Goal: Task Accomplishment & Management: Complete application form

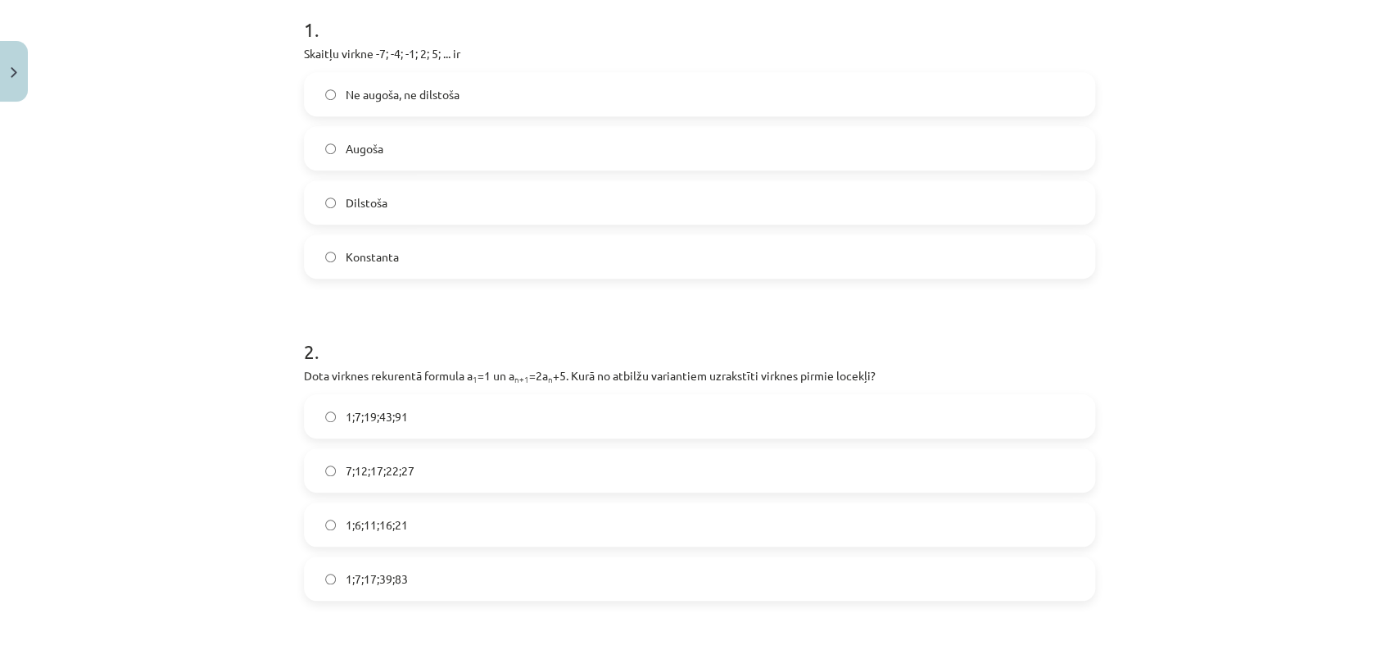
scroll to position [310, 0]
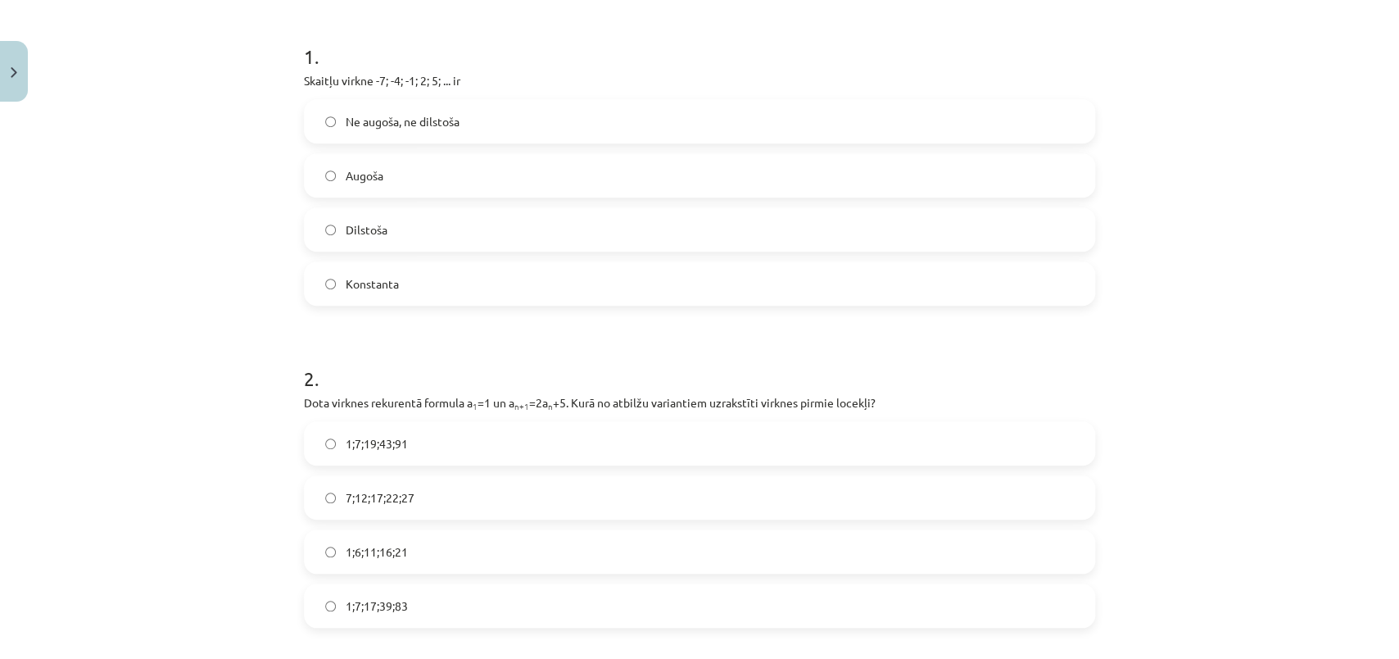
click at [410, 158] on label "Augoša" at bounding box center [700, 175] width 788 height 41
click at [547, 454] on label "1;7;19;43;91" at bounding box center [700, 443] width 788 height 41
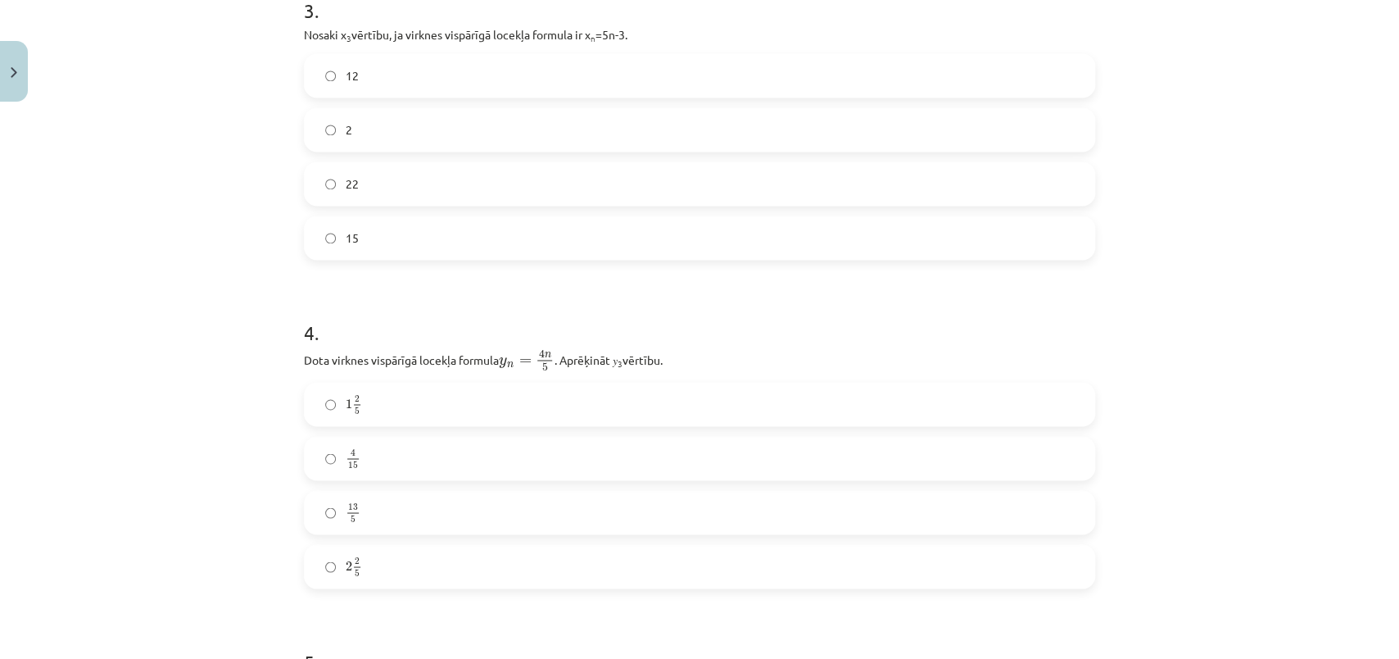
scroll to position [995, 0]
click at [357, 202] on label "22" at bounding box center [700, 187] width 788 height 41
click at [1267, 325] on div "Mācību tēma: Matemātikas i - 12. klases 1. ieskaites mācību materiāls (ab) #5 📝…" at bounding box center [699, 329] width 1399 height 659
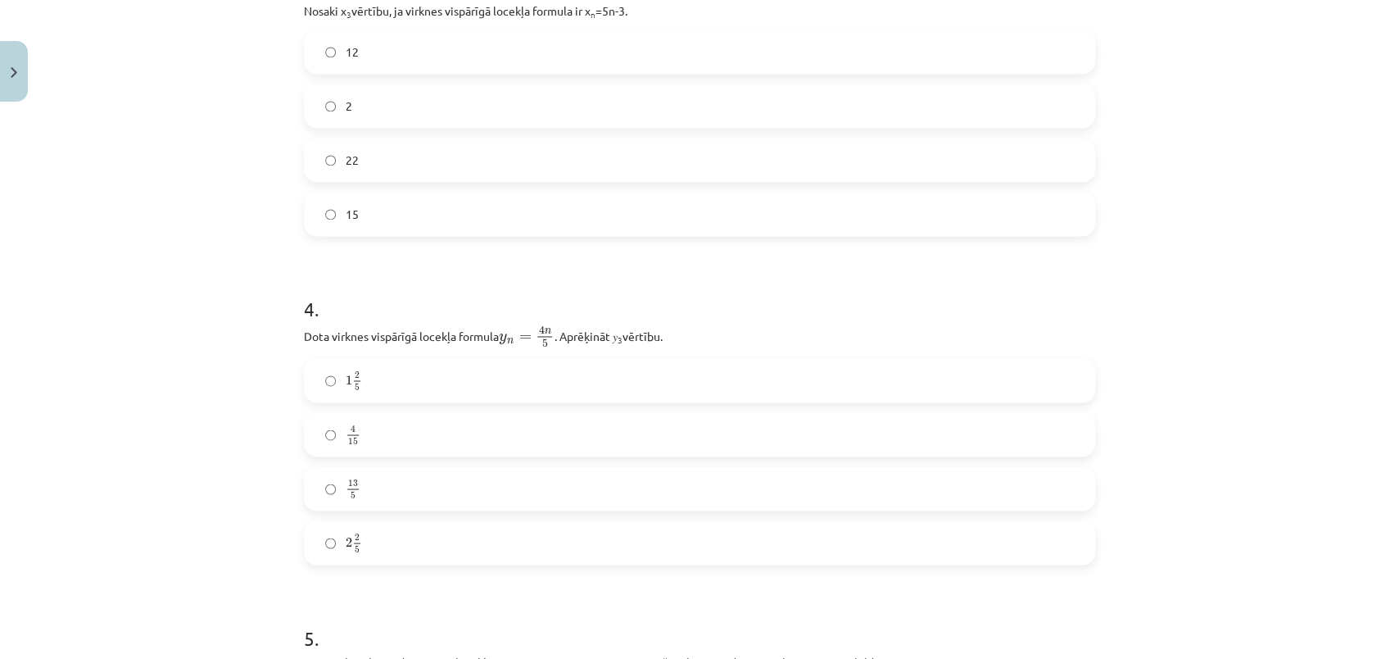
scroll to position [1074, 0]
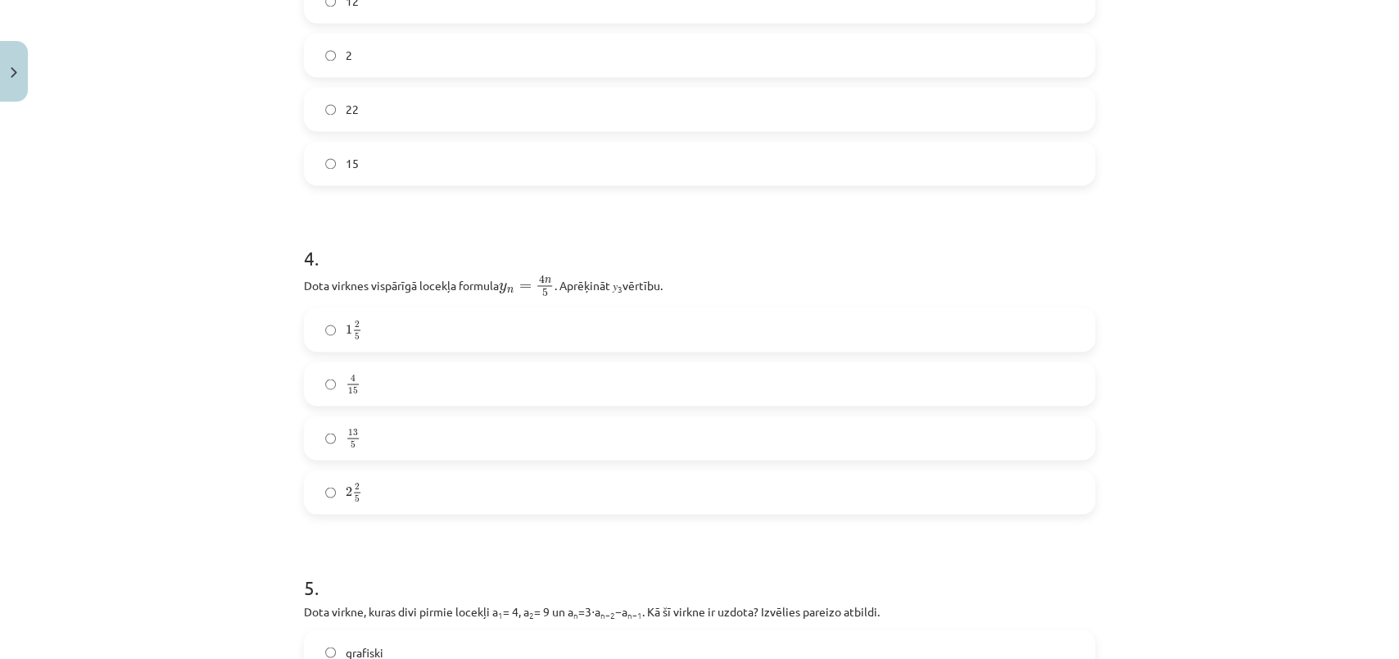
click at [315, 499] on label "2 2 5 2 2 5" at bounding box center [700, 491] width 788 height 41
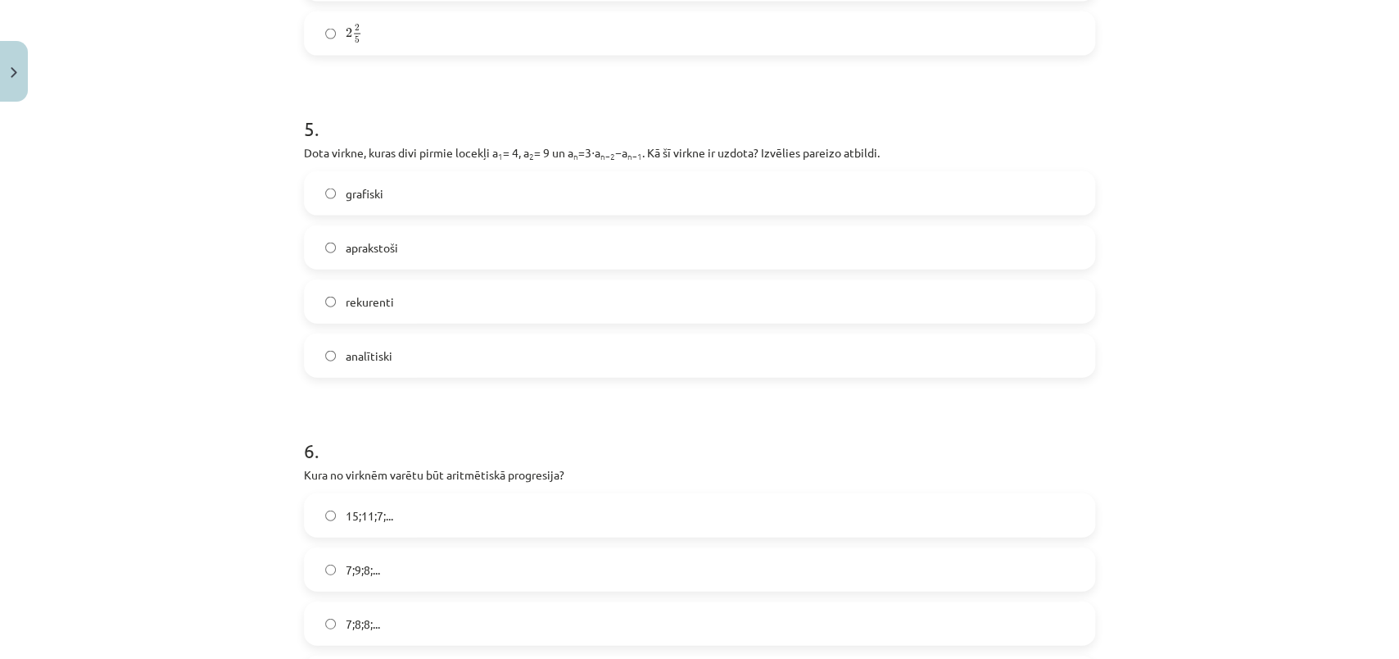
scroll to position [1560, 0]
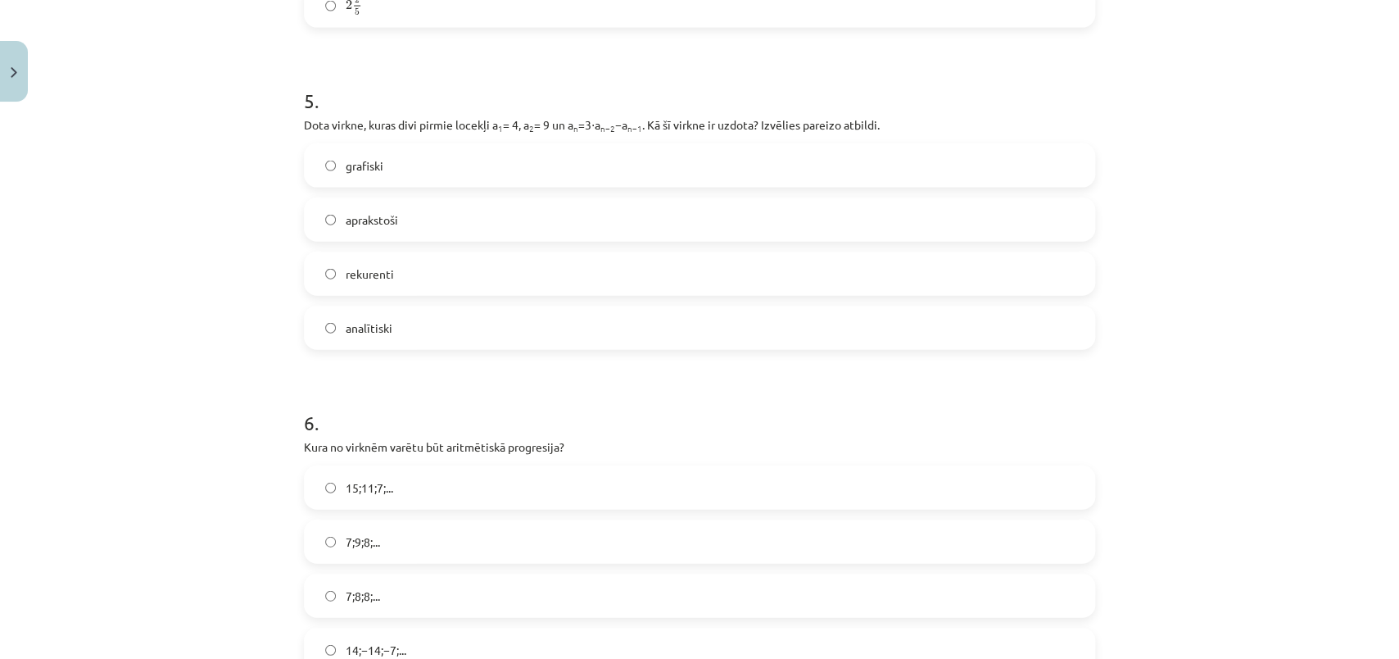
drag, startPoint x: 1371, startPoint y: 458, endPoint x: 1383, endPoint y: 465, distance: 13.6
click at [1383, 465] on div "Mācību tēma: Matemātikas i - 12. klases 1. ieskaites mācību materiāls (ab) #5 📝…" at bounding box center [699, 329] width 1399 height 659
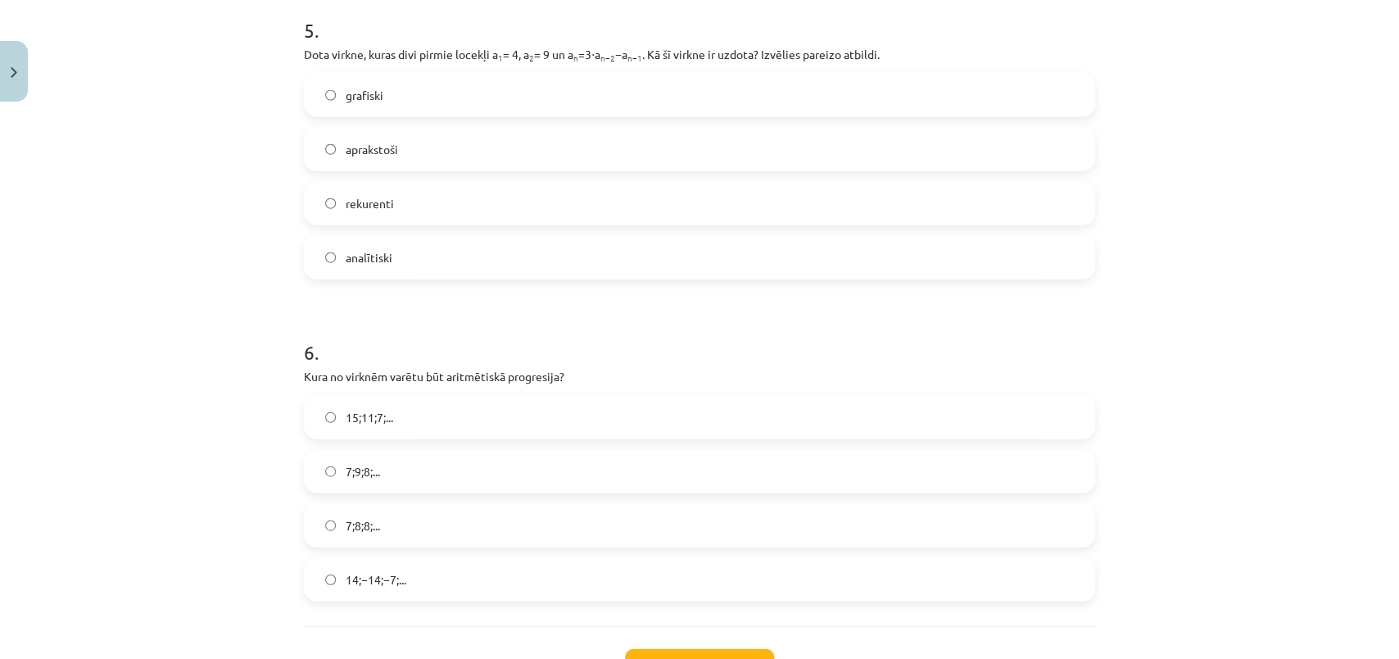
scroll to position [1622, 0]
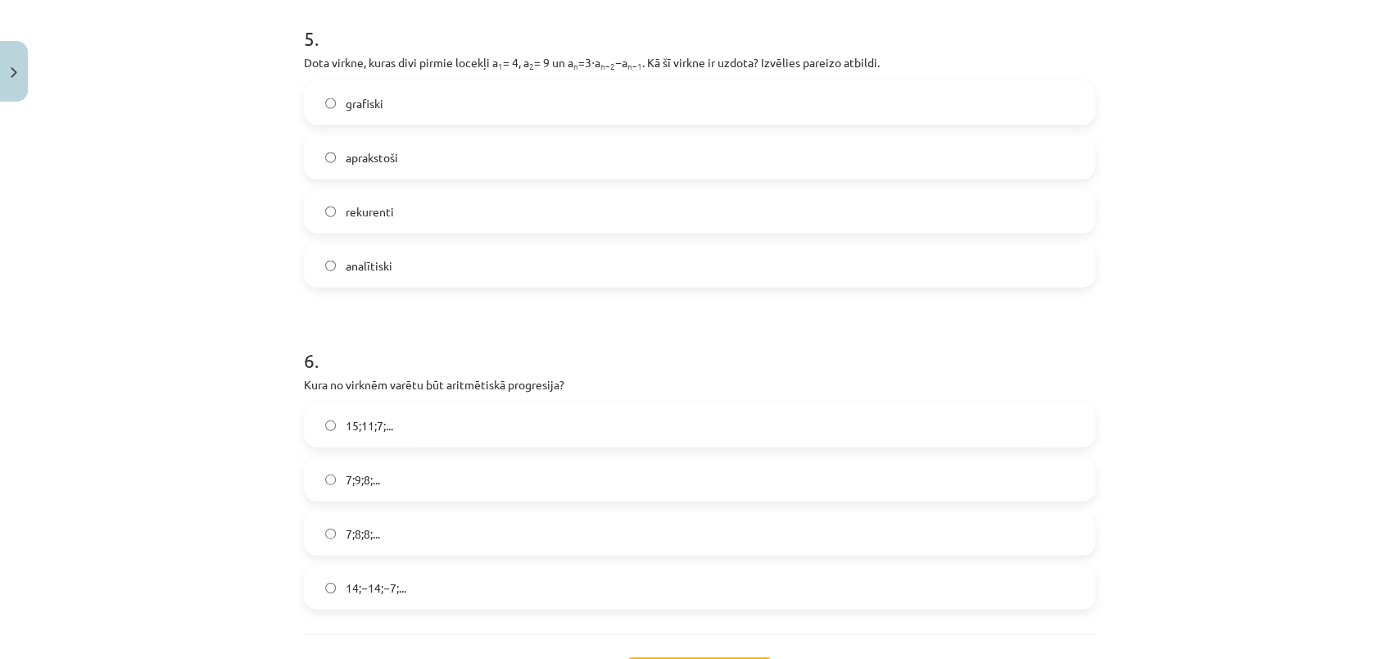
click at [1326, 437] on div "Mācību tēma: Matemātikas i - 12. klases 1. ieskaites mācību materiāls (ab) #5 📝…" at bounding box center [699, 329] width 1399 height 659
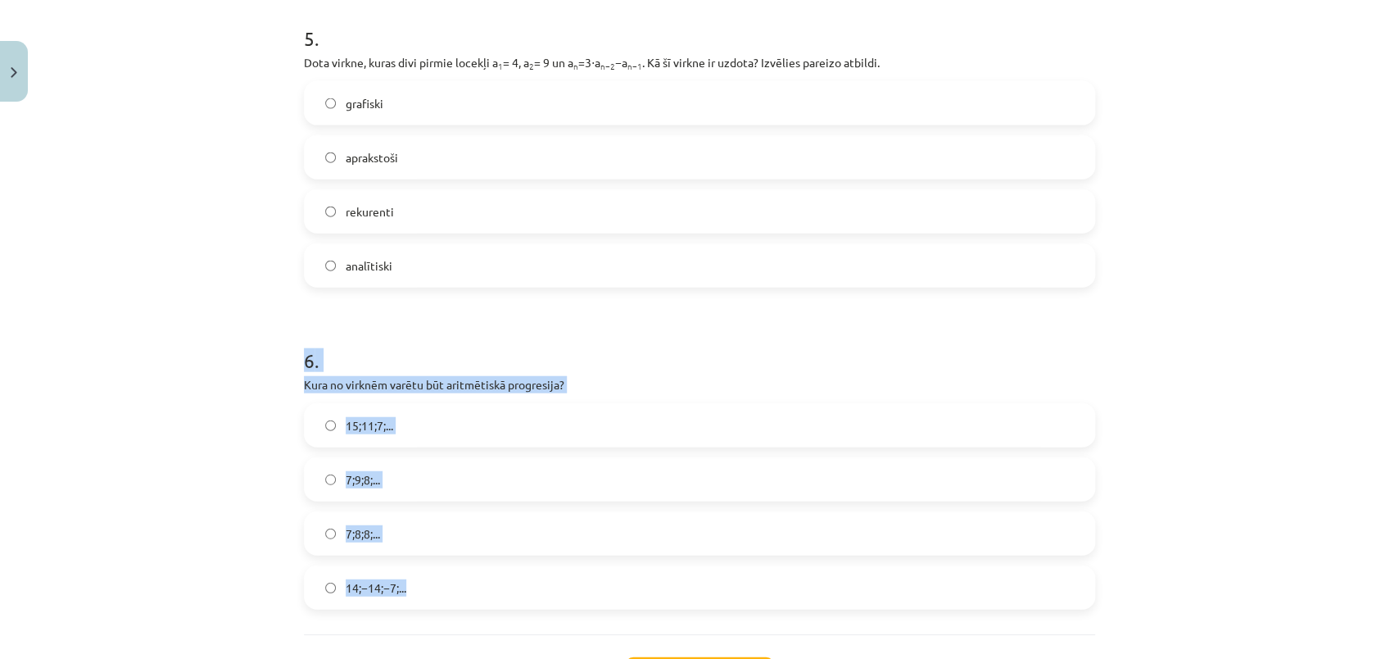
drag, startPoint x: 1226, startPoint y: 265, endPoint x: 709, endPoint y: 598, distance: 615.2
click at [709, 598] on div "Mācību tēma: Matemātikas i - 12. klases 1. ieskaites mācību materiāls (ab) #5 📝…" at bounding box center [699, 329] width 1399 height 659
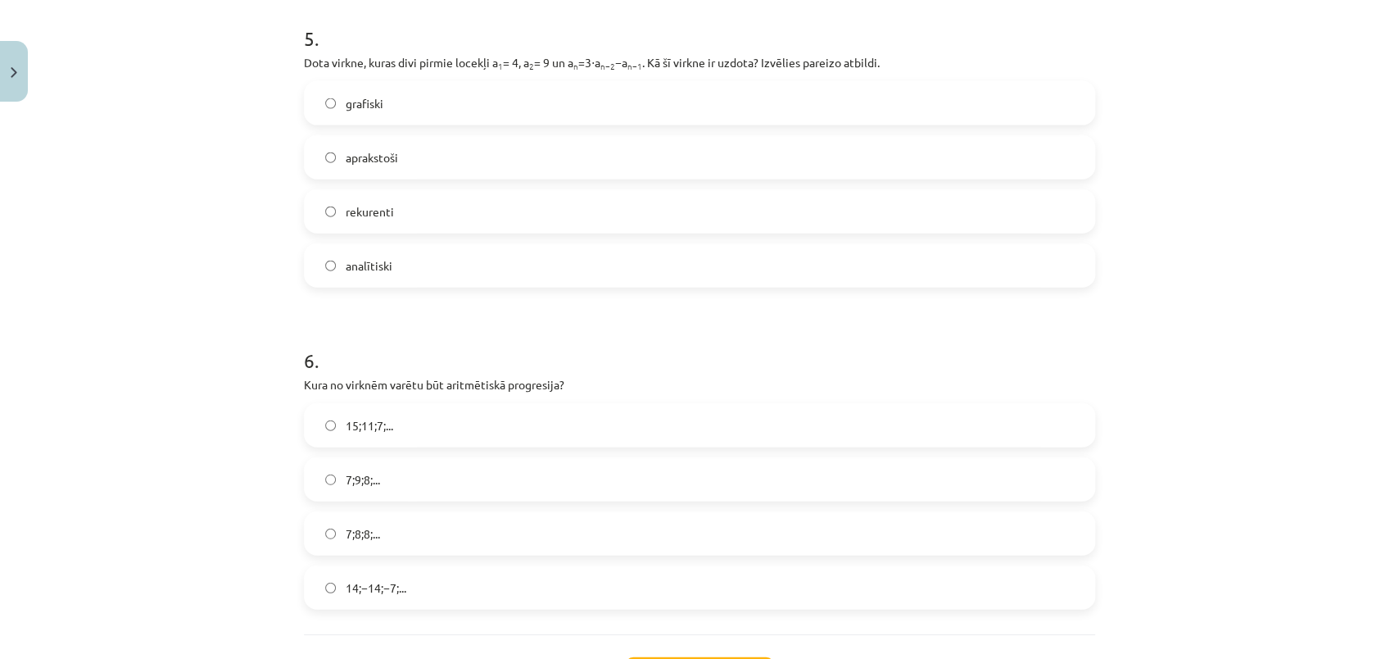
click at [359, 209] on span "rekurenti" at bounding box center [370, 211] width 48 height 17
click at [390, 440] on label "15;11;7;..." at bounding box center [700, 425] width 788 height 41
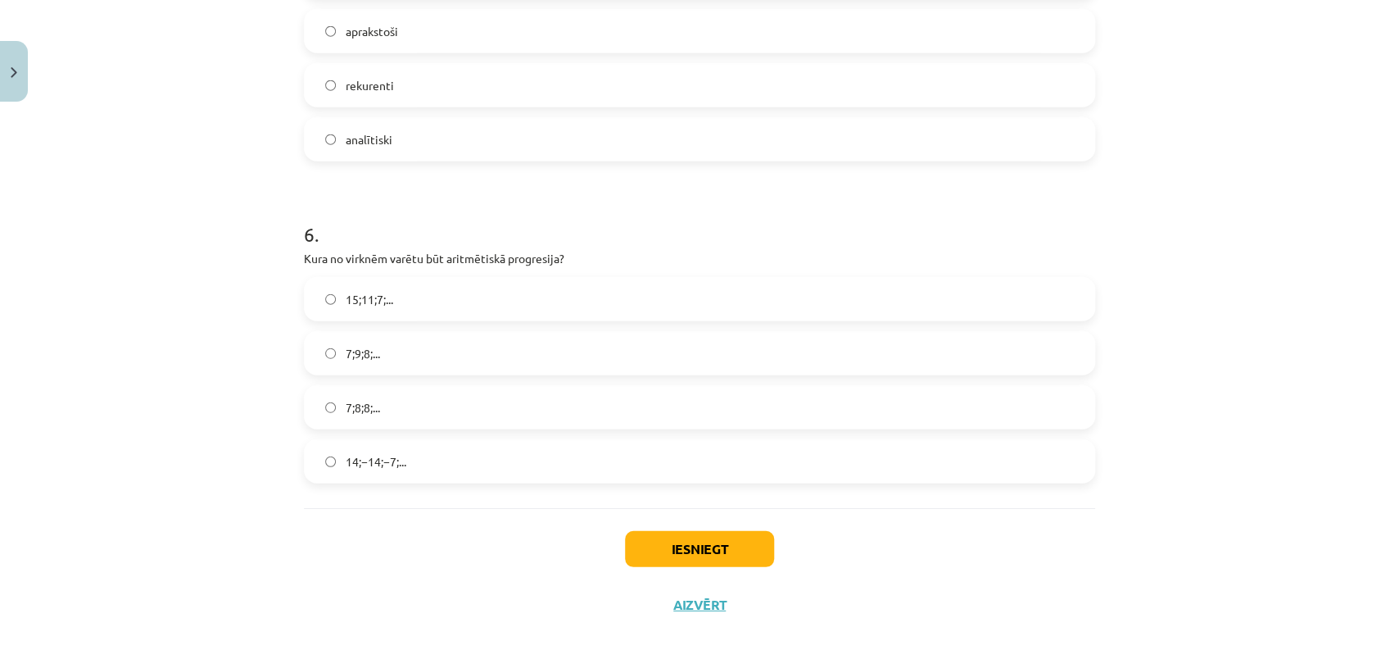
scroll to position [1764, 0]
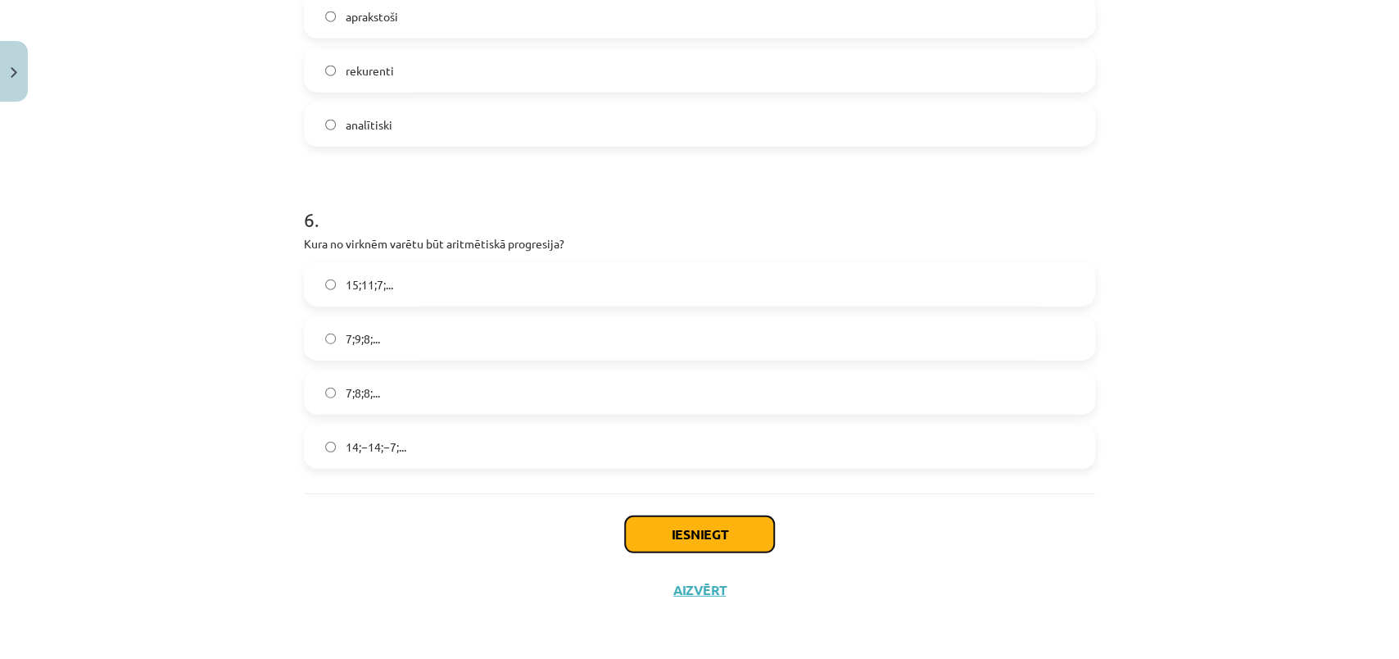
click at [741, 551] on button "Iesniegt" at bounding box center [699, 534] width 149 height 36
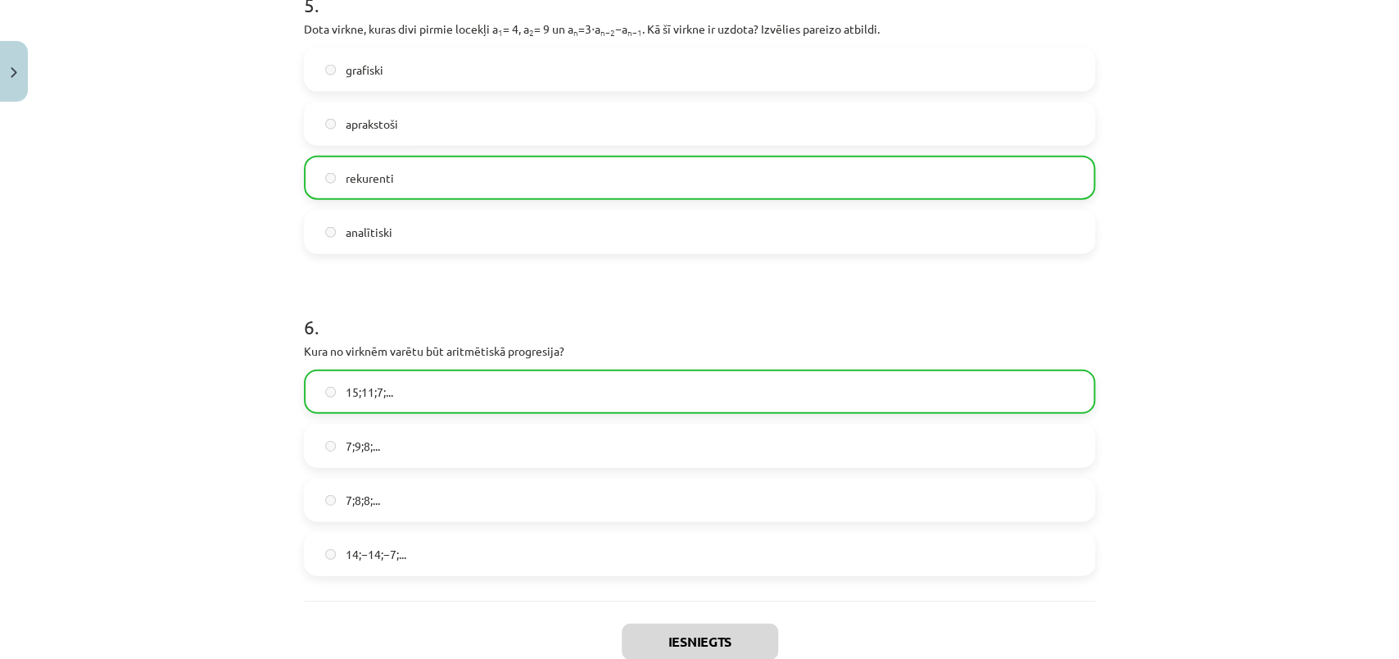
scroll to position [1815, 0]
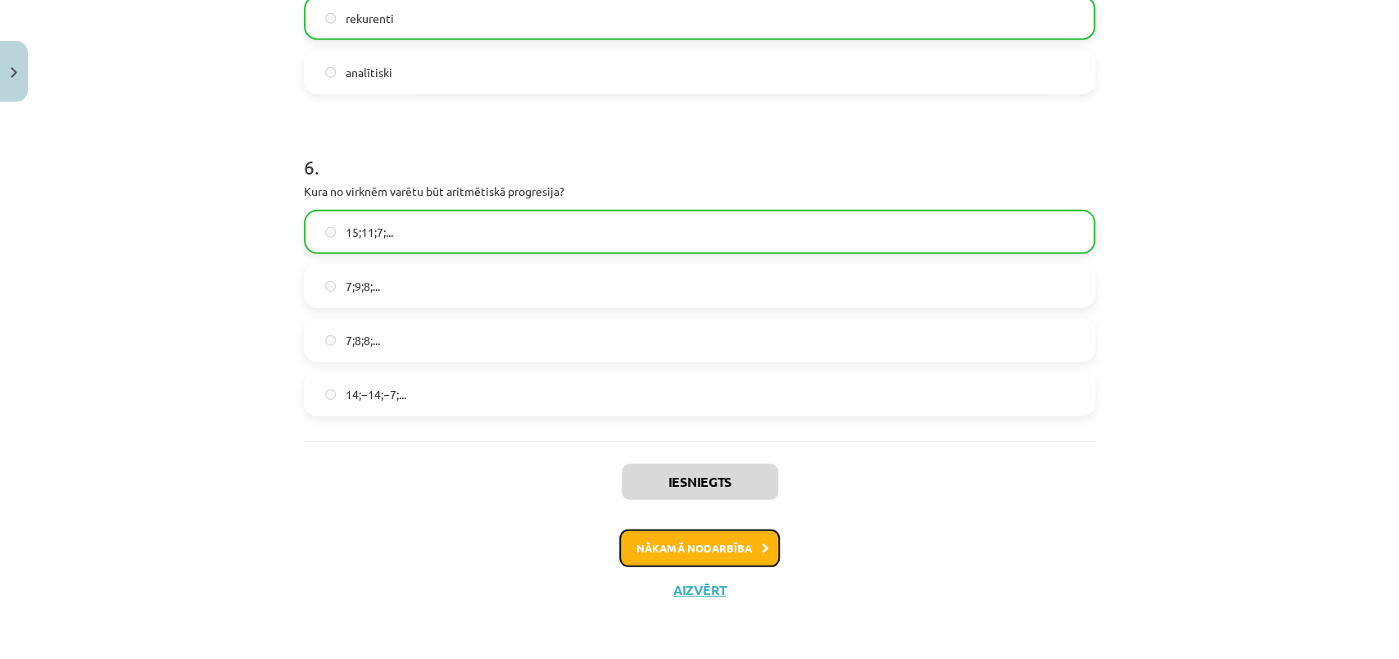
click at [734, 566] on button "Nākamā nodarbība" at bounding box center [699, 548] width 161 height 38
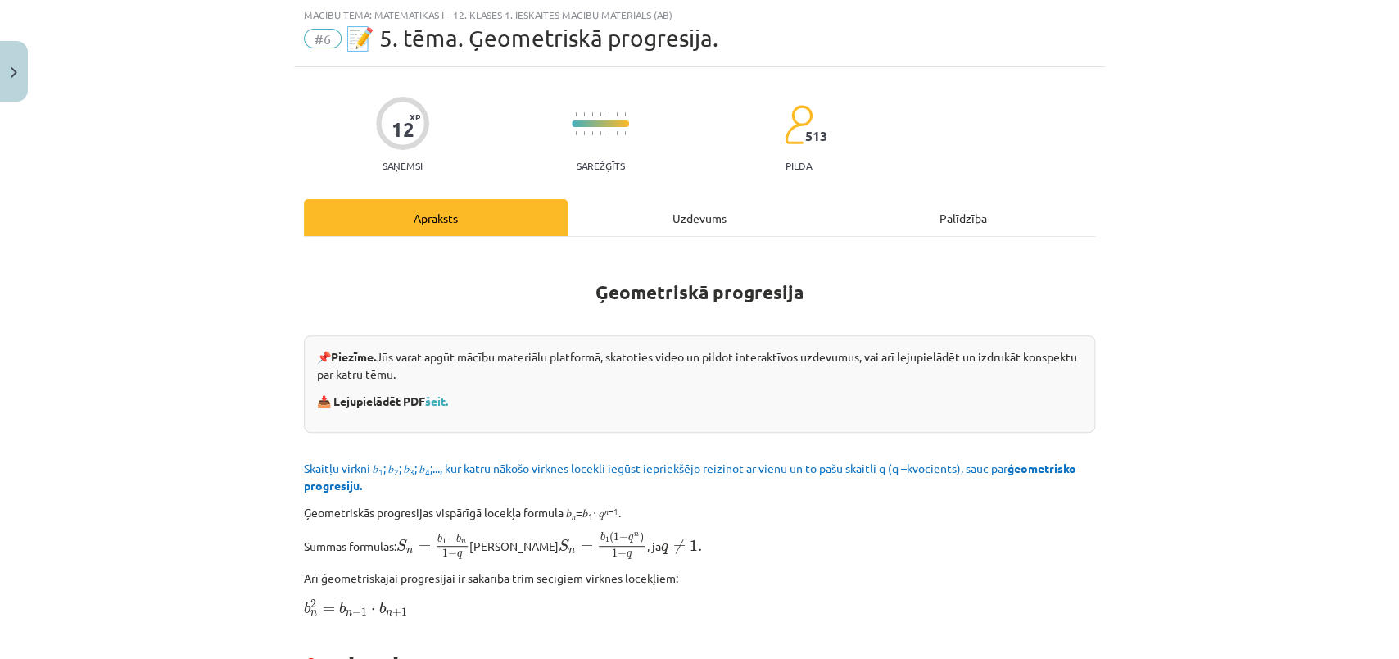
scroll to position [41, 0]
click at [707, 237] on div "Uzdevums" at bounding box center [700, 218] width 264 height 37
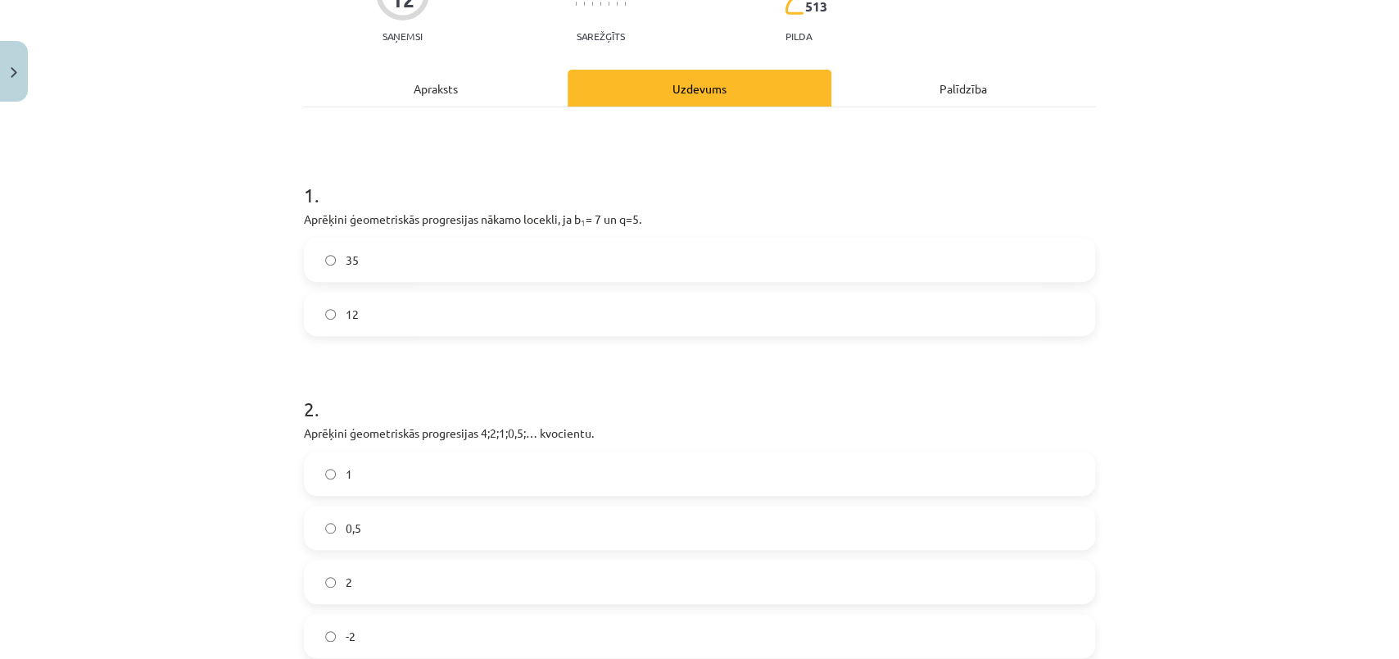
scroll to position [188, 0]
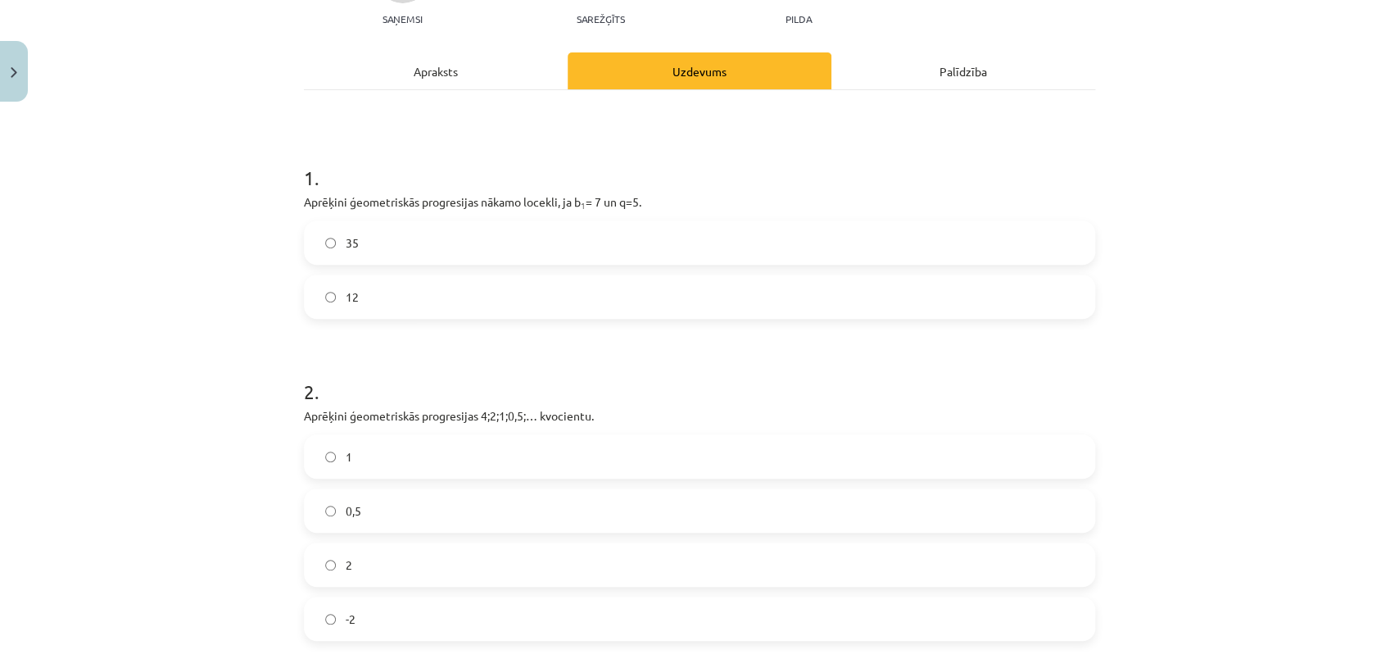
click at [392, 225] on label "35" at bounding box center [700, 242] width 788 height 41
click at [294, 397] on div "12 XP Saņemsi Sarežģīts 513 pilda Apraksts Uzdevums Palīdzība 1 . Aprēķini ģeom…" at bounding box center [699, 516] width 811 height 1191
click at [351, 511] on span "0,5" at bounding box center [354, 510] width 16 height 17
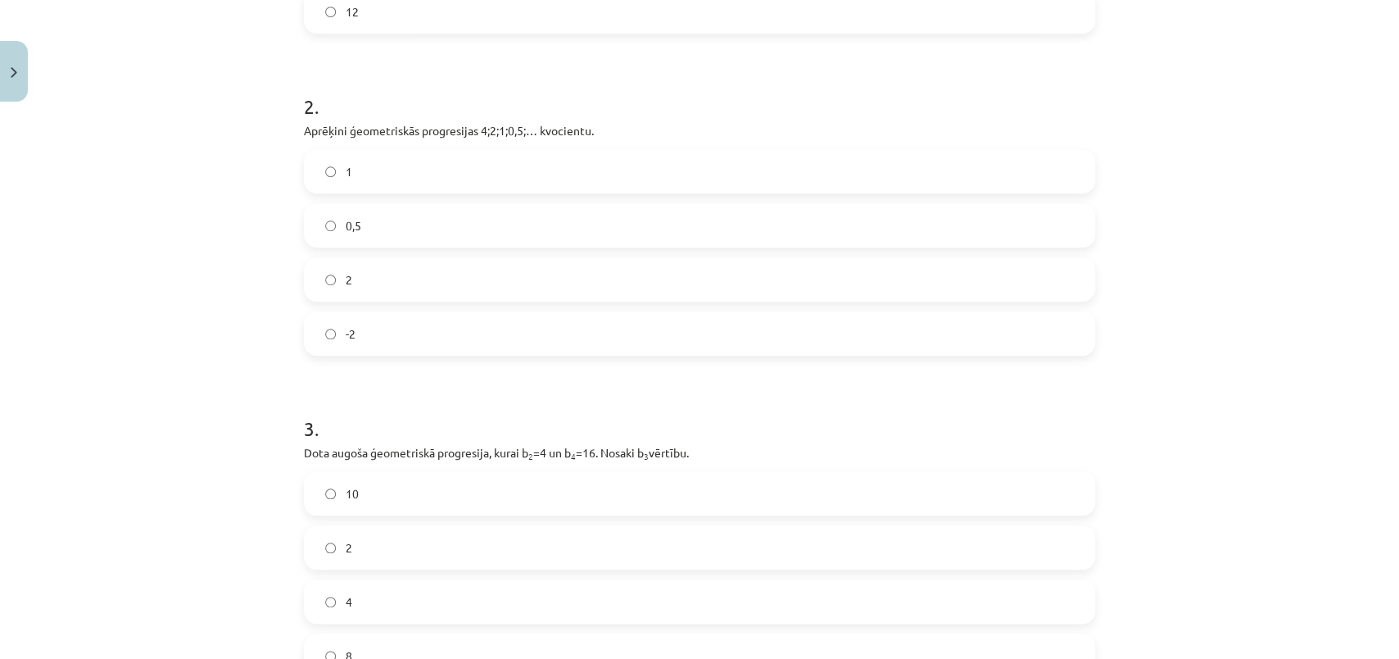
drag, startPoint x: 1398, startPoint y: 356, endPoint x: 1398, endPoint y: 510, distance: 154.8
click at [1398, 510] on div "Mācību tēma: Matemātikas i - 12. klases 1. ieskaites mācību materiāls (ab) #6 📝…" at bounding box center [699, 329] width 1399 height 659
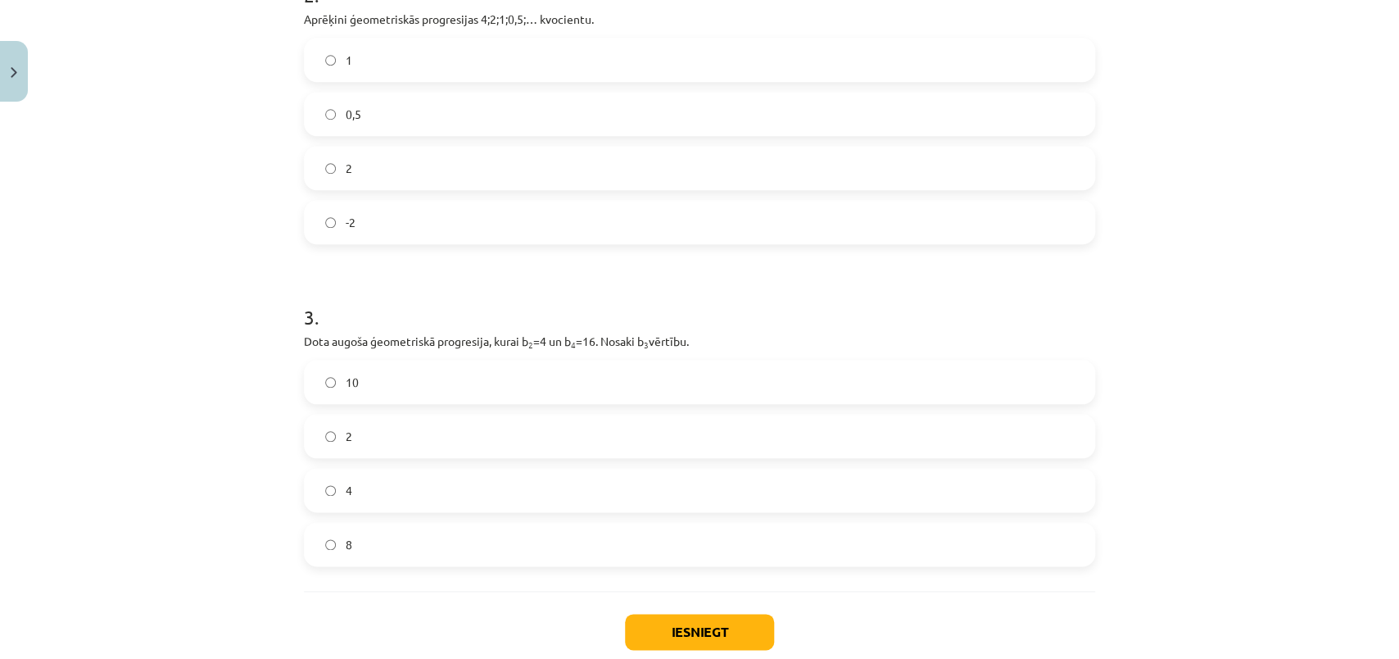
scroll to position [587, 0]
click at [431, 566] on div "1 . Aprēķini ģeometriskās progresijas nākamo locekli, ja b 1 = 7 un q=5. 35 12 …" at bounding box center [699, 140] width 791 height 897
click at [426, 550] on label "8" at bounding box center [700, 542] width 788 height 41
click at [660, 619] on button "Iesniegt" at bounding box center [699, 630] width 149 height 36
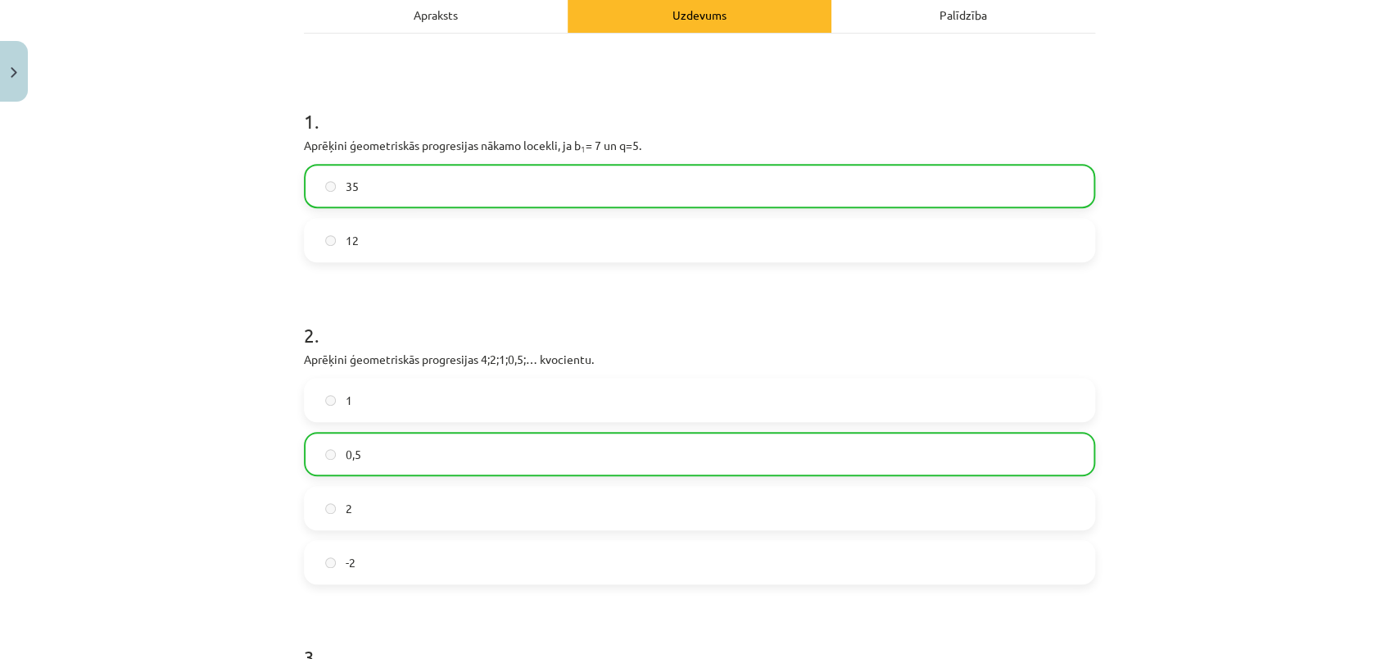
scroll to position [736, 0]
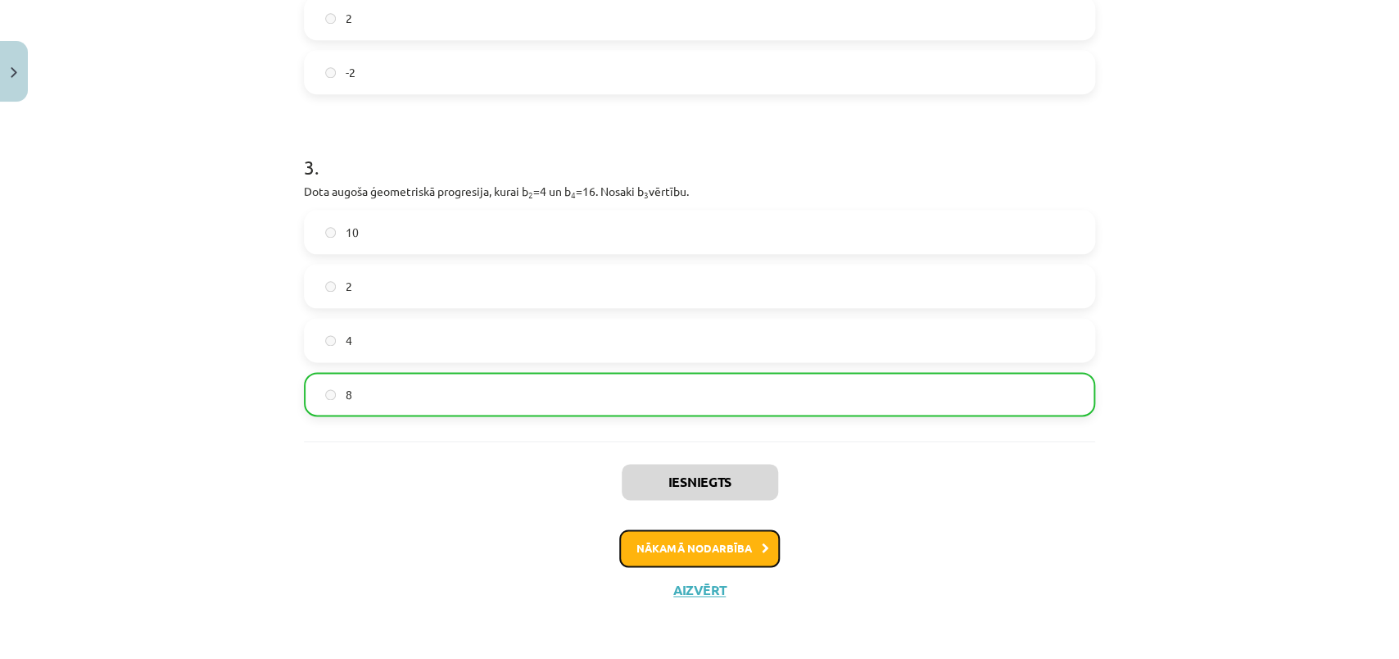
click at [736, 555] on button "Nākamā nodarbība" at bounding box center [699, 548] width 161 height 38
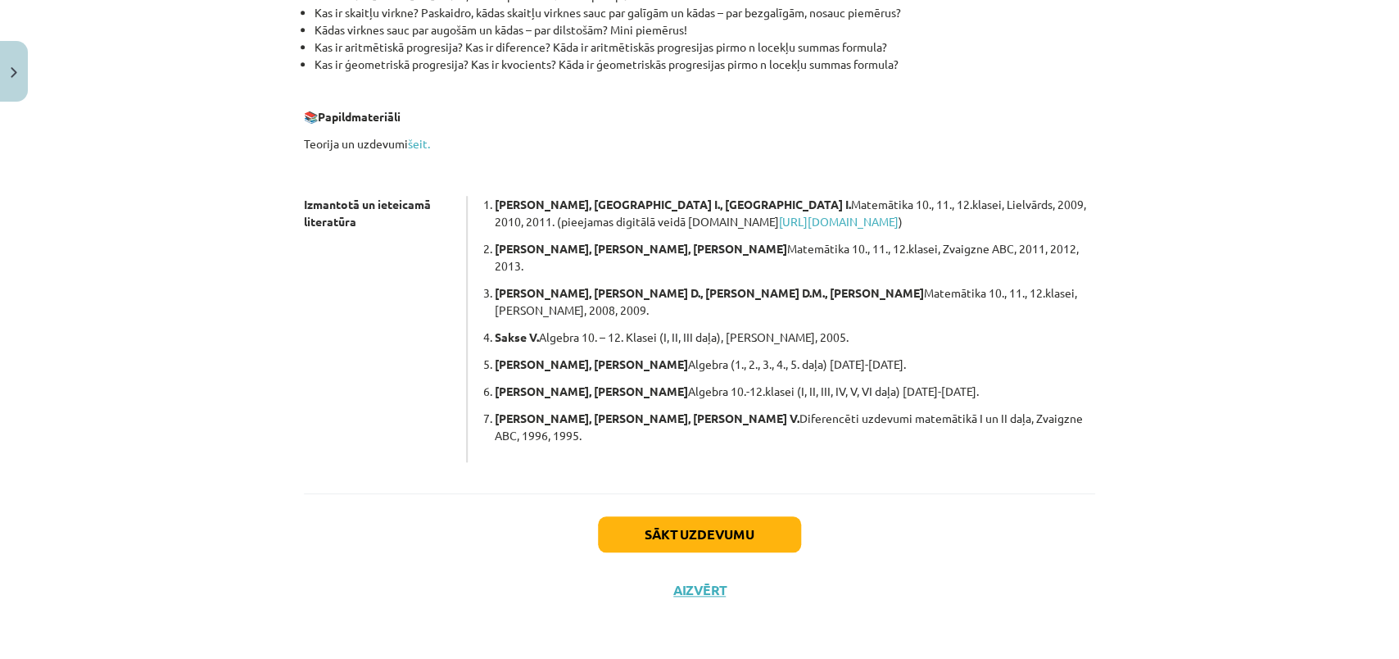
scroll to position [383, 0]
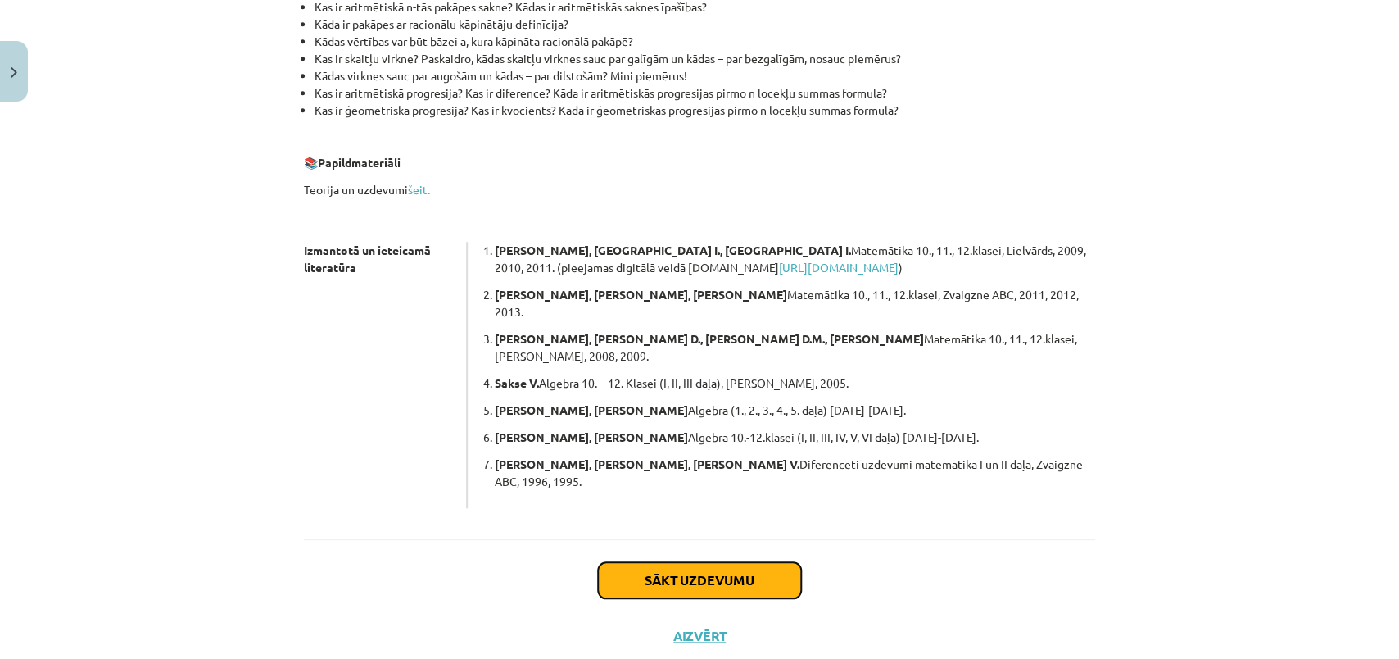
click at [722, 562] on button "Sākt uzdevumu" at bounding box center [699, 580] width 203 height 36
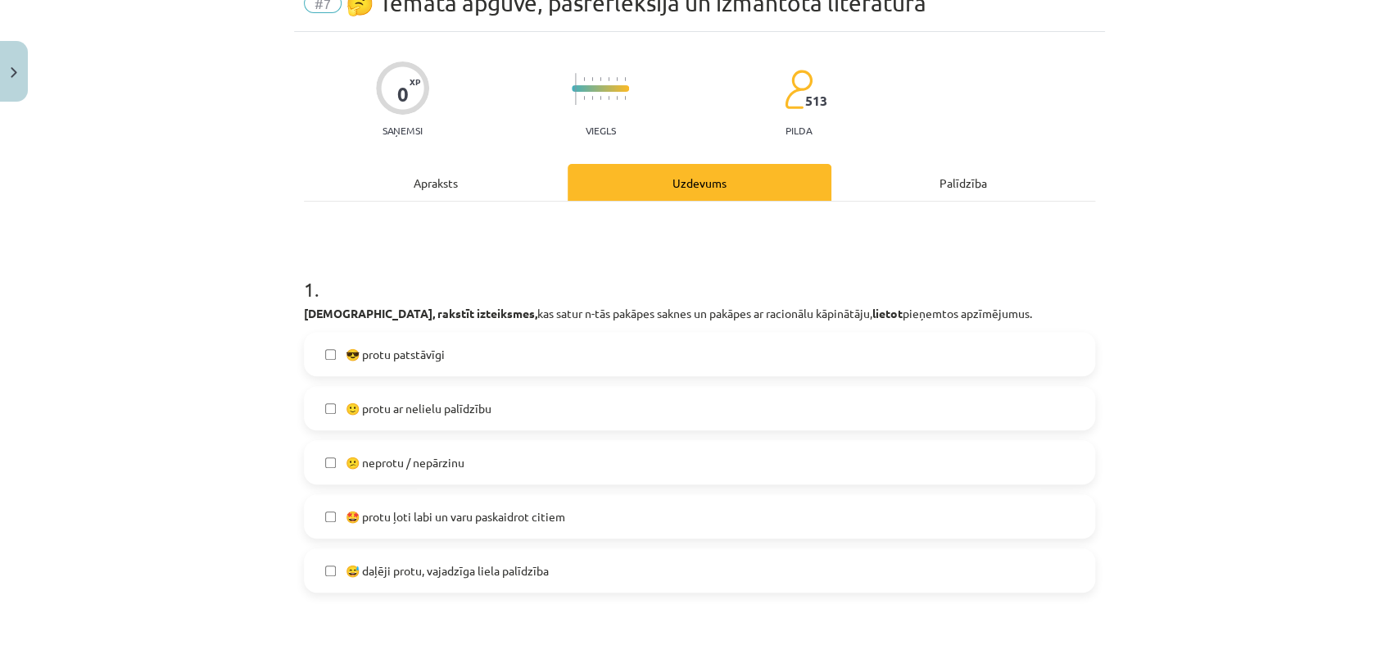
scroll to position [81, 0]
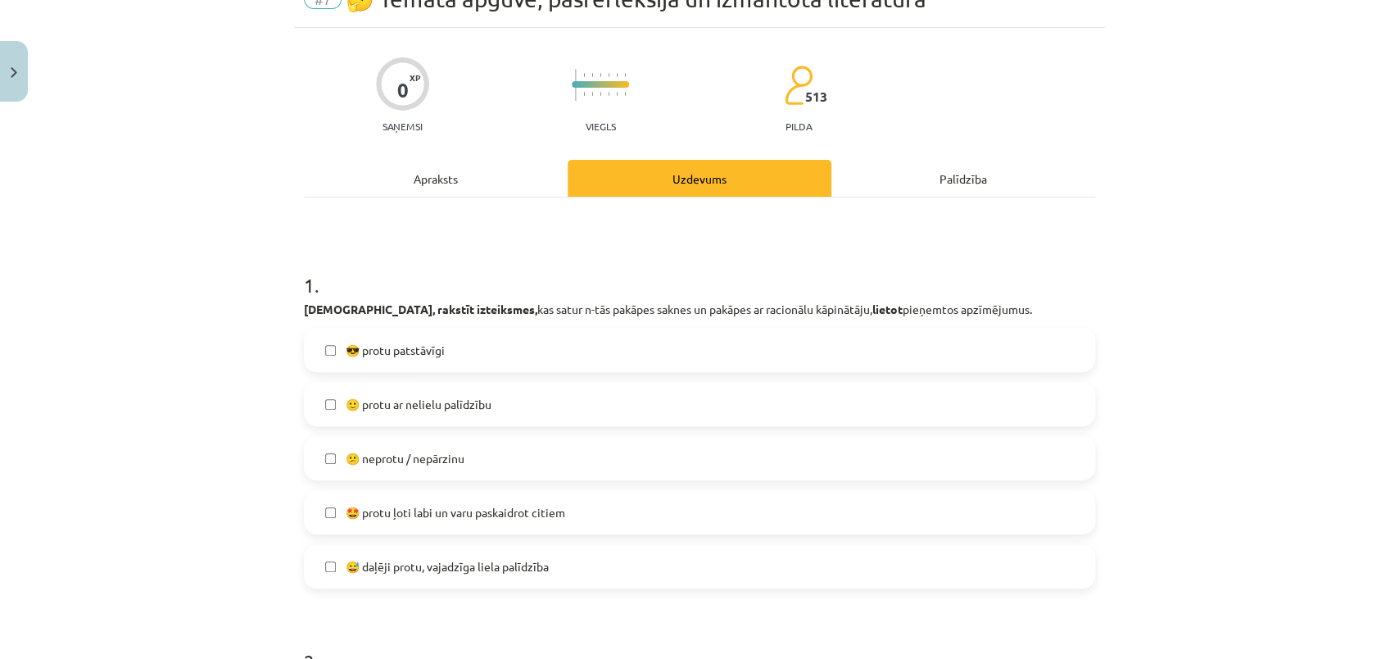
click at [377, 363] on label "😎 protu patstāvīgi" at bounding box center [700, 349] width 788 height 41
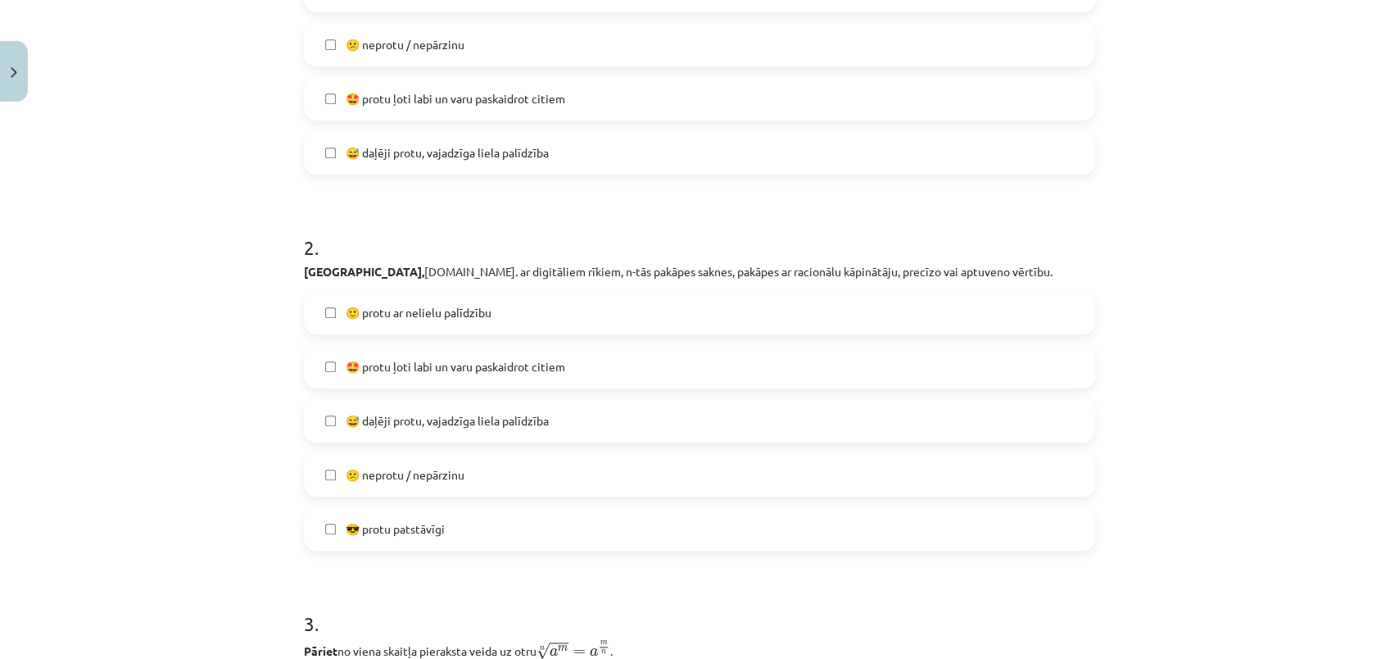
scroll to position [500, 0]
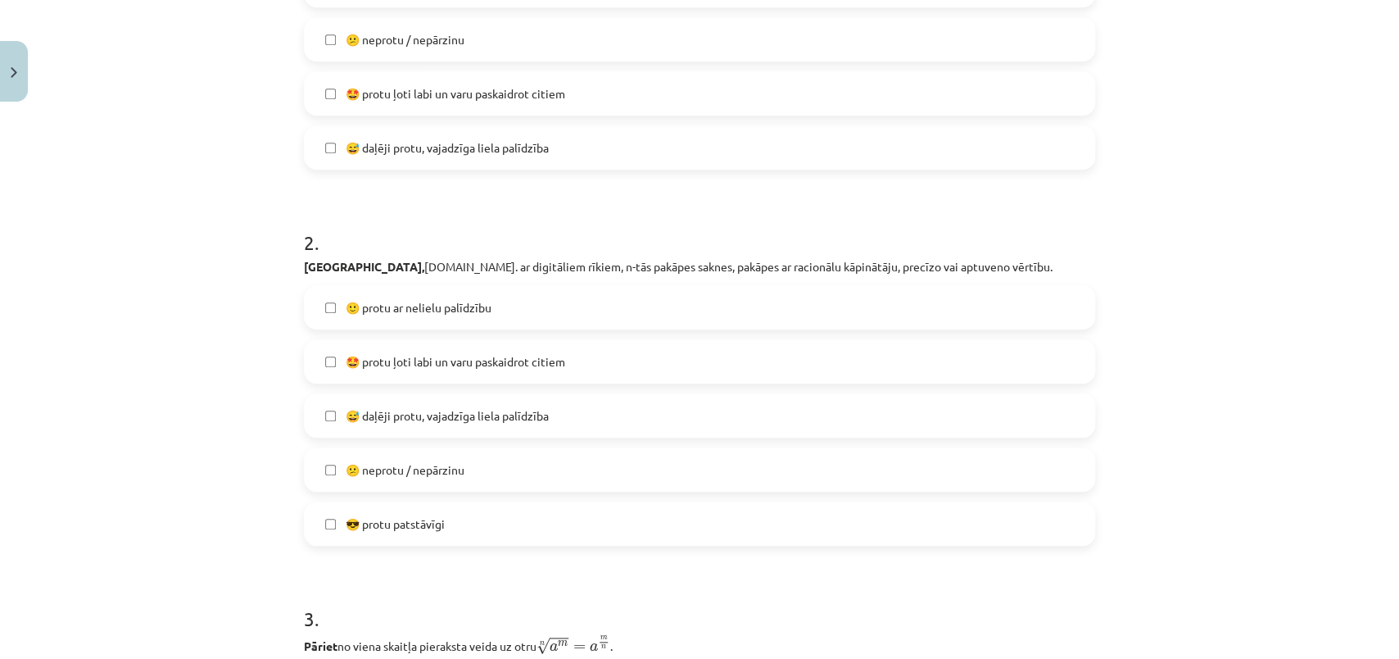
click at [320, 518] on label "😎 protu patstāvīgi" at bounding box center [700, 523] width 788 height 41
click at [324, 324] on label "🙂 protu ar nelielu palīdzību" at bounding box center [700, 307] width 788 height 41
click at [1371, 253] on div "Mācību tēma: Matemātikas i - 12. klases 1. ieskaites mācību materiāls (ab) #7 🤔…" at bounding box center [699, 329] width 1399 height 659
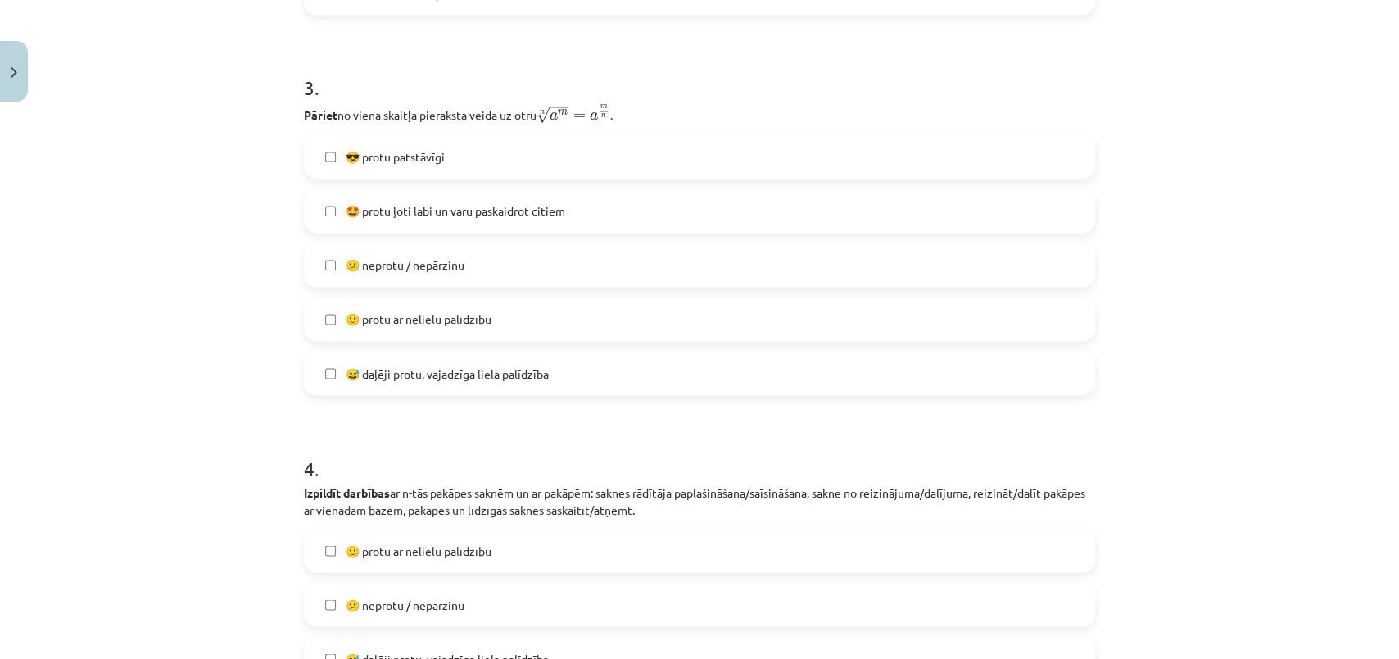
scroll to position [1062, 0]
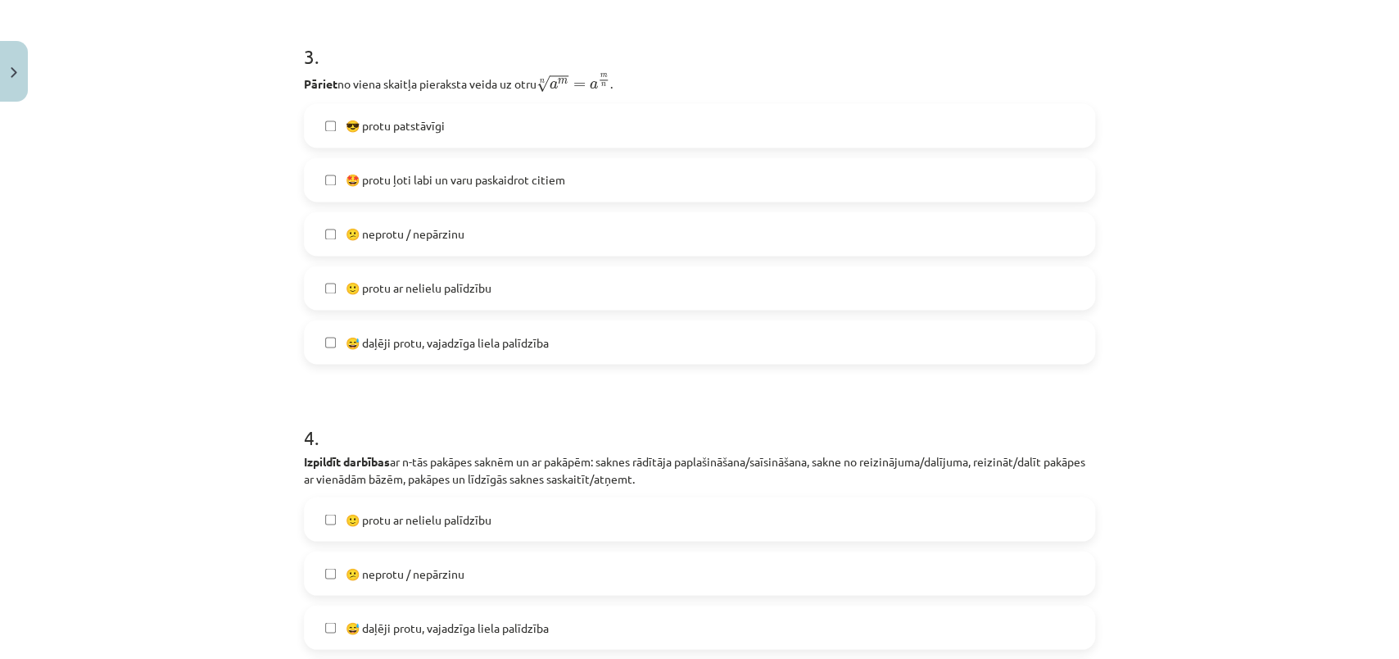
click at [434, 179] on span "🤩 protu ļoti labi un varu paskaidrot citiem" at bounding box center [456, 179] width 220 height 17
click at [434, 129] on span "😎 protu patstāvīgi" at bounding box center [395, 125] width 99 height 17
click at [375, 307] on label "🙂 protu ar nelielu palīdzību" at bounding box center [700, 287] width 788 height 41
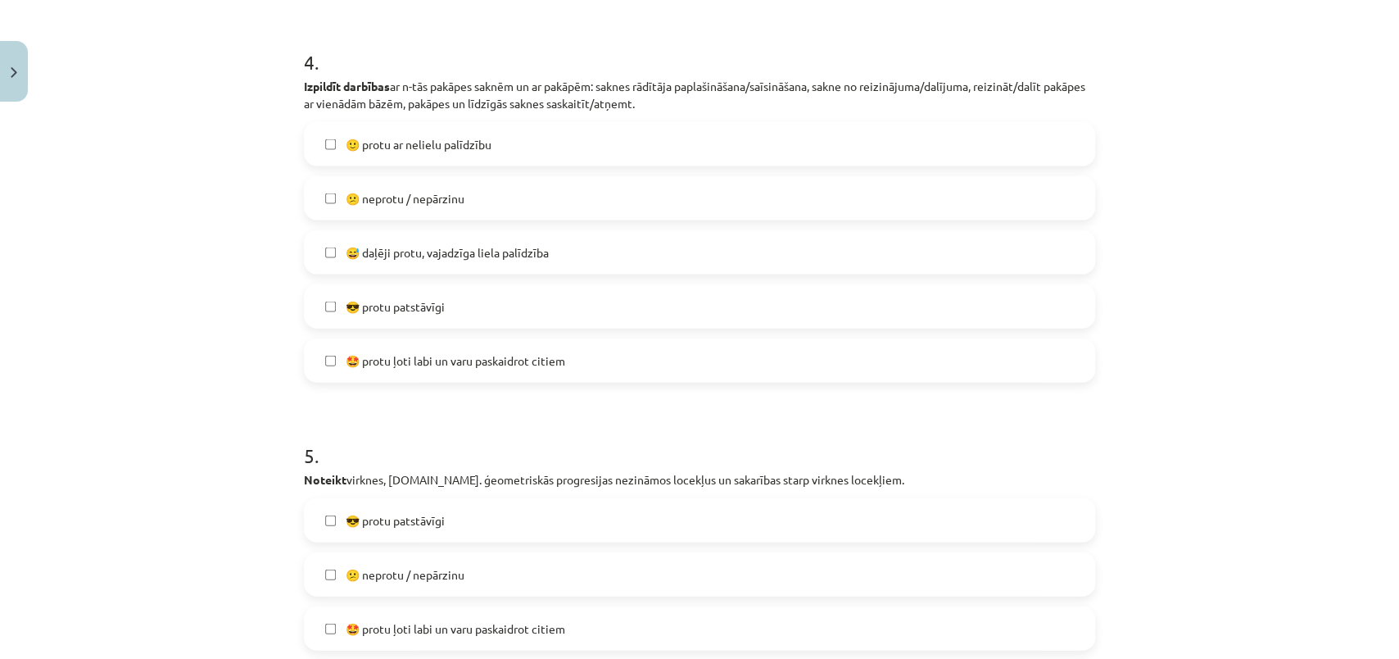
scroll to position [1391, 0]
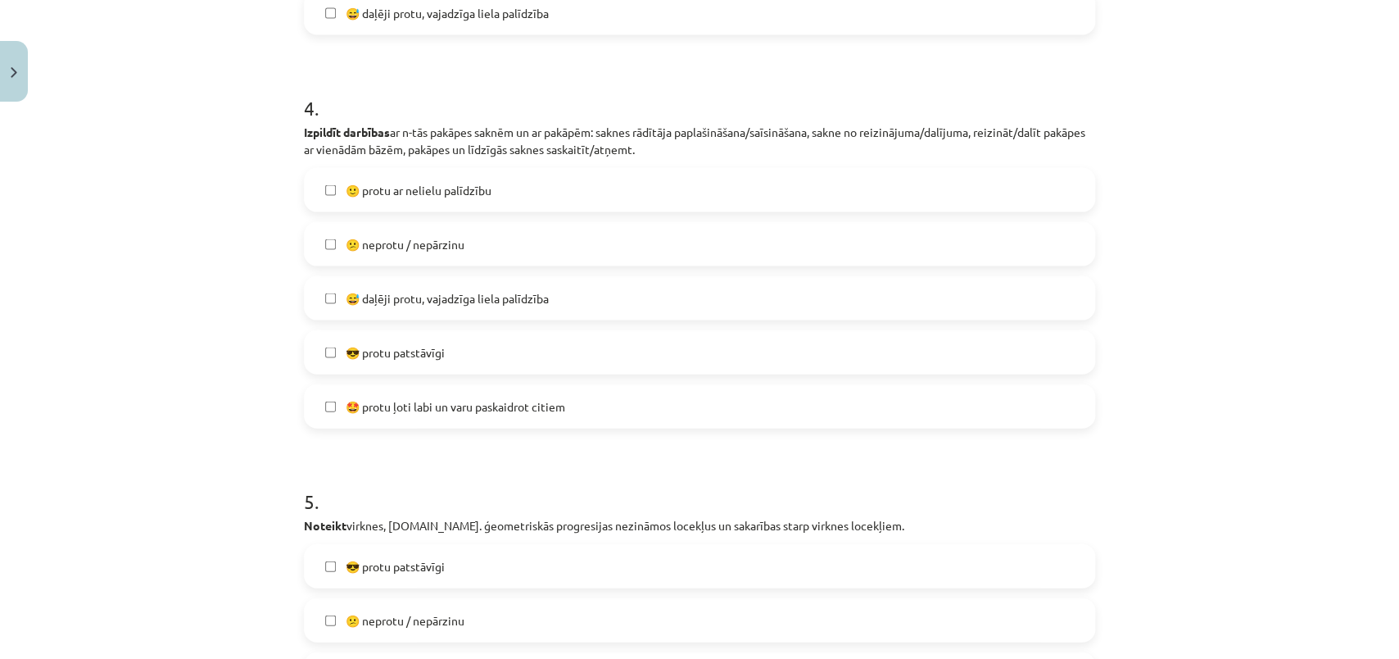
click at [430, 189] on span "🙂 protu ar nelielu palīdzību" at bounding box center [419, 189] width 146 height 17
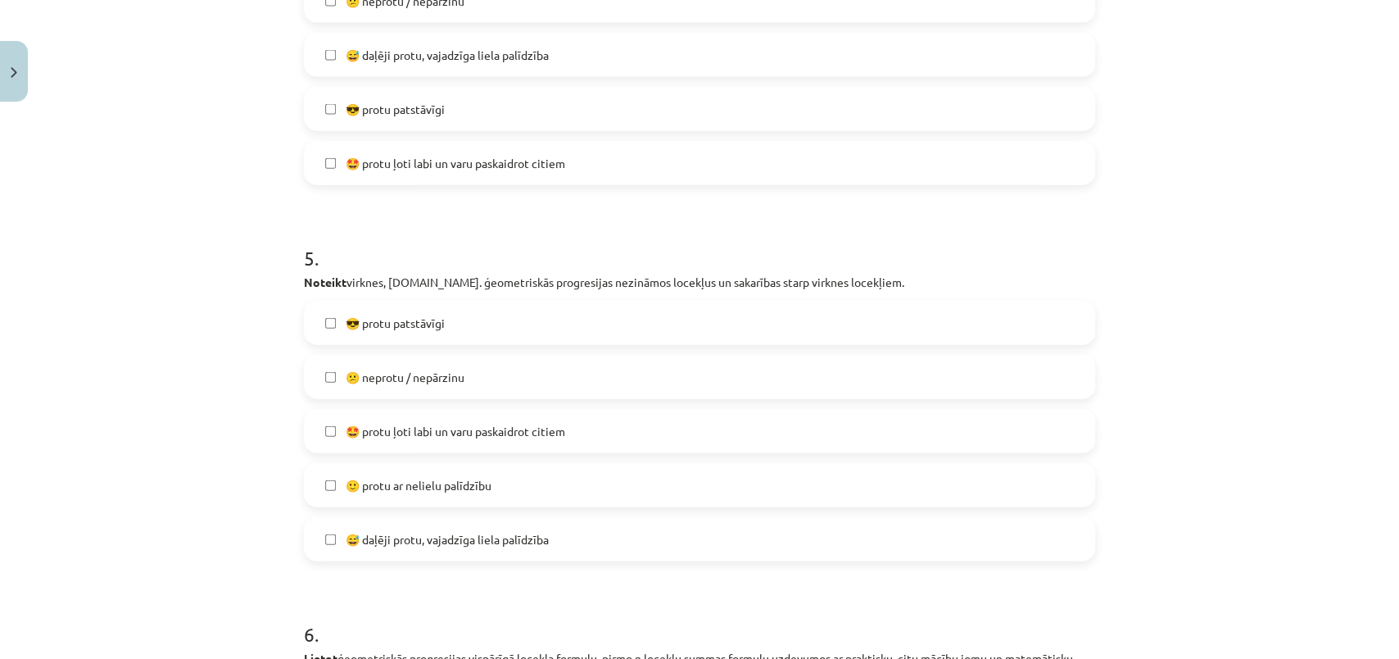
scroll to position [1661, 0]
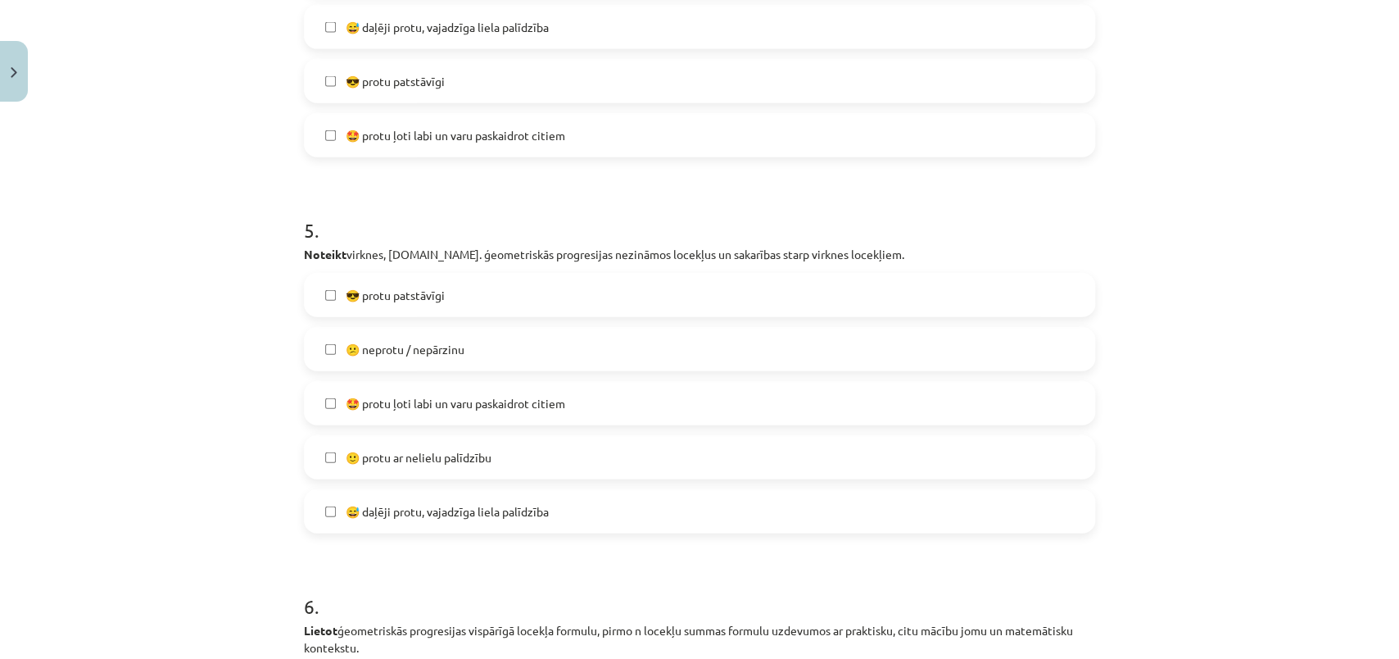
click at [410, 455] on span "🙂 protu ar nelielu palīdzību" at bounding box center [419, 457] width 146 height 17
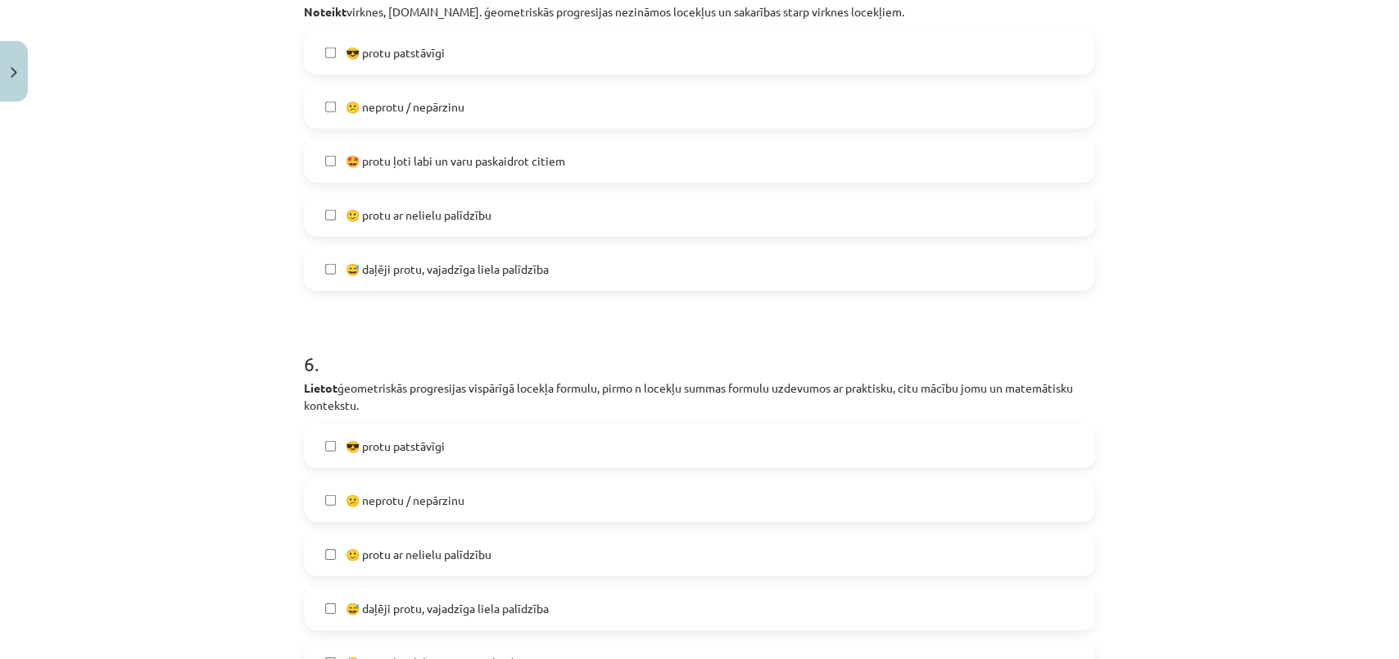
scroll to position [2016, 0]
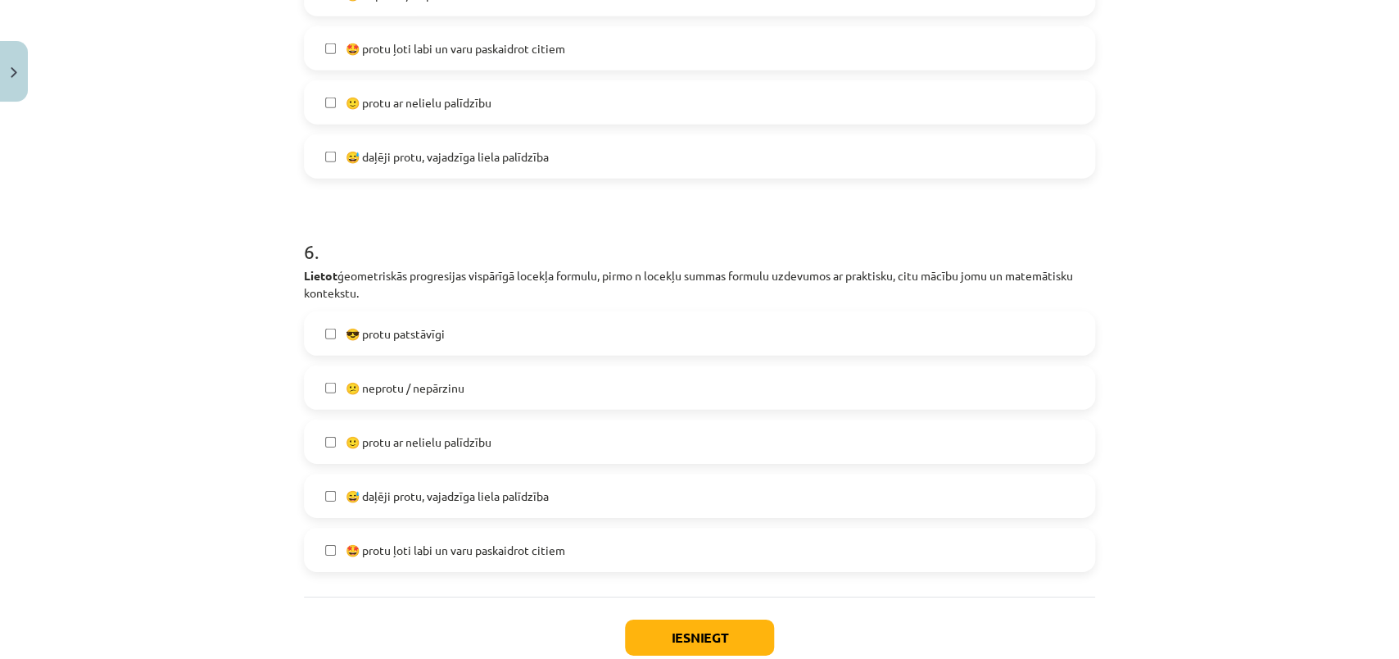
click at [401, 499] on span "😅 daļēji protu, vajadzīga liela palīdzība" at bounding box center [447, 495] width 203 height 17
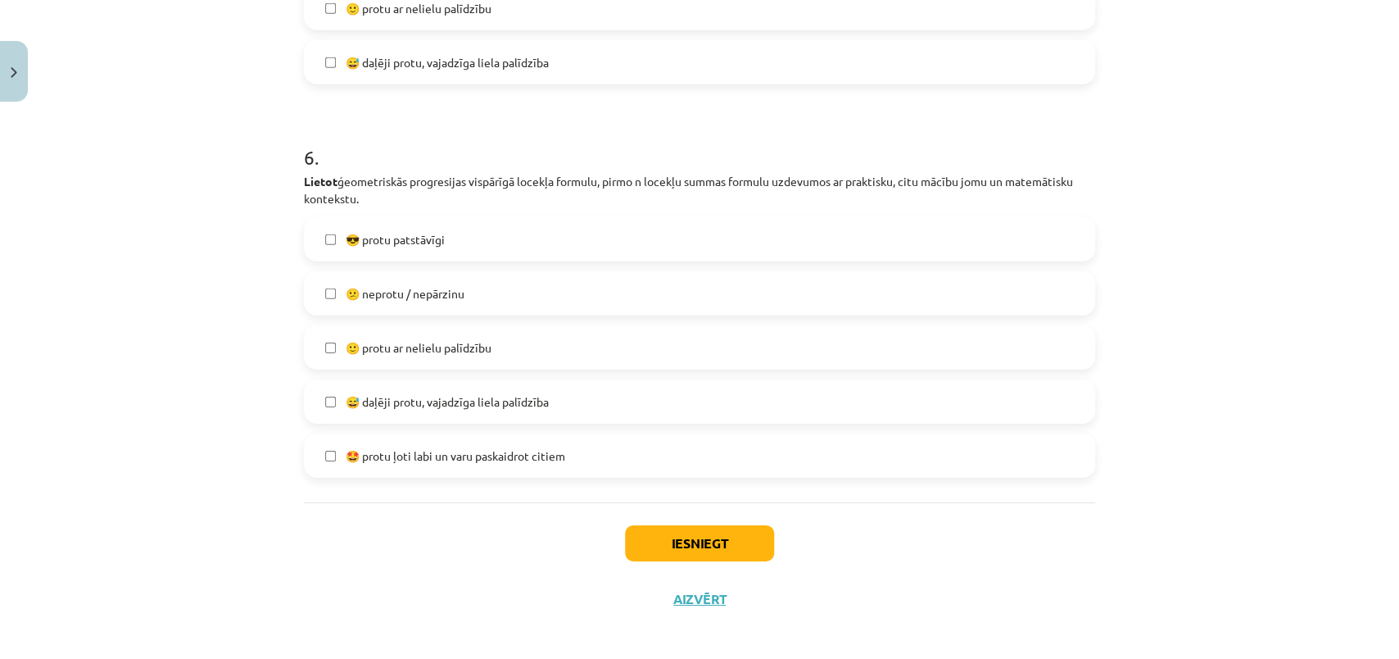
scroll to position [2120, 0]
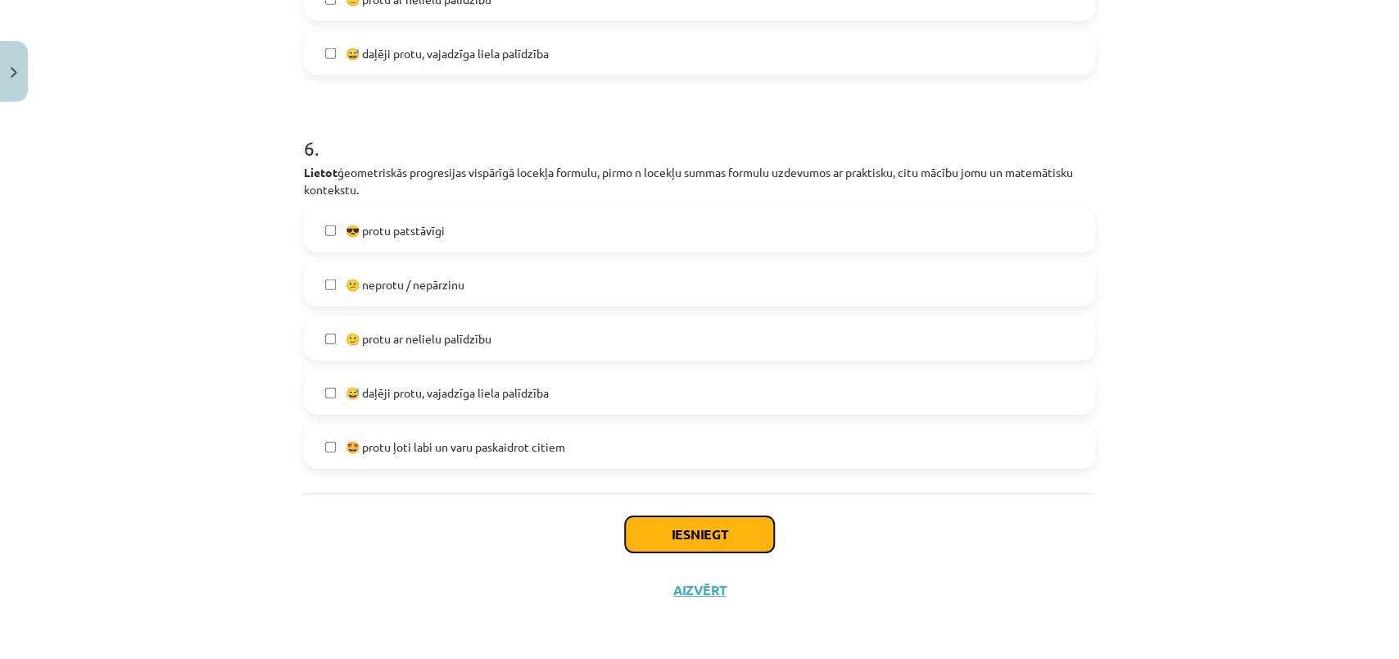
click at [716, 533] on button "Iesniegt" at bounding box center [699, 534] width 149 height 36
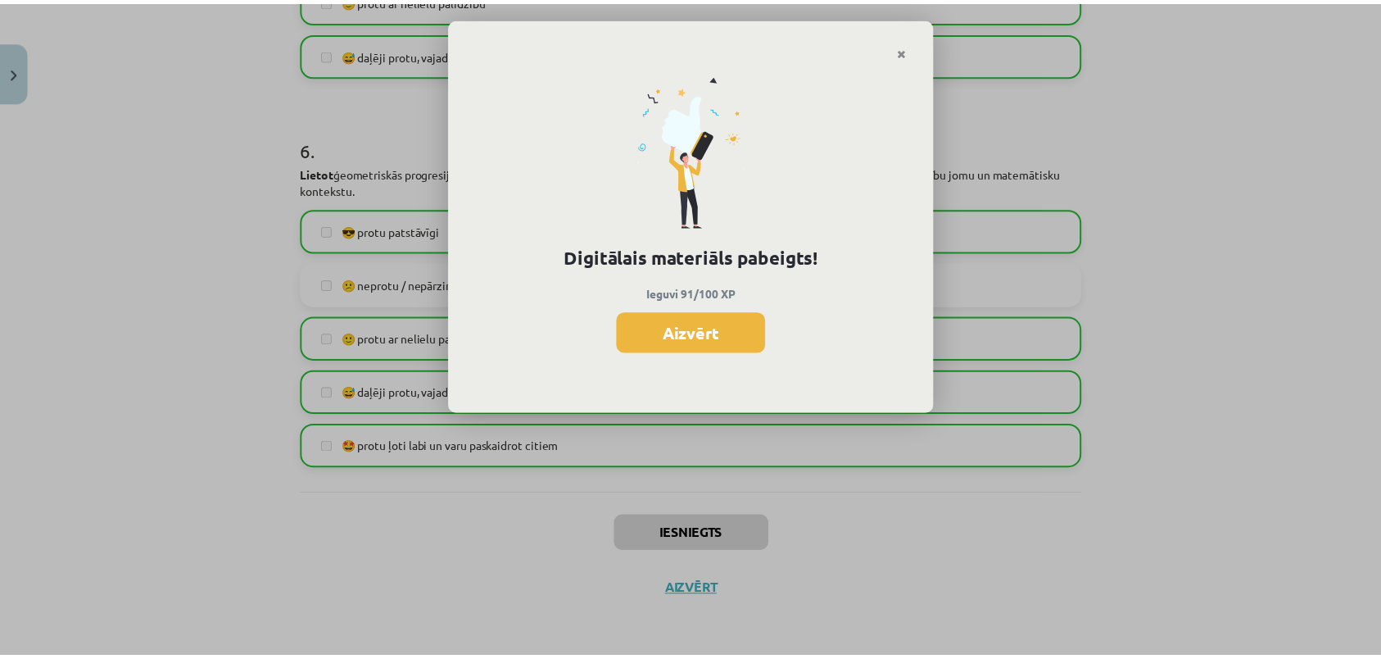
scroll to position [487, 0]
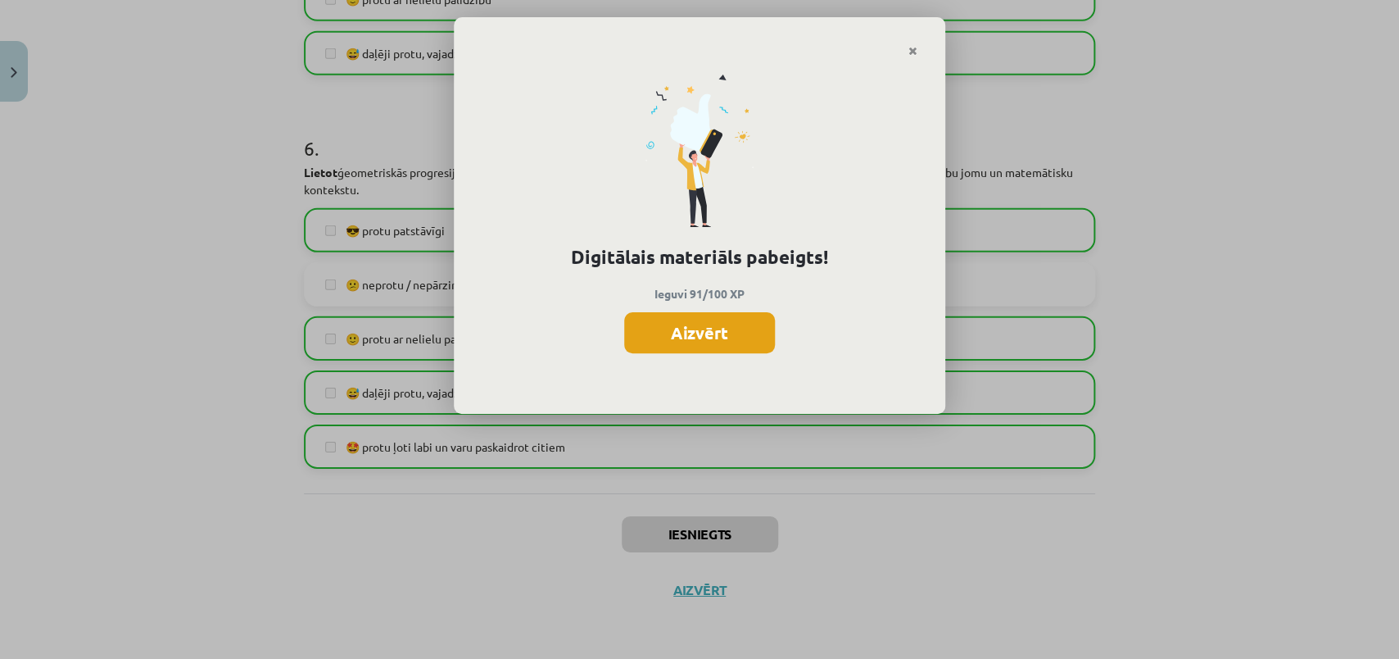
click at [699, 342] on button "Aizvērt" at bounding box center [699, 332] width 151 height 41
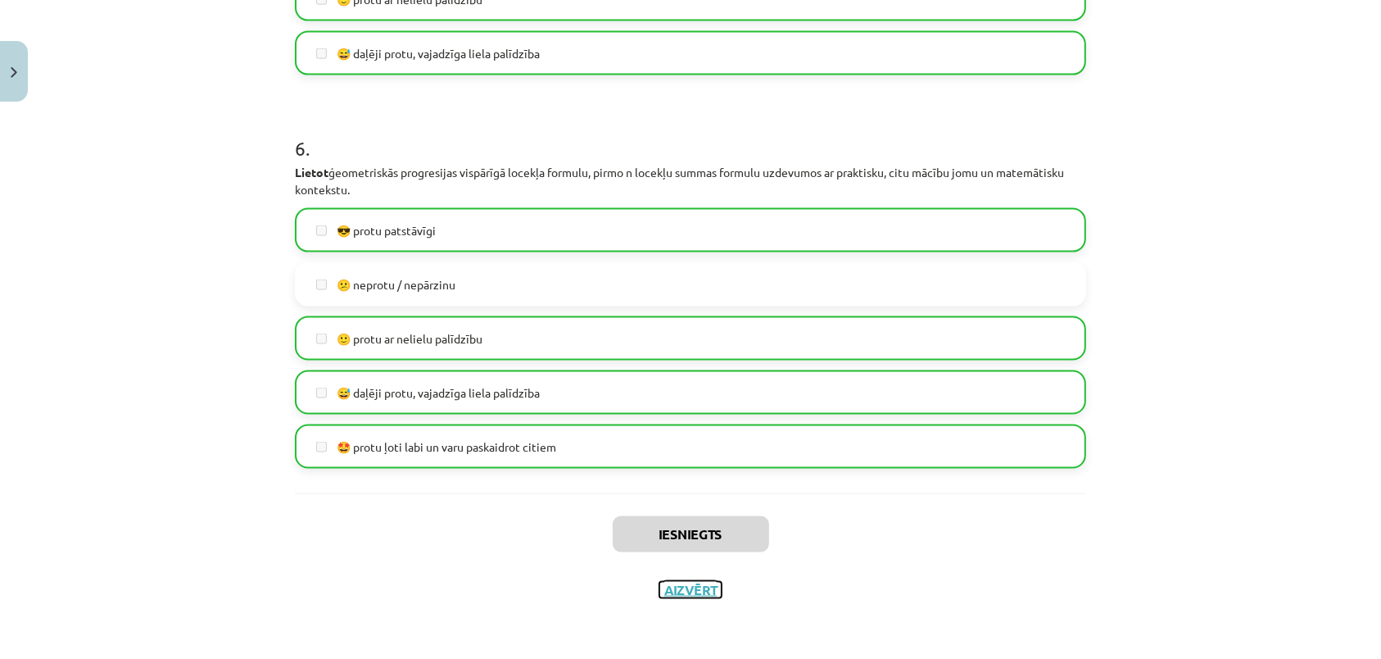
click at [676, 587] on button "Aizvērt" at bounding box center [691, 590] width 62 height 16
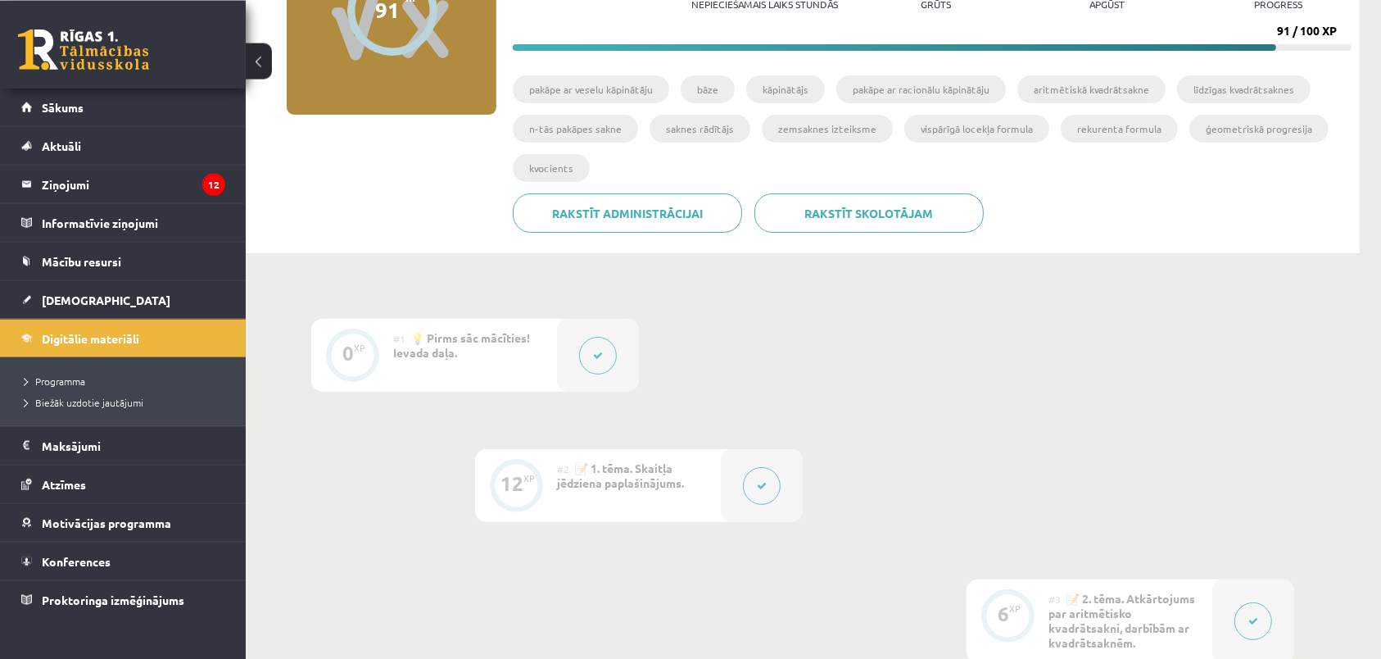
scroll to position [27, 0]
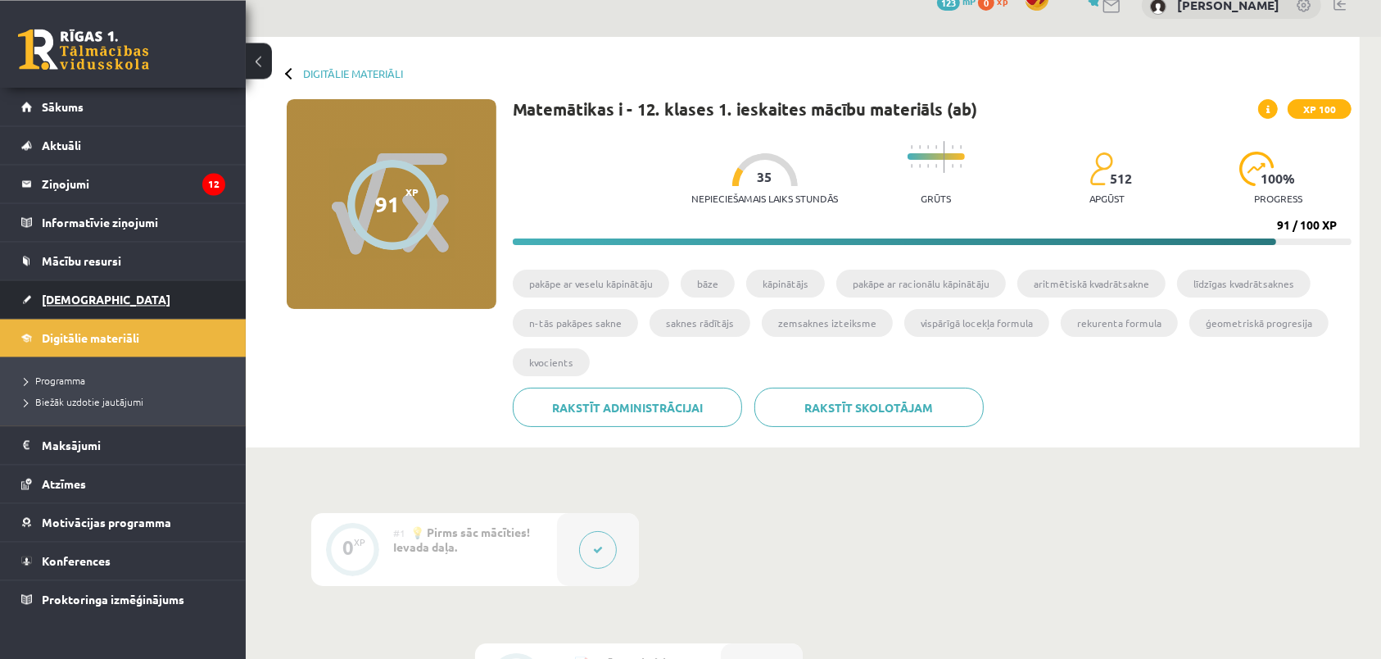
click at [60, 304] on span "[DEMOGRAPHIC_DATA]" at bounding box center [106, 299] width 129 height 15
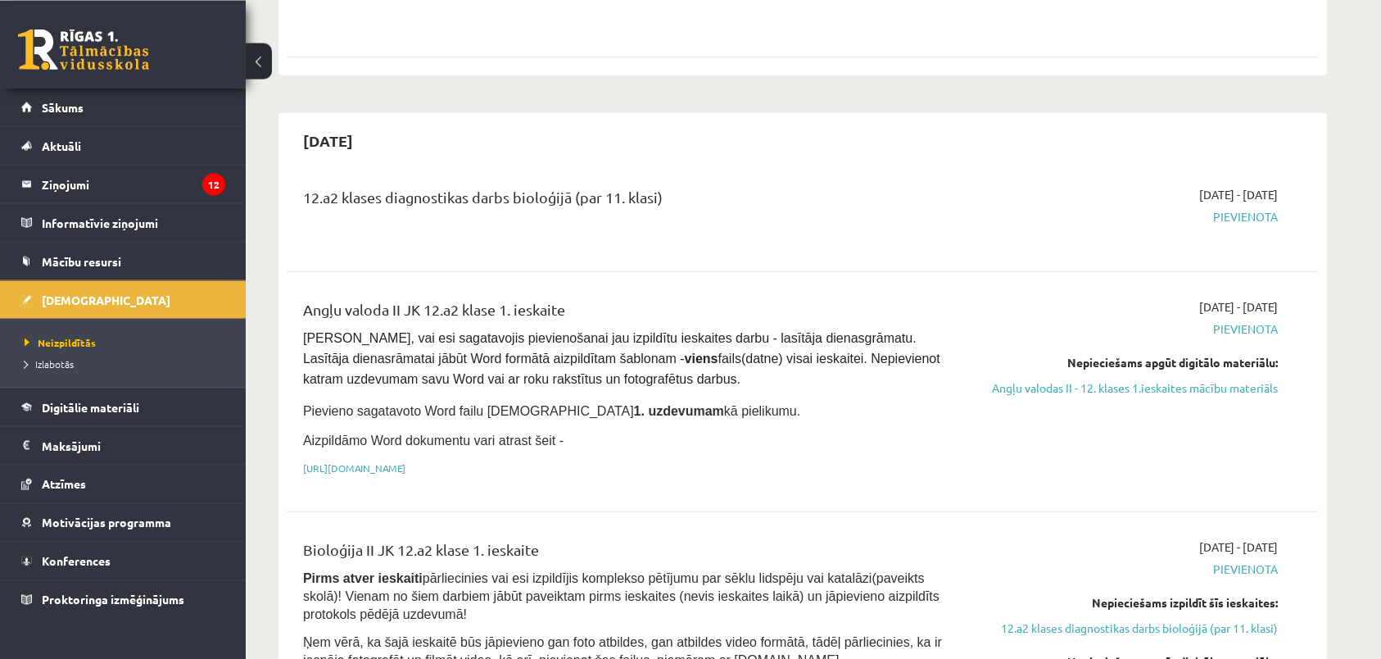
scroll to position [830, 0]
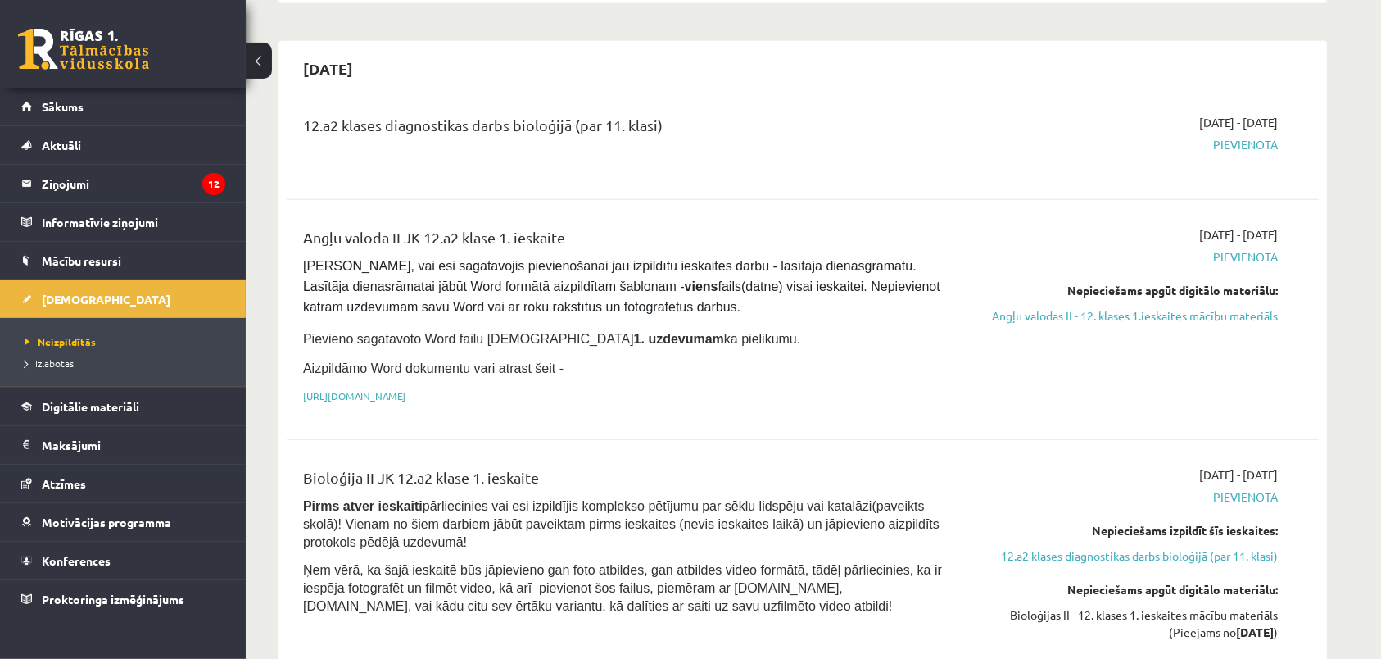
drag, startPoint x: 1392, startPoint y: 41, endPoint x: 1380, endPoint y: 119, distance: 78.7
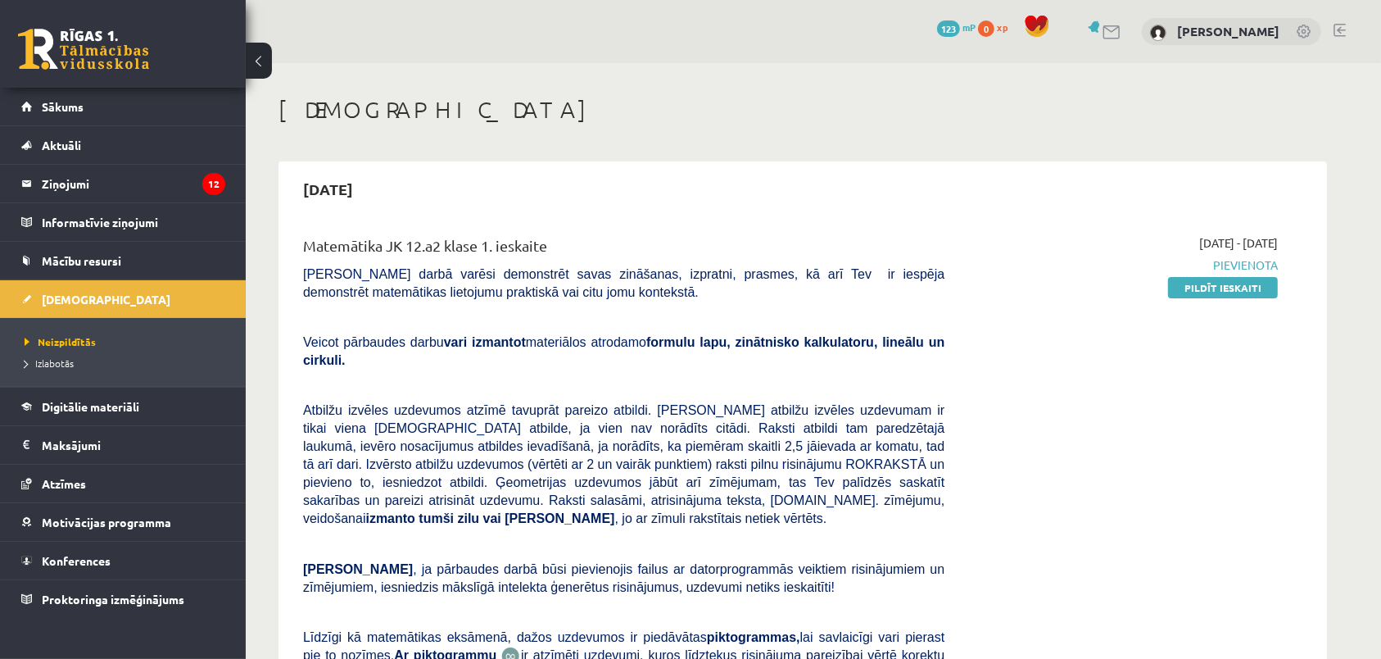
scroll to position [84, 0]
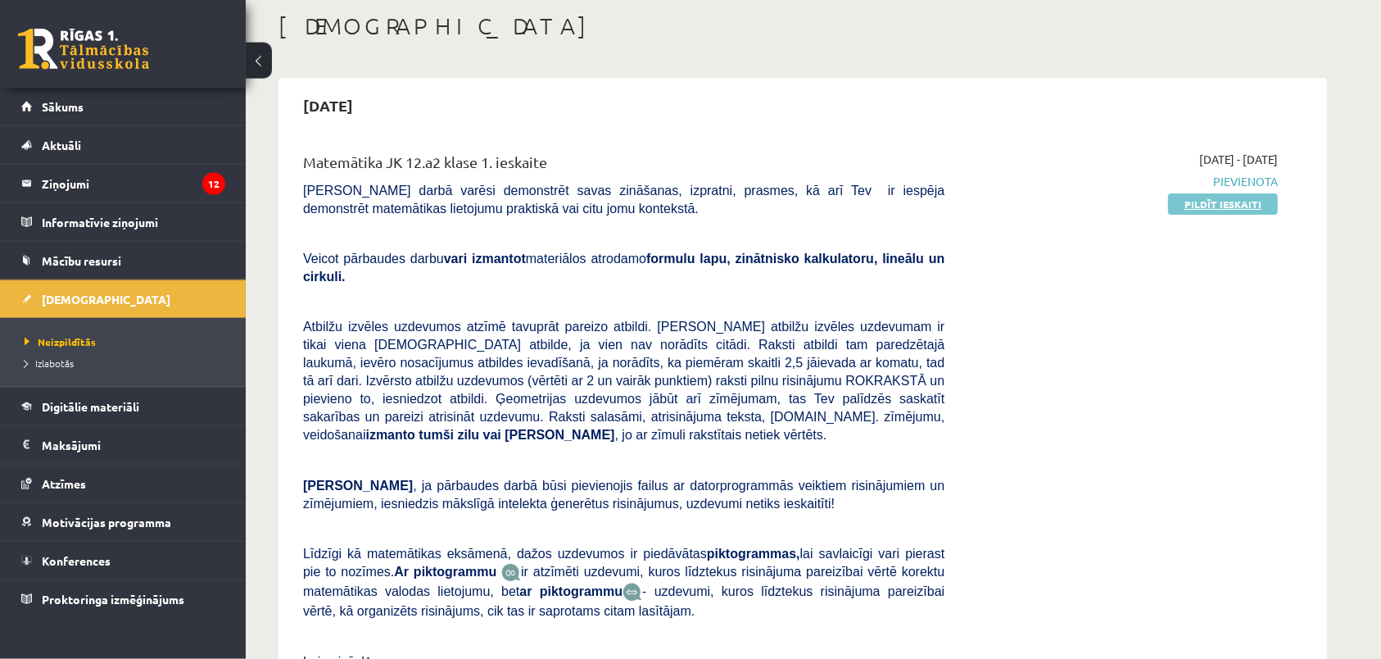
click at [1199, 208] on link "Pildīt ieskaiti" at bounding box center [1223, 203] width 110 height 21
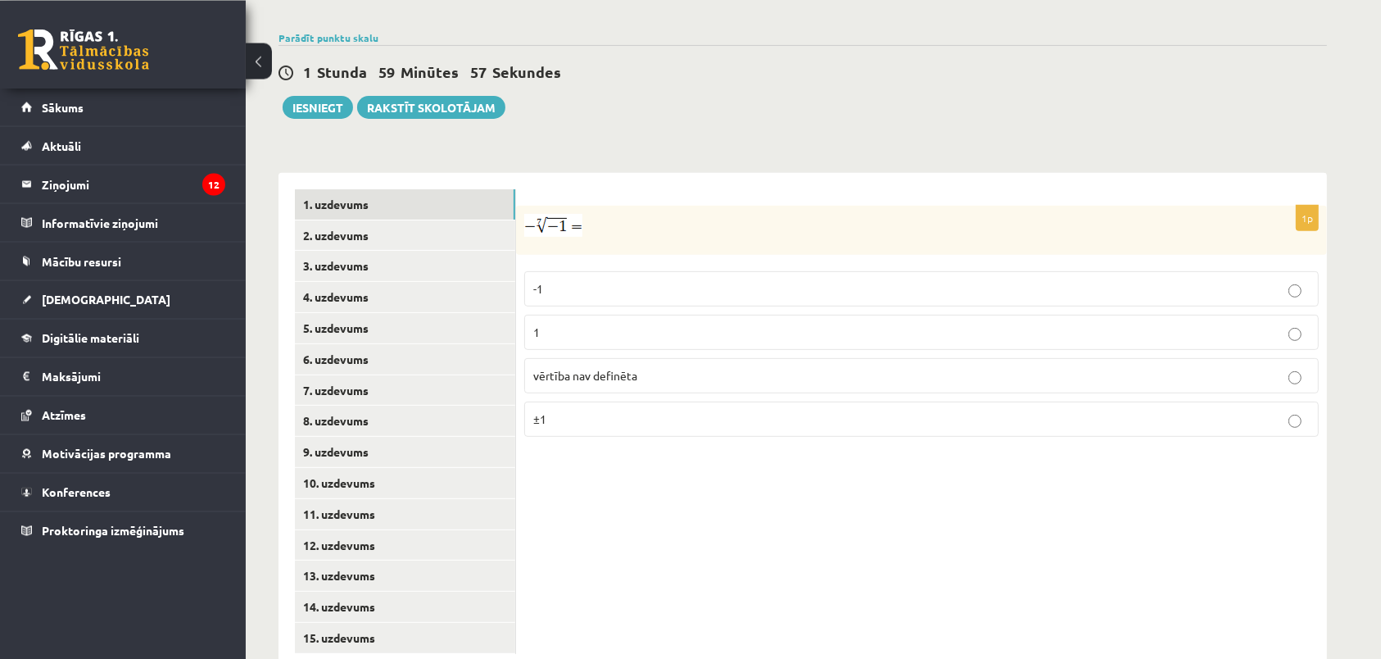
scroll to position [546, 0]
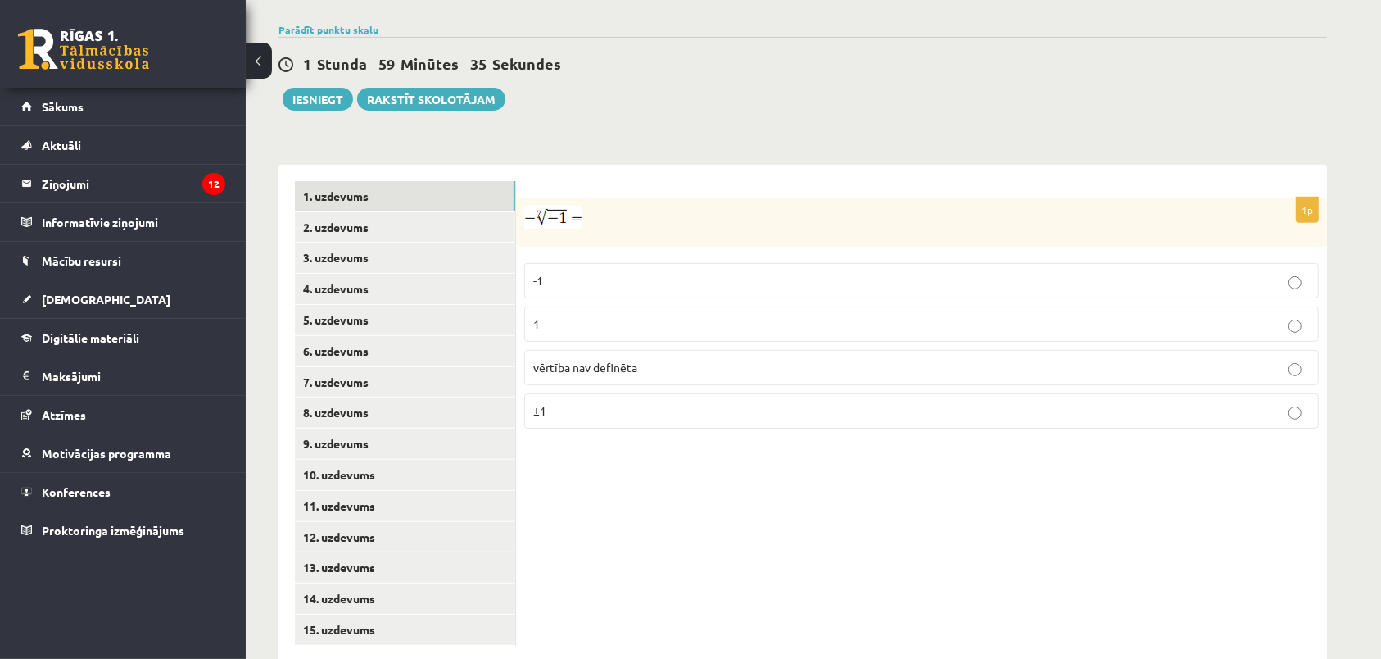
click at [954, 102] on div "Matemātika JK 12.a2 klase 1. ieskaite , [PERSON_NAME] (12.a2 JK klase) [PERSON_…" at bounding box center [803, 106] width 1114 height 1178
click at [602, 315] on p "1" at bounding box center [921, 323] width 777 height 17
click at [443, 212] on link "2. uzdevums" at bounding box center [405, 227] width 220 height 30
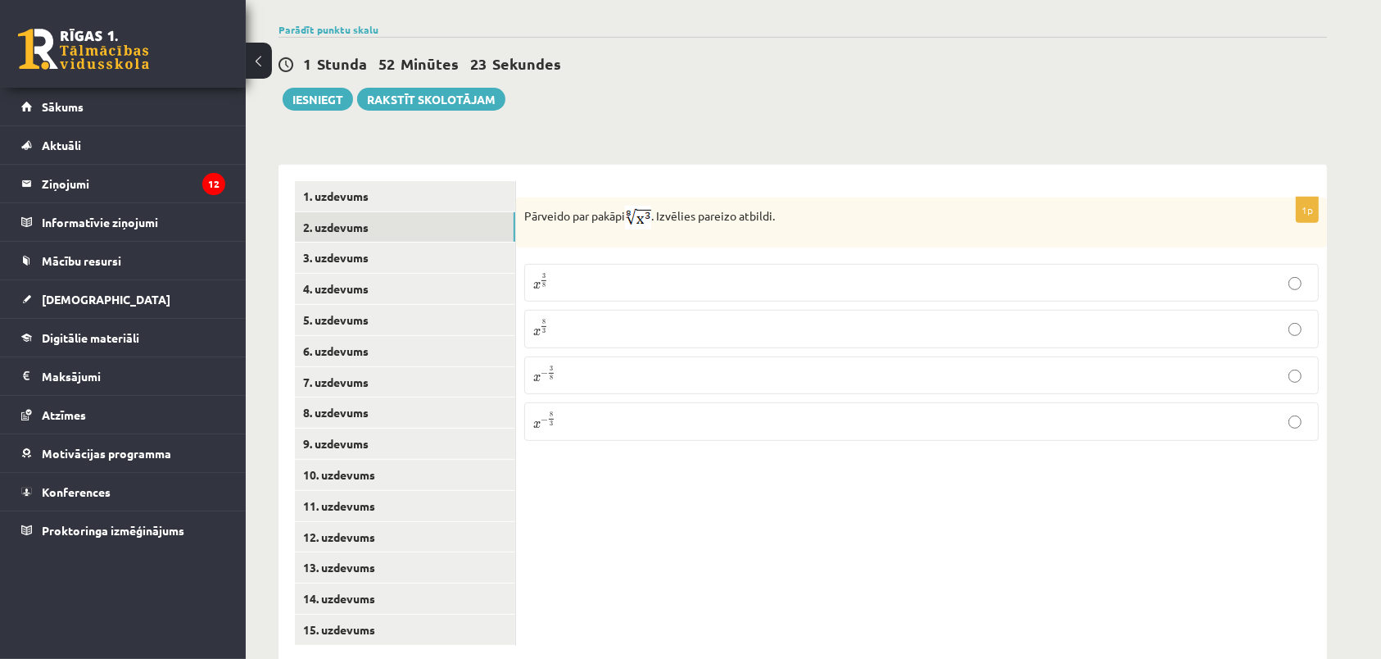
click at [913, 105] on div "Matemātika JK 12.a2 klase 1. ieskaite , [PERSON_NAME] (12.a2 JK klase) [PERSON_…" at bounding box center [803, 106] width 1114 height 1178
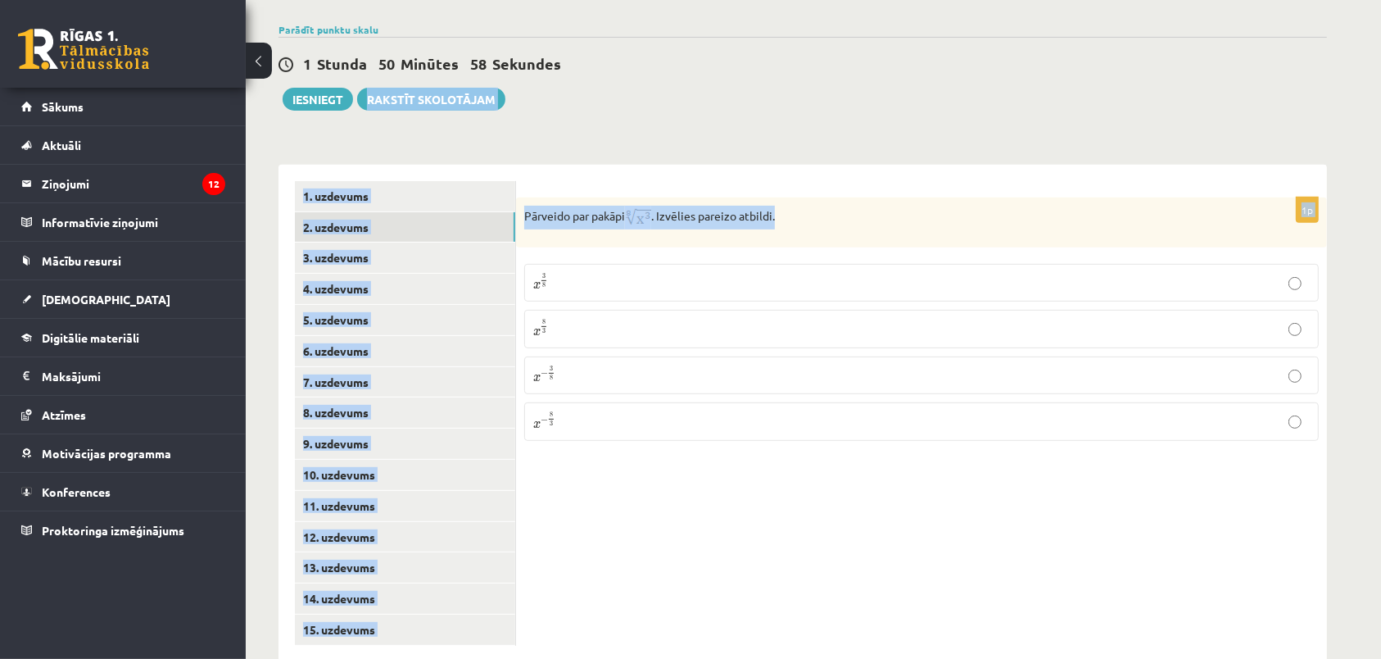
drag, startPoint x: 992, startPoint y: 70, endPoint x: 703, endPoint y: 500, distance: 518.3
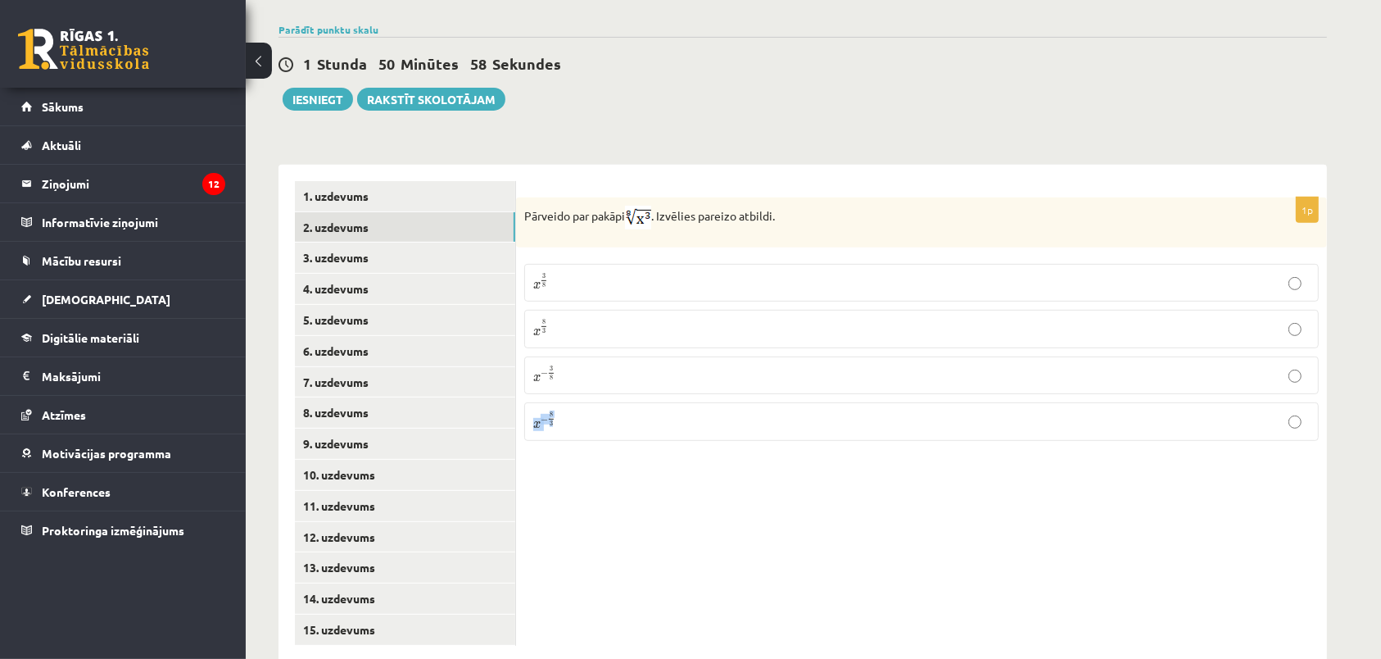
click at [703, 111] on div "1 Stunda 50 Minūtes 58 Sekundes Ieskaite saglabāta! Iesniegt Rakstīt skolotājam" at bounding box center [803, 74] width 1049 height 74
click at [683, 470] on div "1p Pārveido par pakāpi . Izvēlies pareizo atbildi. x 3 8 x 3 8 x 8 3 x 8 3 x − …" at bounding box center [921, 413] width 811 height 497
click at [733, 365] on p "x − 3 8 x − 3 8" at bounding box center [921, 375] width 777 height 20
click at [588, 273] on p "x 3 8 x 3 8" at bounding box center [921, 283] width 777 height 20
click at [433, 243] on link "3. uzdevums" at bounding box center [405, 258] width 220 height 30
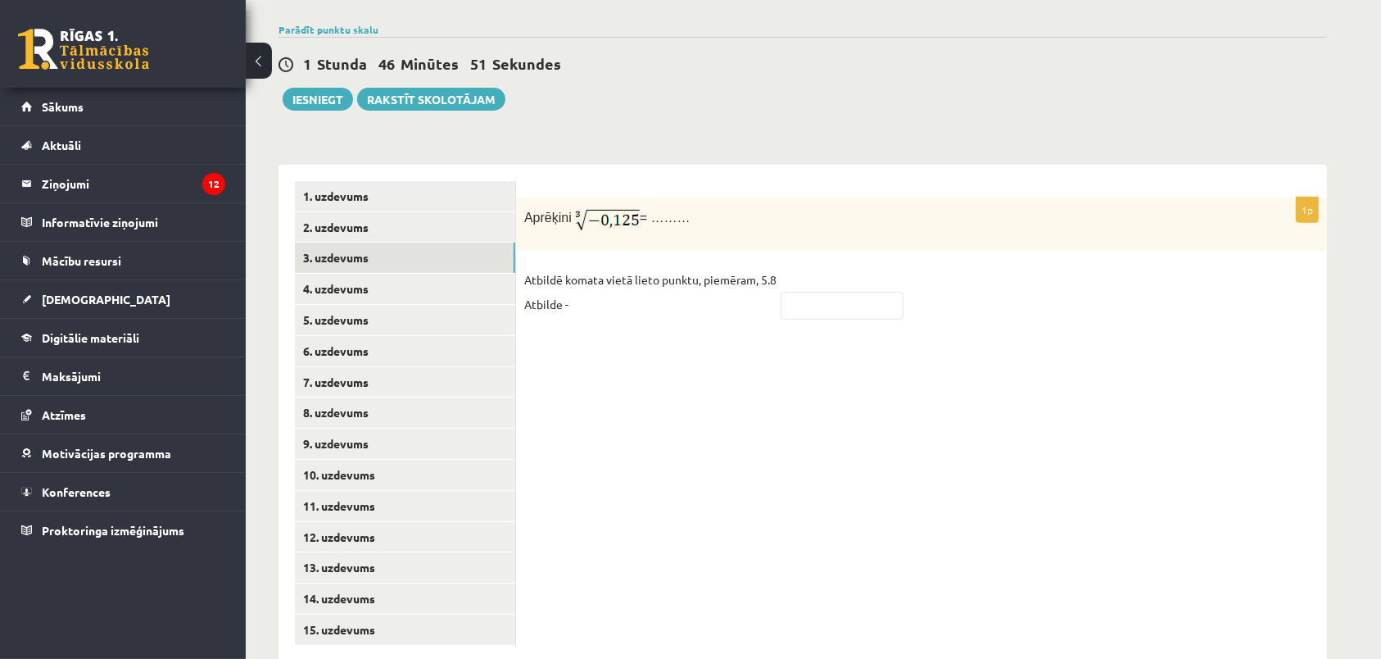
click at [965, 390] on div "1p Aprēķini = ……… Atbildē komata vietā lieto punktu, piemēram, 5.8 Atbilde -" at bounding box center [921, 413] width 811 height 497
click at [804, 292] on input "text" at bounding box center [842, 306] width 123 height 28
type input "****"
click at [404, 274] on link "4. uzdevums" at bounding box center [405, 289] width 220 height 30
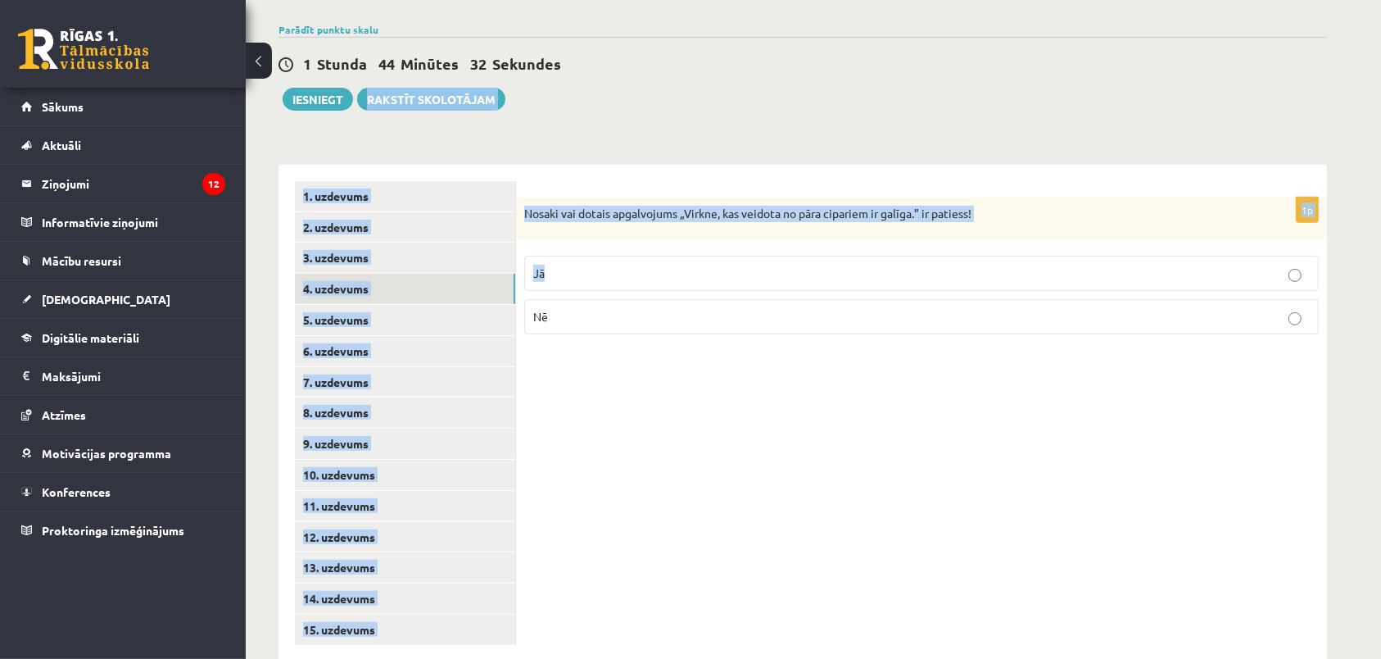
drag, startPoint x: 1082, startPoint y: 80, endPoint x: 760, endPoint y: 377, distance: 437.7
click at [760, 377] on div "Matemātika JK 12.a2 klase 1. ieskaite , [PERSON_NAME] (12.a2 JK klase) [PERSON_…" at bounding box center [803, 106] width 1114 height 1178
click at [639, 377] on div "1p Nosaki vai dotais apgalvojums „Virkne, kas veidota no pāra cipariem ir galīg…" at bounding box center [921, 413] width 811 height 497
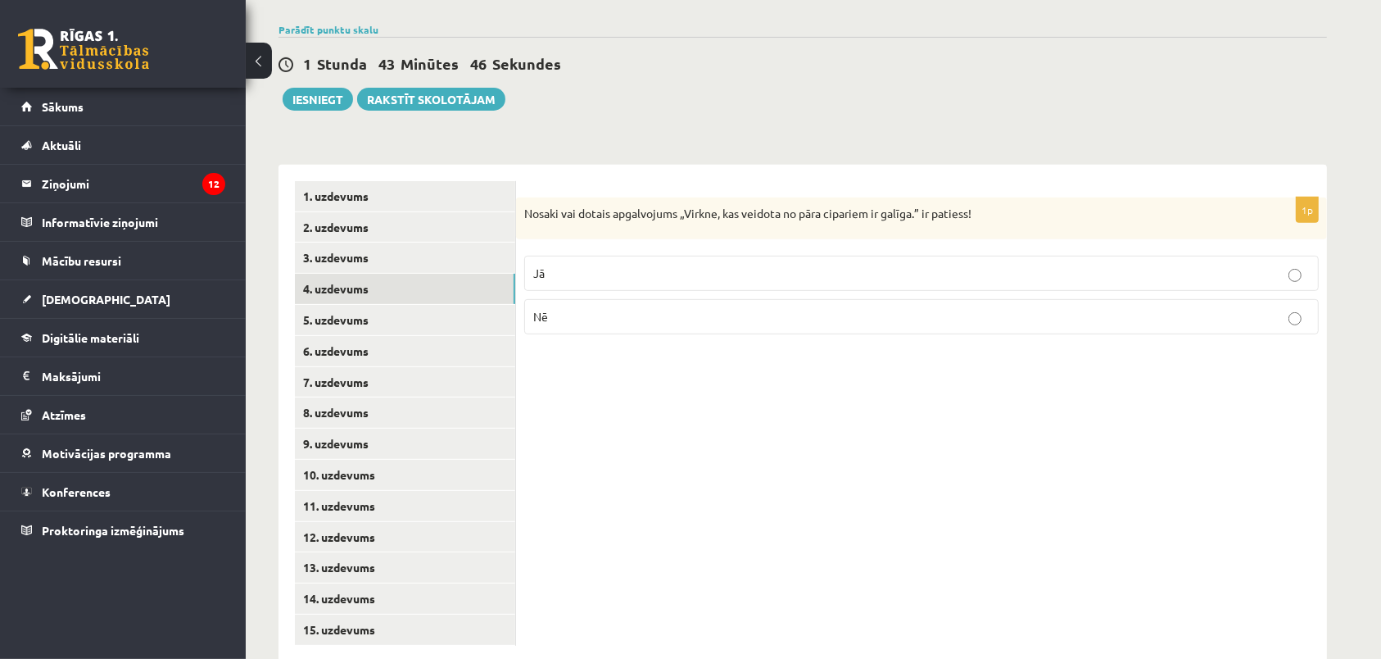
click at [601, 308] on p "Nē" at bounding box center [921, 316] width 777 height 17
click at [470, 305] on link "5. uzdevums" at bounding box center [405, 320] width 220 height 30
click at [464, 274] on link "4. uzdevums" at bounding box center [405, 289] width 220 height 30
click at [464, 305] on link "5. uzdevums" at bounding box center [405, 320] width 220 height 30
click at [560, 301] on label "Nē" at bounding box center [921, 318] width 795 height 35
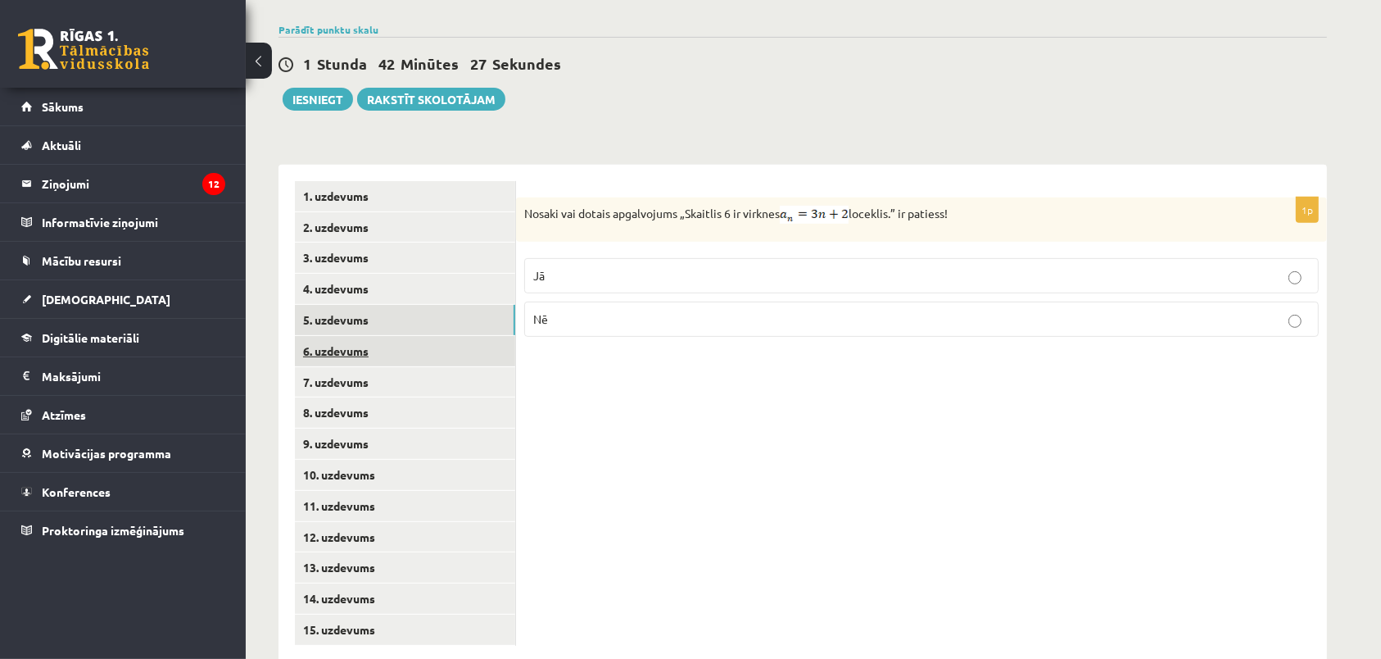
click at [487, 336] on link "6. uzdevums" at bounding box center [405, 351] width 220 height 30
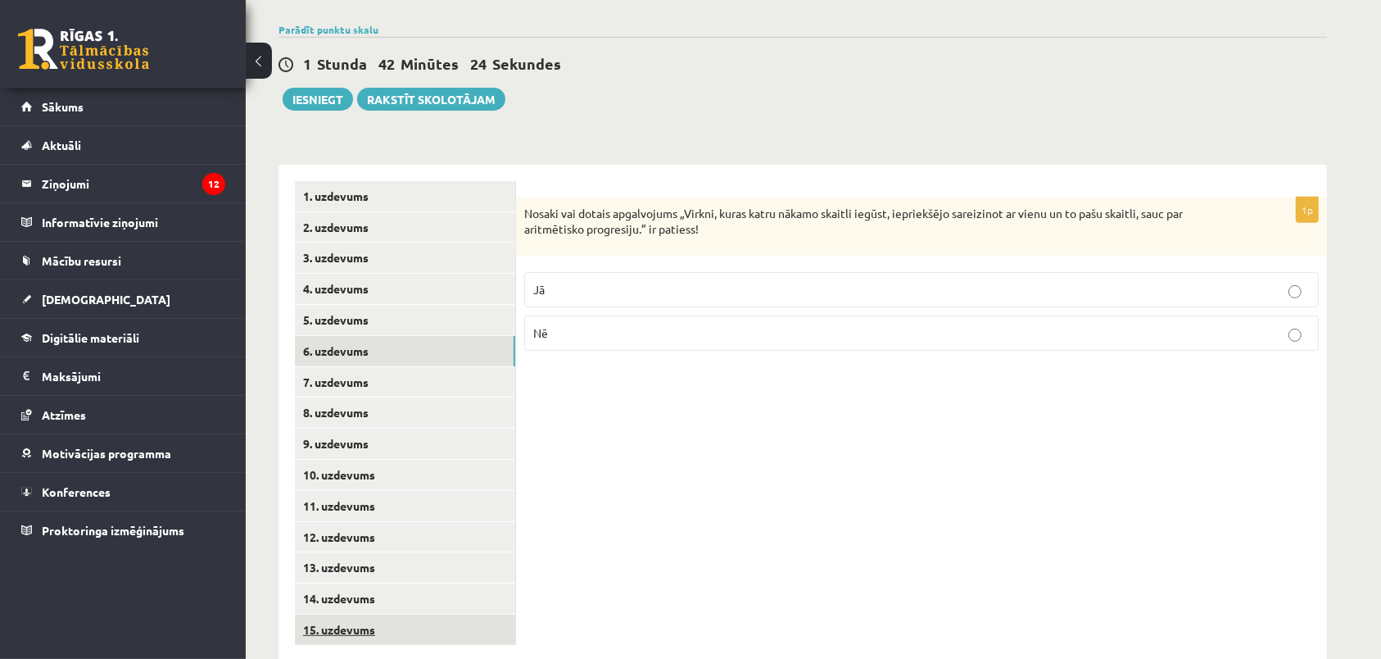
click at [414, 614] on link "15. uzdevums" at bounding box center [405, 629] width 220 height 30
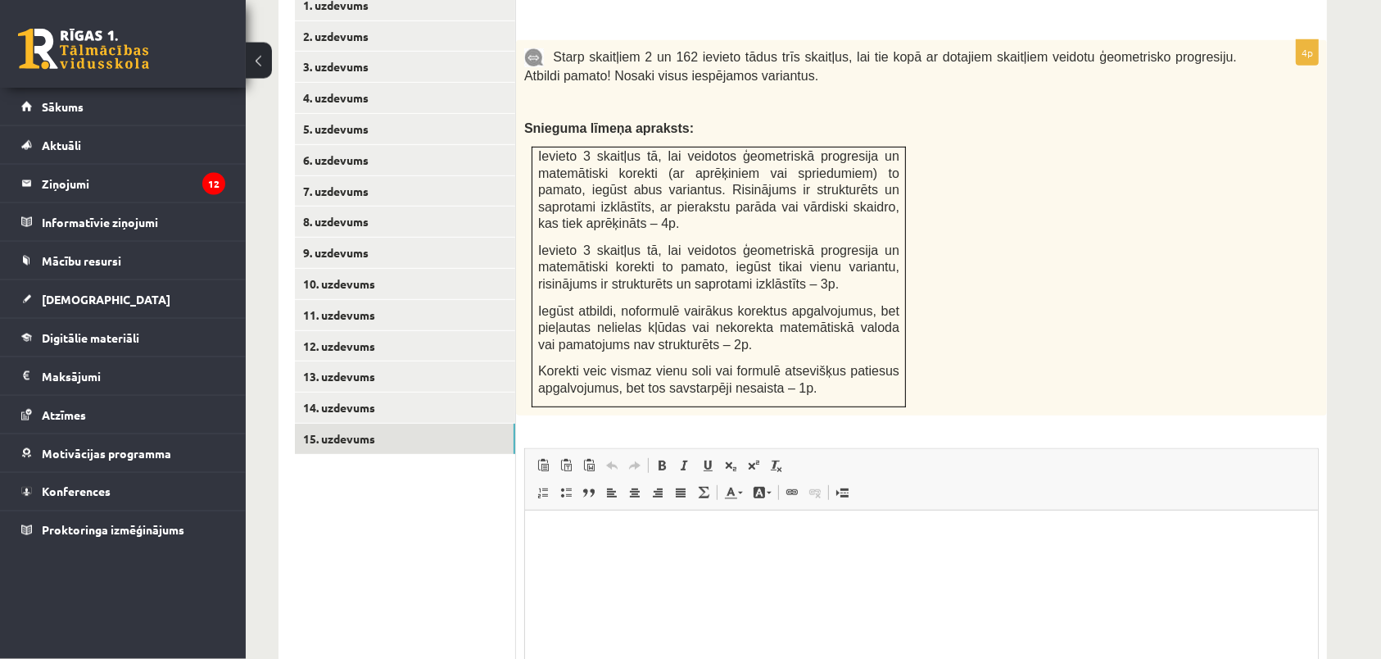
scroll to position [791, 0]
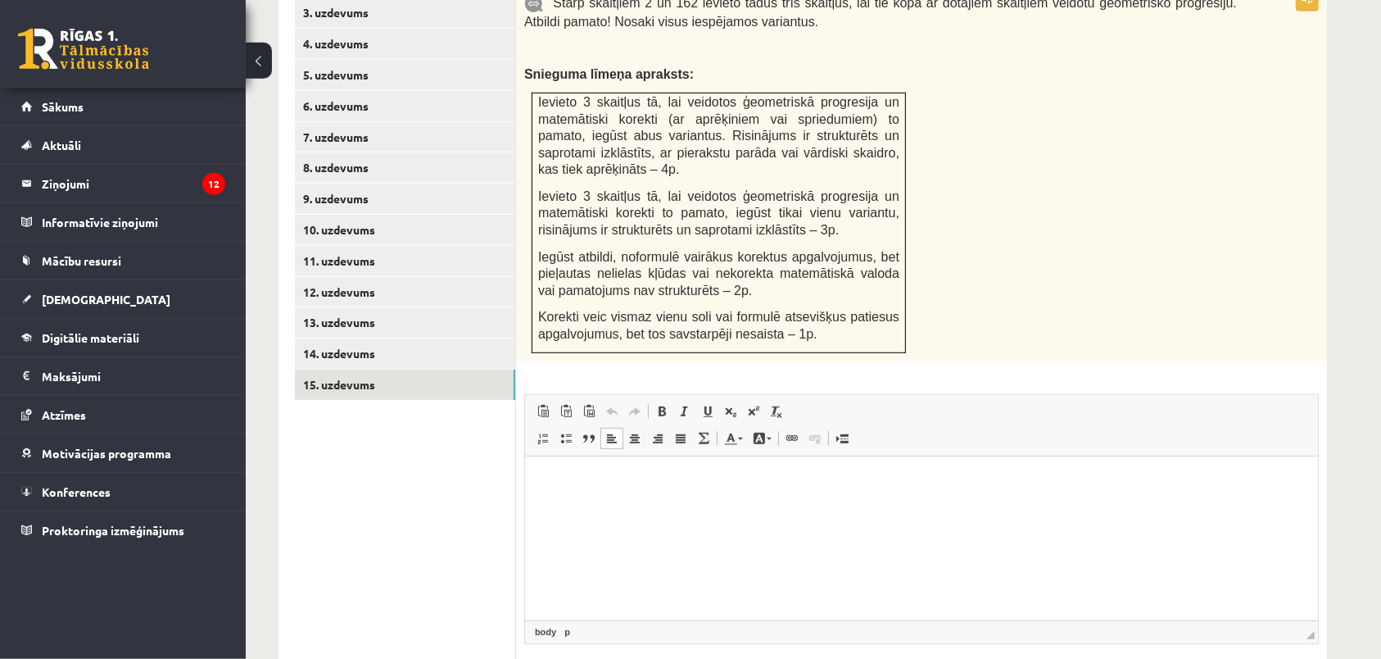
click at [1045, 471] on html at bounding box center [920, 538] width 793 height 164
click at [963, 561] on p "**********" at bounding box center [921, 552] width 760 height 49
drag, startPoint x: 954, startPoint y: 560, endPoint x: 693, endPoint y: 576, distance: 261.8
click at [693, 576] on p "**********" at bounding box center [921, 552] width 760 height 49
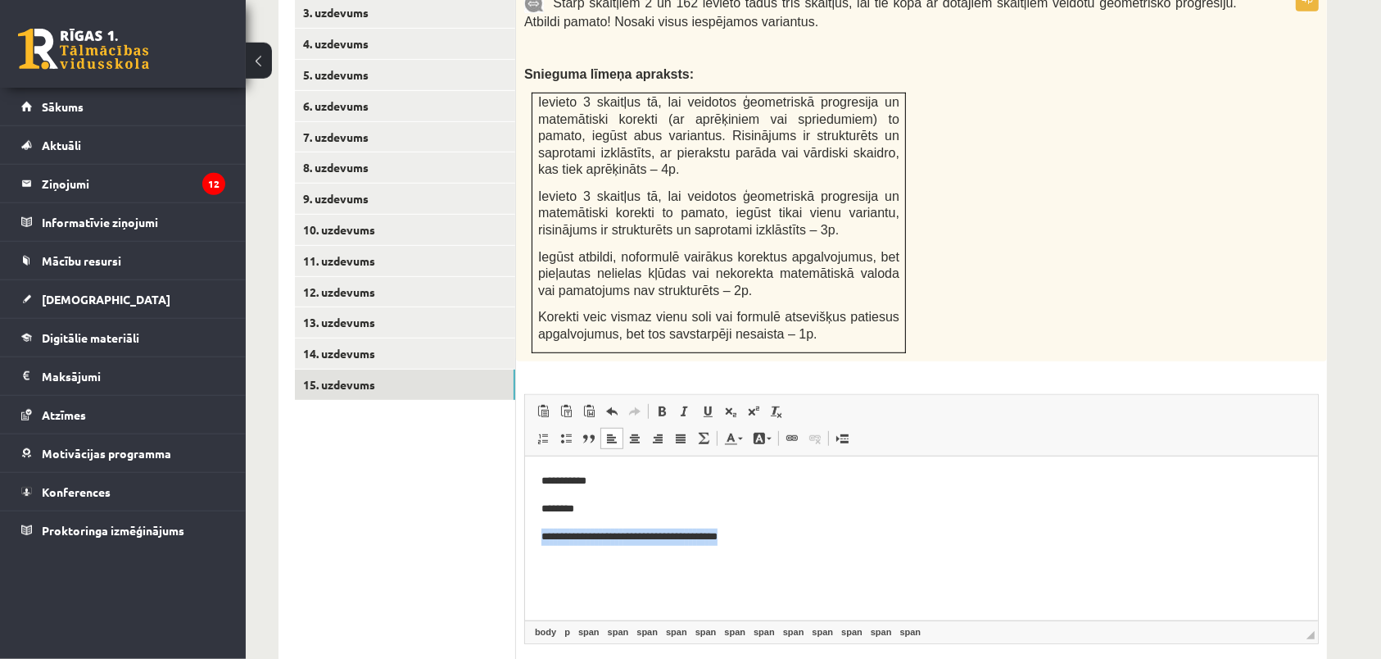
drag, startPoint x: 542, startPoint y: 529, endPoint x: 619, endPoint y: 585, distance: 95.7
click at [619, 585] on html "**********" at bounding box center [920, 538] width 793 height 164
click at [560, 578] on html "**********" at bounding box center [920, 538] width 793 height 164
drag, startPoint x: 536, startPoint y: 546, endPoint x: 603, endPoint y: 570, distance: 71.5
click at [603, 570] on html "**********" at bounding box center [920, 538] width 793 height 164
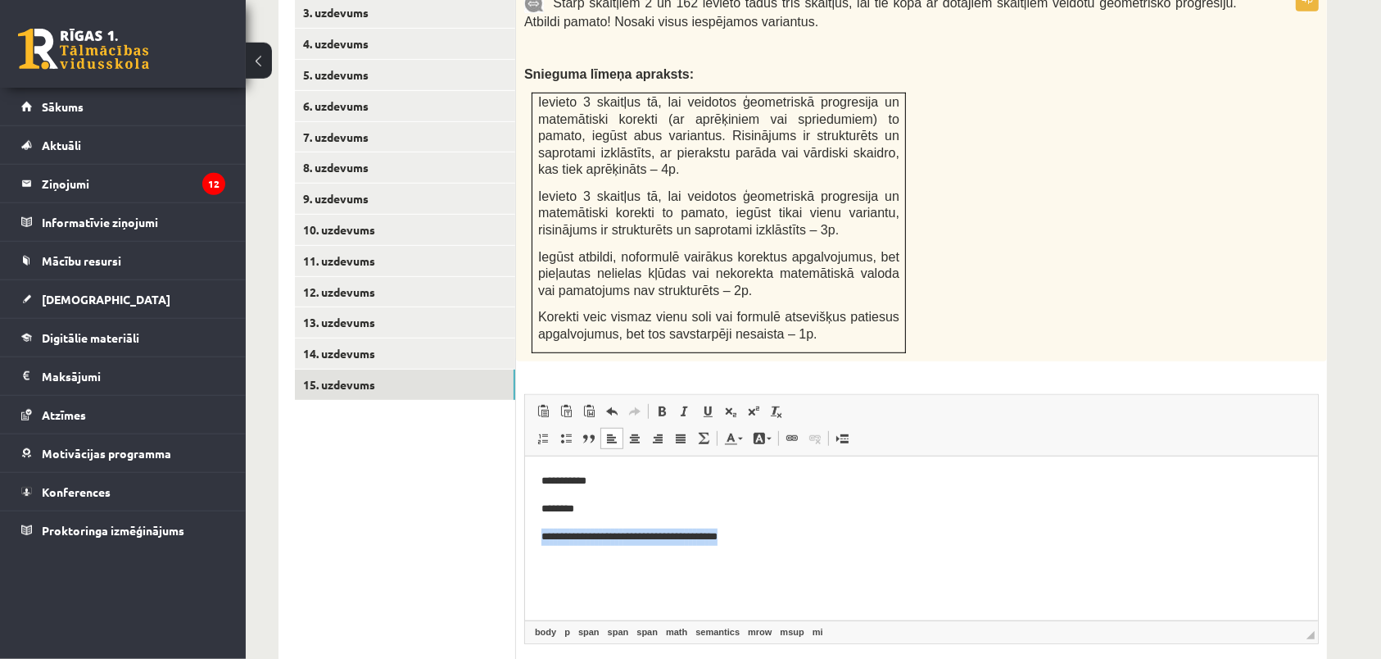
drag, startPoint x: 603, startPoint y: 570, endPoint x: 539, endPoint y: 543, distance: 69.4
click at [539, 543] on html "**********" at bounding box center [920, 538] width 793 height 164
click at [544, 537] on html "**********" at bounding box center [920, 538] width 793 height 164
drag, startPoint x: 544, startPoint y: 537, endPoint x: 607, endPoint y: 573, distance: 72.7
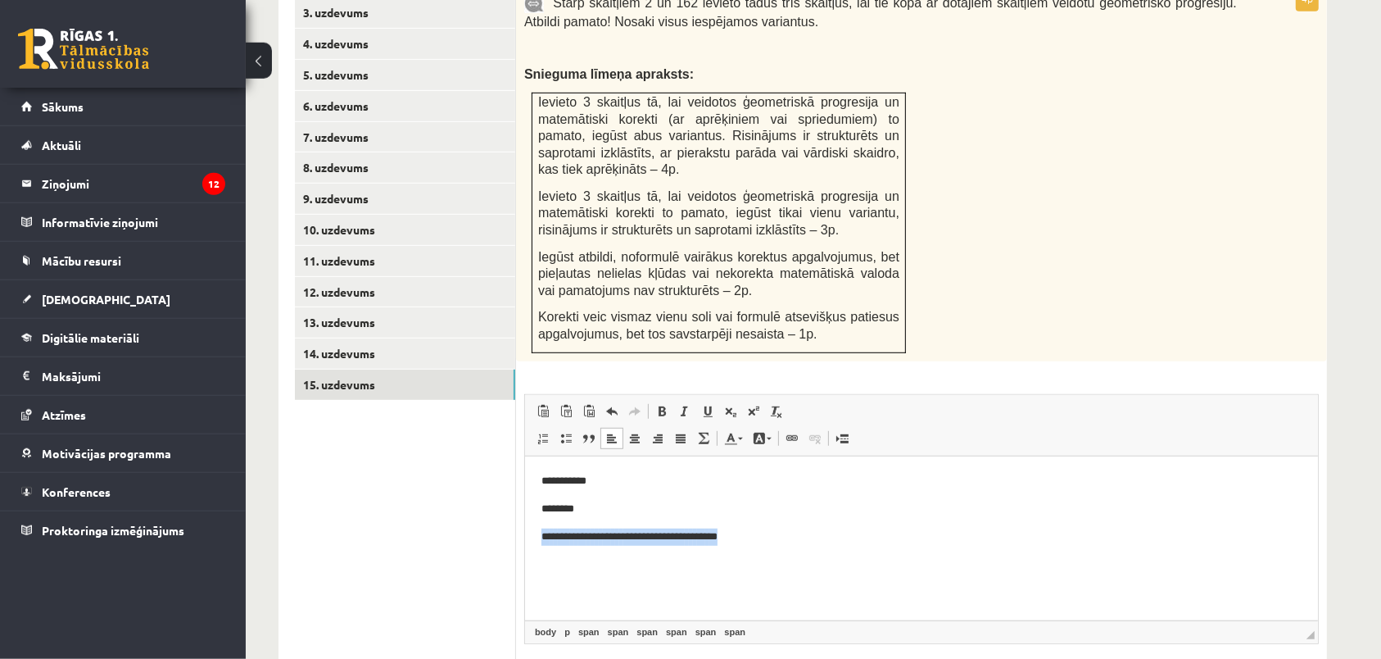
click at [607, 573] on p "**********" at bounding box center [921, 552] width 760 height 49
click at [822, 622] on fieldset "**********" at bounding box center [921, 560] width 795 height 333
click at [611, 577] on html "* * * * * * * * *** * * * * * *** **" at bounding box center [920, 538] width 793 height 164
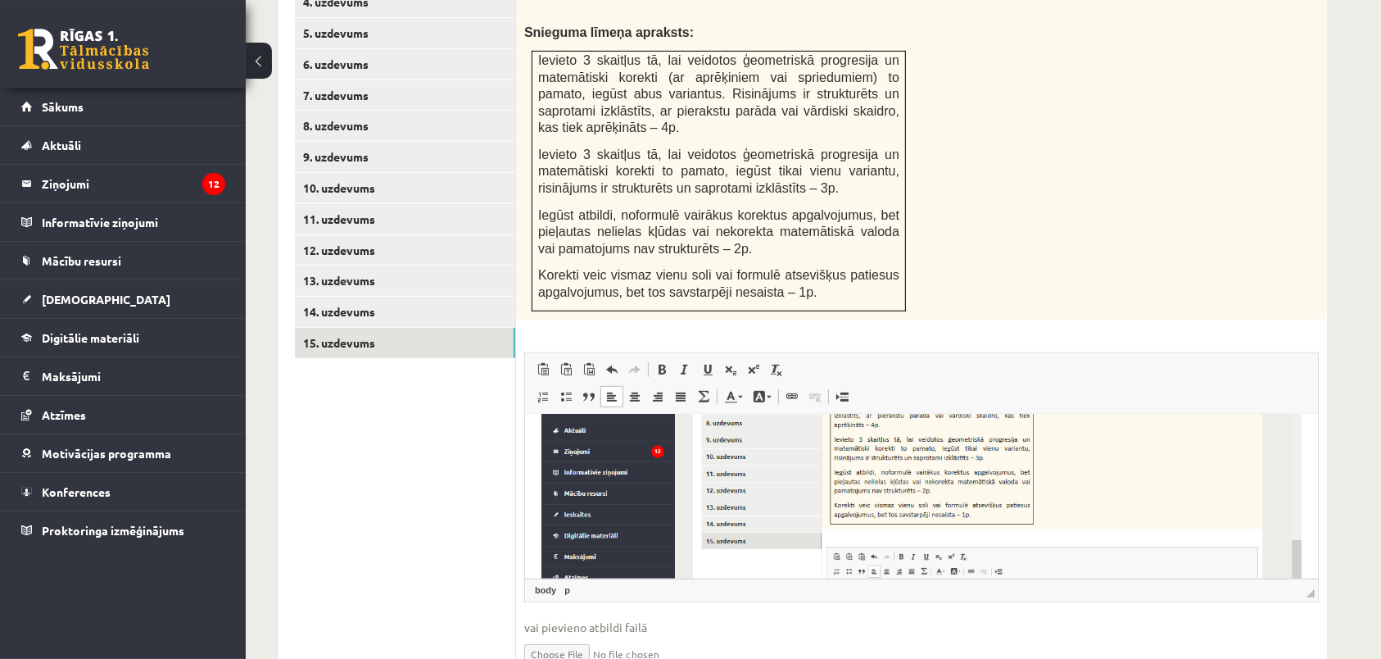
scroll to position [215, 0]
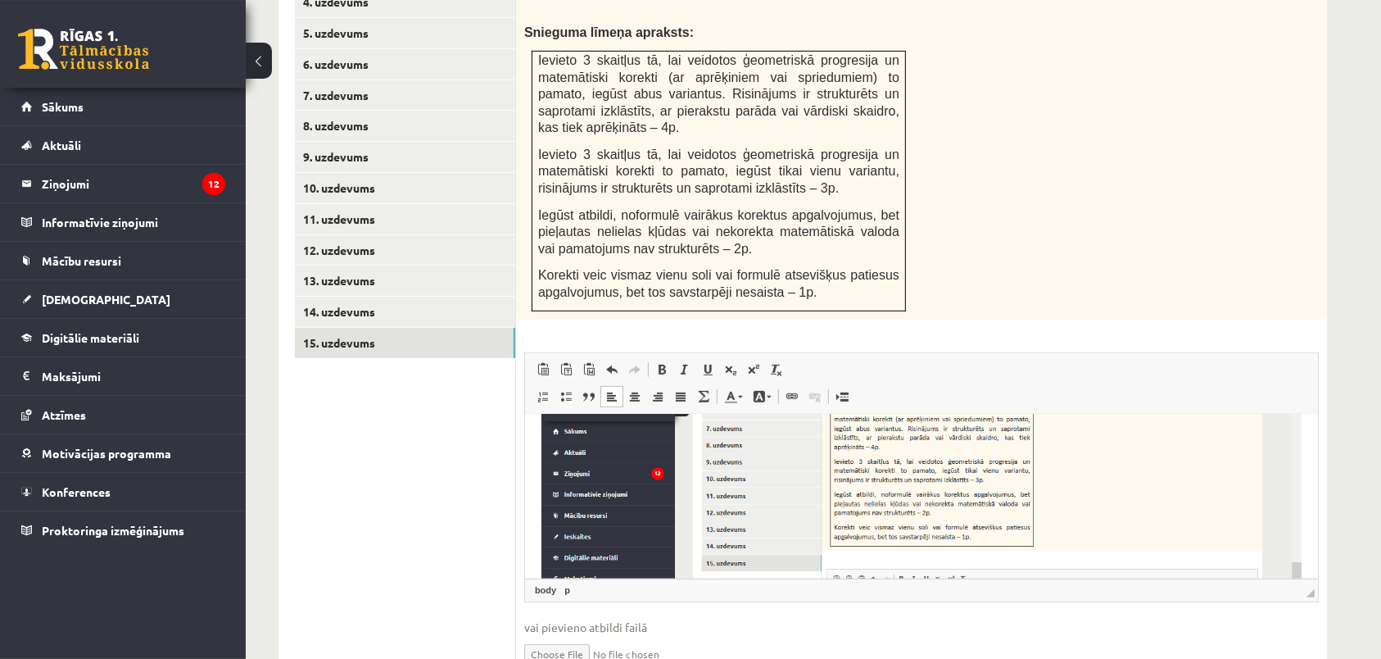
click at [1144, 499] on img "Rich Text Editor, wiswyg-editor-user-answer-47024937912320" at bounding box center [921, 539] width 760 height 428
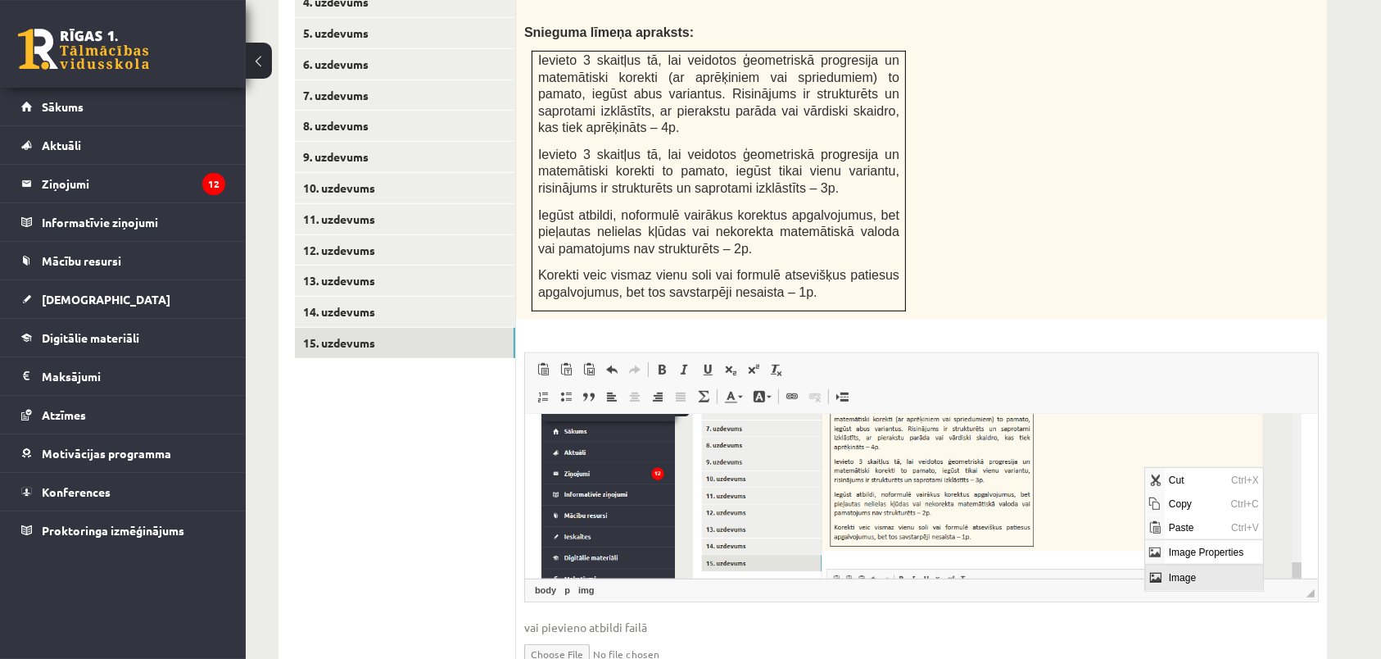
click at [1144, 499] on img "Rich Text Editor, wiswyg-editor-user-answer-47024937912320" at bounding box center [921, 539] width 760 height 428
click at [1188, 485] on span "Cut" at bounding box center [1196, 479] width 62 height 24
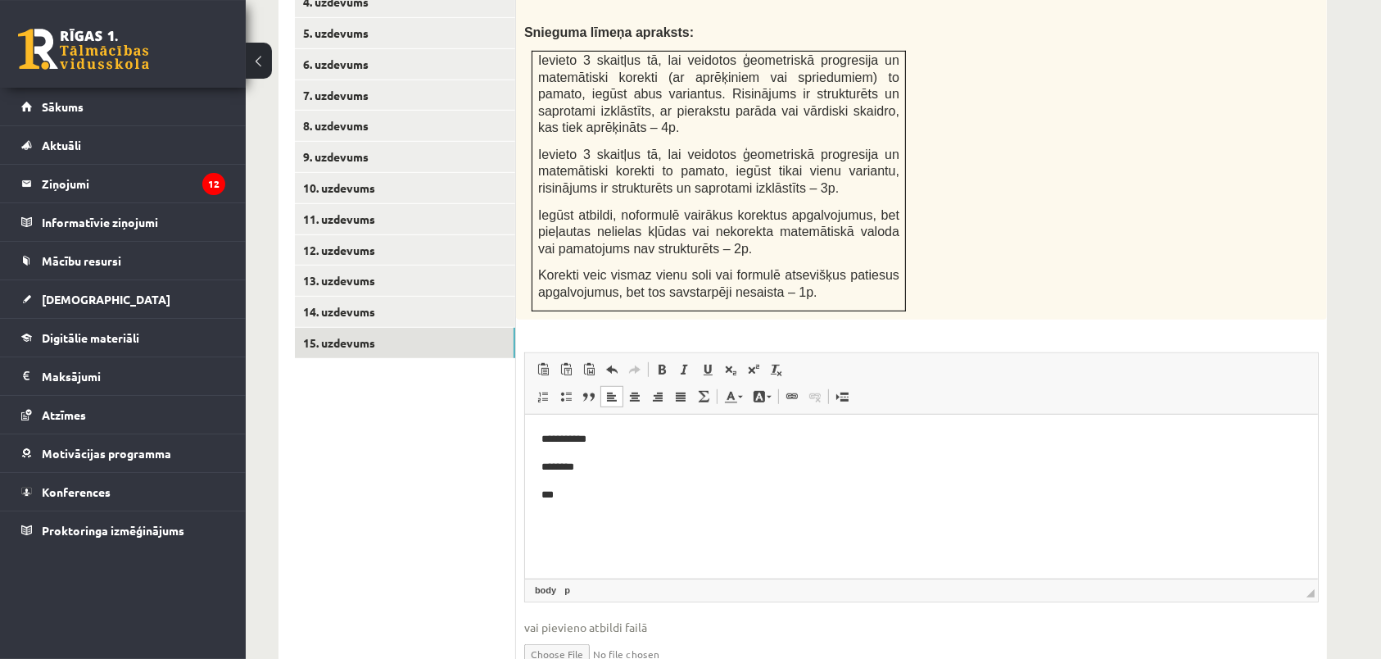
click at [701, 542] on p "Rich Text Editor, wiswyg-editor-user-answer-47024937912320" at bounding box center [921, 549] width 760 height 17
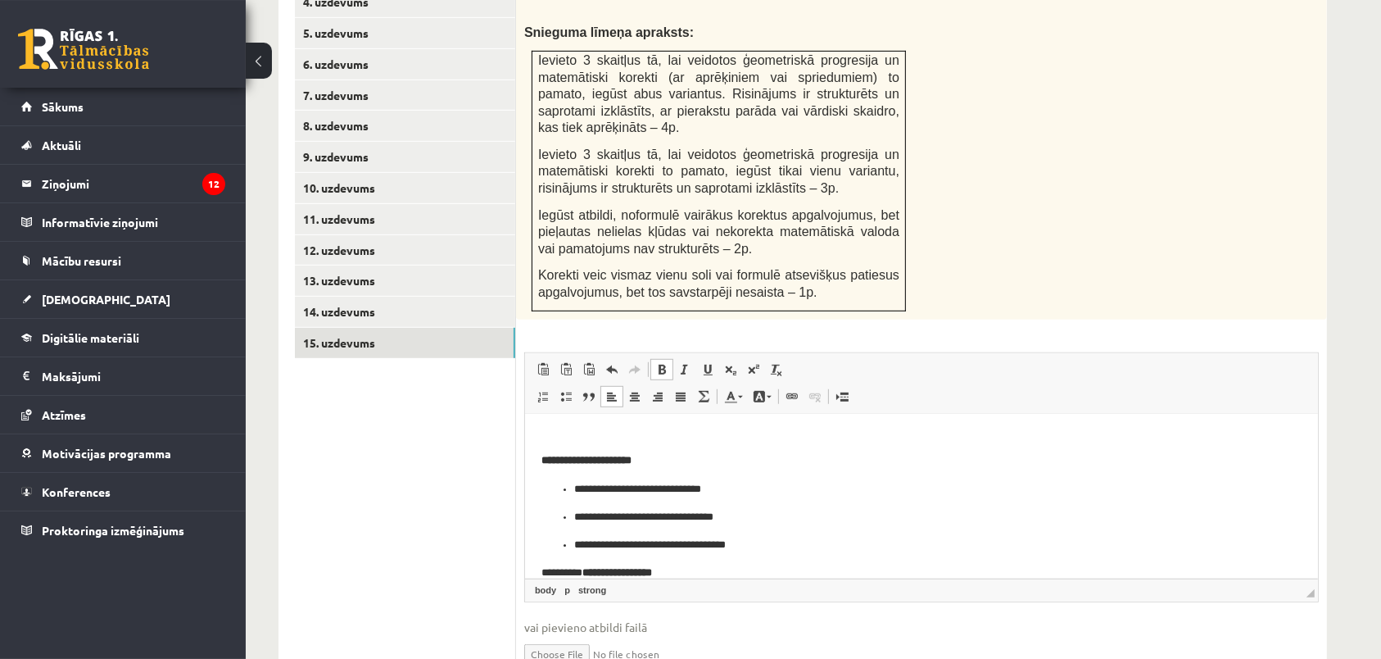
click at [573, 486] on li "**********" at bounding box center [920, 488] width 695 height 17
click at [573, 489] on li "**********" at bounding box center [920, 488] width 695 height 17
click at [573, 490] on li "**********" at bounding box center [920, 488] width 695 height 17
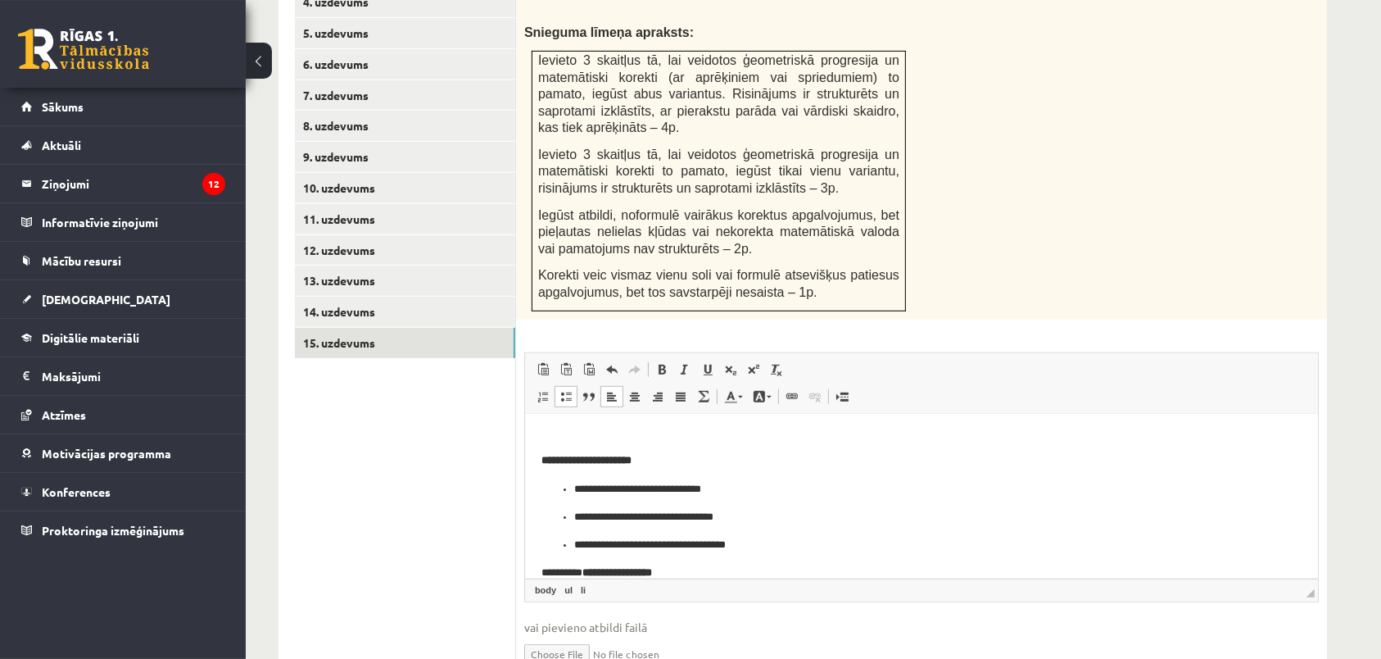
click at [573, 490] on li "**********" at bounding box center [920, 488] width 695 height 17
click at [691, 483] on p "**********" at bounding box center [920, 488] width 695 height 17
drag, startPoint x: 691, startPoint y: 483, endPoint x: 740, endPoint y: 525, distance: 63.9
click at [740, 525] on ul "**********" at bounding box center [921, 516] width 760 height 72
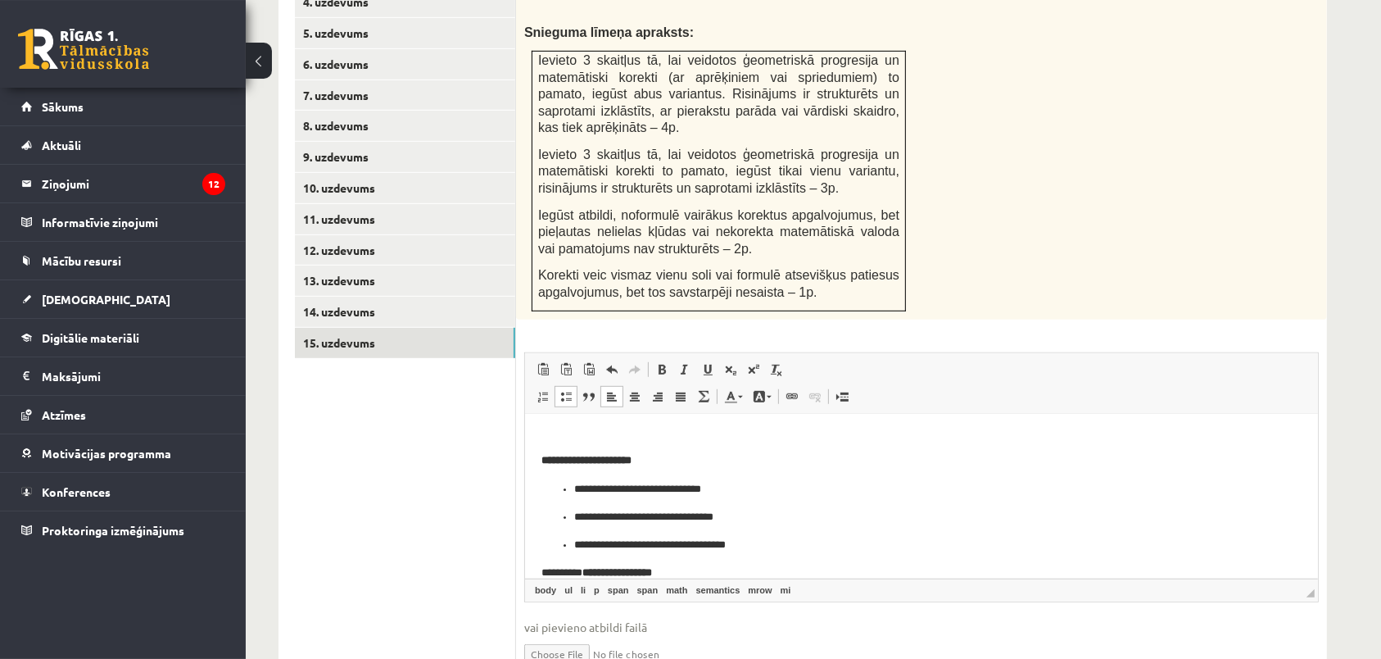
click at [740, 525] on ul "**********" at bounding box center [921, 516] width 760 height 72
click at [586, 466] on h4 "**********" at bounding box center [921, 459] width 760 height 13
click at [590, 461] on mi "*" at bounding box center [588, 459] width 4 height 11
click at [586, 467] on body "**********" at bounding box center [921, 459] width 760 height 241
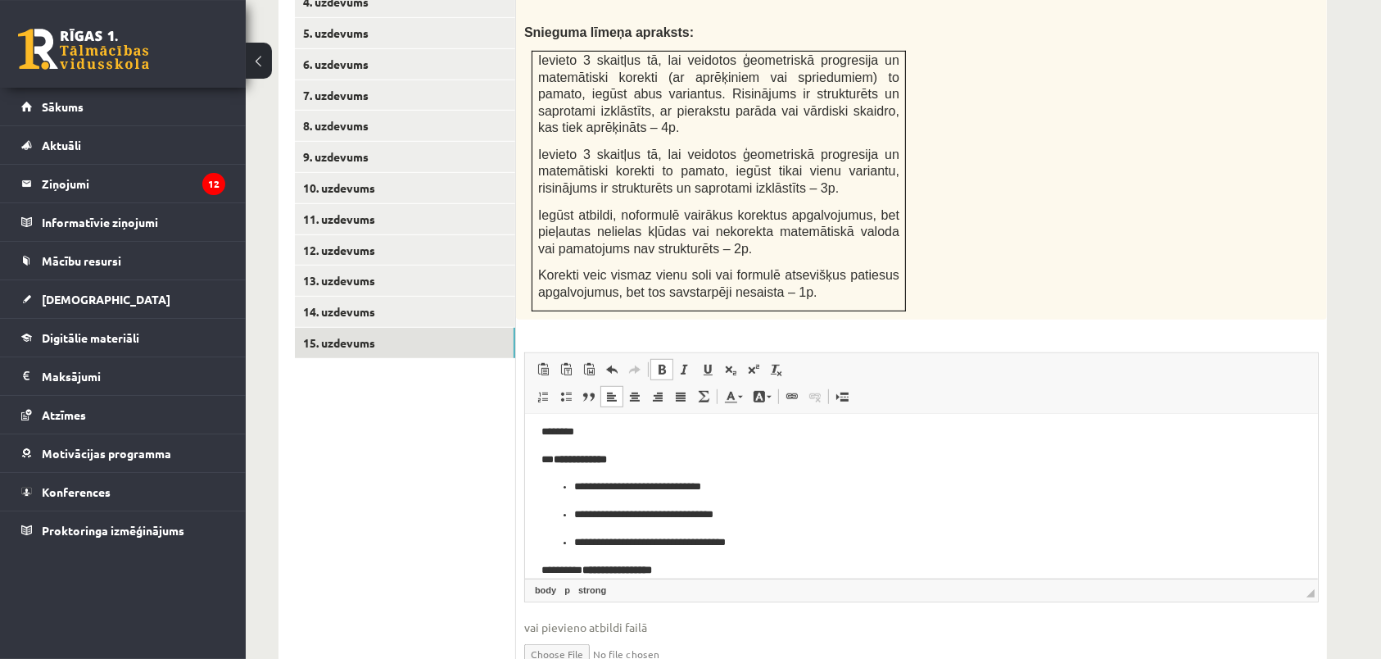
scroll to position [52, 0]
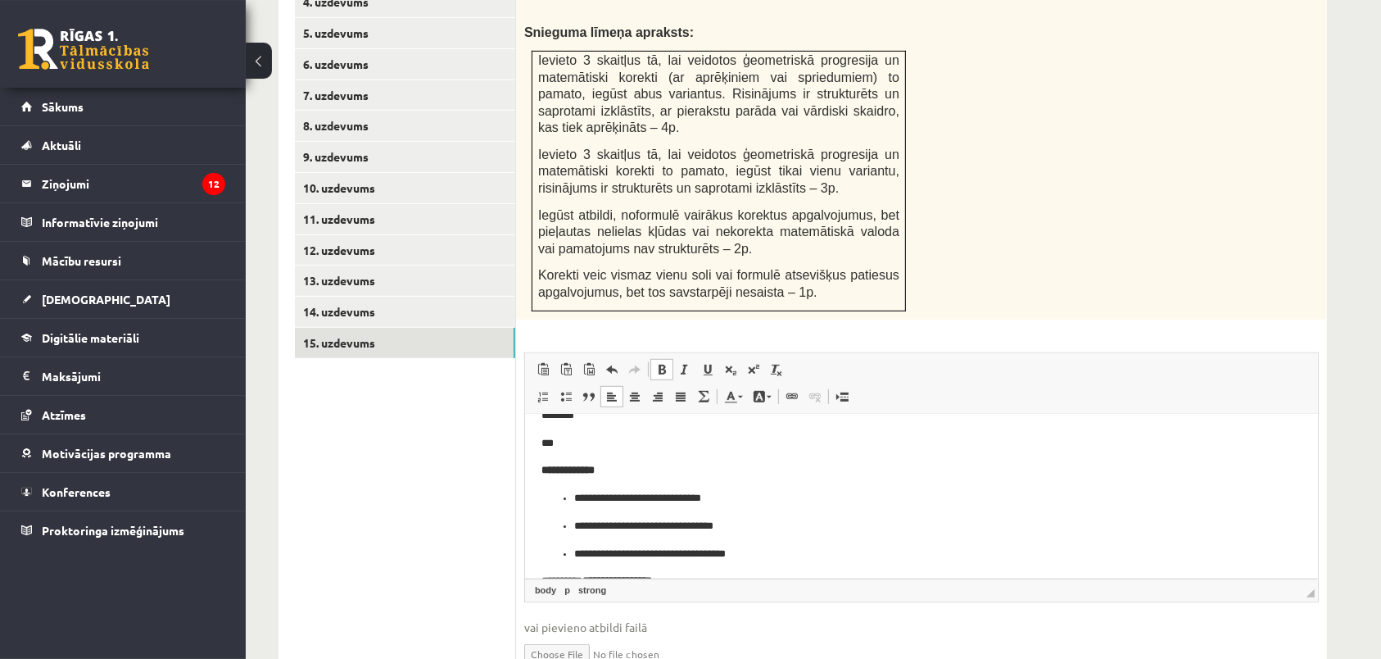
click at [662, 363] on span at bounding box center [661, 369] width 13 height 13
click at [594, 465] on mi "*" at bounding box center [592, 469] width 4 height 11
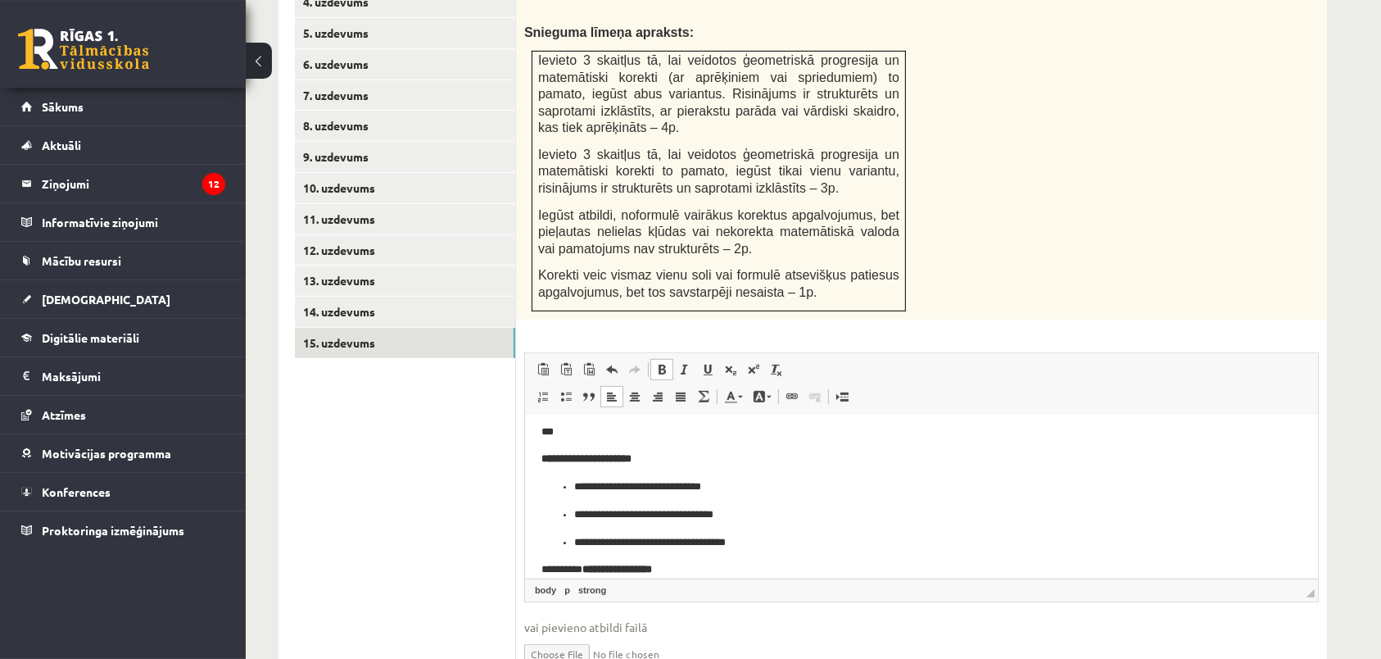
scroll to position [79, 0]
click at [589, 560] on p "**********" at bounding box center [912, 568] width 742 height 17
click at [682, 542] on body "**********" at bounding box center [921, 472] width 760 height 211
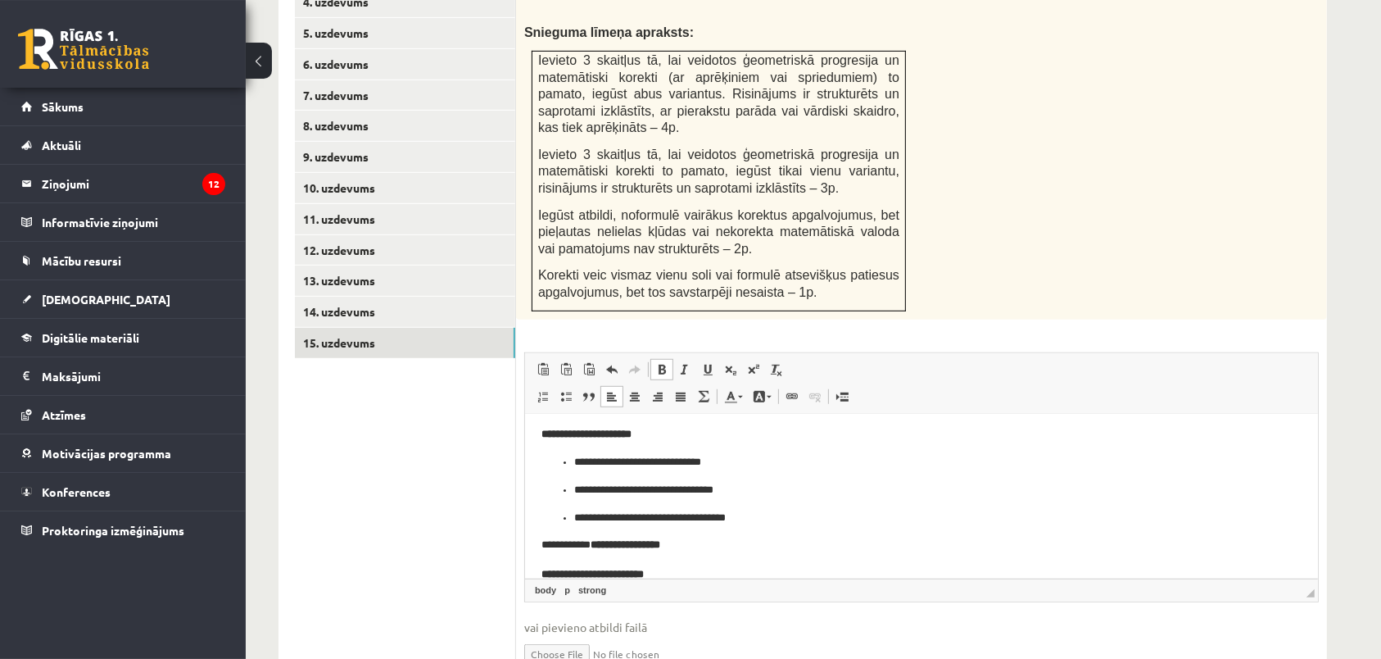
scroll to position [202, 0]
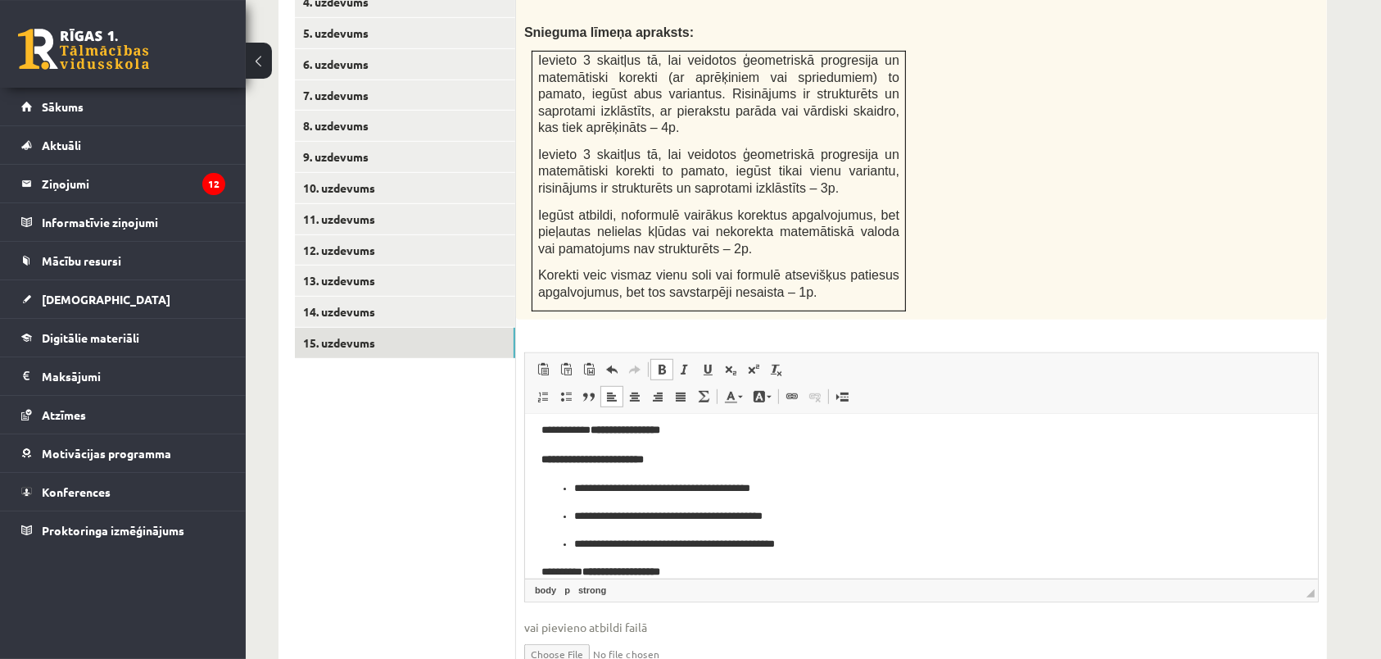
click at [582, 442] on body "**********" at bounding box center [921, 403] width 760 height 351
click at [674, 430] on p "**********" at bounding box center [912, 429] width 742 height 17
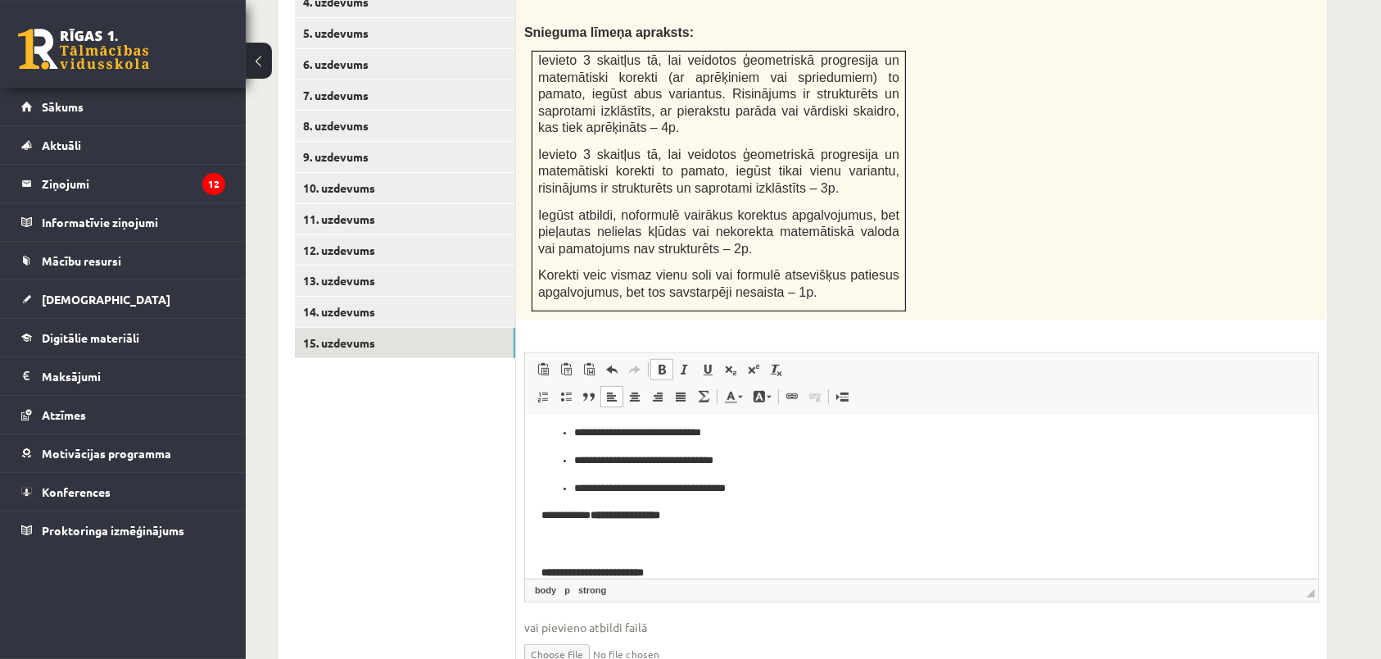
scroll to position [105, 0]
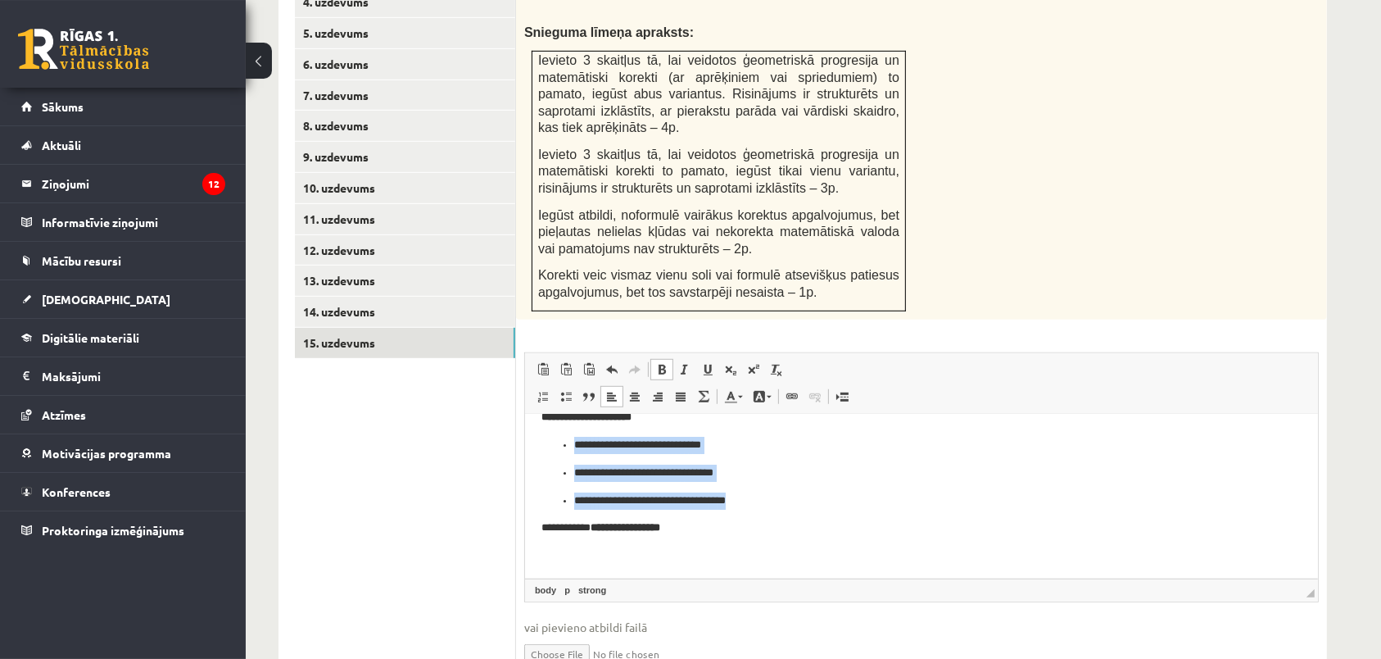
drag, startPoint x: 701, startPoint y: 502, endPoint x: 561, endPoint y: 451, distance: 149.3
click at [561, 451] on ul "**********" at bounding box center [921, 472] width 760 height 72
click at [562, 390] on span at bounding box center [566, 396] width 13 height 13
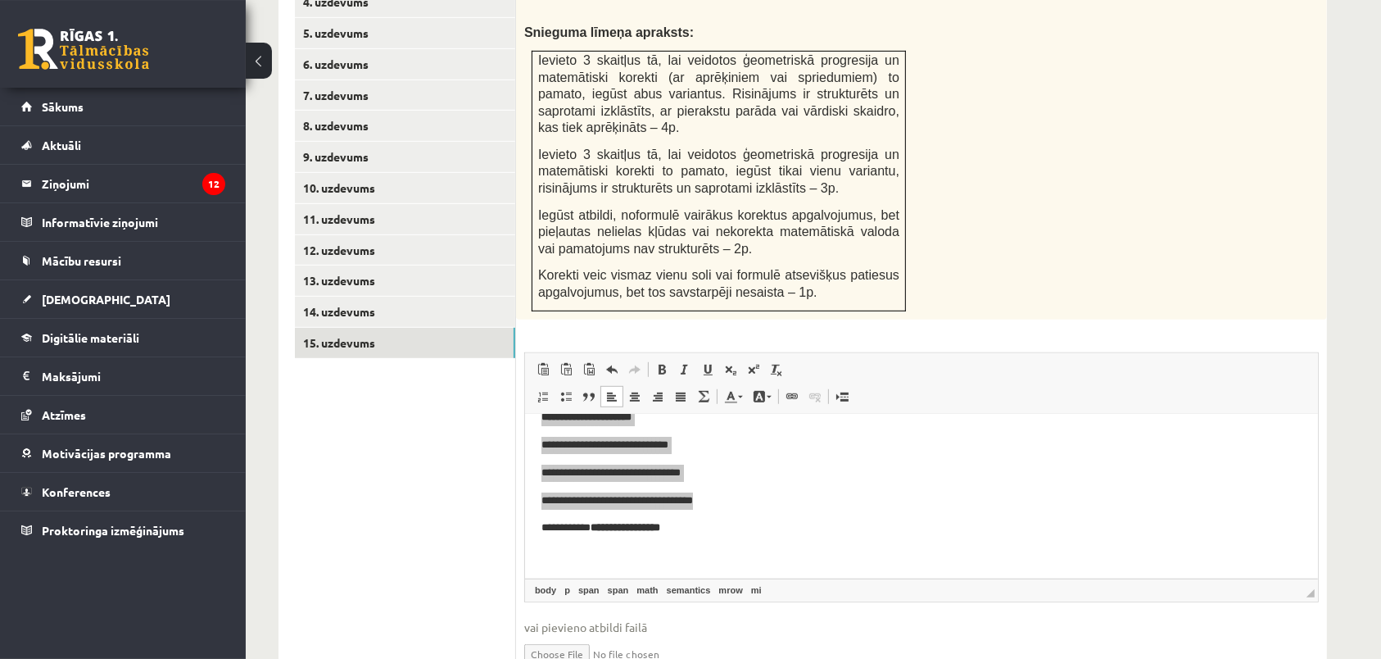
drag, startPoint x: 1321, startPoint y: 450, endPoint x: 1321, endPoint y: 463, distance: 13.1
click at [1321, 463] on div "4p Starp skaitļiem 2 un 162 ievieto tādus trīs skaitļus, lai tie kopā ar dotaji…" at bounding box center [921, 319] width 811 height 750
click at [1321, 462] on div "4p Starp skaitļiem 2 un 162 ievieto tādus trīs skaitļus, lai tie kopā ar dotaji…" at bounding box center [921, 319] width 811 height 750
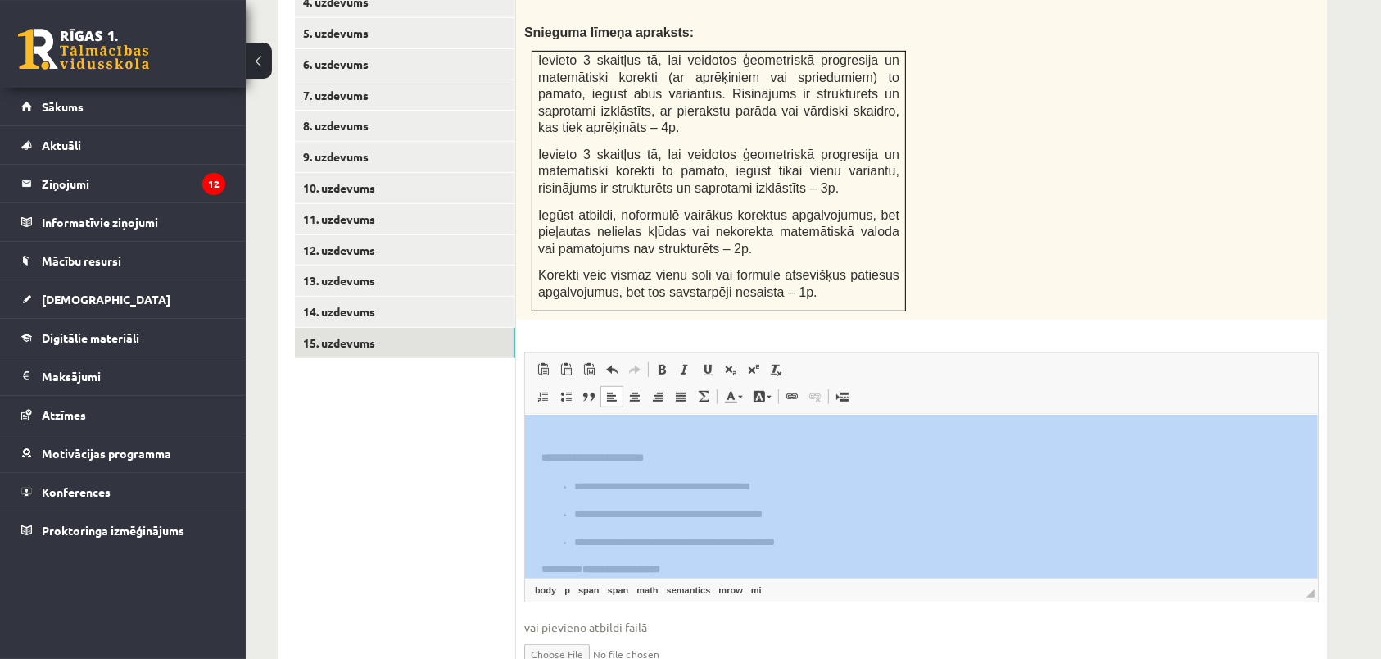
scroll to position [248, 0]
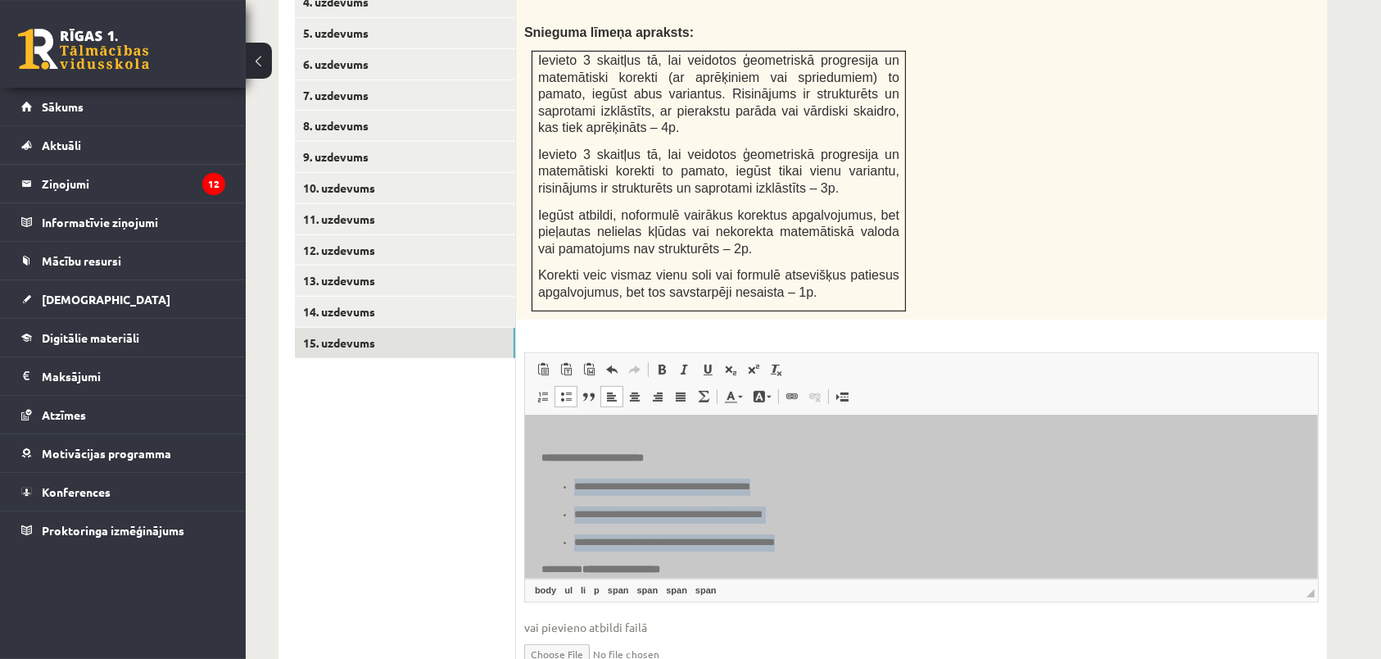
drag, startPoint x: 768, startPoint y: 520, endPoint x: 564, endPoint y: 470, distance: 210.0
click at [564, 478] on ul "**********" at bounding box center [921, 514] width 760 height 72
click at [564, 390] on span at bounding box center [566, 396] width 13 height 13
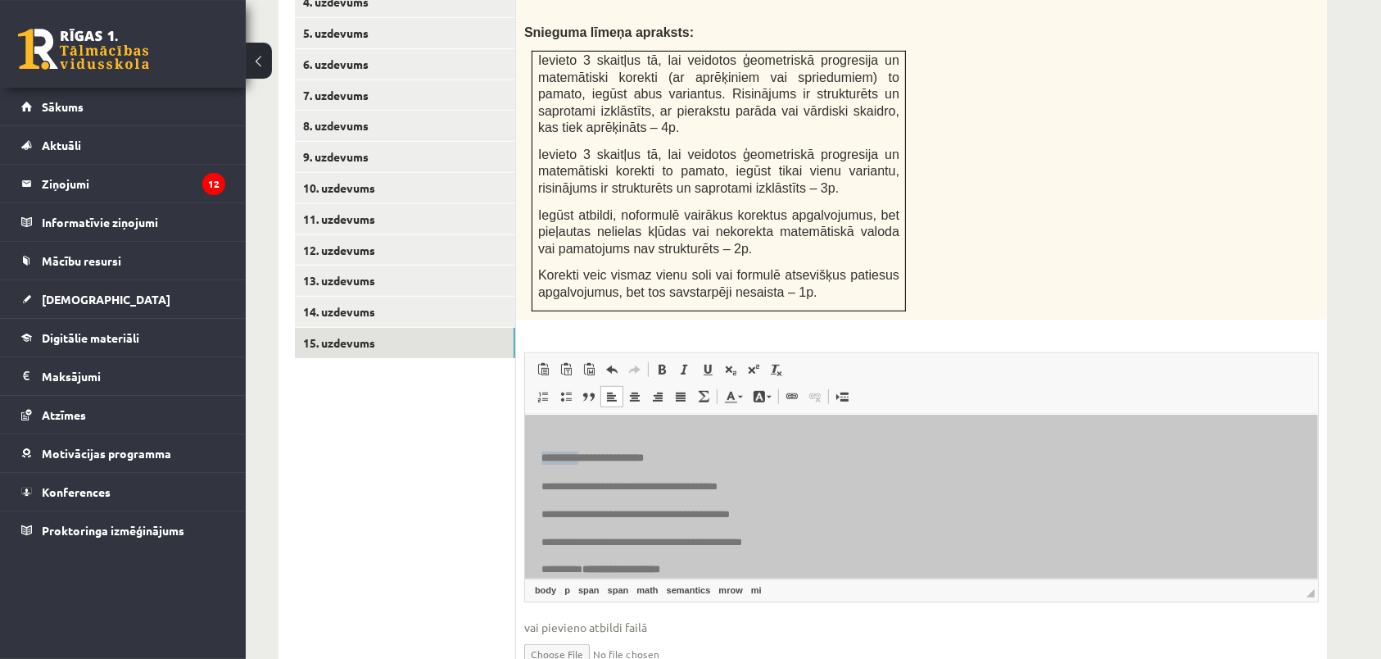
drag, startPoint x: 582, startPoint y: 443, endPoint x: 532, endPoint y: 454, distance: 51.9
click at [532, 346] on html "**********" at bounding box center [920, 264] width 793 height 164
click at [658, 363] on span at bounding box center [661, 369] width 13 height 13
click at [660, 363] on span at bounding box center [661, 369] width 13 height 13
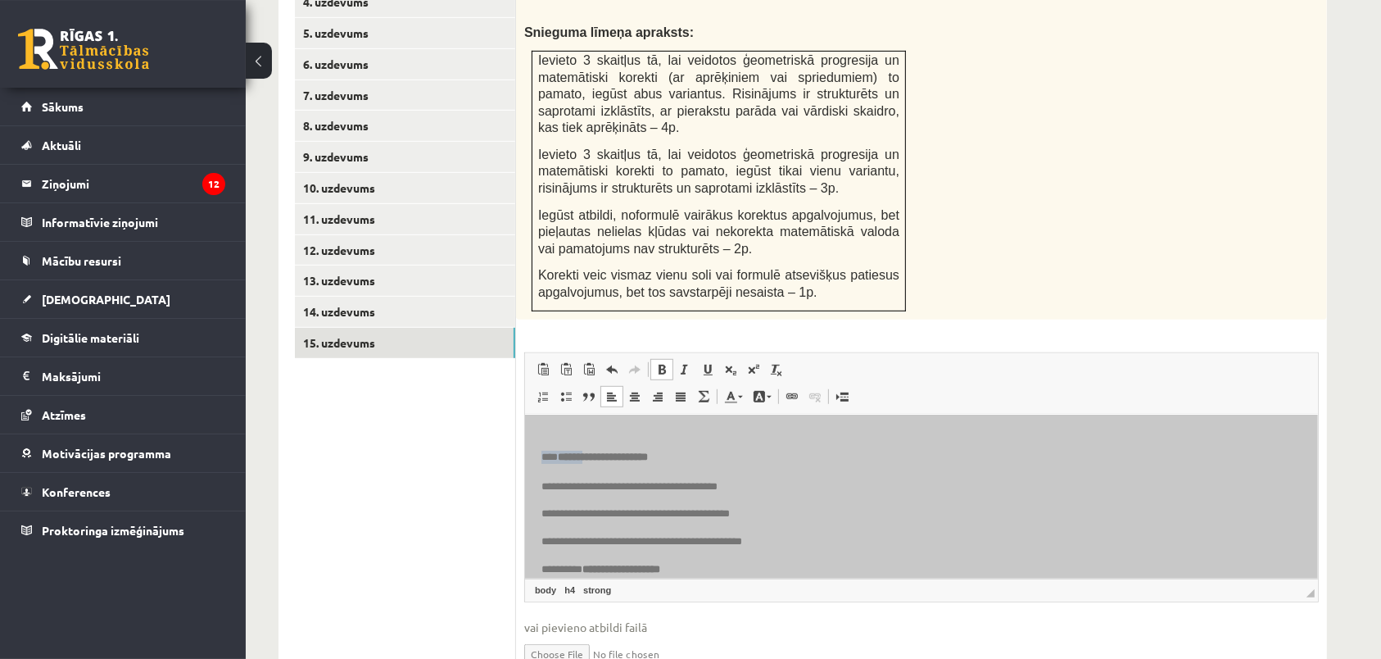
drag, startPoint x: 542, startPoint y: 439, endPoint x: 589, endPoint y: 445, distance: 47.9
click at [589, 450] on h4 "**** ****** * * * * * ****** * * * *" at bounding box center [912, 456] width 742 height 13
click at [658, 359] on link "Bold Keyboard shortcut Ctrl+B" at bounding box center [661, 369] width 23 height 21
click at [708, 450] on h4 "**********" at bounding box center [912, 456] width 742 height 13
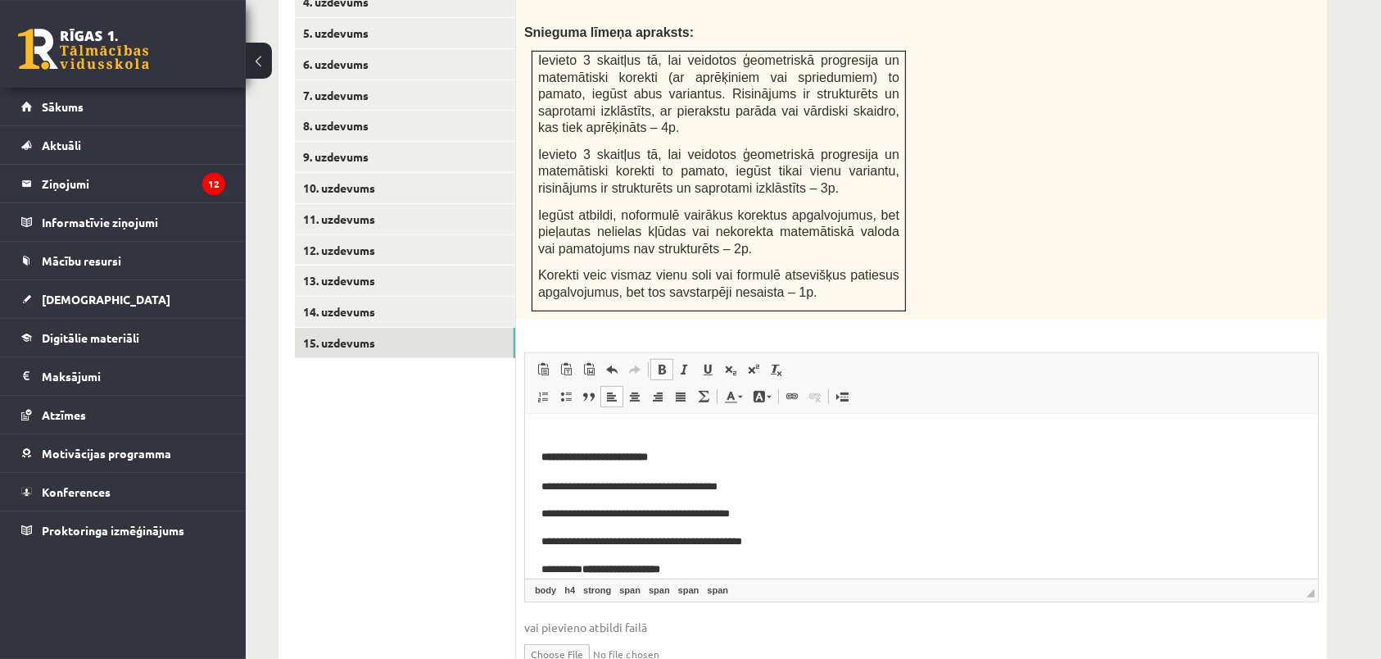
drag, startPoint x: 1326, startPoint y: 522, endPoint x: 1326, endPoint y: 534, distance: 12.3
click at [1326, 534] on div "4p Starp skaitļiem 2 un 162 ievieto tādus trīs skaitļus, lai tie kopā ar dotaji…" at bounding box center [921, 319] width 811 height 750
drag, startPoint x: 542, startPoint y: 550, endPoint x: 588, endPoint y: 553, distance: 46.8
click at [588, 560] on p "**********" at bounding box center [912, 568] width 742 height 17
click at [678, 544] on body "**********" at bounding box center [921, 387] width 760 height 380
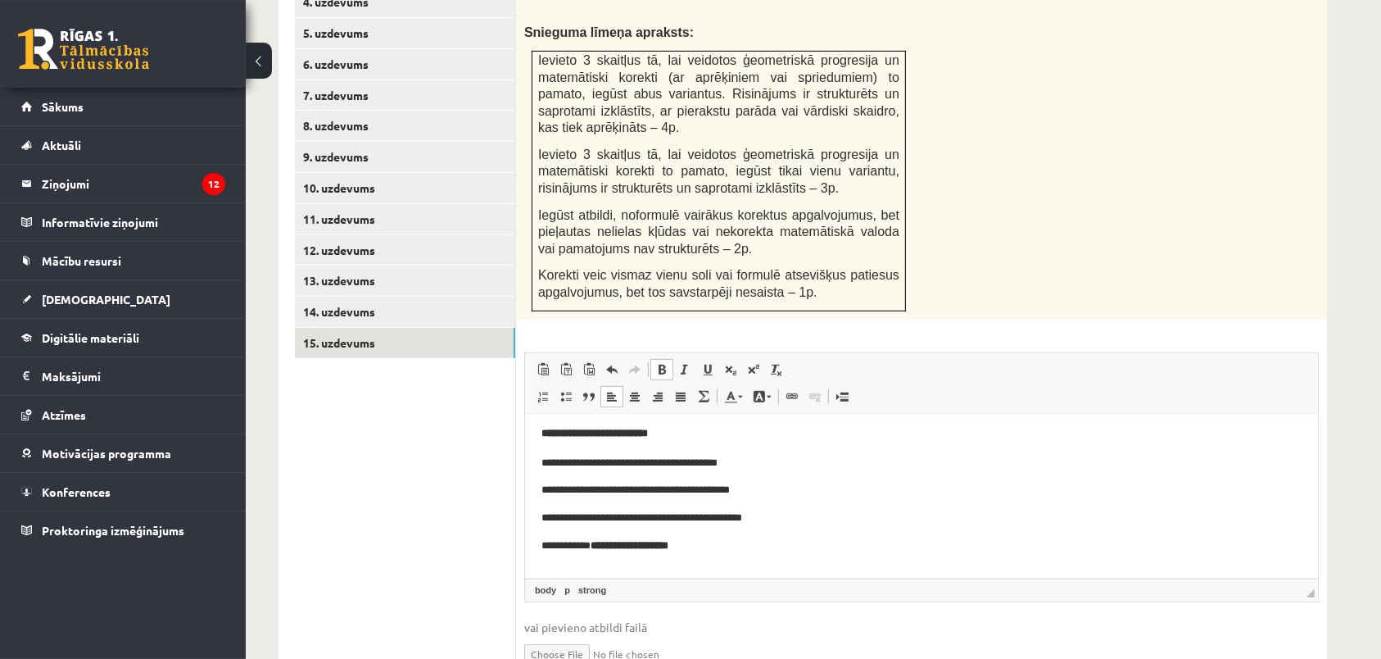
scroll to position [284, 0]
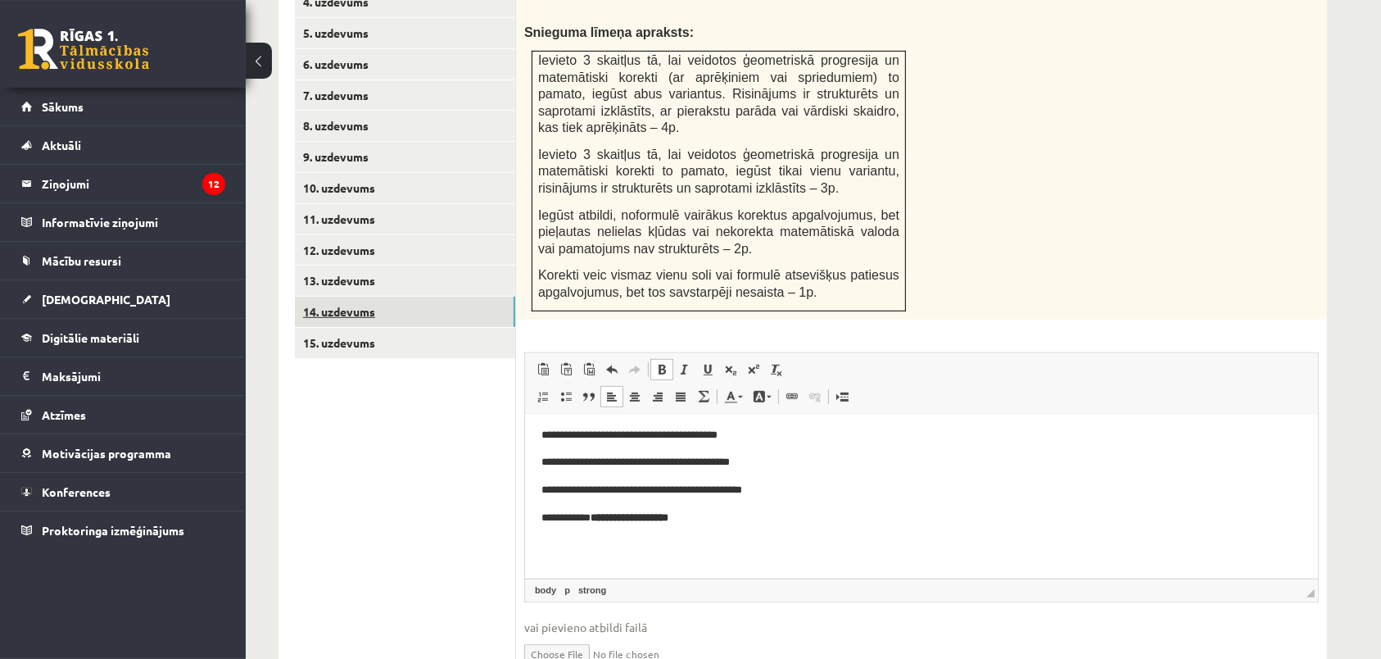
click at [409, 297] on link "14. uzdevums" at bounding box center [405, 312] width 220 height 30
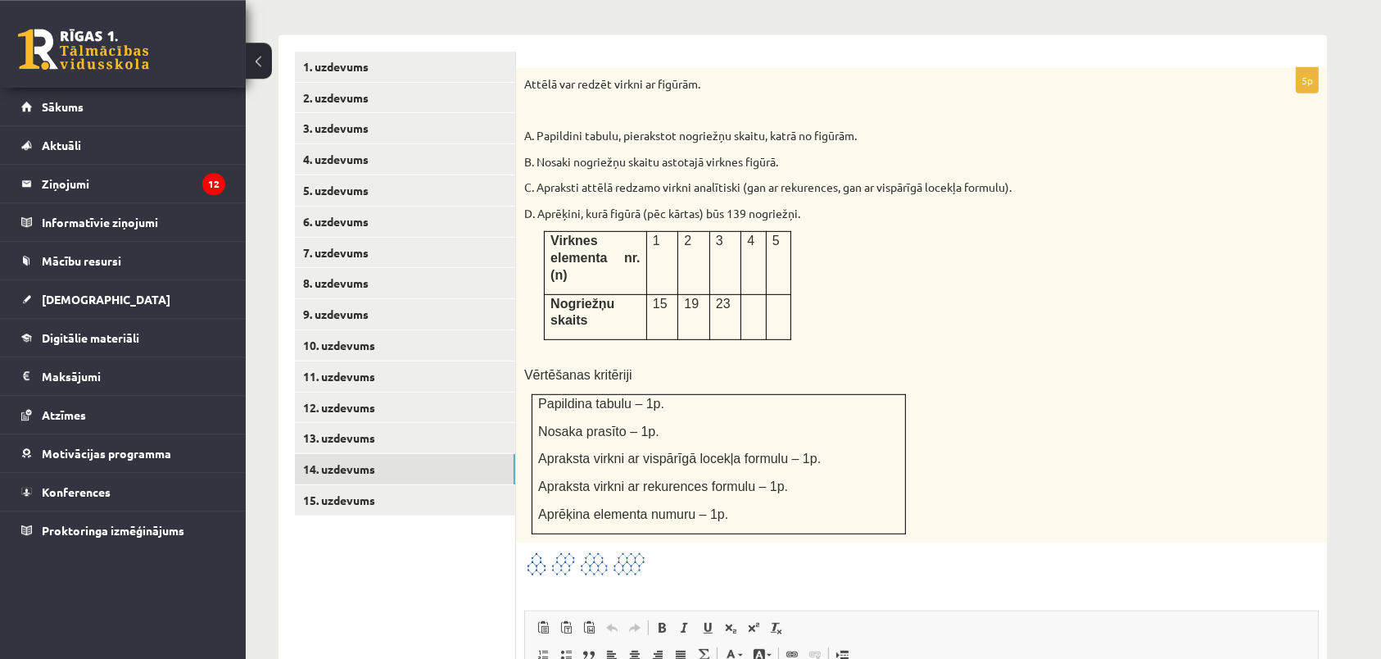
scroll to position [654, 0]
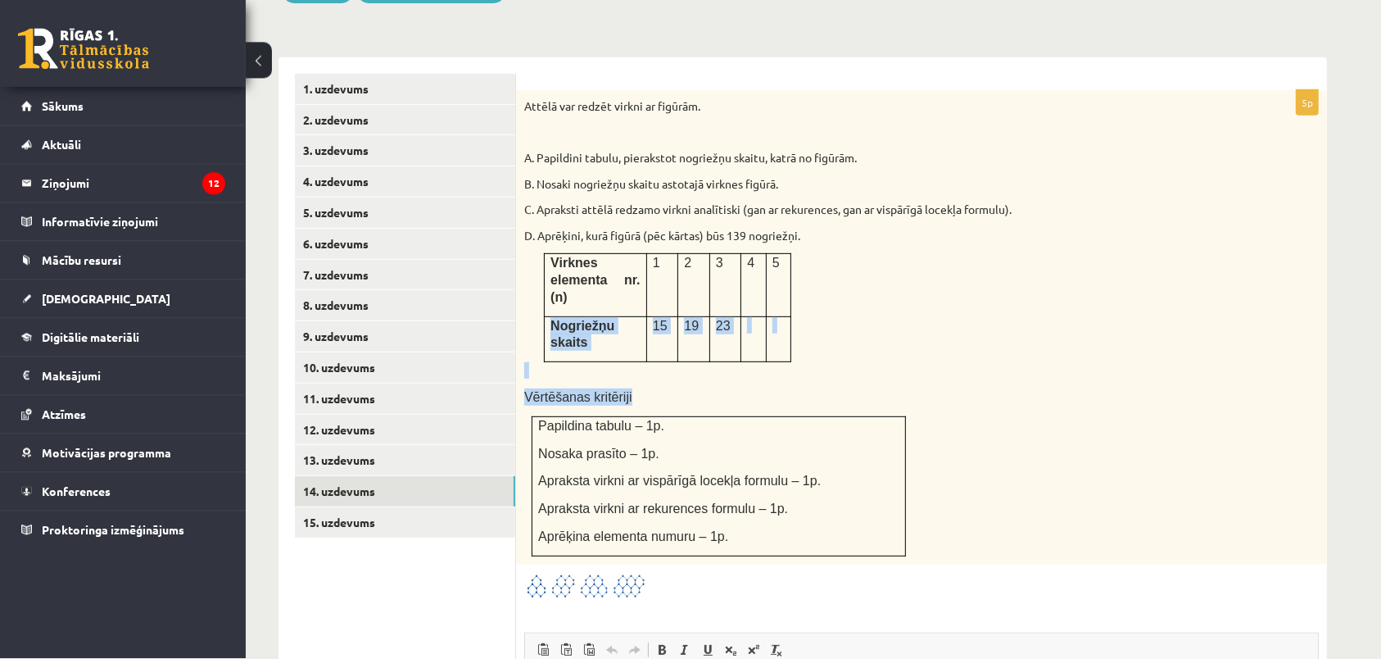
drag, startPoint x: 1045, startPoint y: 232, endPoint x: 638, endPoint y: 620, distance: 562.1
click at [638, 564] on div "Attēlā var redzēt virkni ar figūrām. A. Papildini tabulu, pierakstot nogriežņu …" at bounding box center [921, 327] width 811 height 474
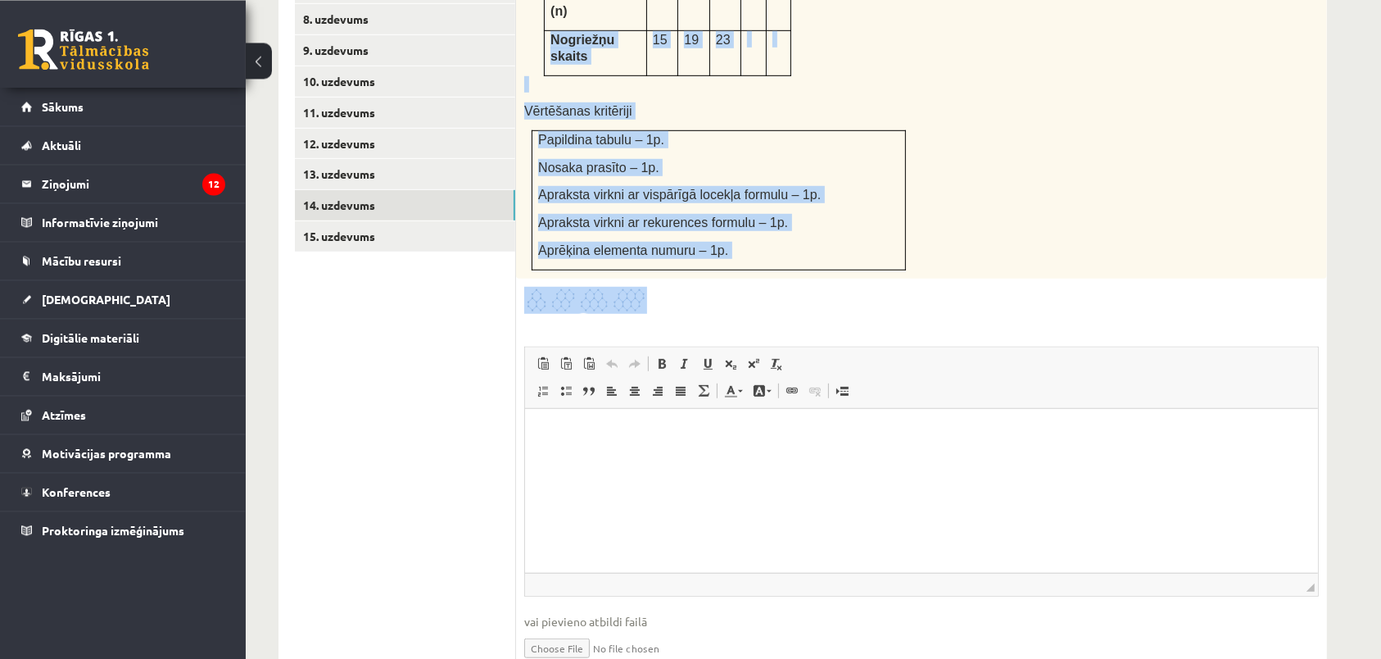
scroll to position [967, 0]
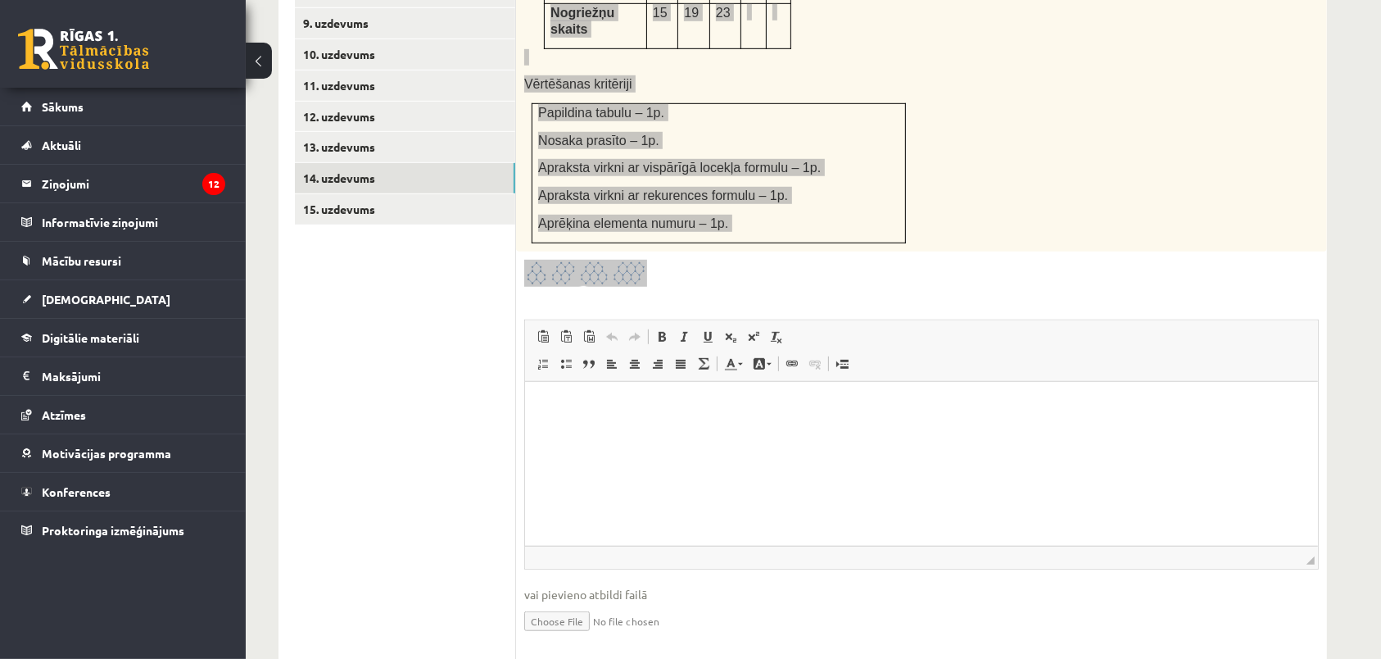
click at [840, 393] on html at bounding box center [920, 464] width 793 height 164
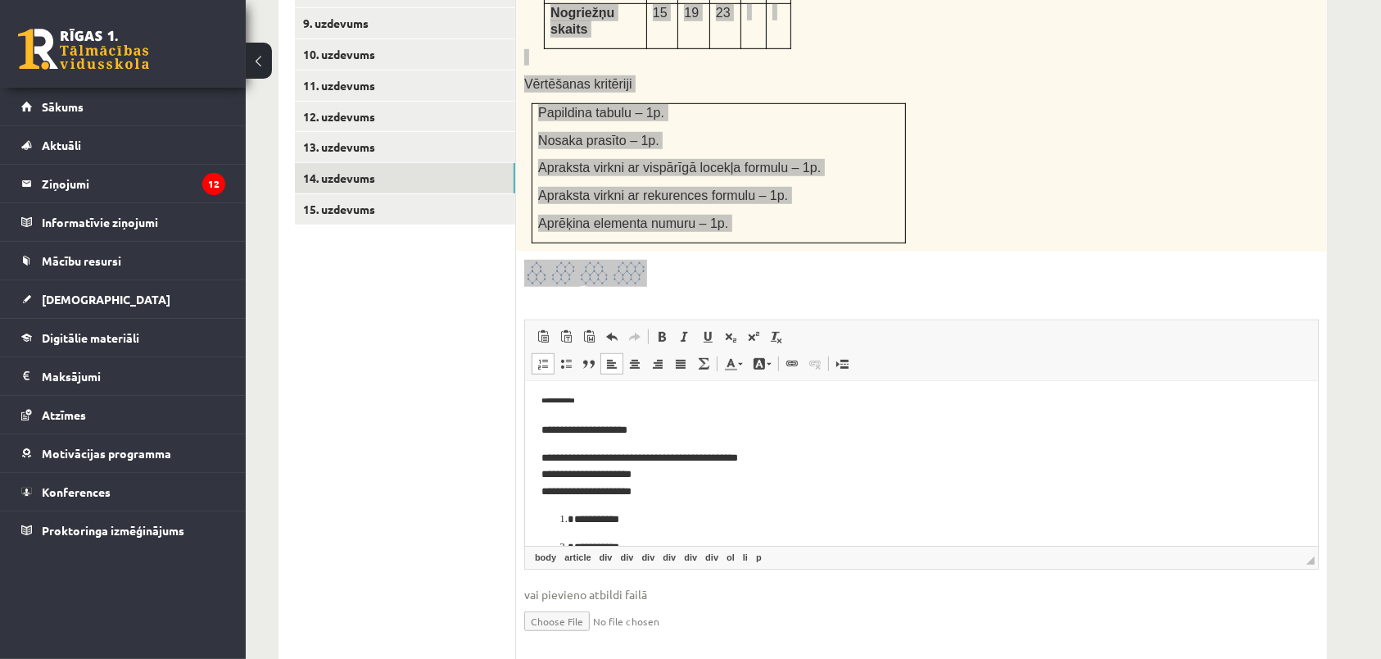
scroll to position [0, 0]
drag, startPoint x: 627, startPoint y: 414, endPoint x: 542, endPoint y: 404, distance: 85.8
click at [542, 404] on article "**********" at bounding box center [921, 519] width 760 height 242
click at [542, 442] on div "**********" at bounding box center [921, 532] width 760 height 217
drag, startPoint x: 615, startPoint y: 415, endPoint x: 580, endPoint y: 422, distance: 35.8
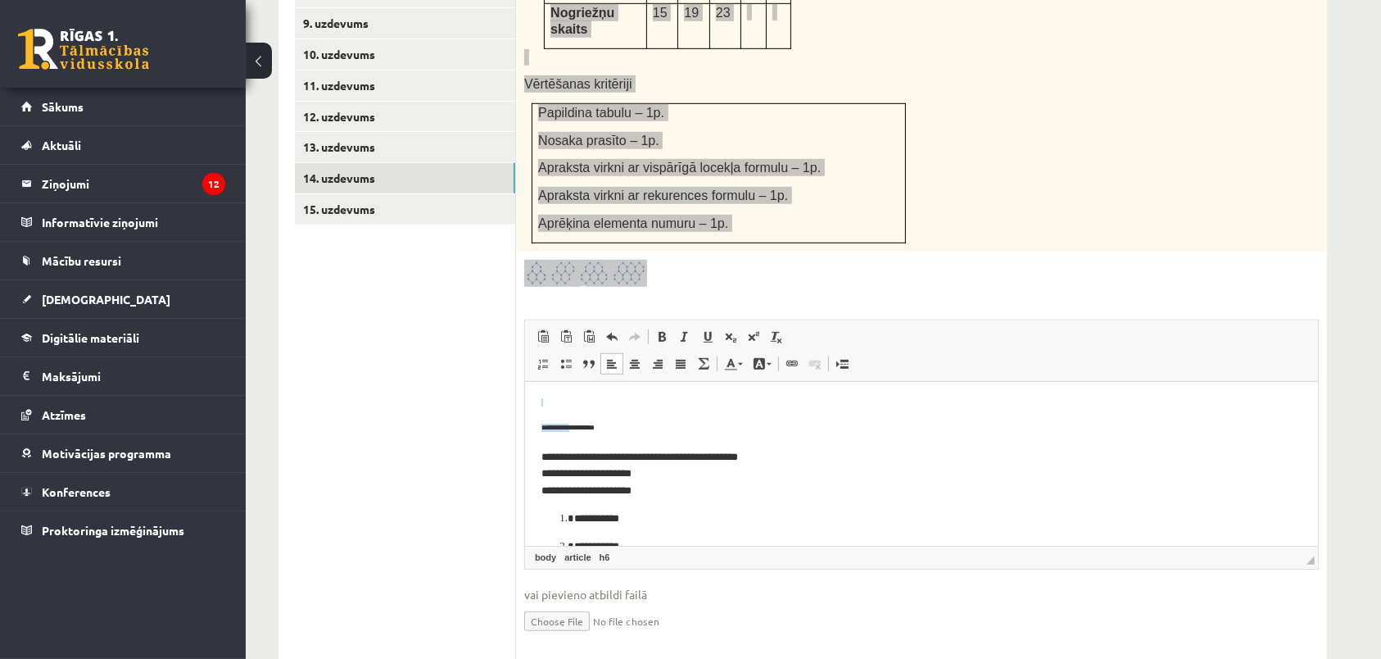
click at [580, 422] on article "**********" at bounding box center [921, 517] width 760 height 239
drag, startPoint x: 623, startPoint y: 424, endPoint x: 529, endPoint y: 440, distance: 94.8
click at [529, 440] on html "**********" at bounding box center [920, 464] width 793 height 164
click at [790, 463] on p "**********" at bounding box center [912, 474] width 742 height 51
click at [789, 483] on p "**********" at bounding box center [912, 474] width 742 height 51
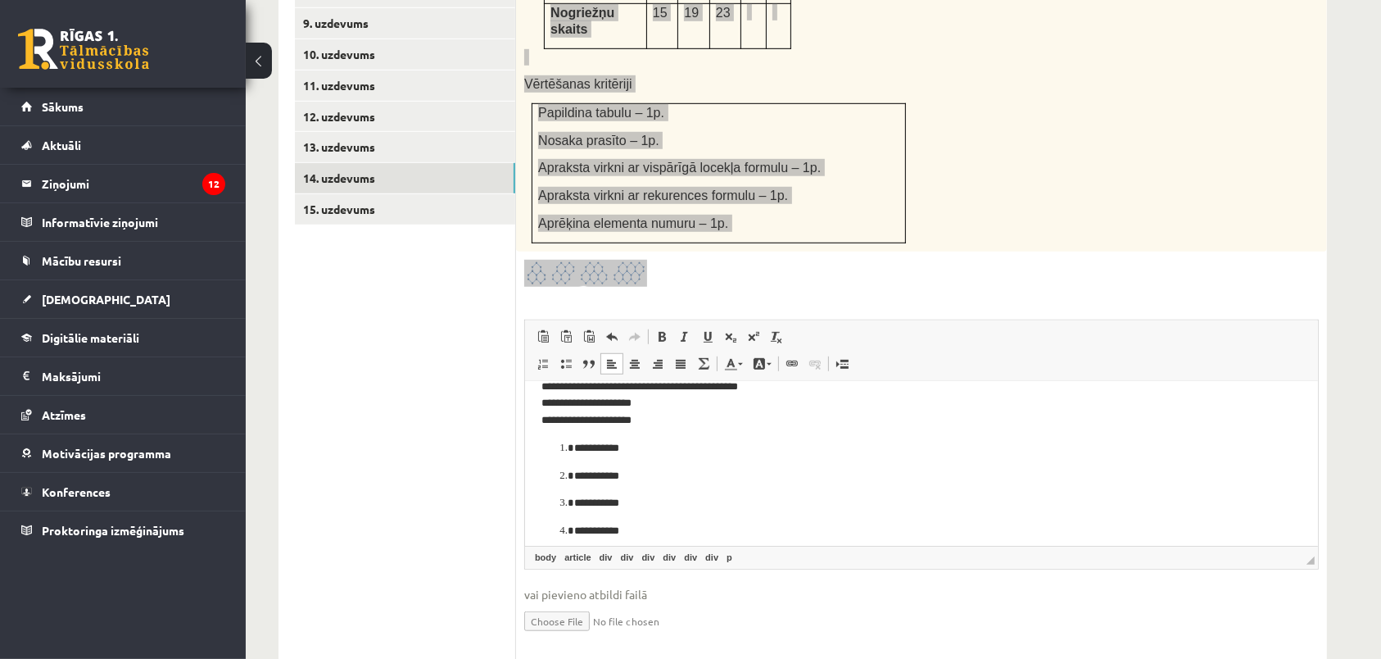
scroll to position [109, 0]
click at [1279, 453] on html "**********" at bounding box center [920, 371] width 793 height 164
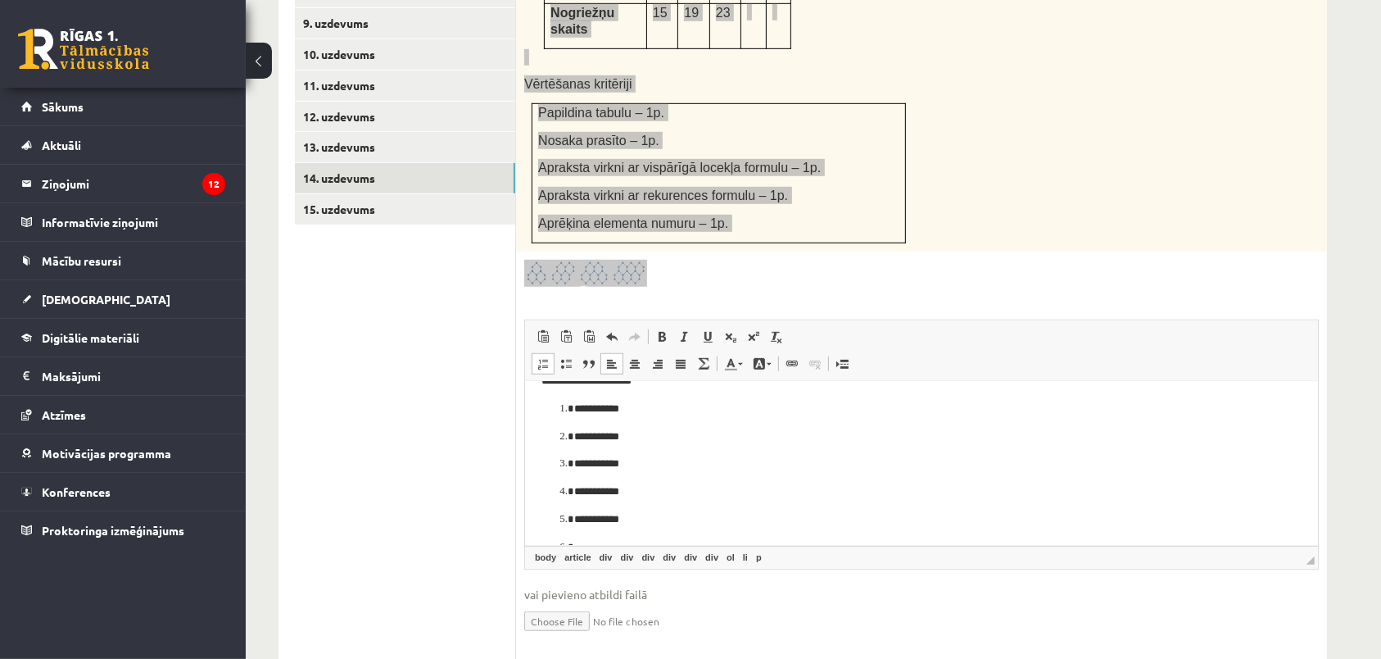
scroll to position [116, 0]
click at [537, 353] on link "Insert/Remove Numbered List" at bounding box center [543, 363] width 23 height 21
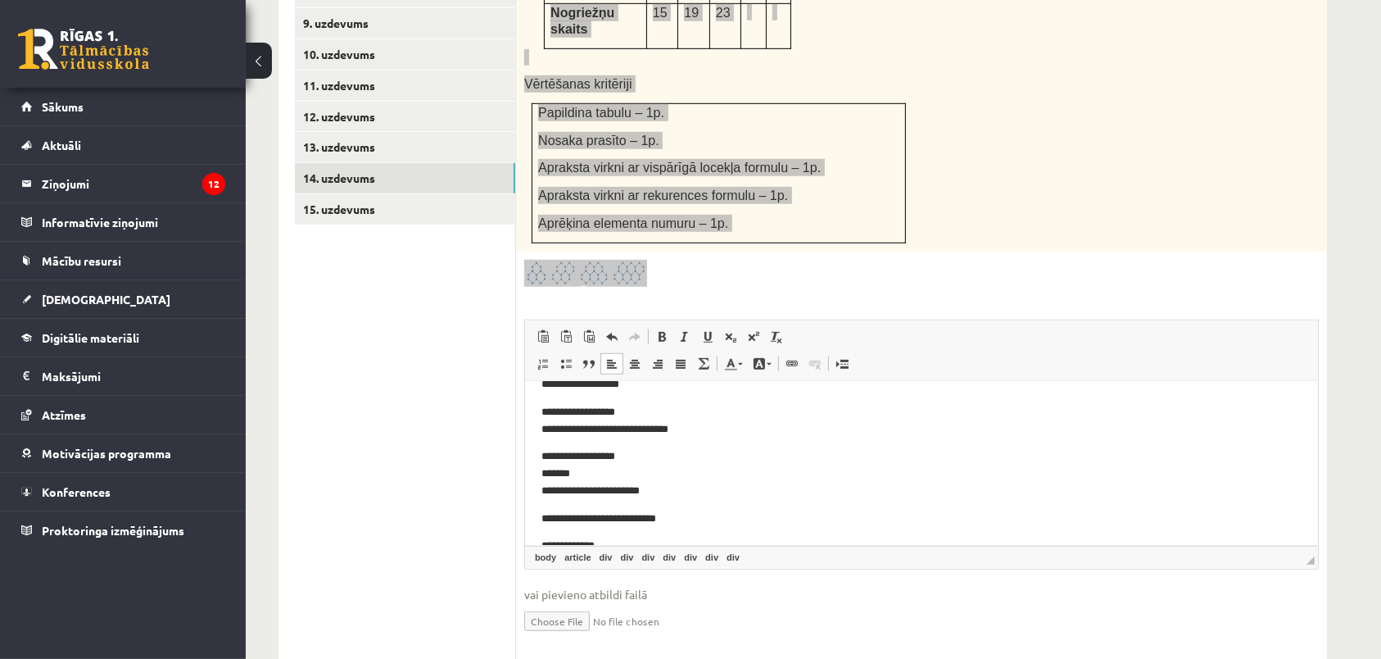
scroll to position [530, 0]
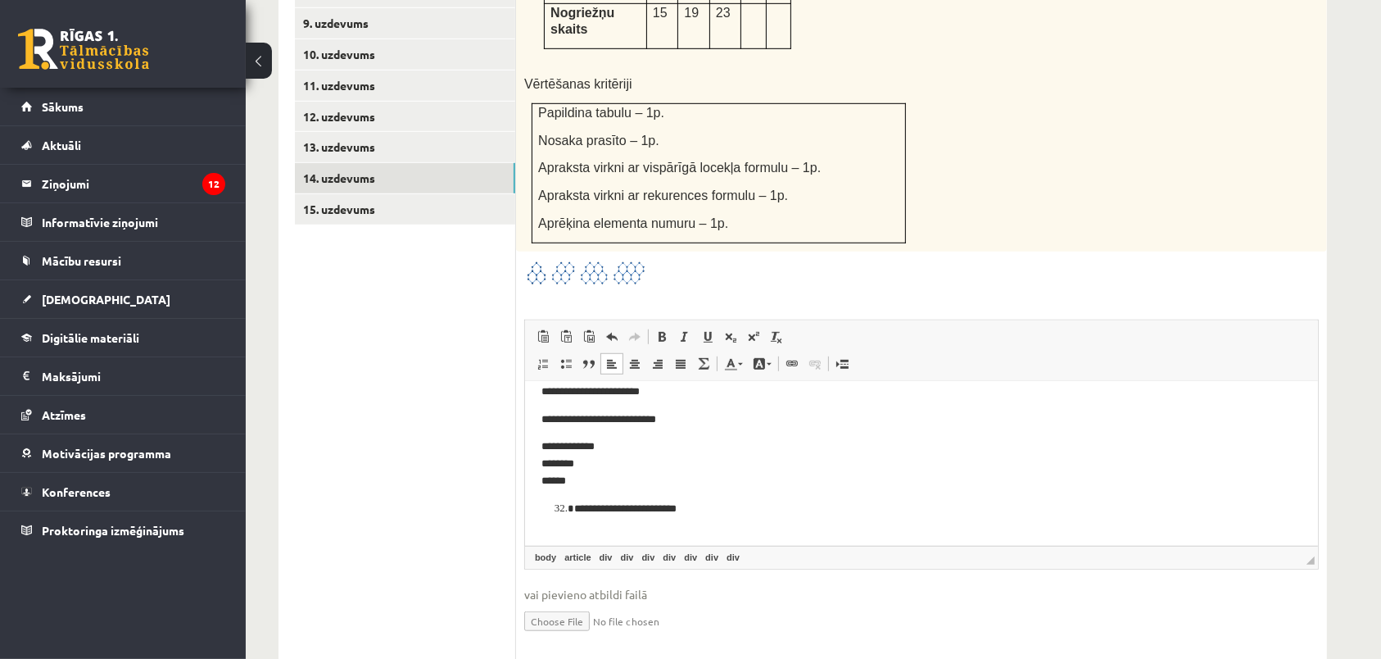
click at [347, 97] on ul "1. uzdevums 2. uzdevums 3. uzdevums 4. uzdevums 5. uzdevums 6. uzdevums 7. uzde…" at bounding box center [405, 211] width 221 height 901
click at [347, 132] on link "13. uzdevums" at bounding box center [405, 147] width 220 height 30
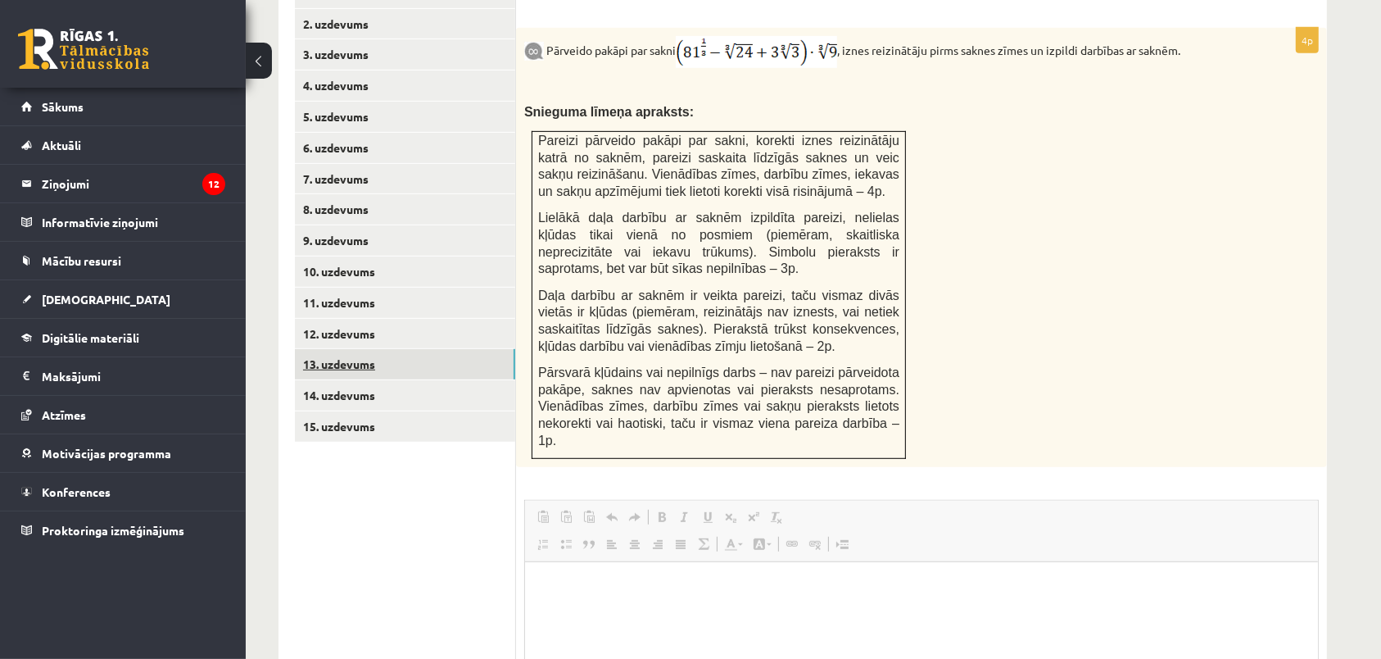
scroll to position [0, 0]
click at [491, 380] on link "14. uzdevums" at bounding box center [405, 395] width 220 height 30
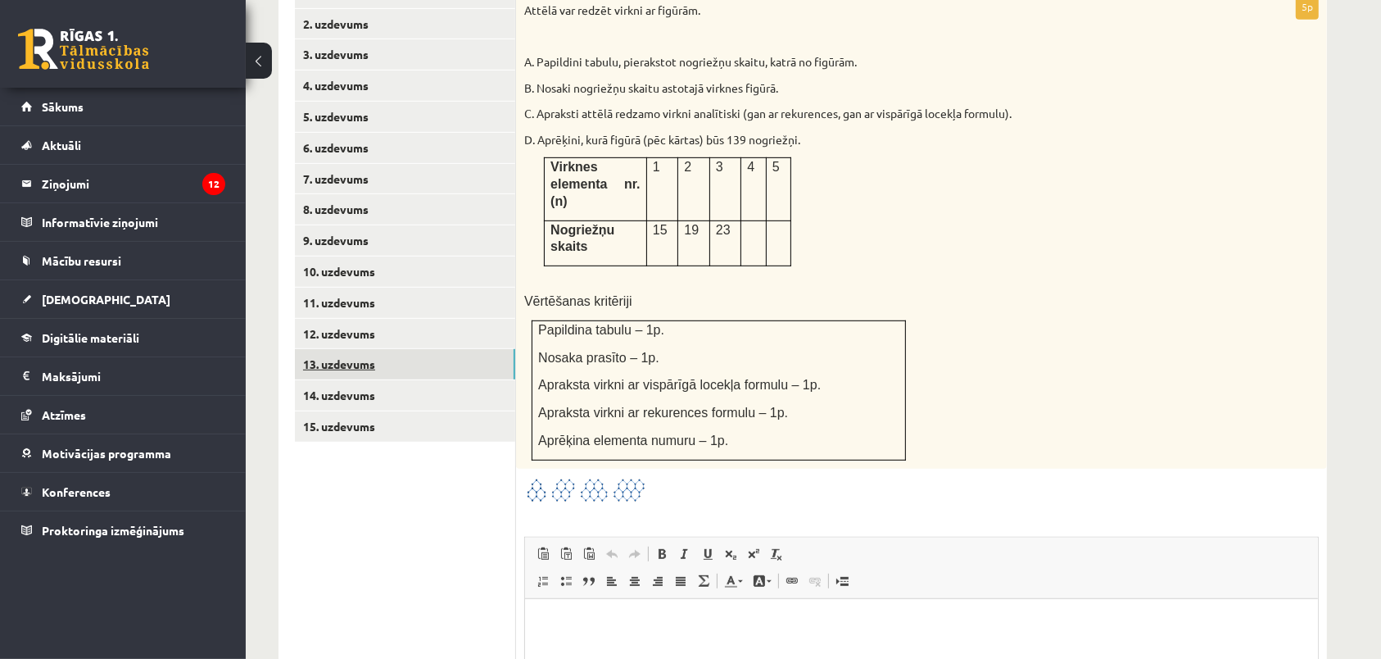
click at [457, 349] on link "13. uzdevums" at bounding box center [405, 364] width 220 height 30
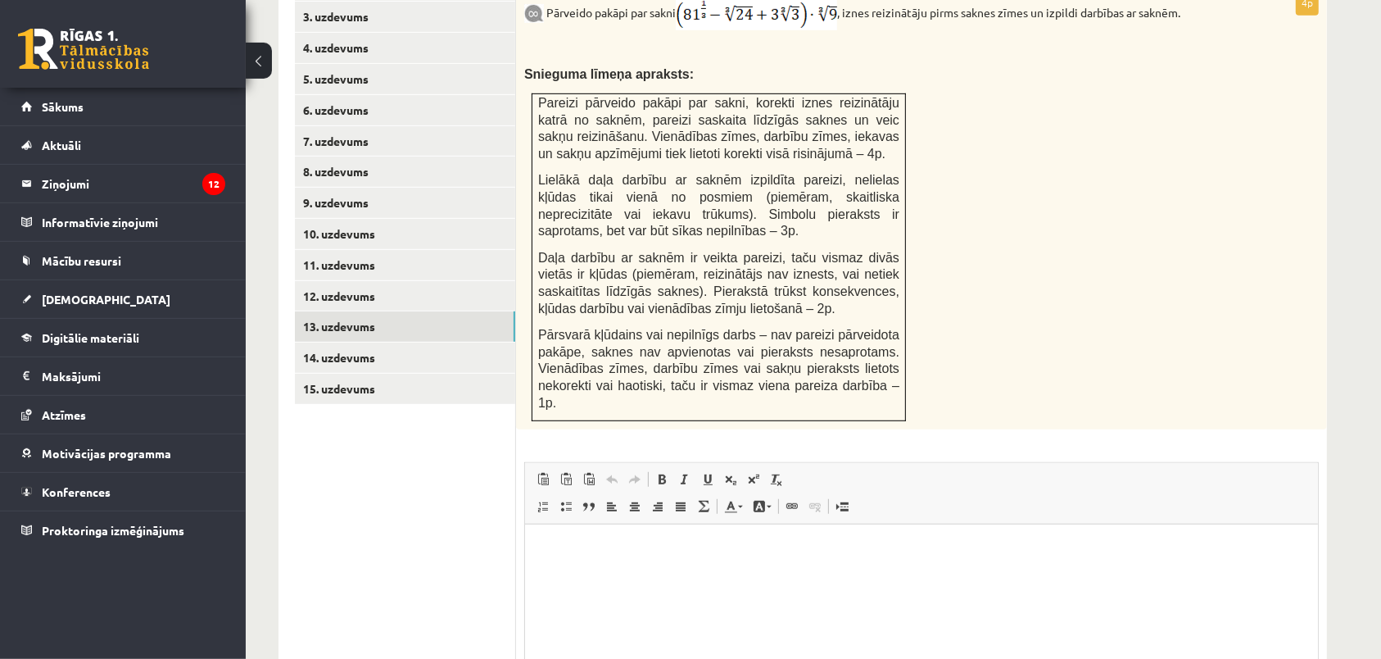
scroll to position [803, 0]
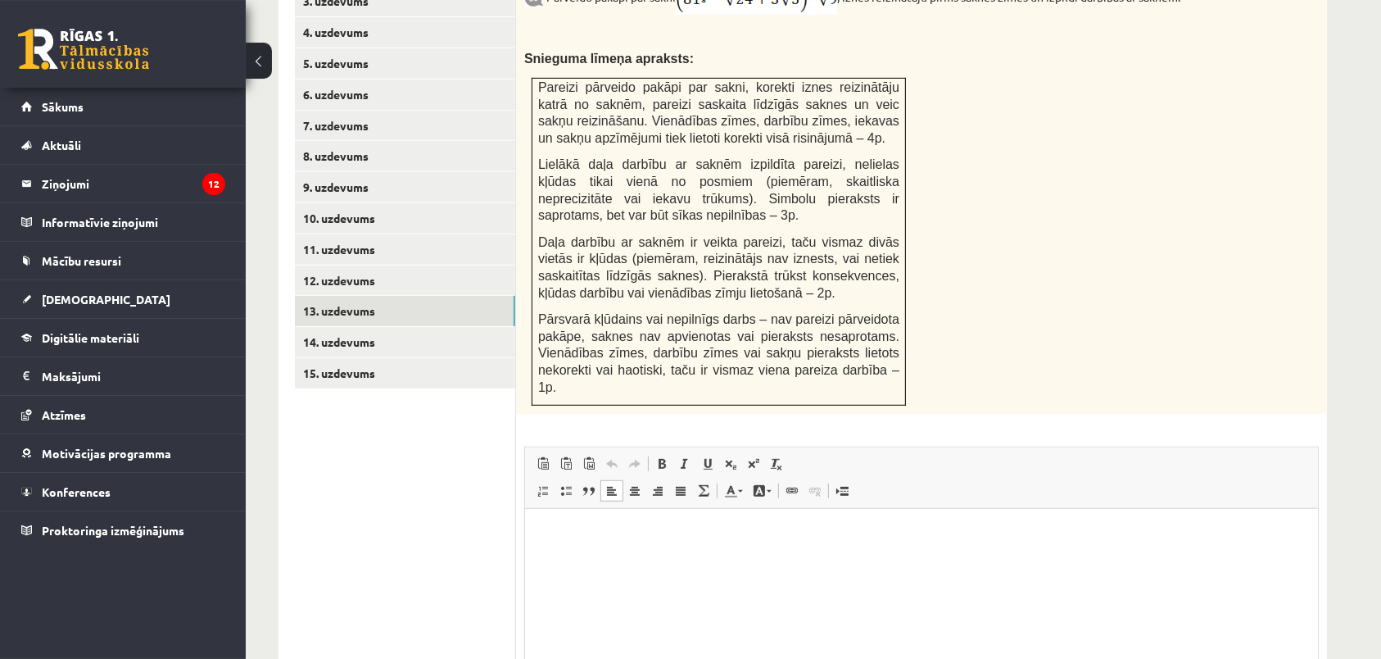
click at [826, 562] on html at bounding box center [920, 591] width 793 height 164
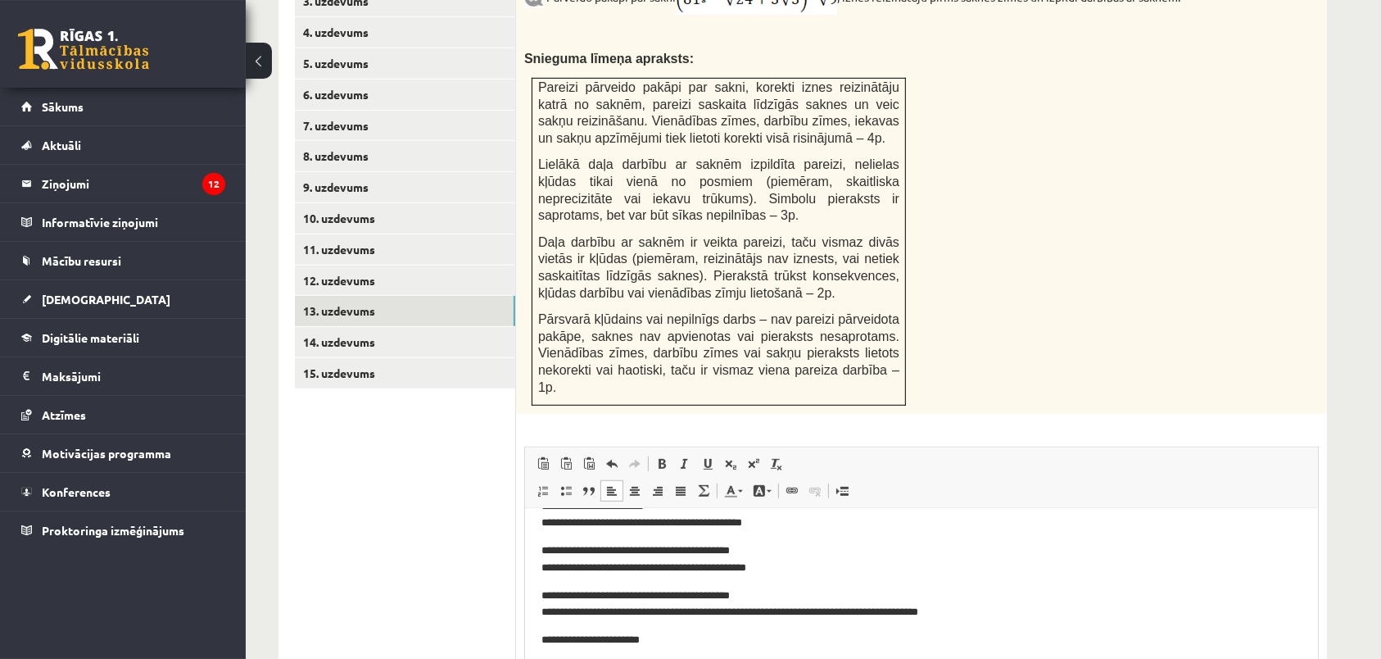
scroll to position [92, 0]
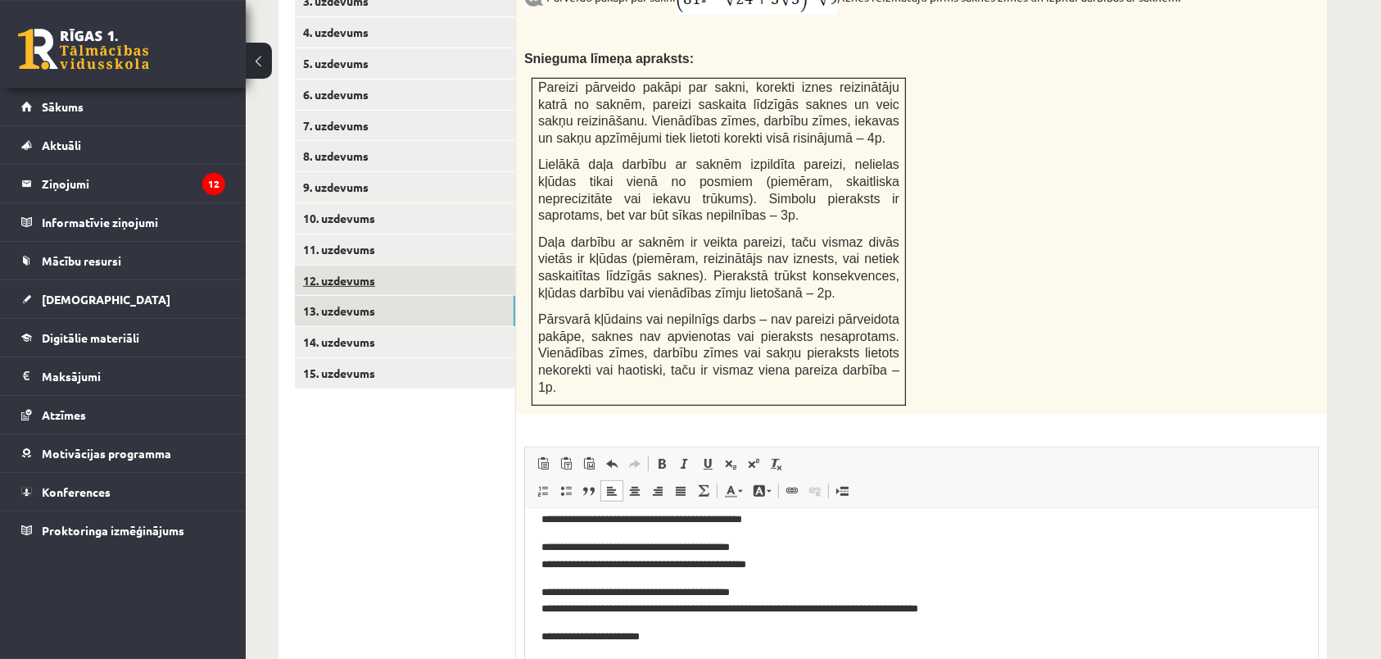
click at [412, 265] on link "12. uzdevums" at bounding box center [405, 280] width 220 height 30
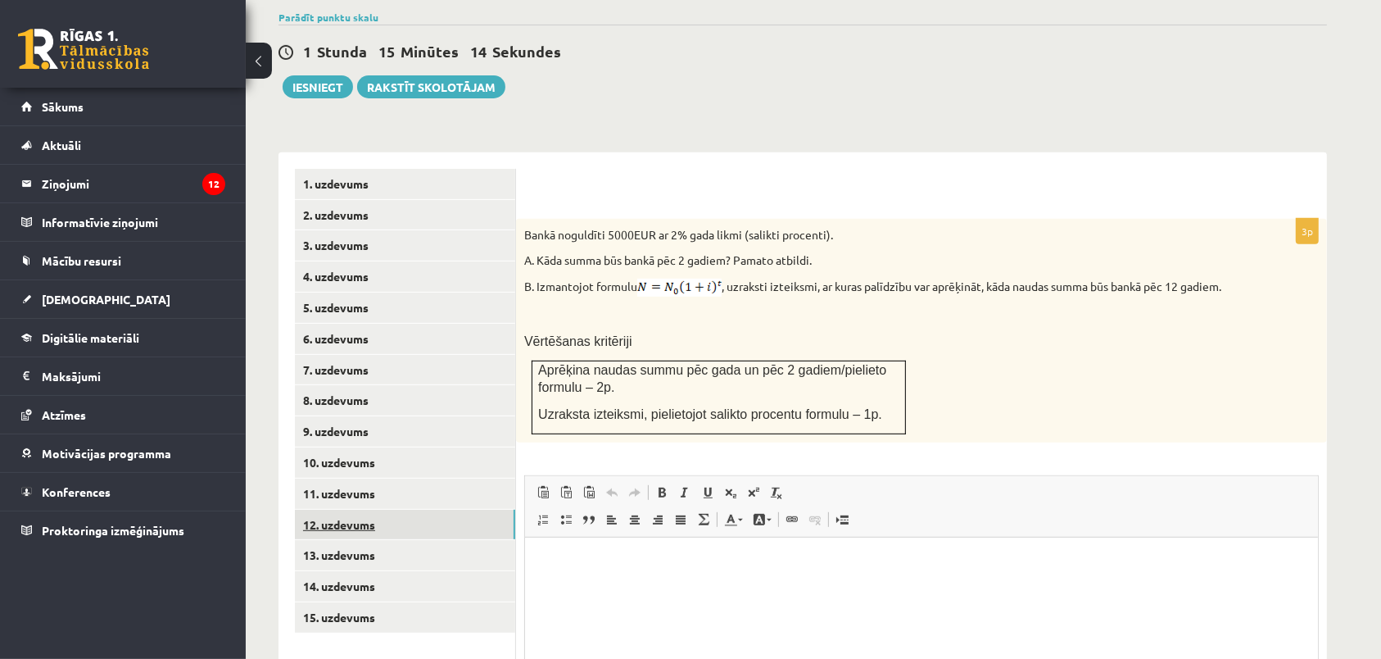
scroll to position [0, 0]
click at [372, 478] on link "11. uzdevums" at bounding box center [405, 493] width 220 height 30
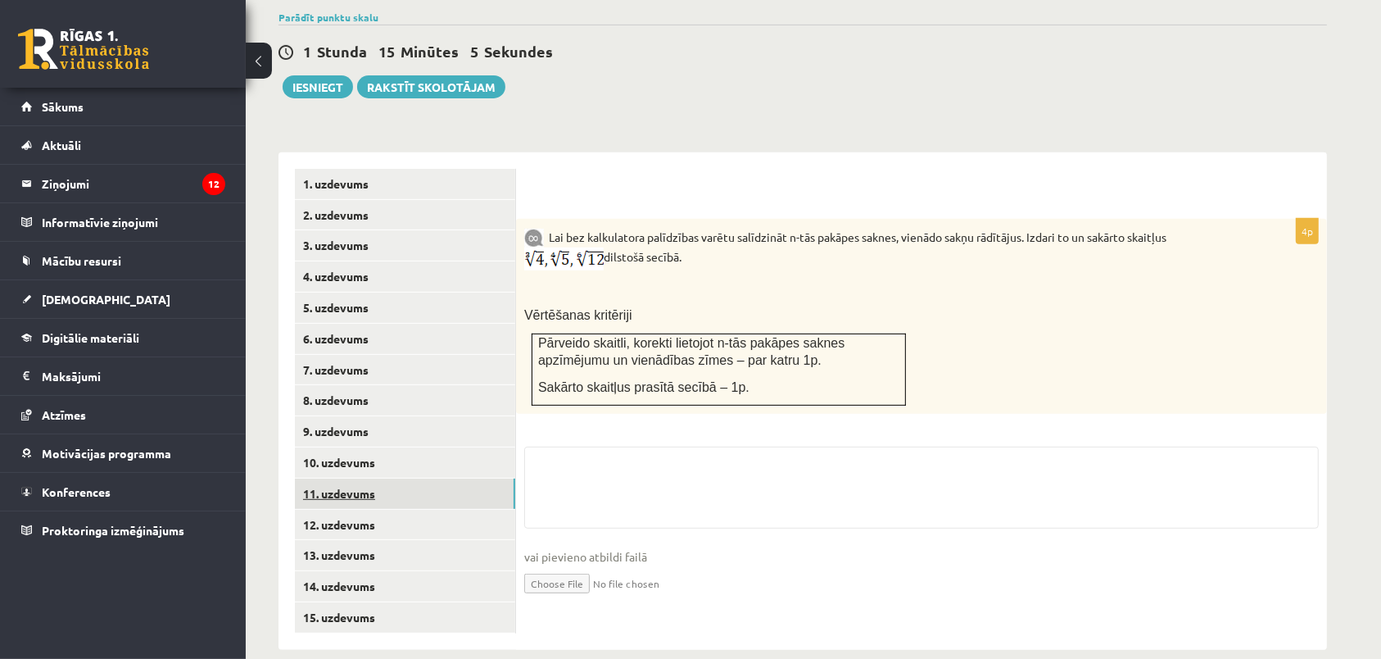
scroll to position [546, 0]
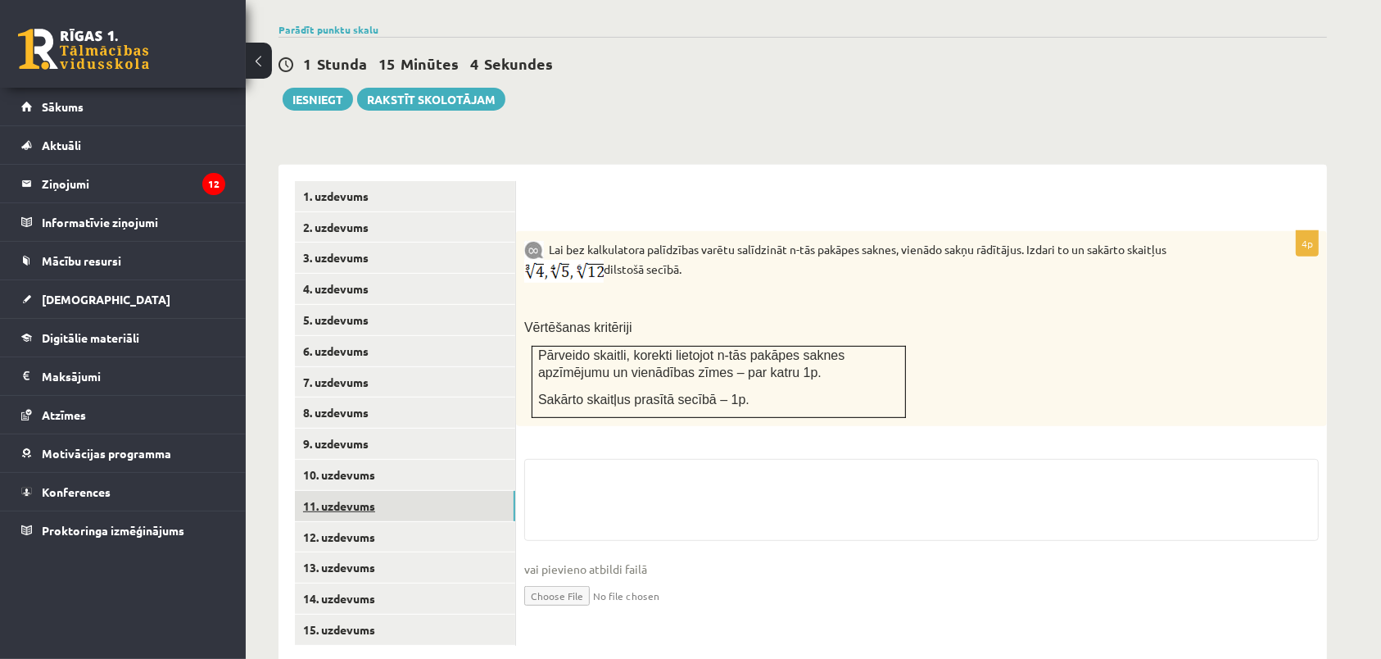
click at [372, 460] on link "10. uzdevums" at bounding box center [405, 475] width 220 height 30
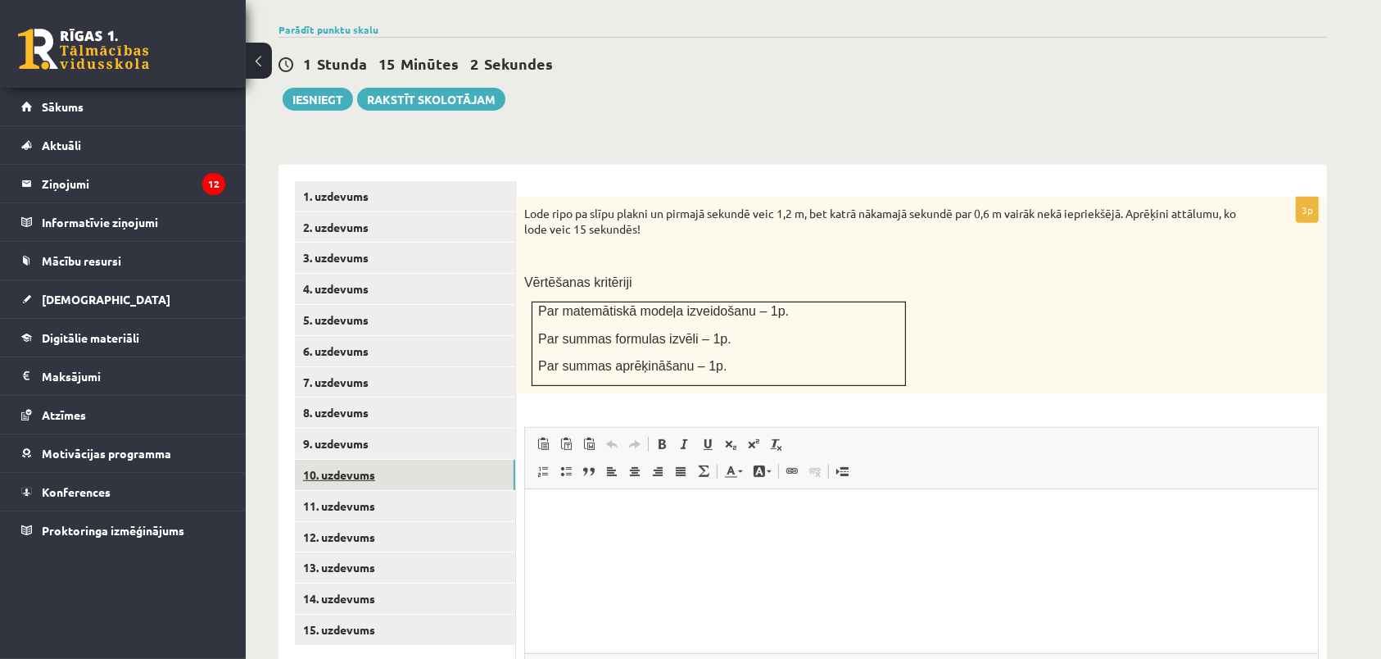
click at [371, 460] on link "10. uzdevums" at bounding box center [405, 475] width 220 height 30
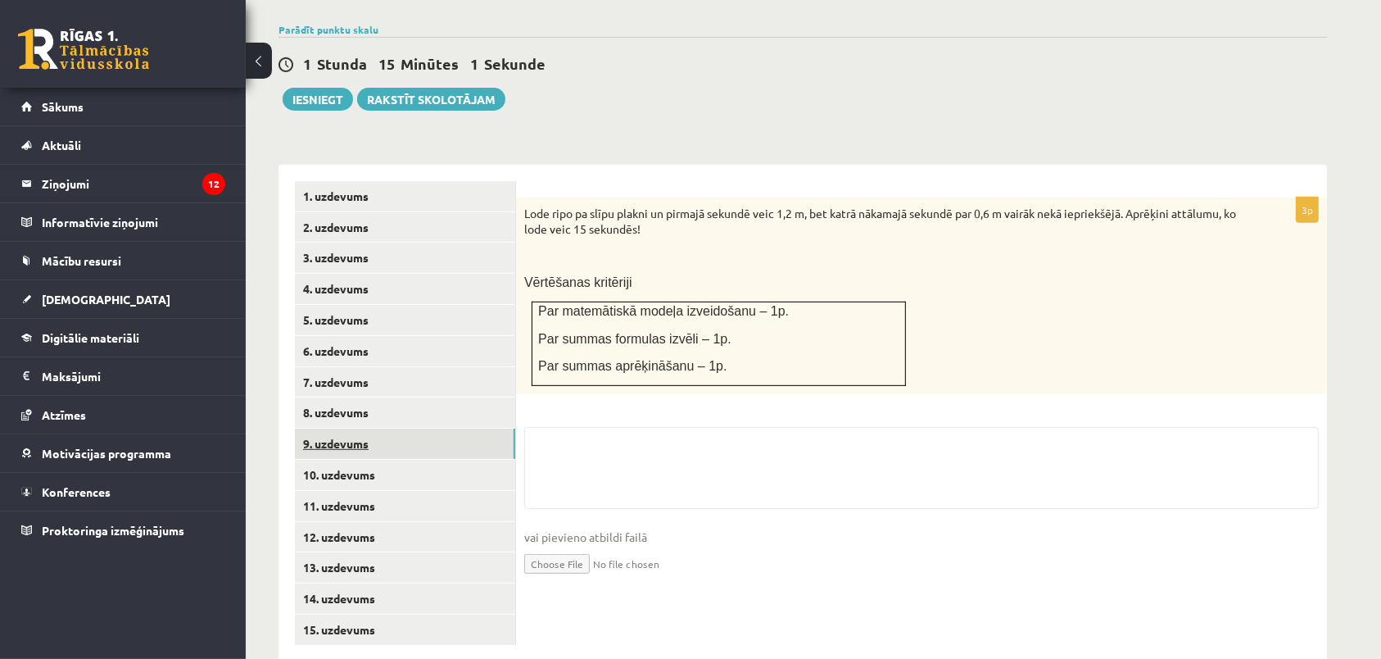
click at [369, 428] on link "9. uzdevums" at bounding box center [405, 443] width 220 height 30
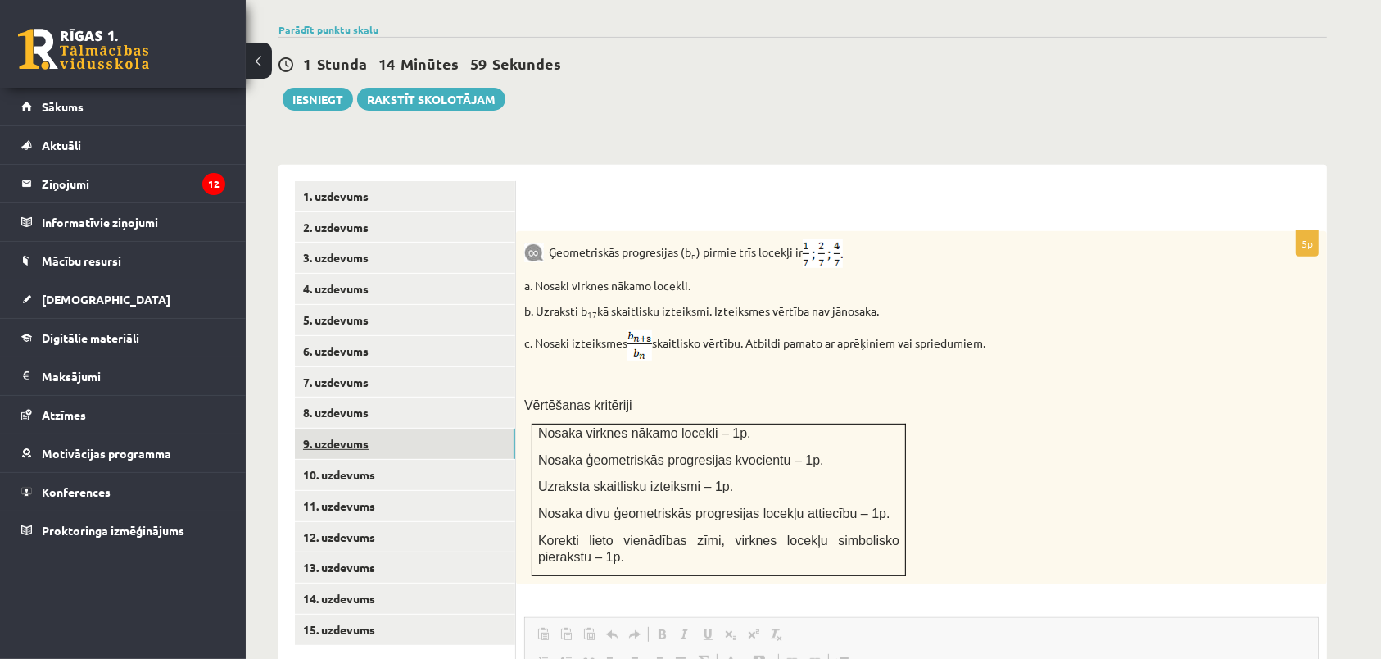
click at [367, 428] on link "9. uzdevums" at bounding box center [405, 443] width 220 height 30
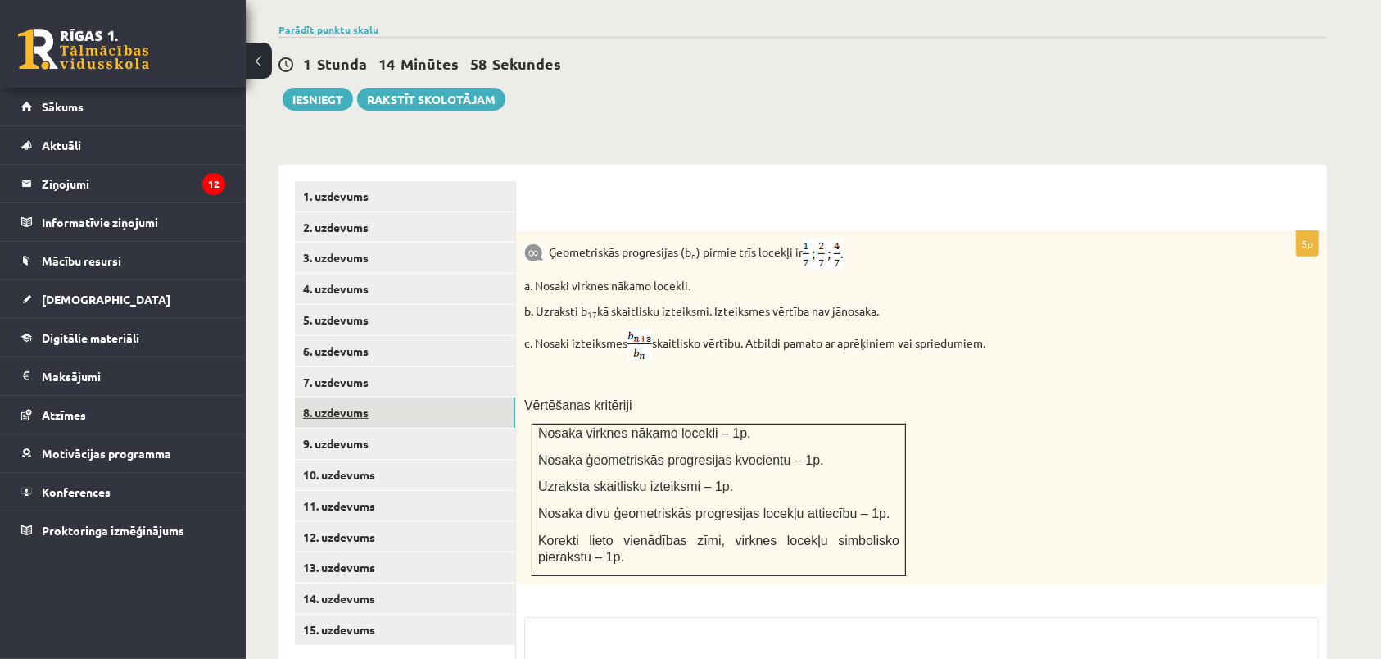
click at [359, 397] on link "8. uzdevums" at bounding box center [405, 412] width 220 height 30
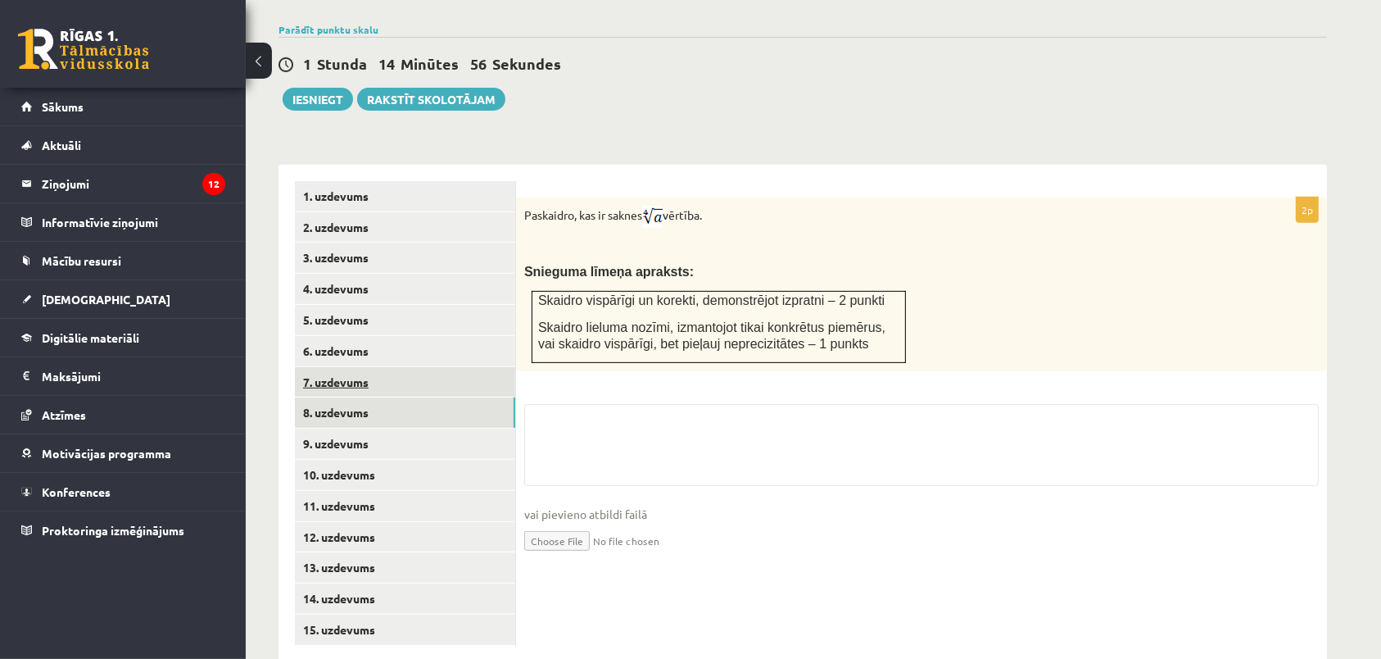
click at [353, 367] on link "7. uzdevums" at bounding box center [405, 382] width 220 height 30
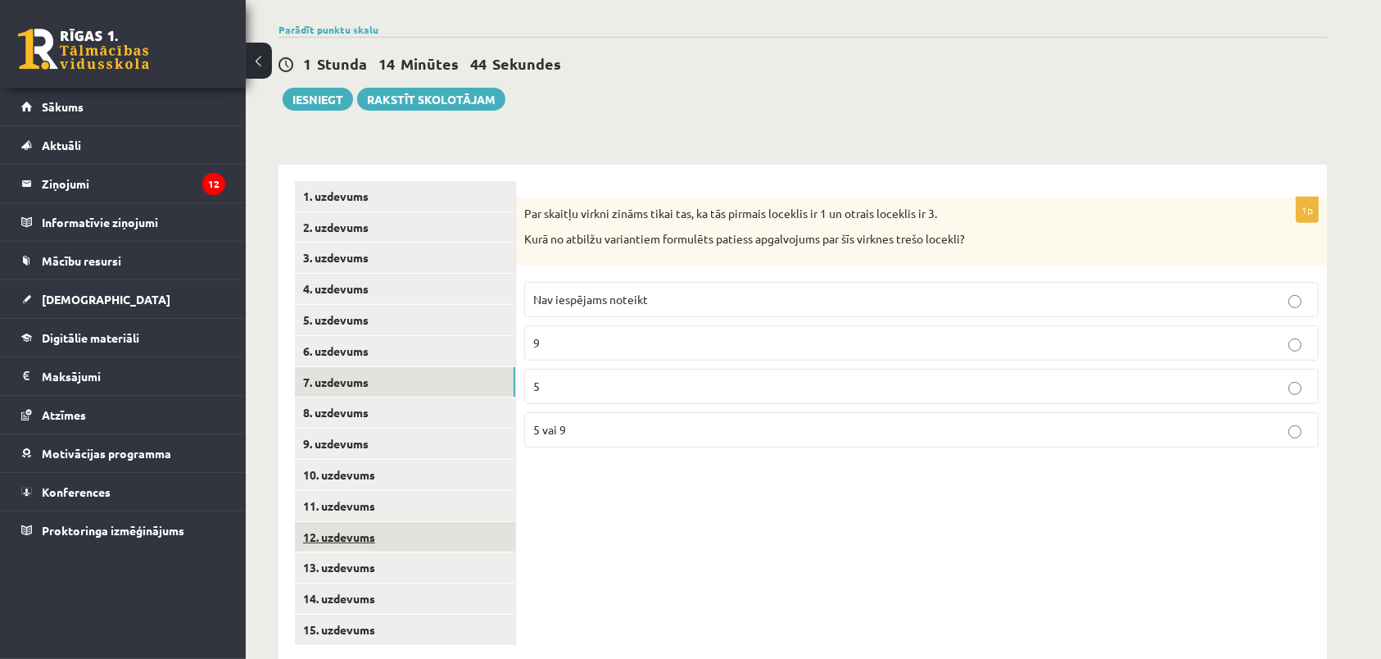
click at [340, 522] on link "12. uzdevums" at bounding box center [405, 537] width 220 height 30
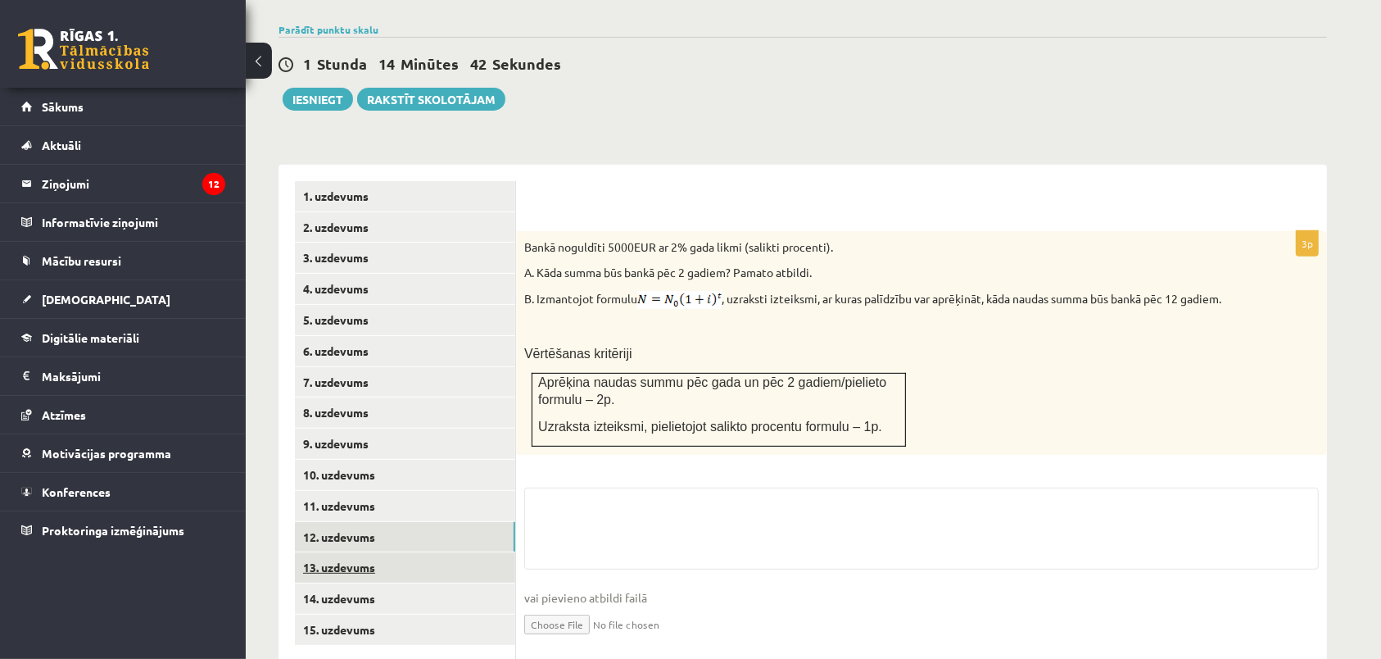
click at [340, 552] on link "13. uzdevums" at bounding box center [405, 567] width 220 height 30
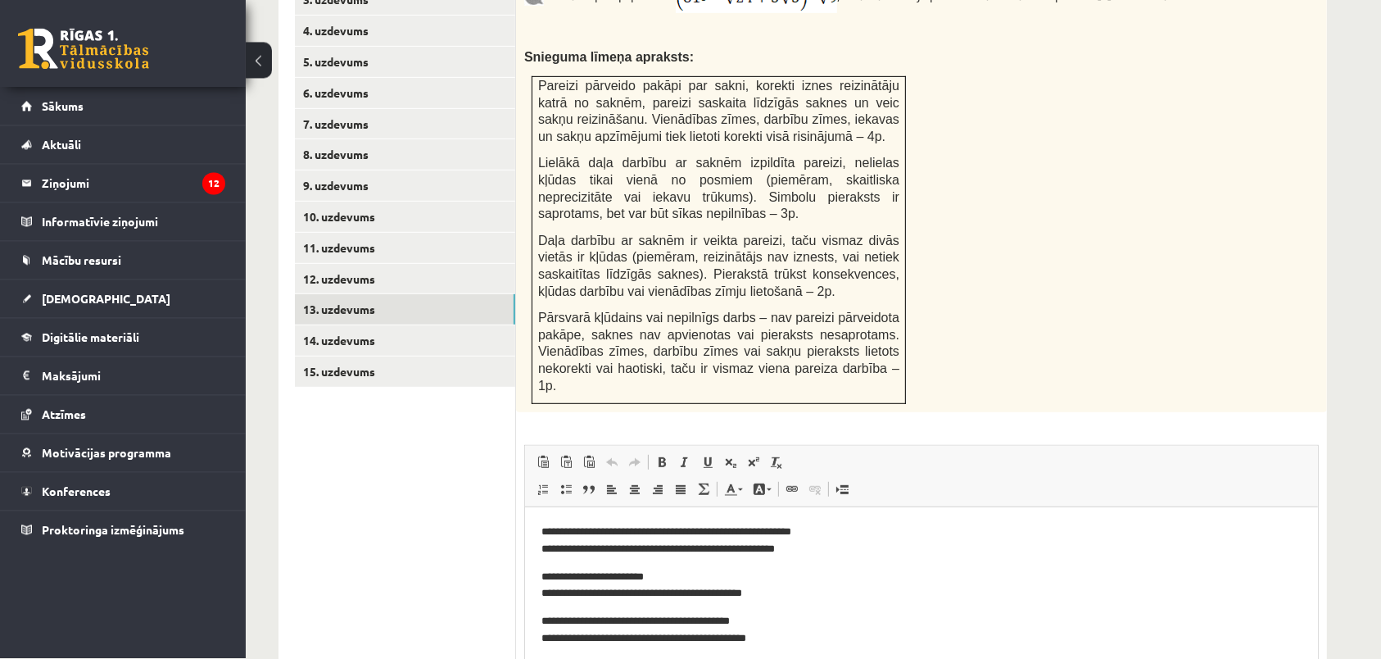
scroll to position [808, 0]
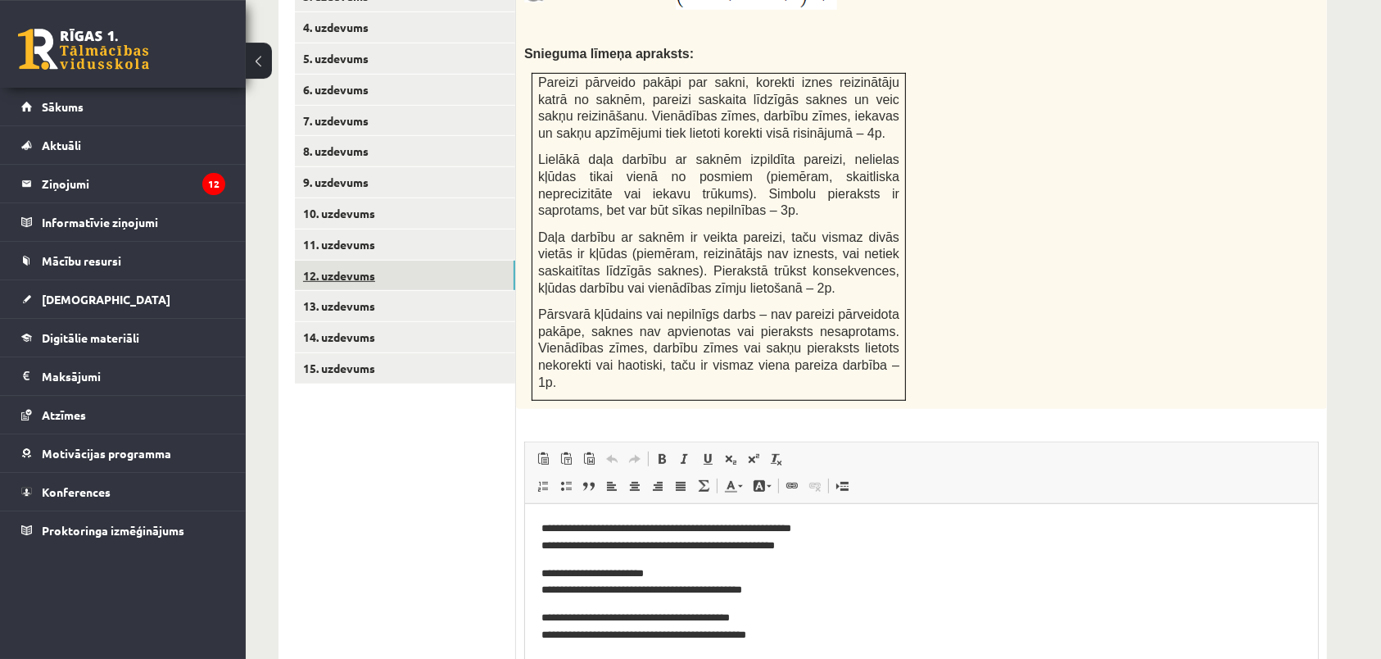
click at [441, 261] on link "12. uzdevums" at bounding box center [405, 276] width 220 height 30
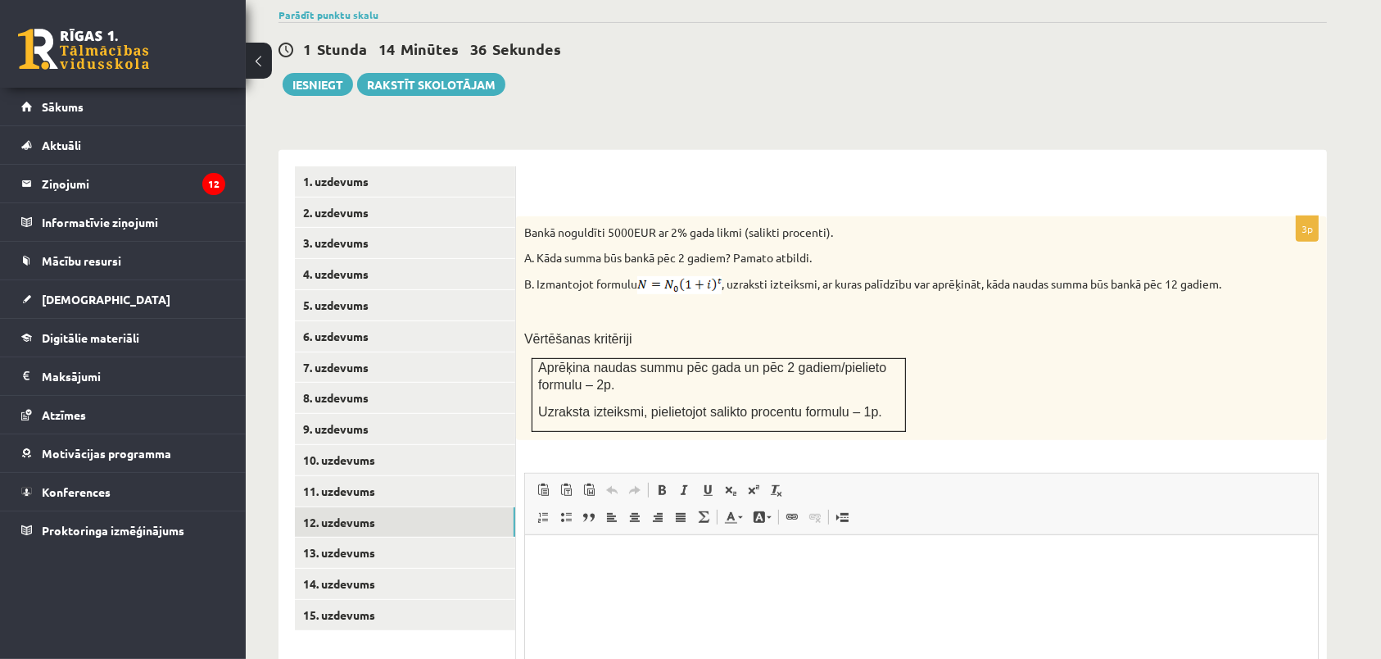
scroll to position [0, 0]
click at [1145, 318] on div "Bankā noguldīti 5000EUR ar 2% gada likmi (salikti procenti). A. Kāda summa būs …" at bounding box center [921, 328] width 811 height 224
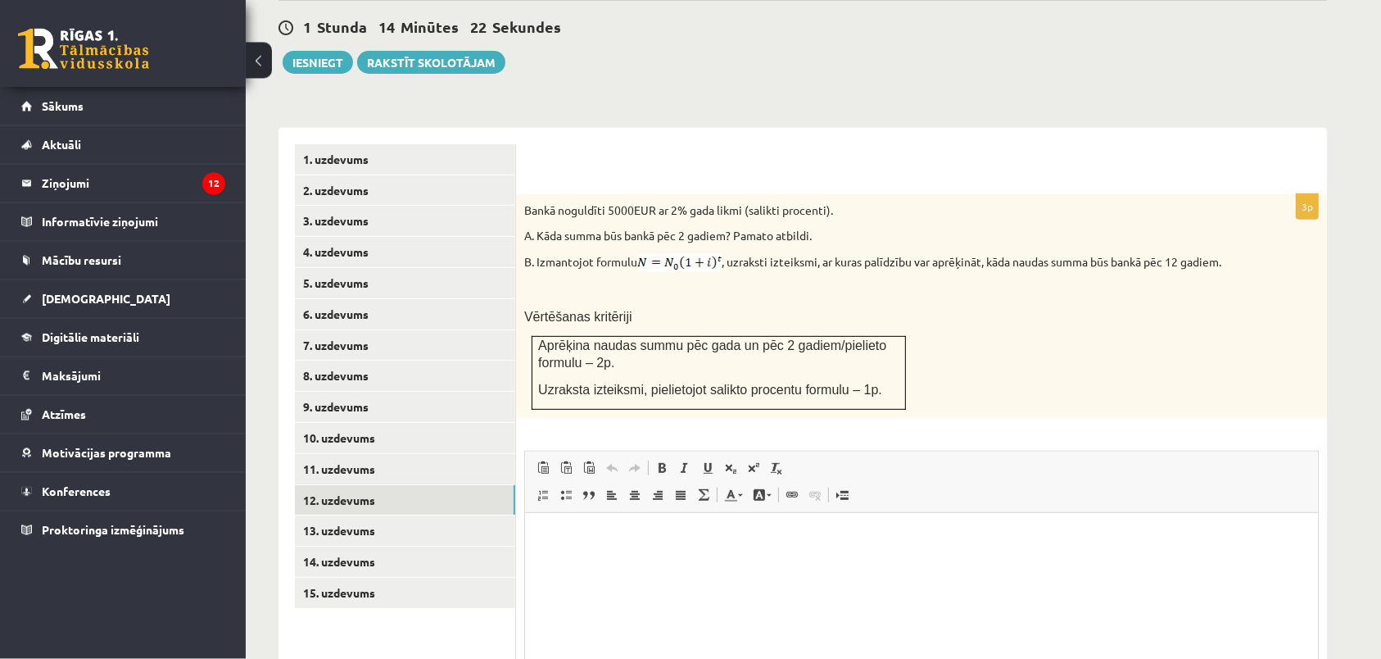
scroll to position [592, 0]
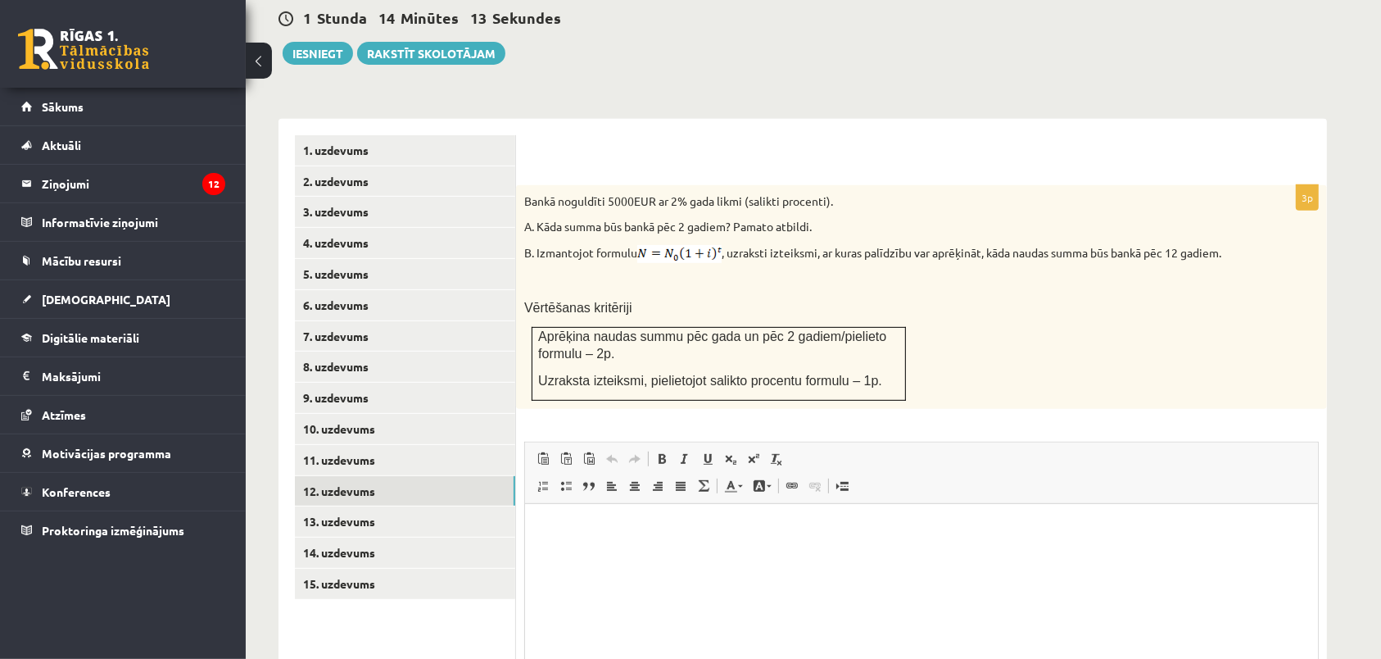
click at [1167, 207] on div "Bankā noguldīti 5000EUR ar 2% gada likmi (salikti procenti). A. Kāda summa būs …" at bounding box center [921, 297] width 811 height 224
click at [468, 506] on link "13. uzdevums" at bounding box center [405, 521] width 220 height 30
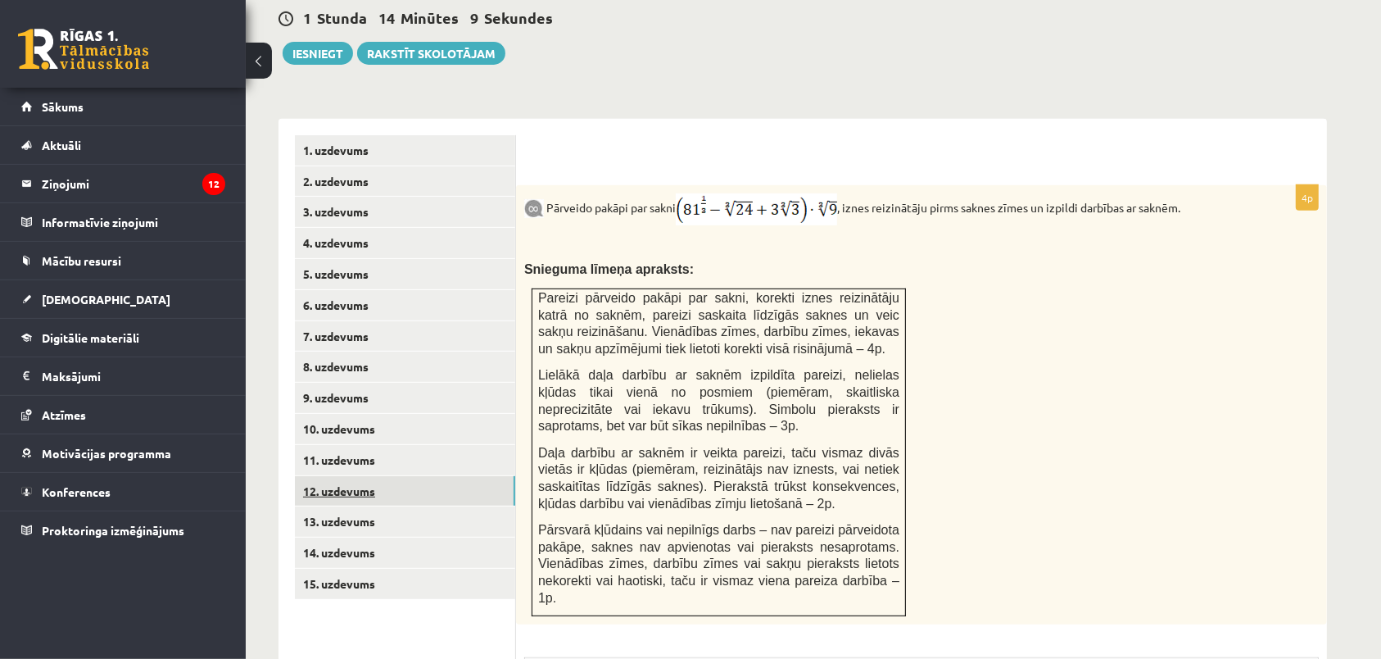
click at [451, 476] on link "12. uzdevums" at bounding box center [405, 491] width 220 height 30
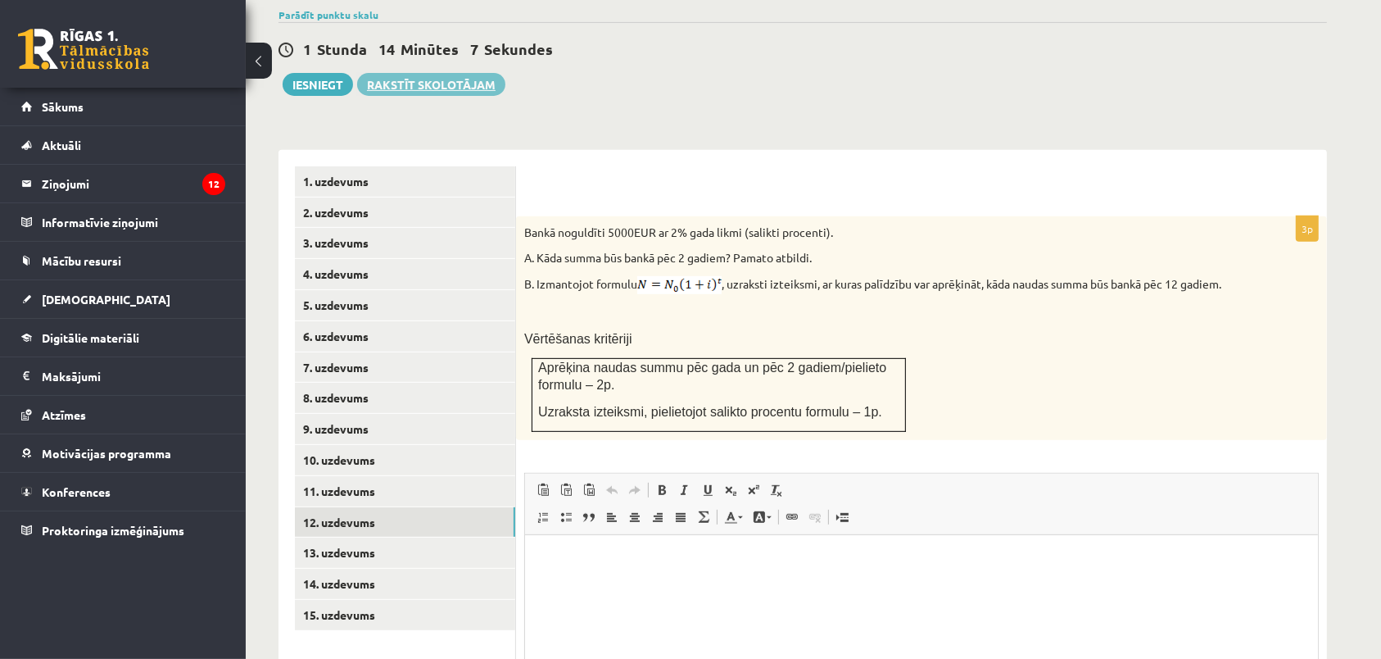
scroll to position [0, 0]
click at [677, 546] on span "Paste" at bounding box center [700, 546] width 51 height 24
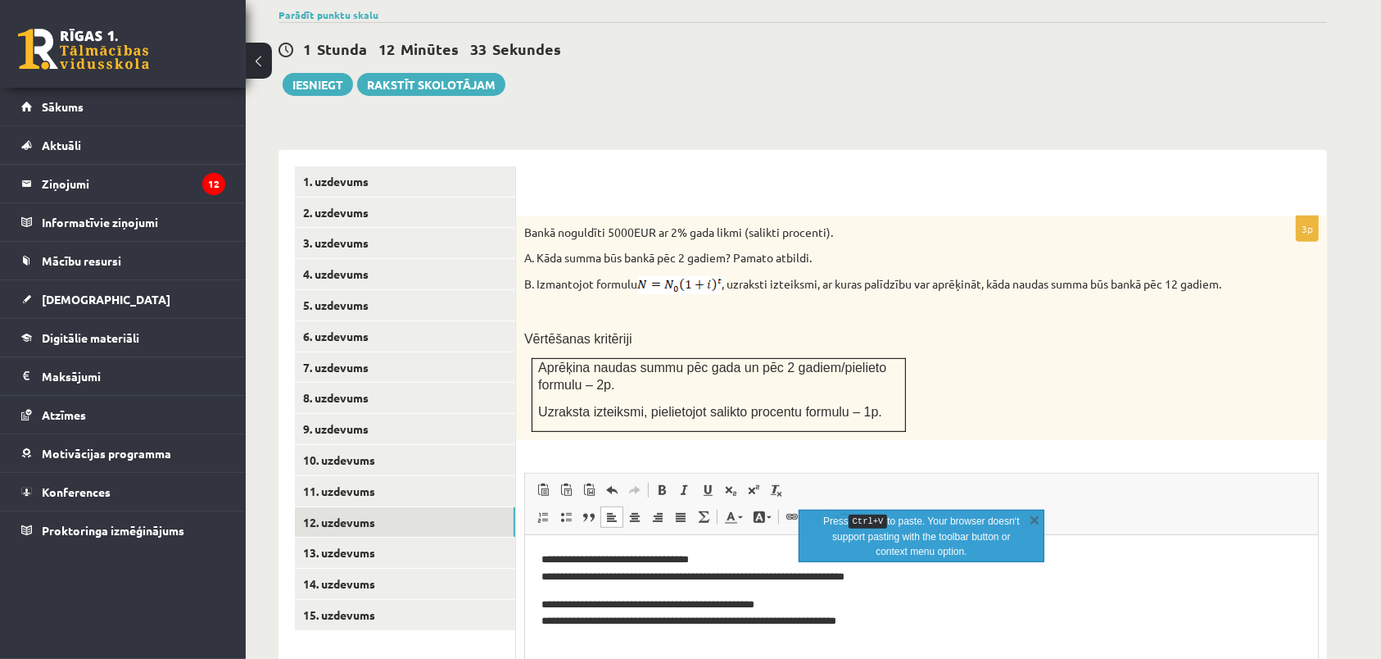
click at [941, 646] on html "**********" at bounding box center [920, 617] width 793 height 164
click at [763, 555] on p "**********" at bounding box center [921, 568] width 760 height 34
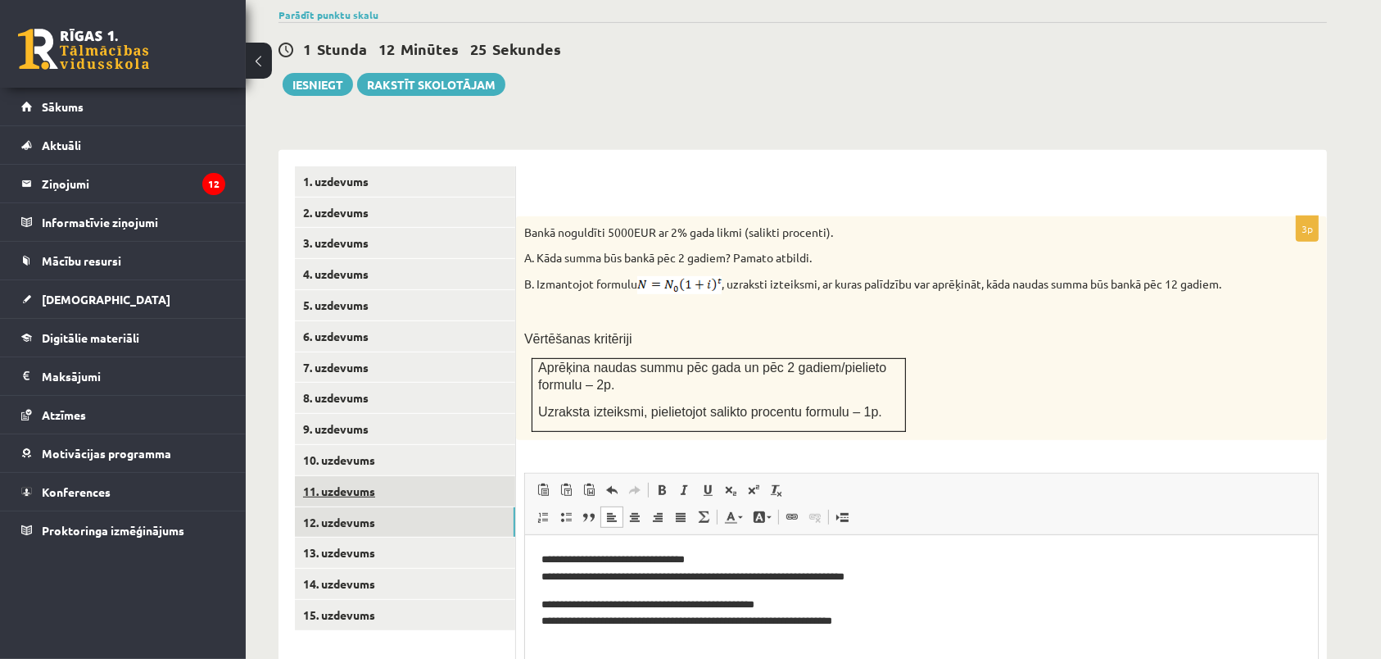
click at [406, 476] on link "11. uzdevums" at bounding box center [405, 491] width 220 height 30
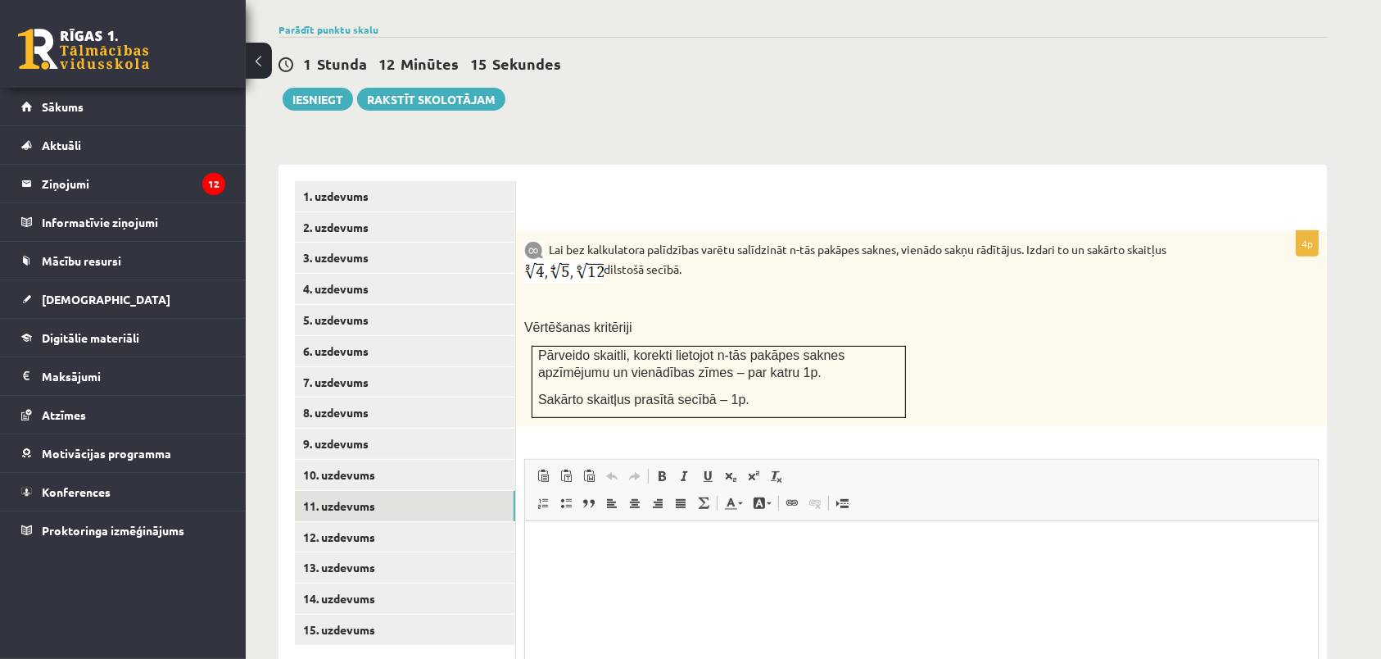
drag, startPoint x: 1024, startPoint y: 138, endPoint x: 868, endPoint y: 482, distance: 378.0
click at [868, 482] on div "4p Lai bez kalkulatora palīdzības varētu salīdzināt n-tās pakāpes saknes, vienā…" at bounding box center [921, 491] width 811 height 652
click at [618, 531] on html at bounding box center [920, 603] width 793 height 164
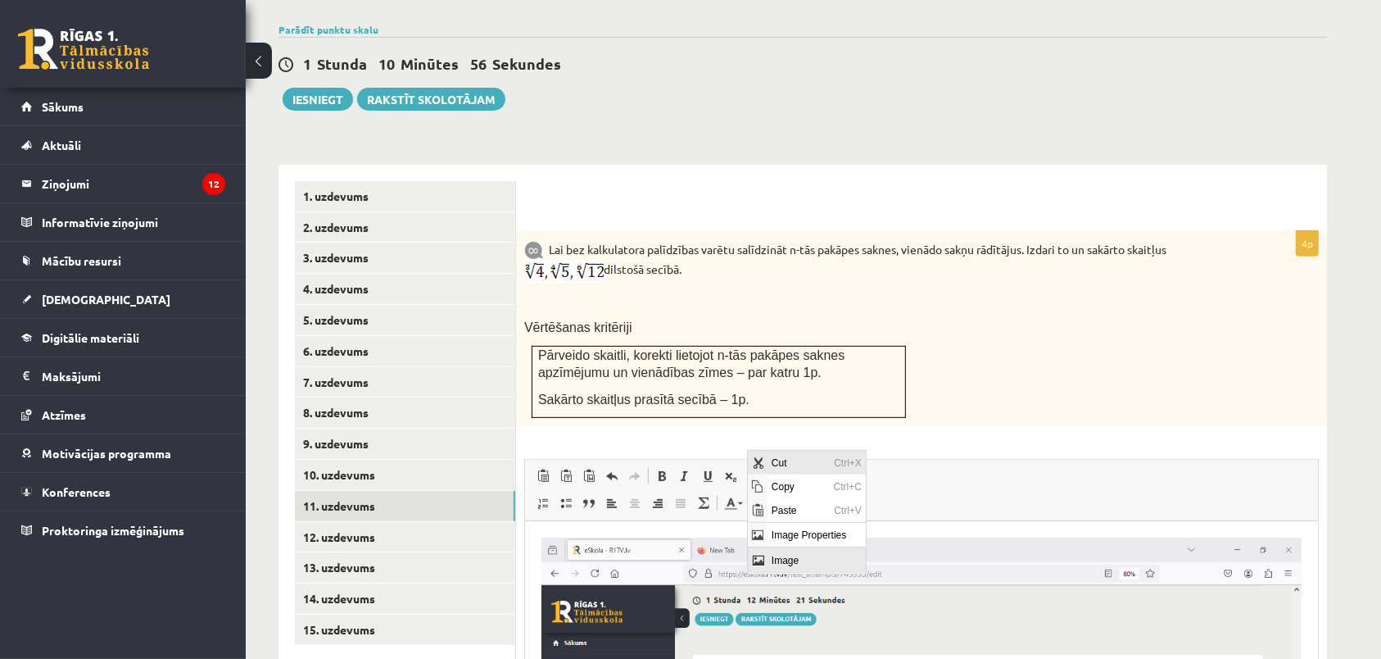
click at [782, 457] on span "Cut" at bounding box center [799, 462] width 62 height 24
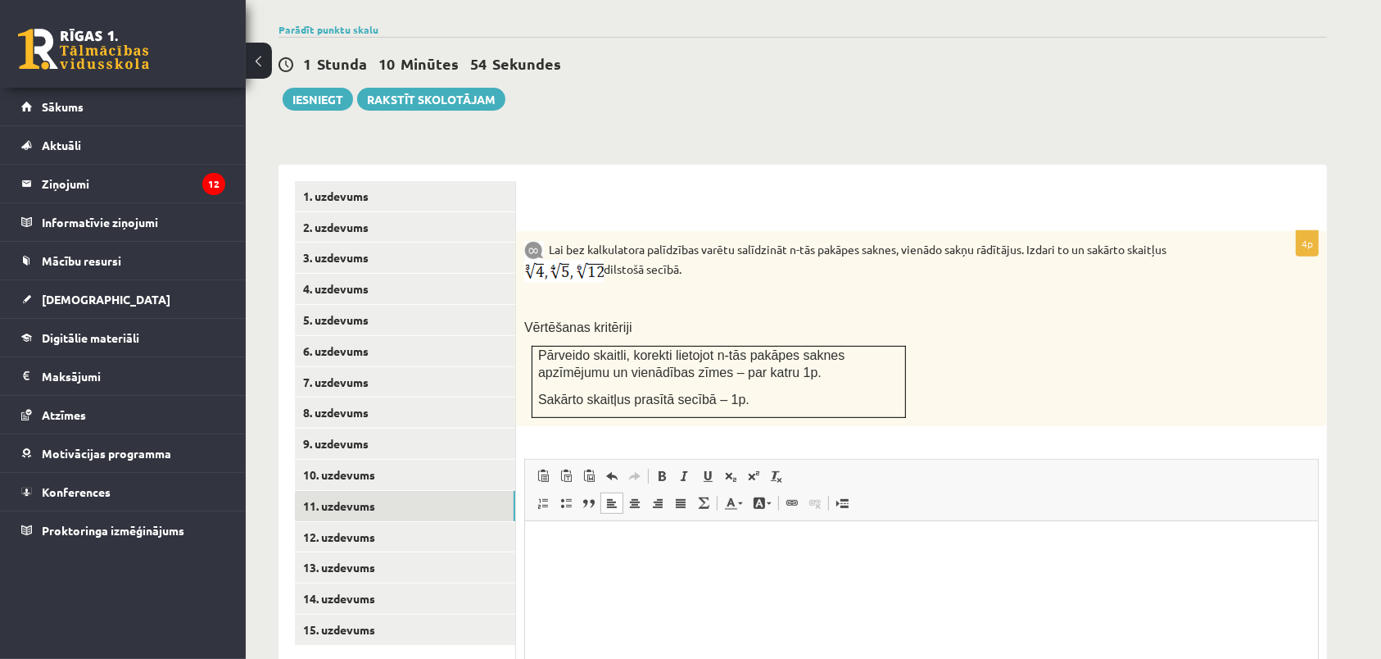
click at [650, 596] on html at bounding box center [920, 603] width 793 height 164
click at [585, 543] on p "Rich Text Editor, wiswyg-editor-user-answer-47024818132200" at bounding box center [921, 545] width 760 height 17
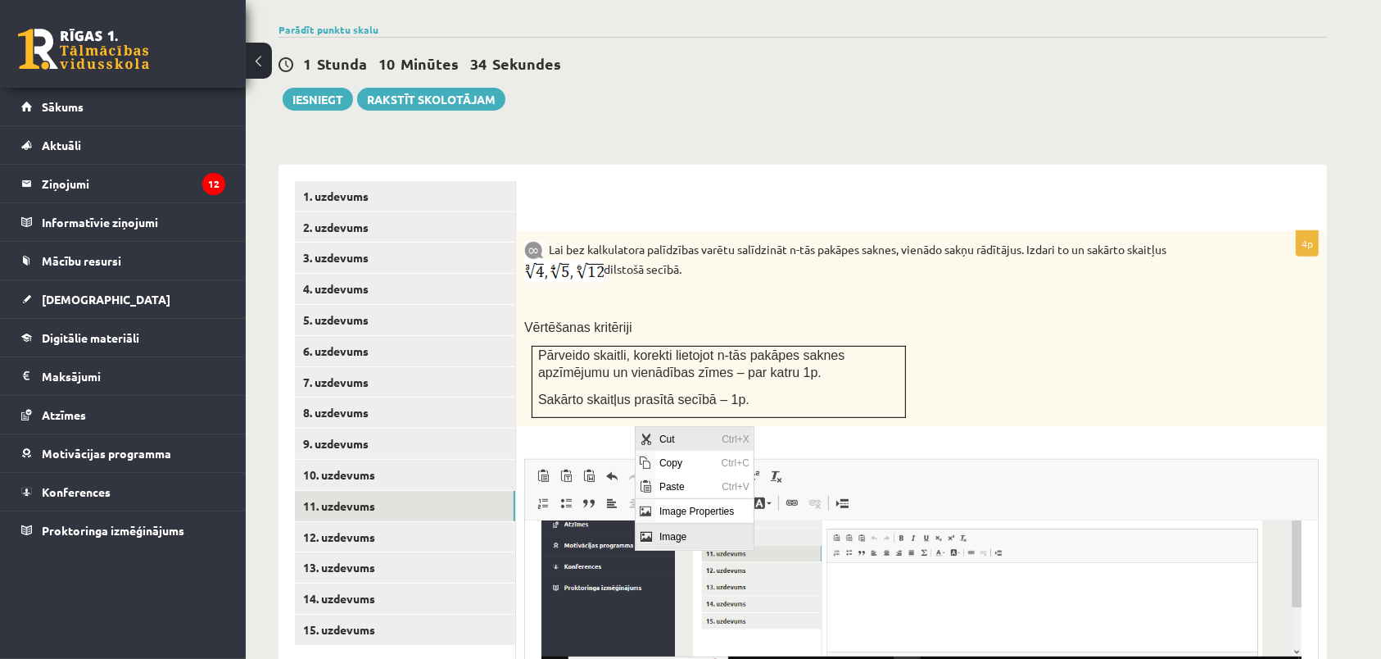
click at [709, 433] on span "Cut" at bounding box center [686, 439] width 62 height 24
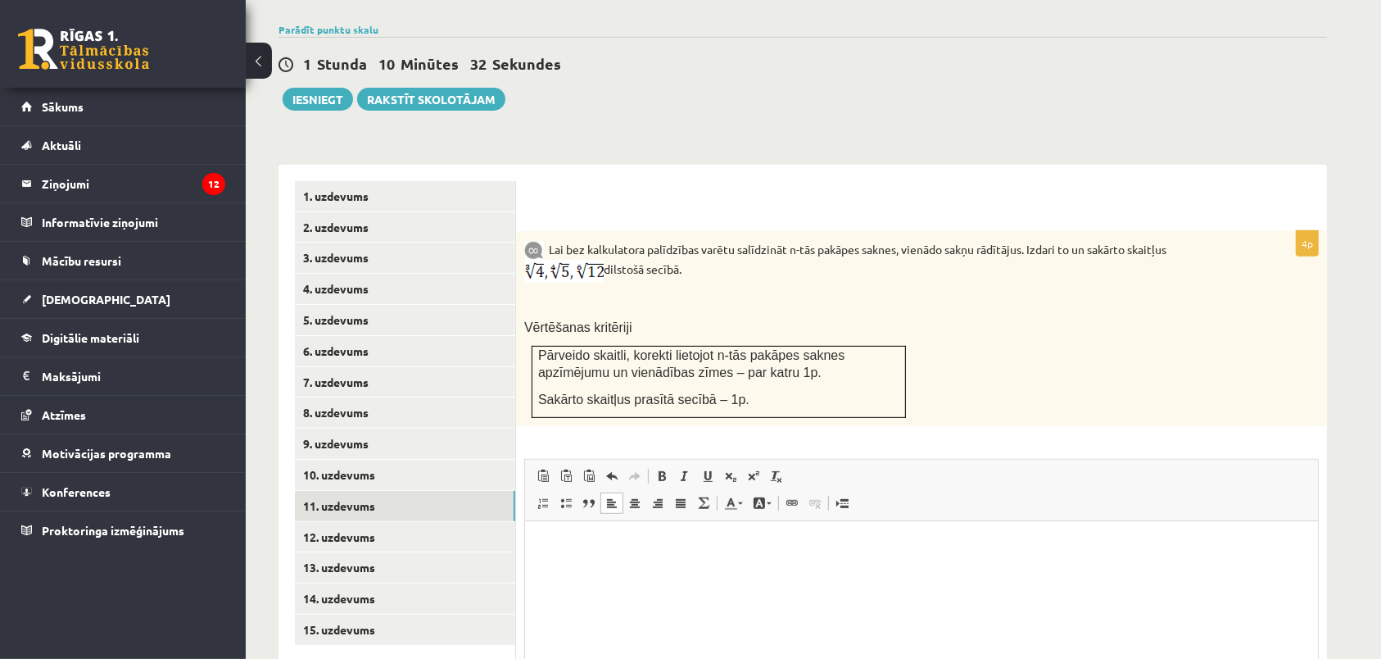
scroll to position [0, 0]
click at [594, 629] on html at bounding box center [920, 603] width 793 height 164
click at [539, 602] on html at bounding box center [920, 603] width 793 height 164
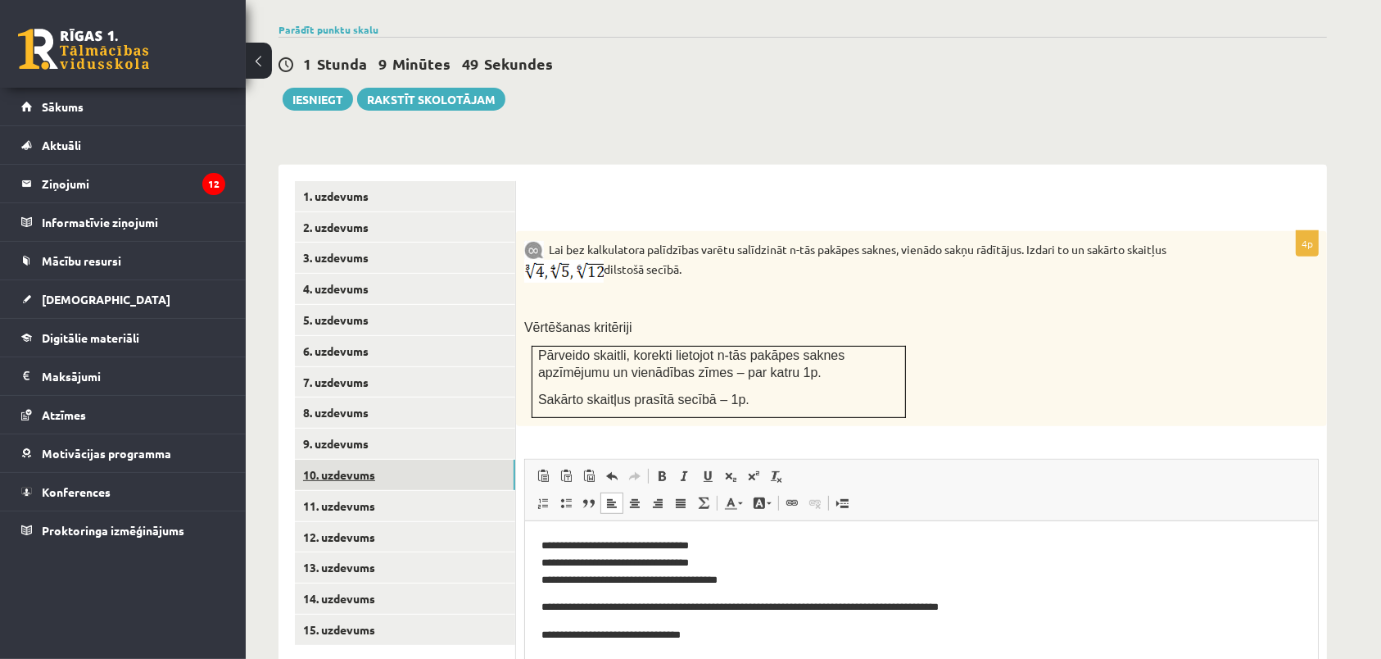
click at [471, 460] on link "10. uzdevums" at bounding box center [405, 475] width 220 height 30
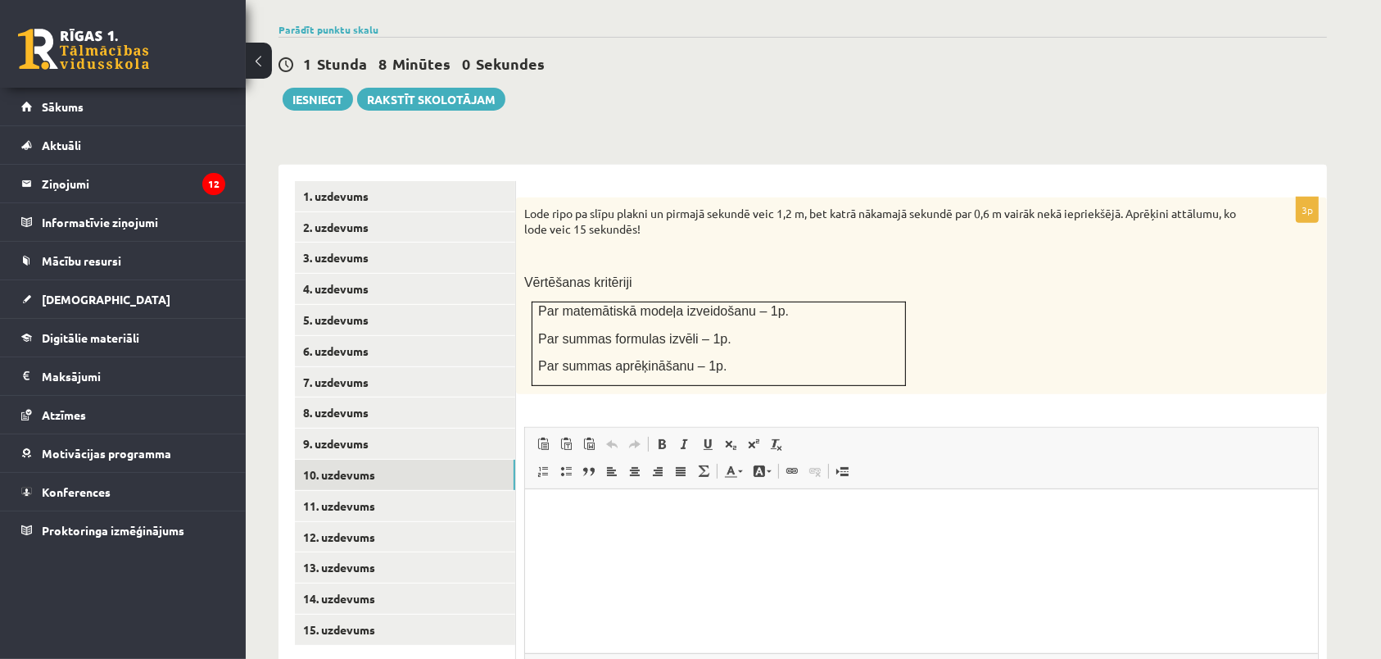
click at [580, 533] on html at bounding box center [920, 571] width 793 height 164
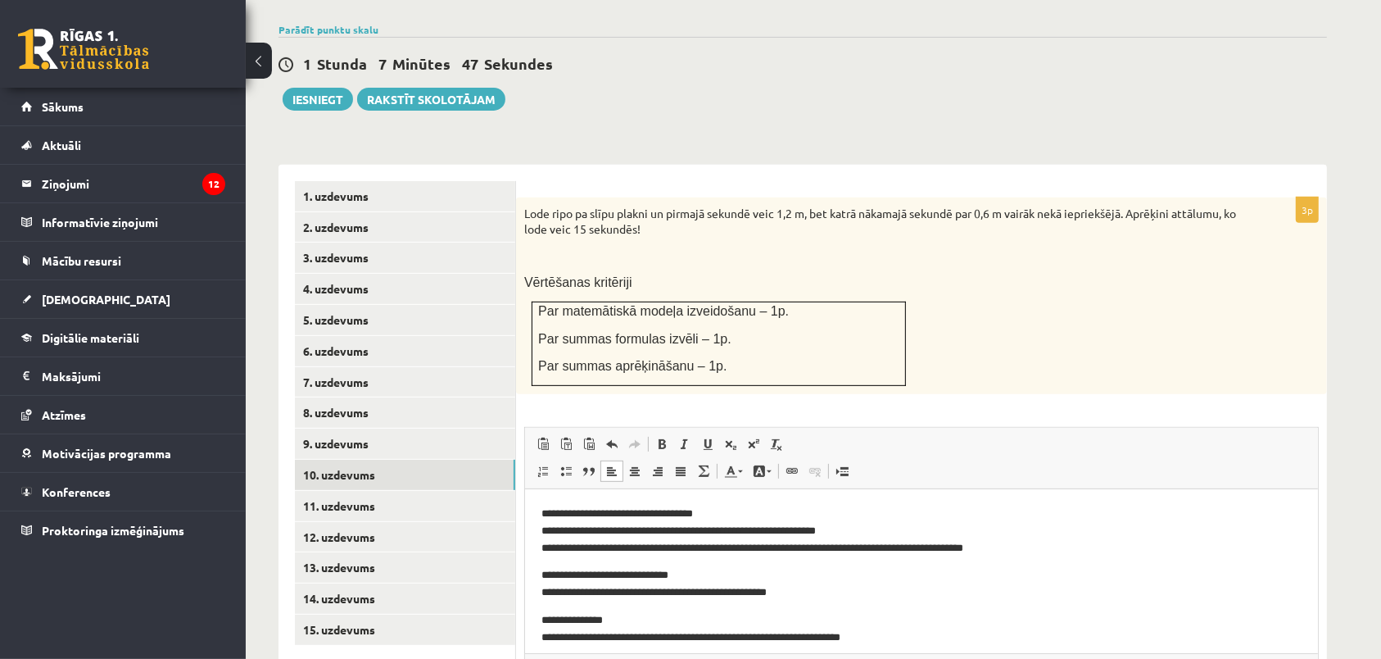
scroll to position [38, 0]
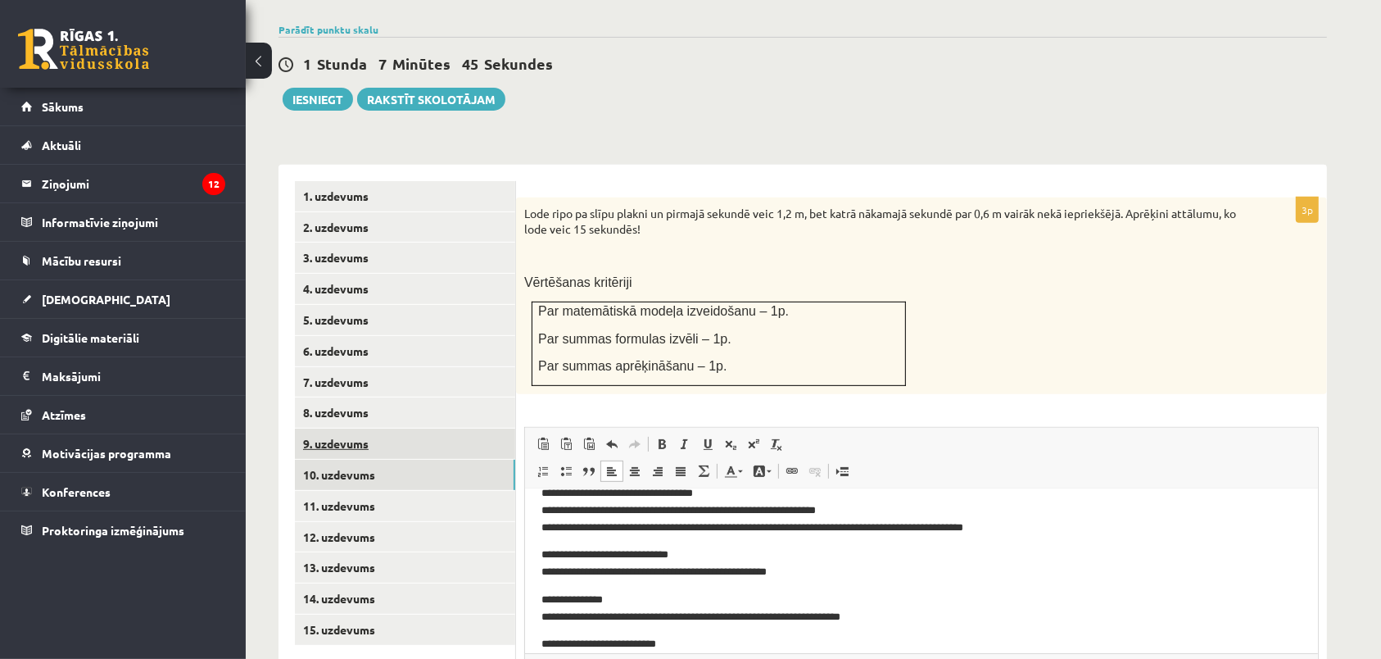
click at [404, 428] on link "9. uzdevums" at bounding box center [405, 443] width 220 height 30
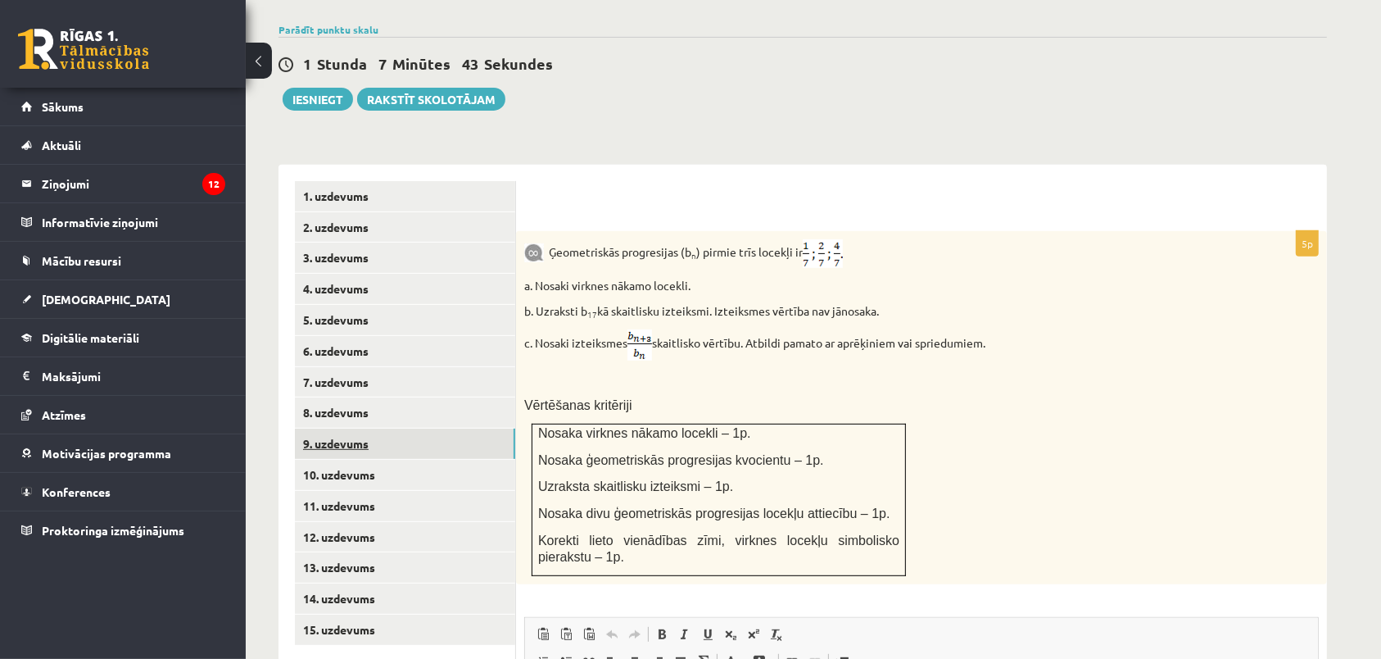
scroll to position [0, 0]
click at [904, 91] on div "Matemātika JK 12.a2 klase 1. ieskaite , [PERSON_NAME] (12.a2 JK klase) [PERSON_…" at bounding box center [803, 262] width 1114 height 1491
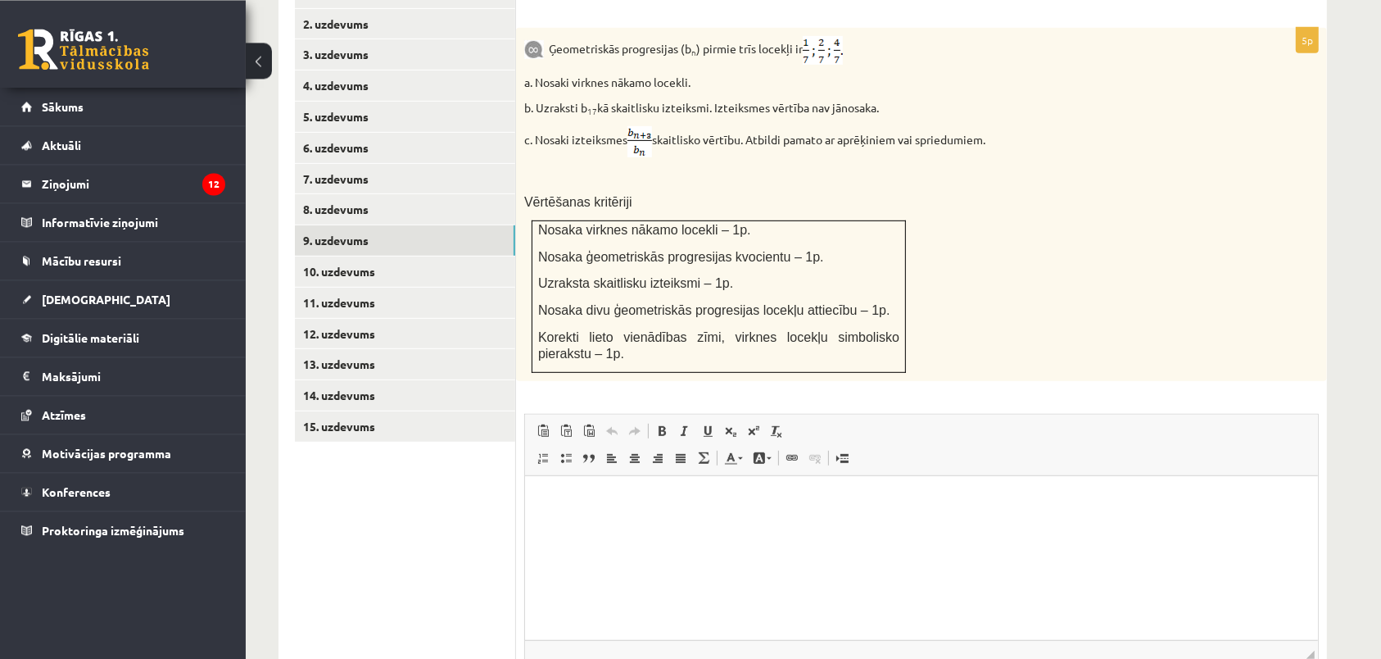
scroll to position [740, 0]
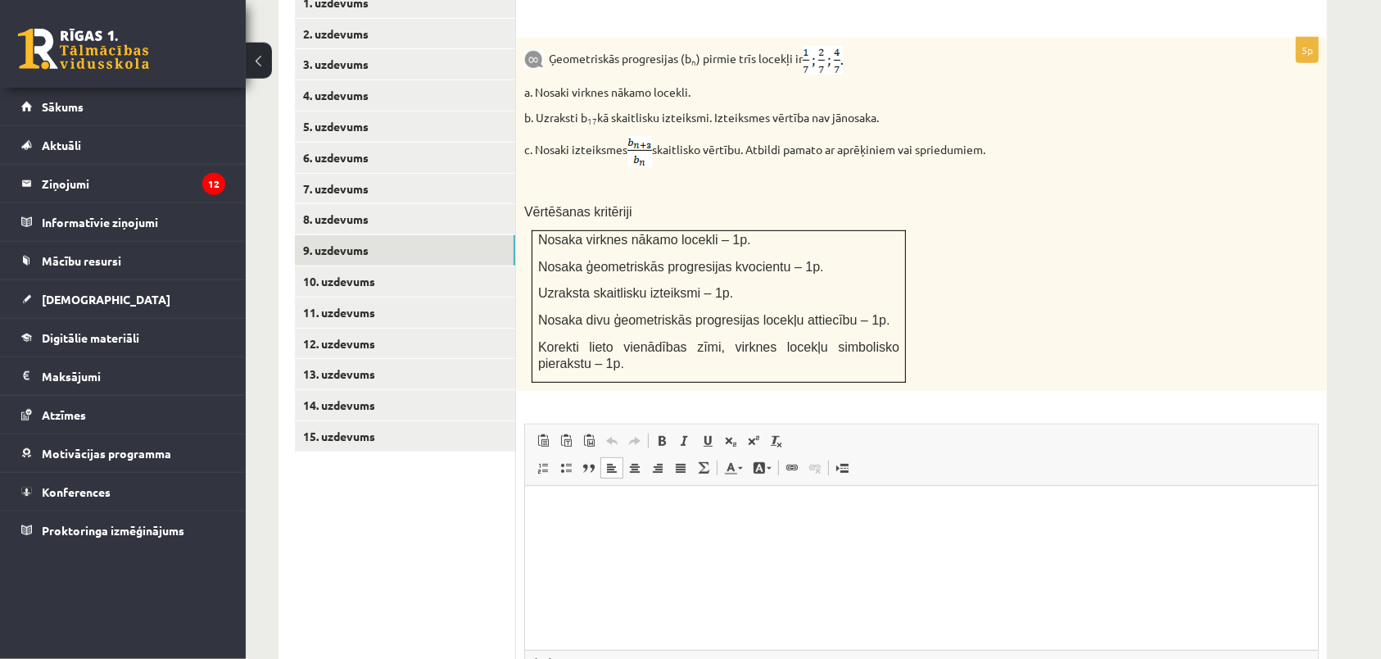
click at [1014, 538] on html at bounding box center [920, 567] width 793 height 164
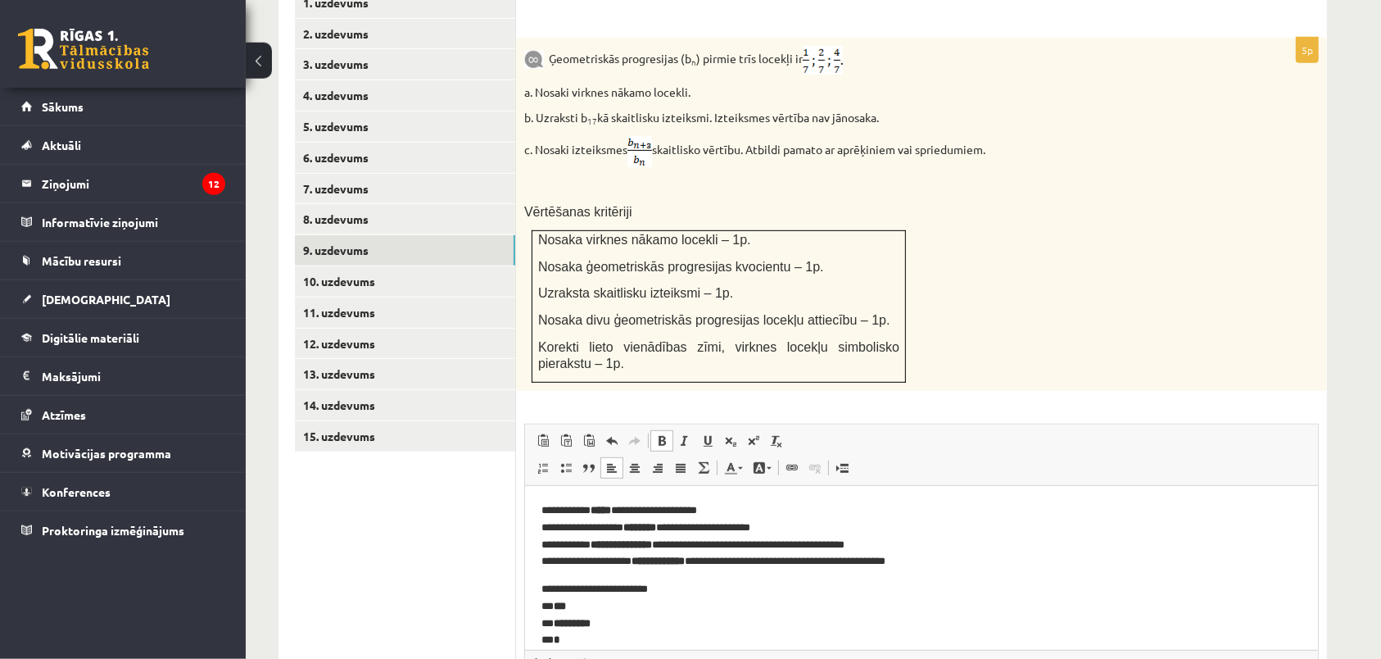
click at [549, 512] on p "**********" at bounding box center [912, 535] width 742 height 68
click at [550, 538] on p "**********" at bounding box center [912, 535] width 742 height 68
click at [550, 531] on p "**********" at bounding box center [912, 535] width 742 height 68
click at [552, 545] on p "**********" at bounding box center [912, 535] width 742 height 68
click at [549, 545] on p "**********" at bounding box center [912, 535] width 742 height 68
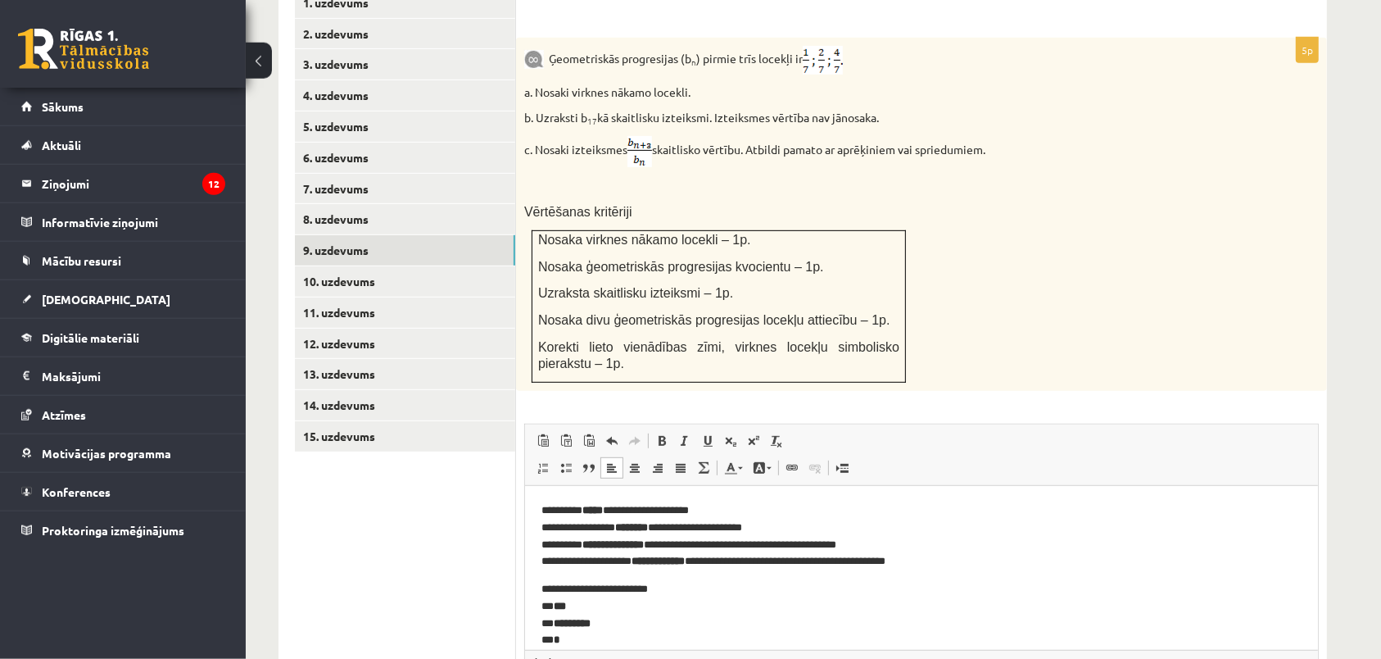
click at [548, 564] on p "**********" at bounding box center [912, 535] width 742 height 68
click at [582, 551] on p "**********" at bounding box center [912, 526] width 742 height 51
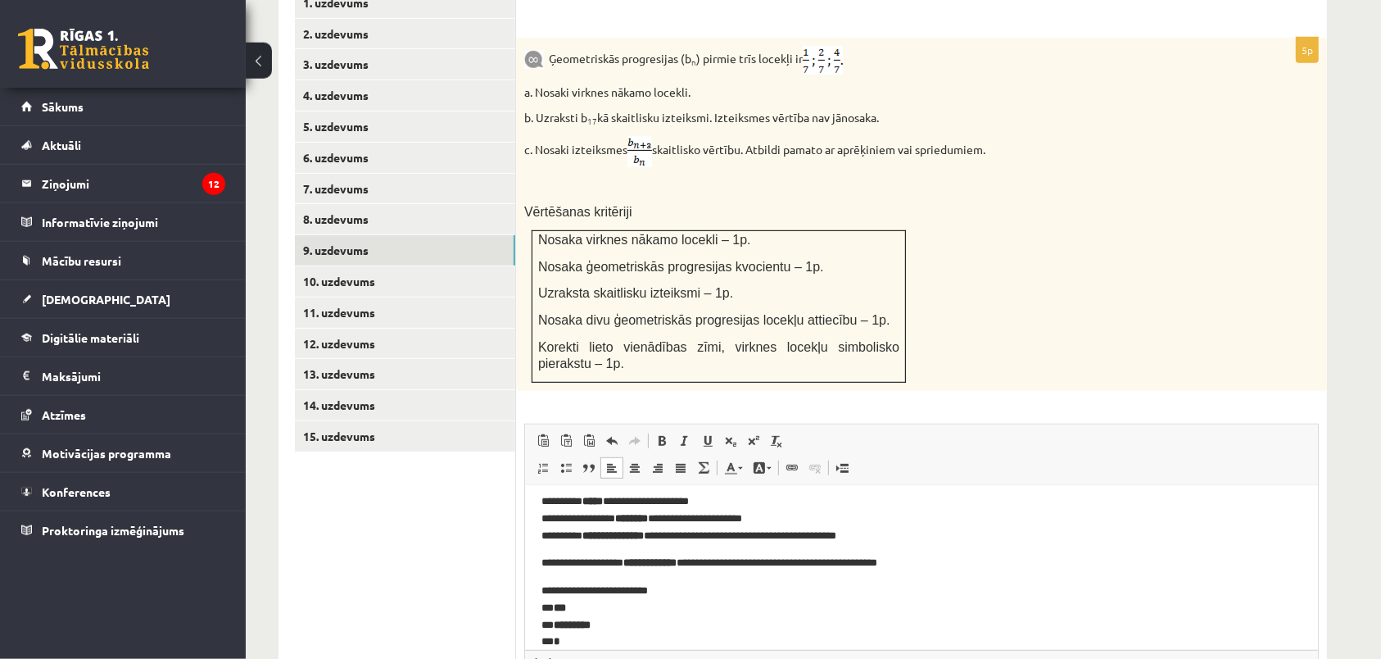
scroll to position [12, 0]
click at [381, 204] on link "8. uzdevums" at bounding box center [405, 219] width 220 height 30
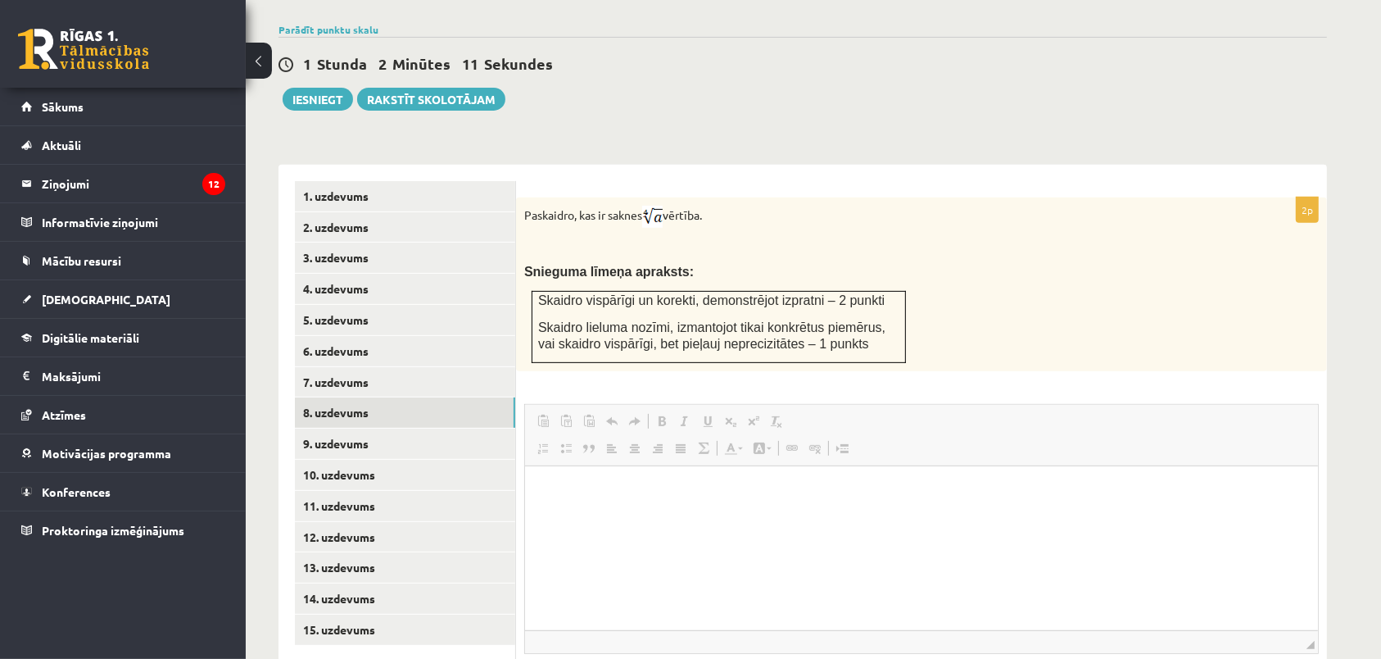
scroll to position [0, 0]
click at [959, 197] on div "Paskaidro, kas ir saknes vērtība. Snieguma līmeņa apraksts: Skaidro vispārīgi u…" at bounding box center [921, 284] width 811 height 174
click at [609, 494] on p "Rich Text Editor, wiswyg-editor-user-answer-47024942883380" at bounding box center [921, 490] width 760 height 17
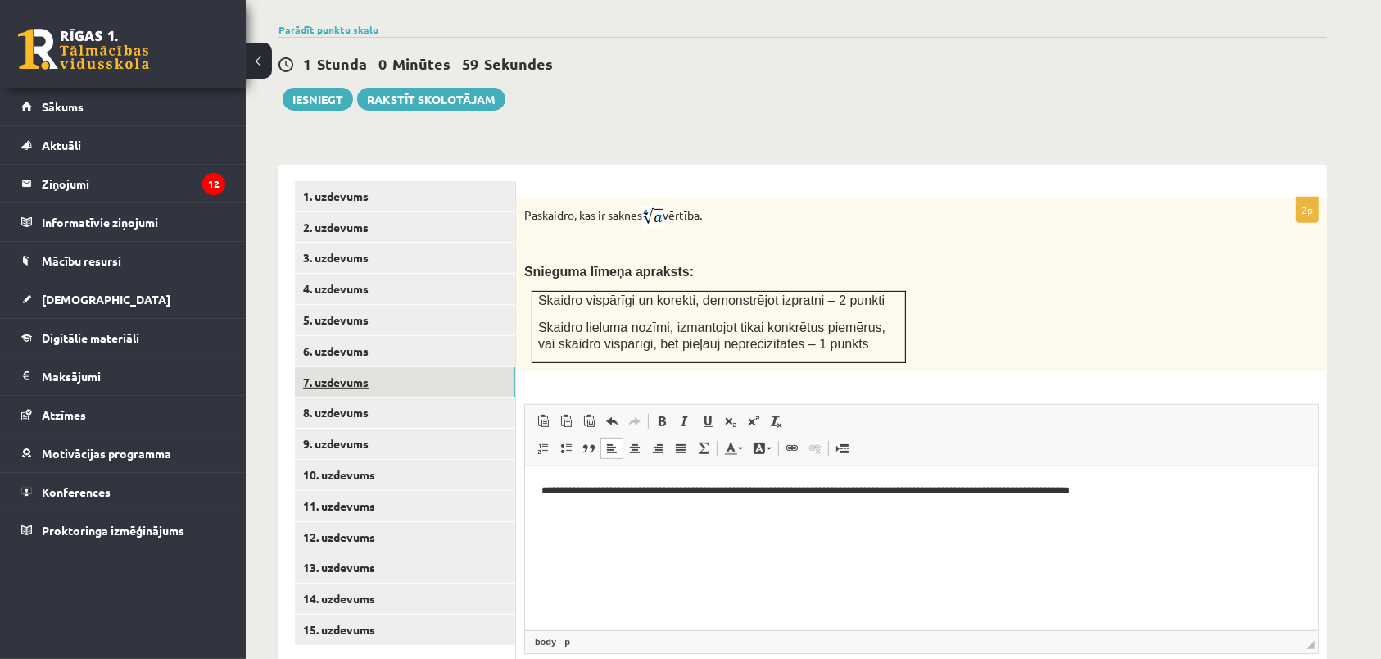
click at [319, 367] on link "7. uzdevums" at bounding box center [405, 382] width 220 height 30
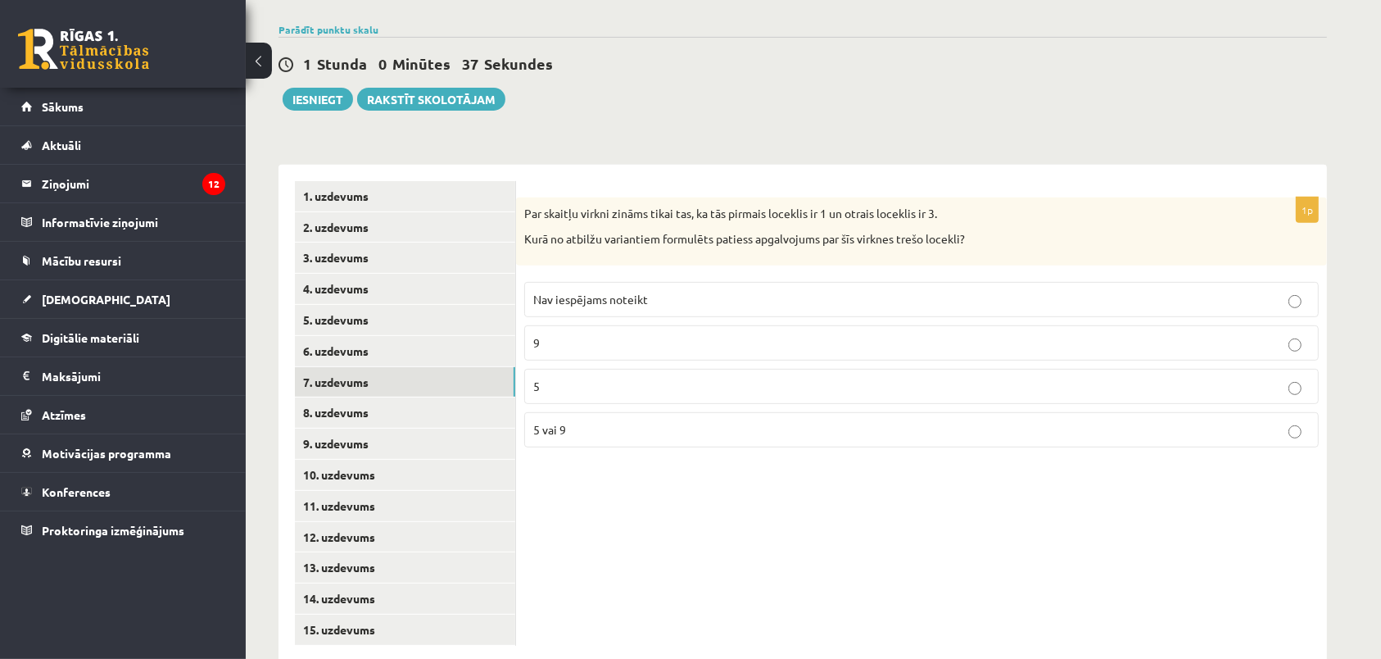
click at [1097, 233] on div "1p Par skaitļu virkni zināms tikai tas, ka tās pirmais loceklis ir 1 un otrais …" at bounding box center [921, 328] width 811 height 263
click at [631, 291] on p "Nav iespējams noteikt" at bounding box center [921, 299] width 777 height 17
click at [433, 336] on link "6. uzdevums" at bounding box center [405, 351] width 220 height 30
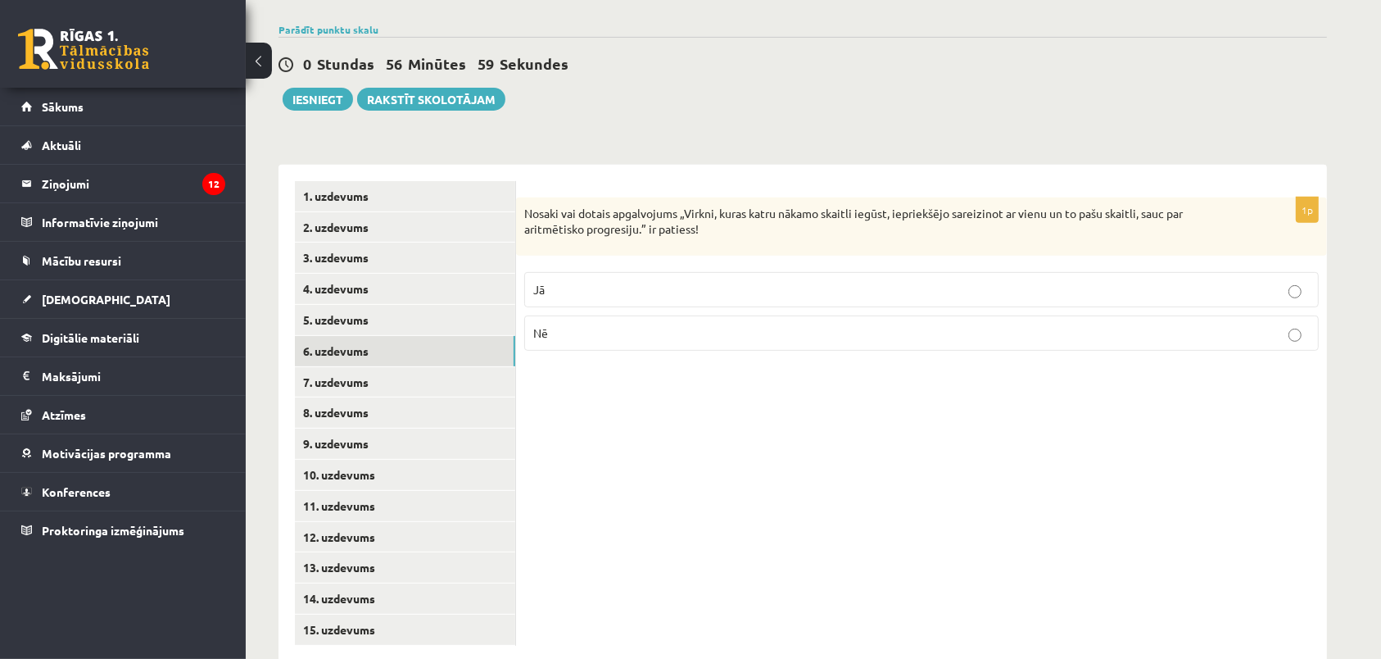
click at [582, 315] on label "Nē" at bounding box center [921, 332] width 795 height 35
click at [466, 305] on link "5. uzdevums" at bounding box center [405, 320] width 220 height 30
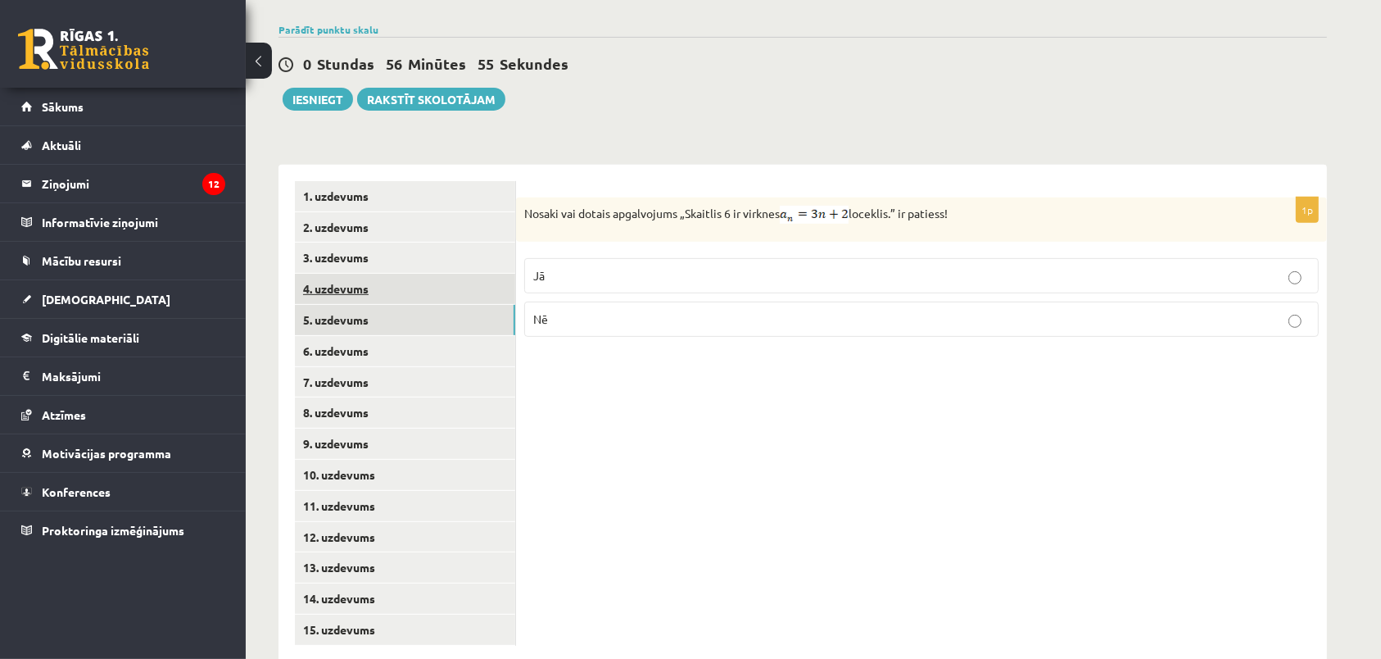
click at [488, 274] on link "4. uzdevums" at bounding box center [405, 289] width 220 height 30
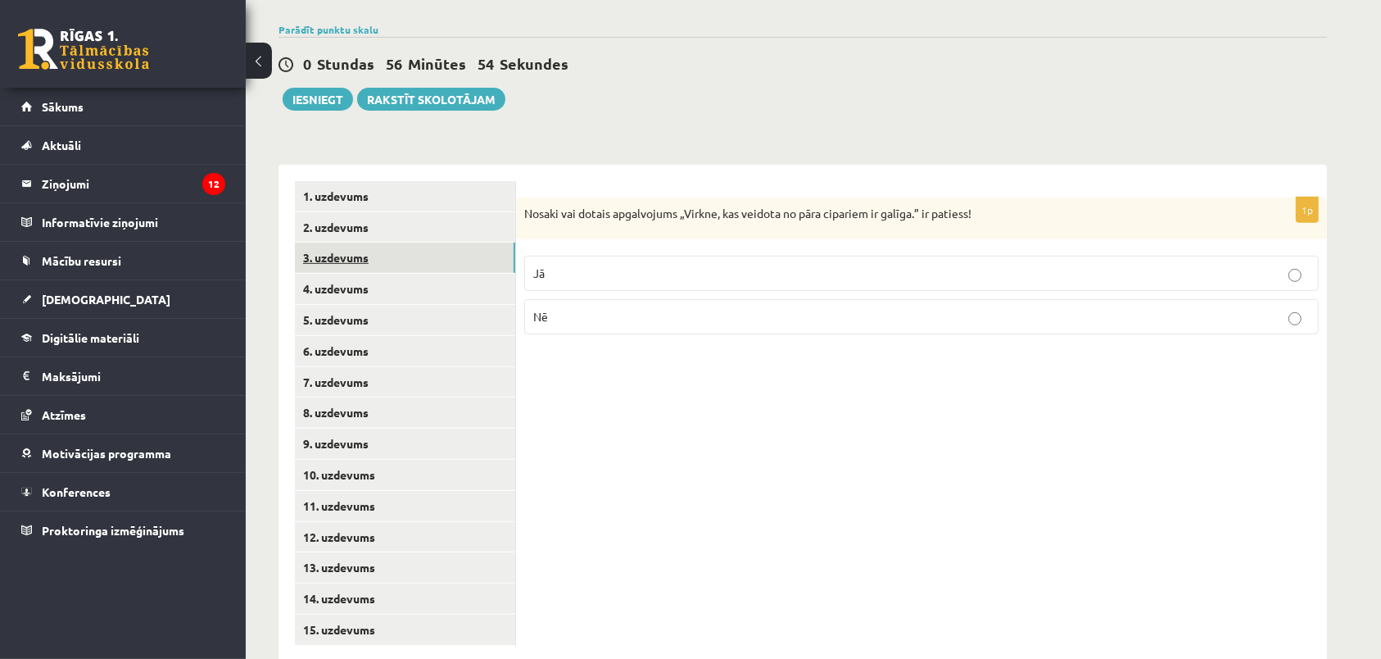
click at [472, 243] on link "3. uzdevums" at bounding box center [405, 258] width 220 height 30
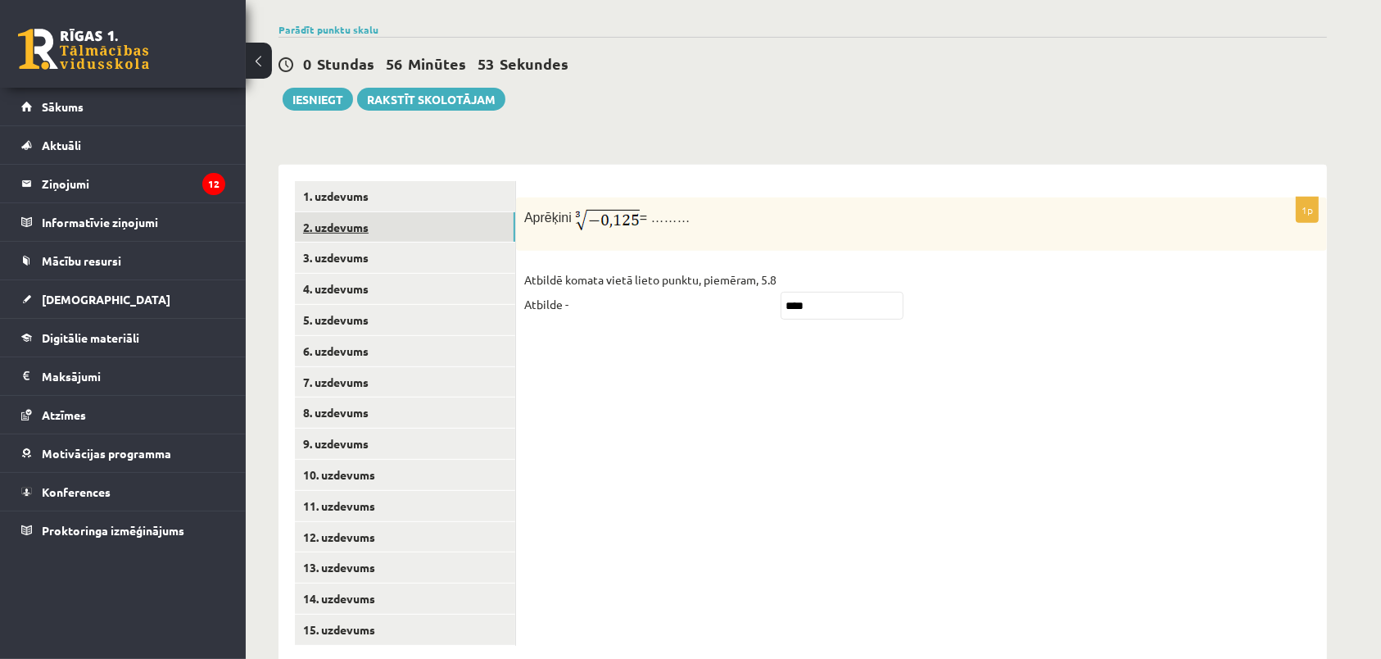
click at [468, 212] on link "2. uzdevums" at bounding box center [405, 227] width 220 height 30
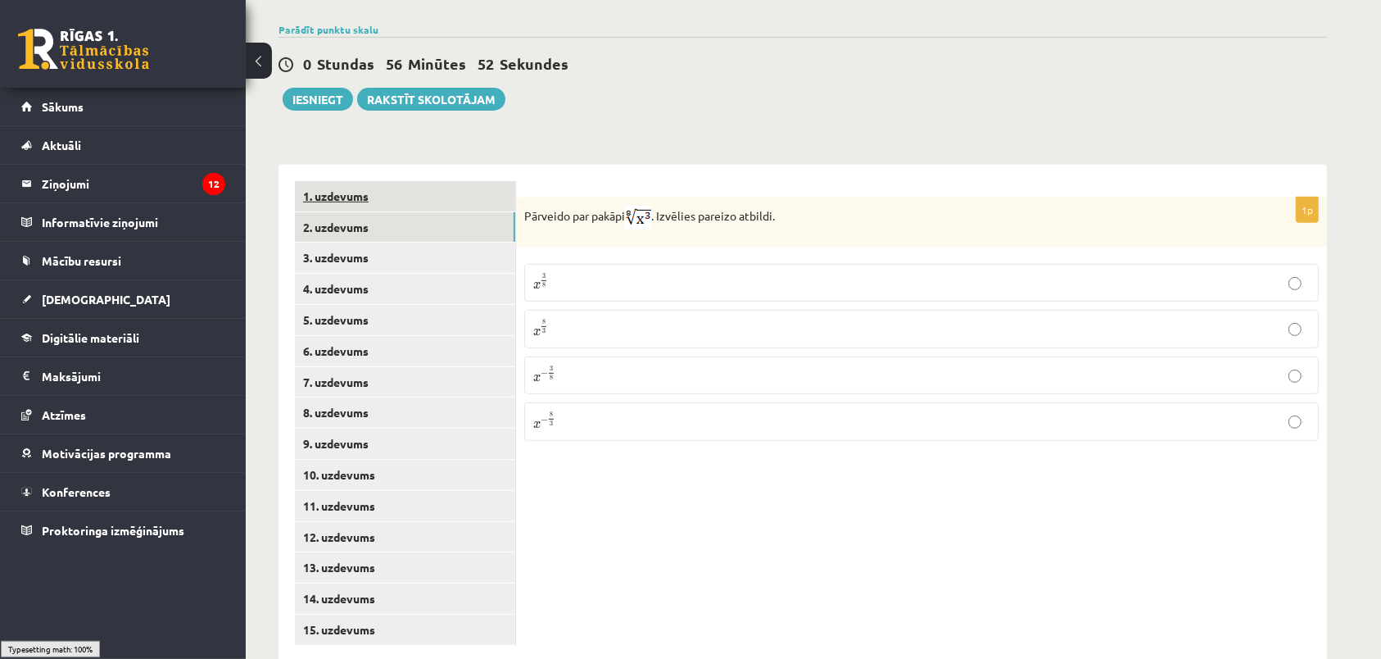
click at [459, 181] on link "1. uzdevums" at bounding box center [405, 196] width 220 height 30
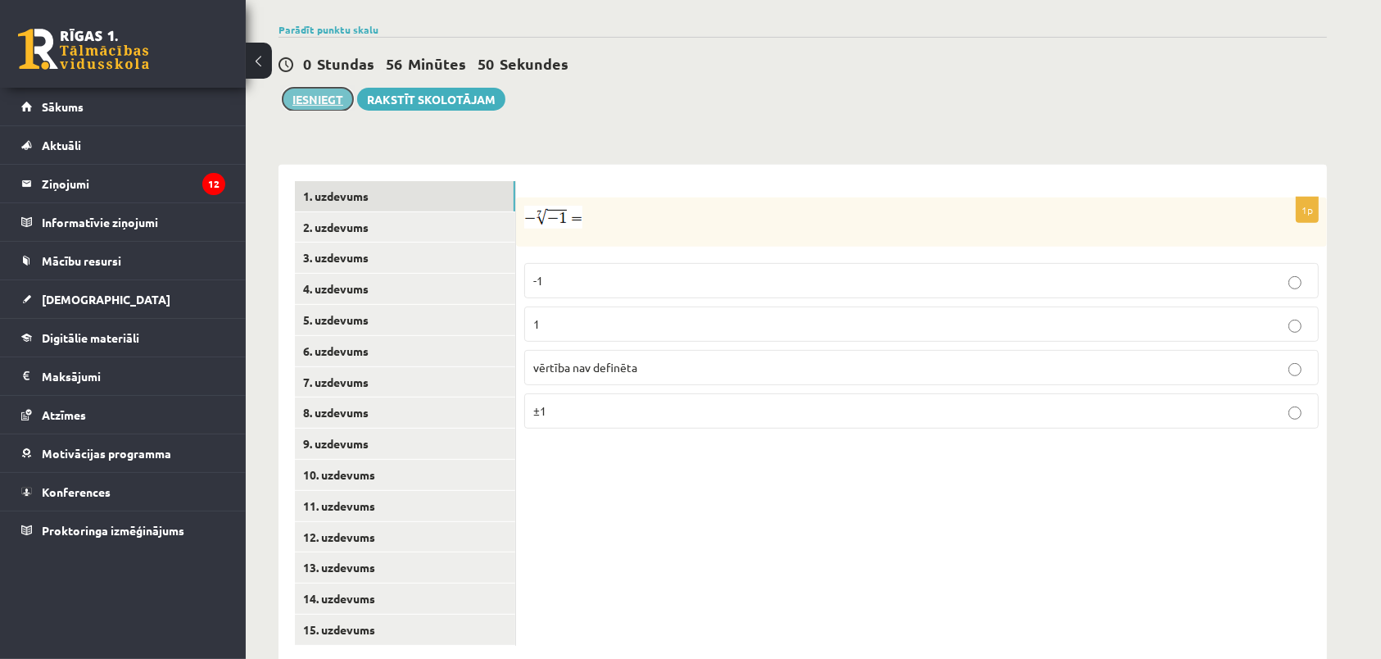
click at [326, 88] on button "Iesniegt" at bounding box center [318, 99] width 70 height 23
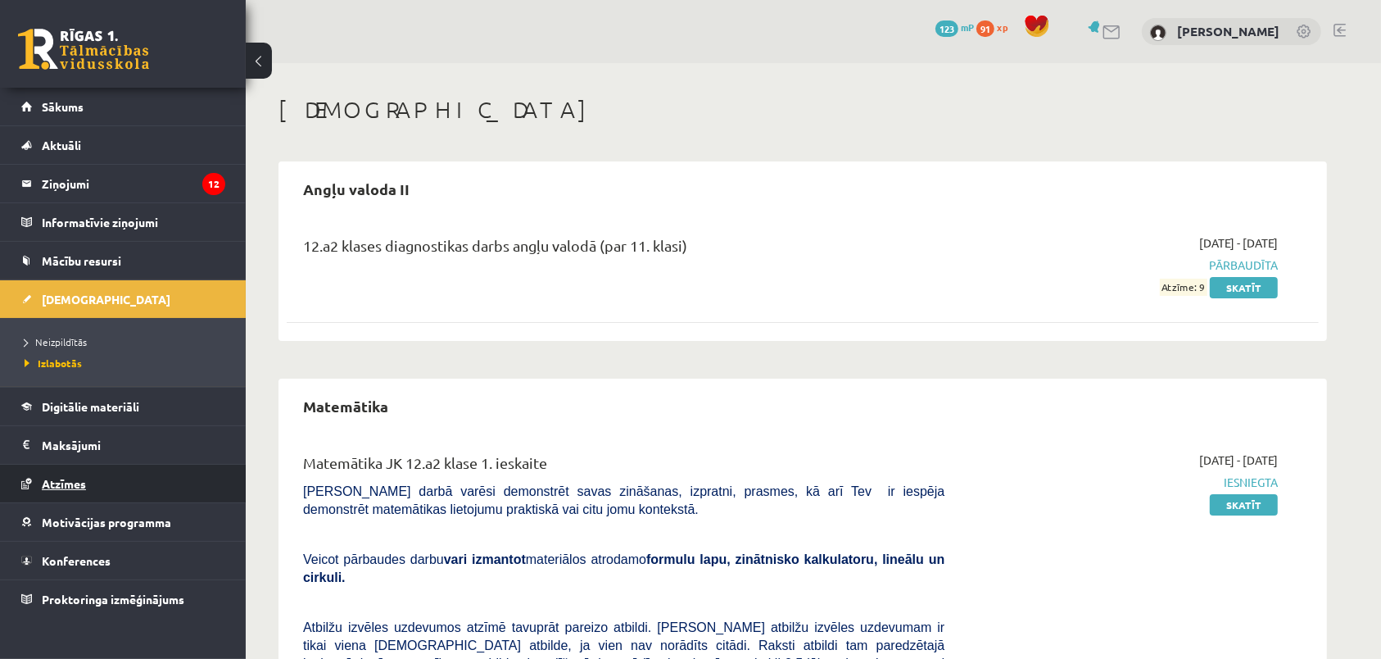
click at [90, 478] on link "Atzīmes" at bounding box center [123, 484] width 204 height 38
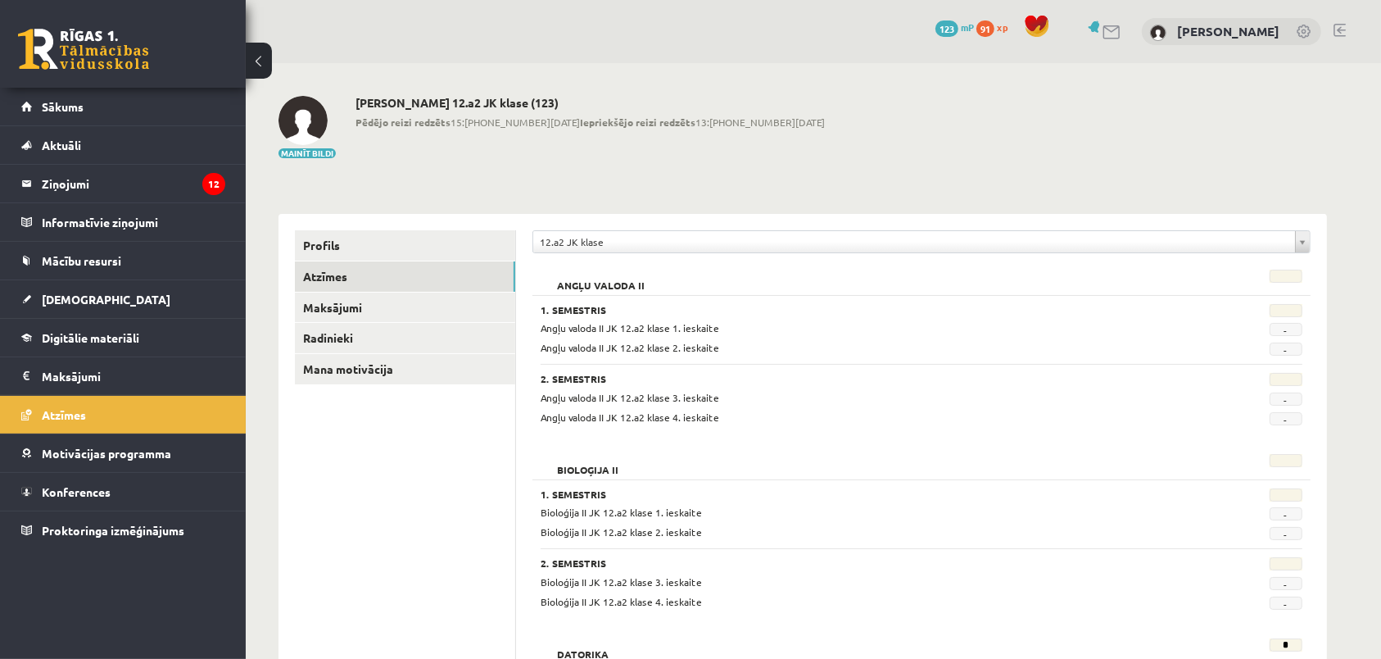
click at [573, 236] on body "0 Dāvanas 123 mP 91 xp [PERSON_NAME] Sākums Aktuāli Kā mācīties eSKOLĀ Kontakti…" at bounding box center [690, 329] width 1381 height 659
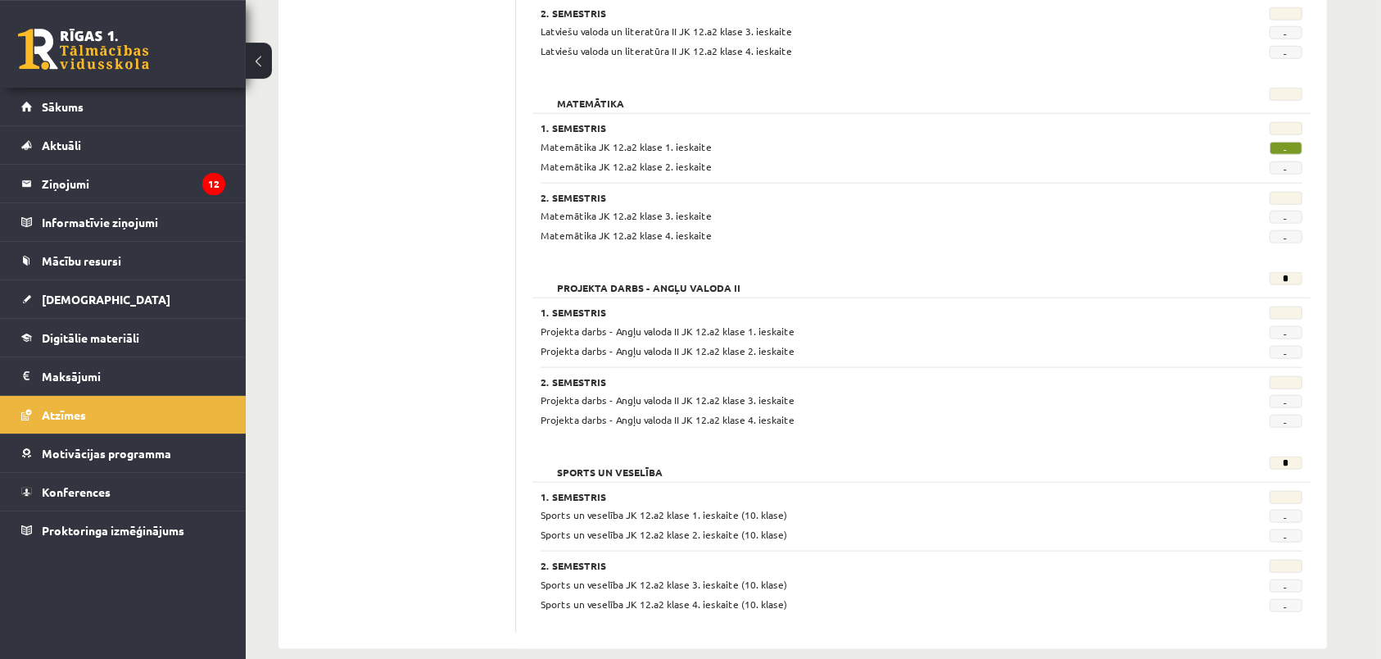
scroll to position [1498, 0]
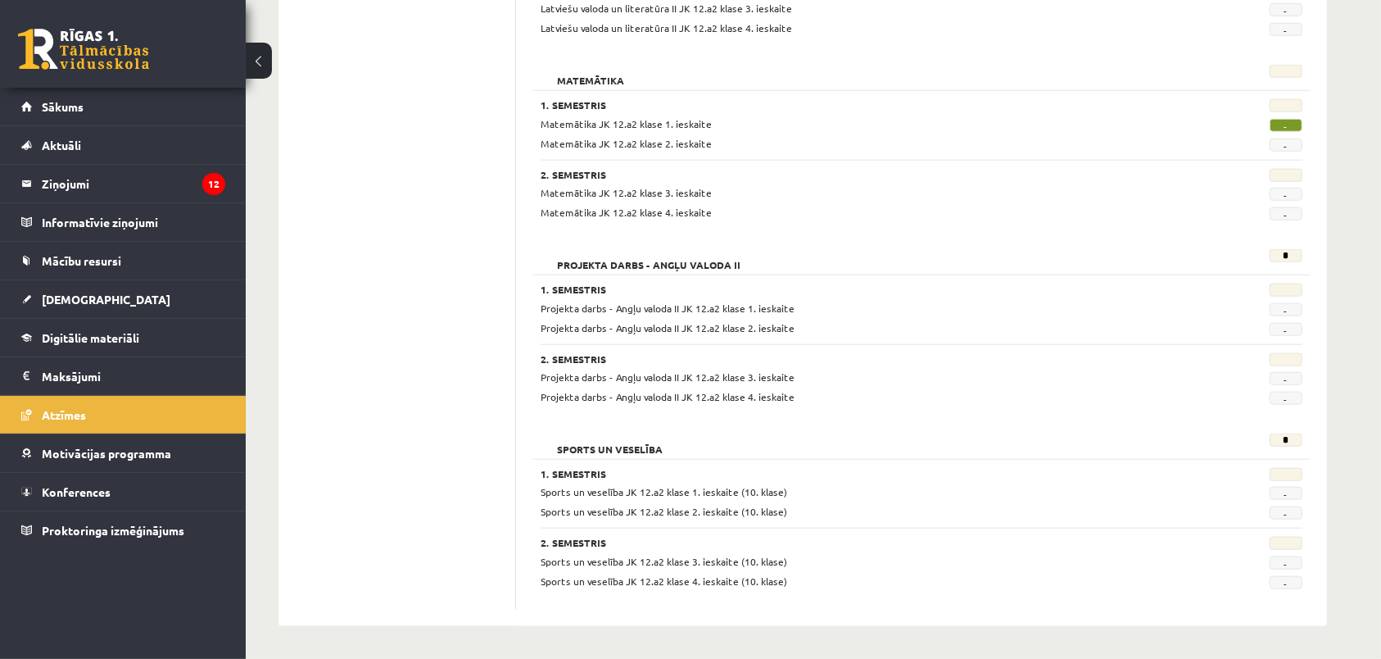
drag, startPoint x: 1394, startPoint y: 338, endPoint x: 1391, endPoint y: 558, distance: 220.4
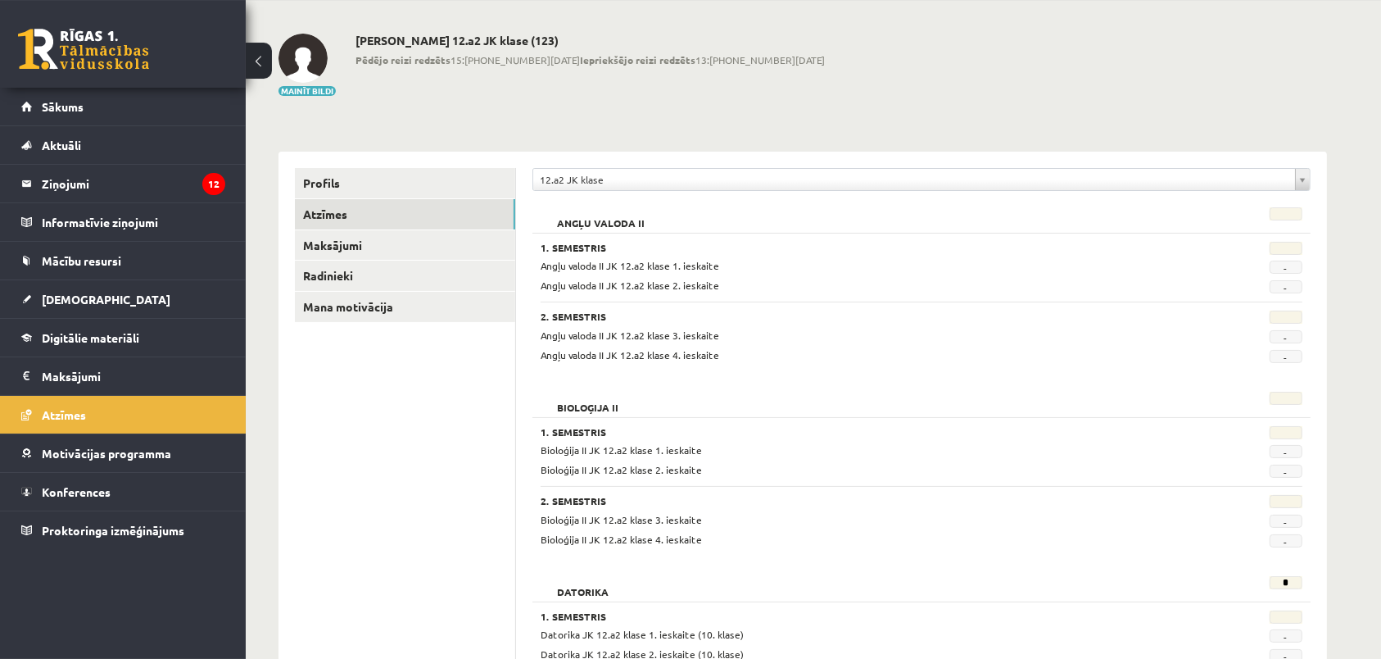
scroll to position [48, 0]
